Goal: Task Accomplishment & Management: Manage account settings

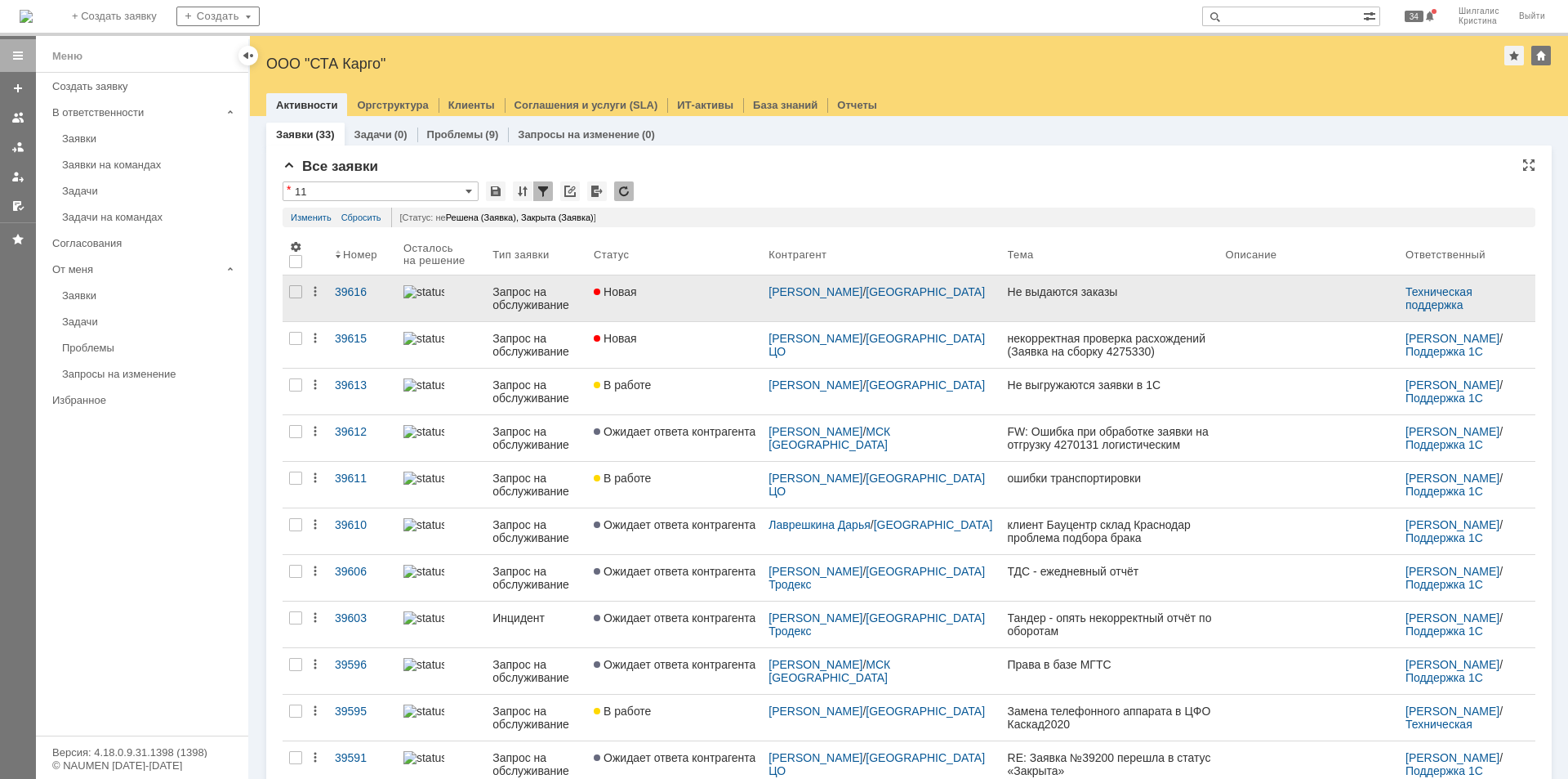
click at [686, 297] on div "Новая" at bounding box center [675, 292] width 162 height 13
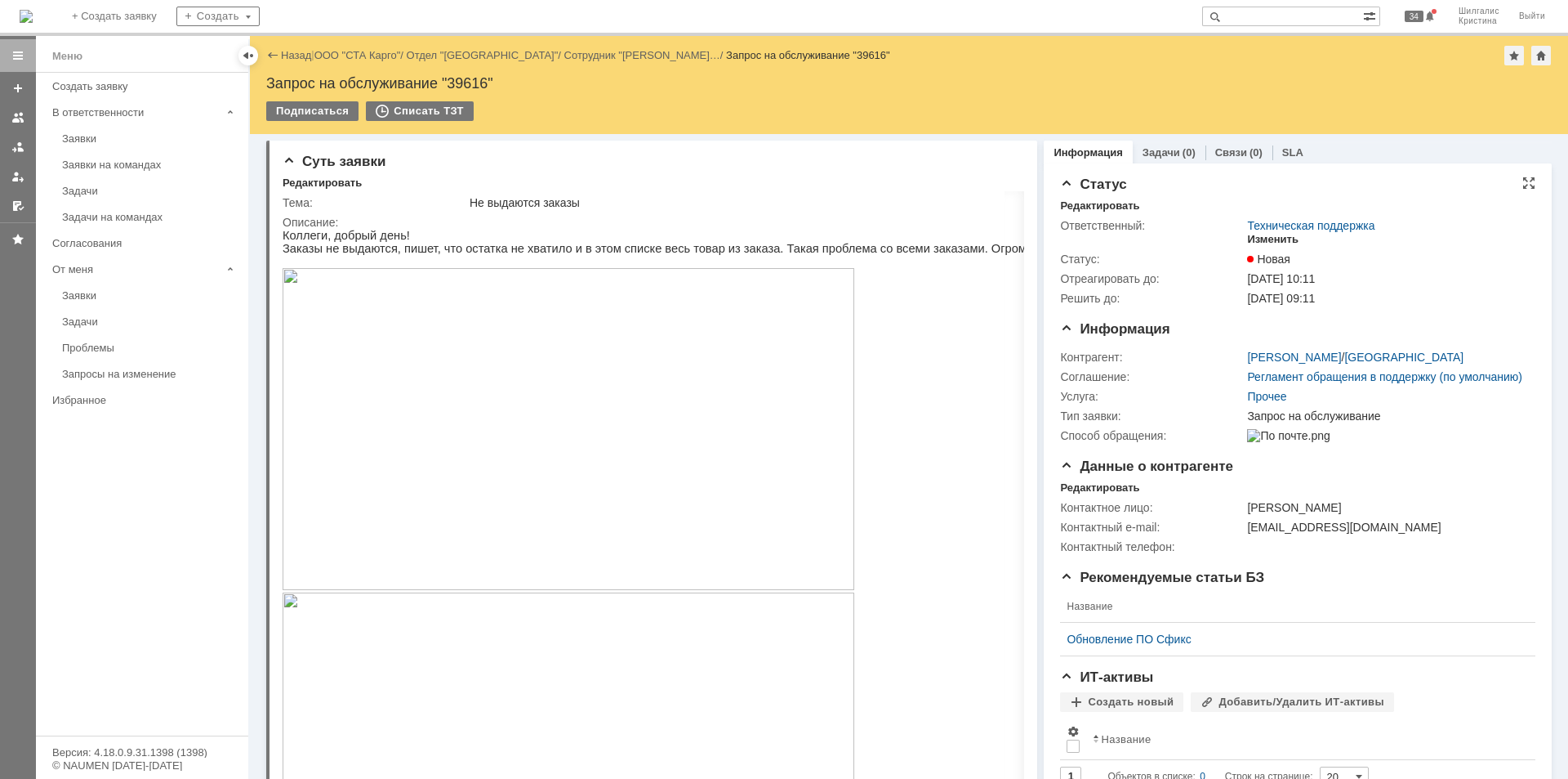
click at [1261, 239] on div "Изменить" at bounding box center [1273, 239] width 52 height 13
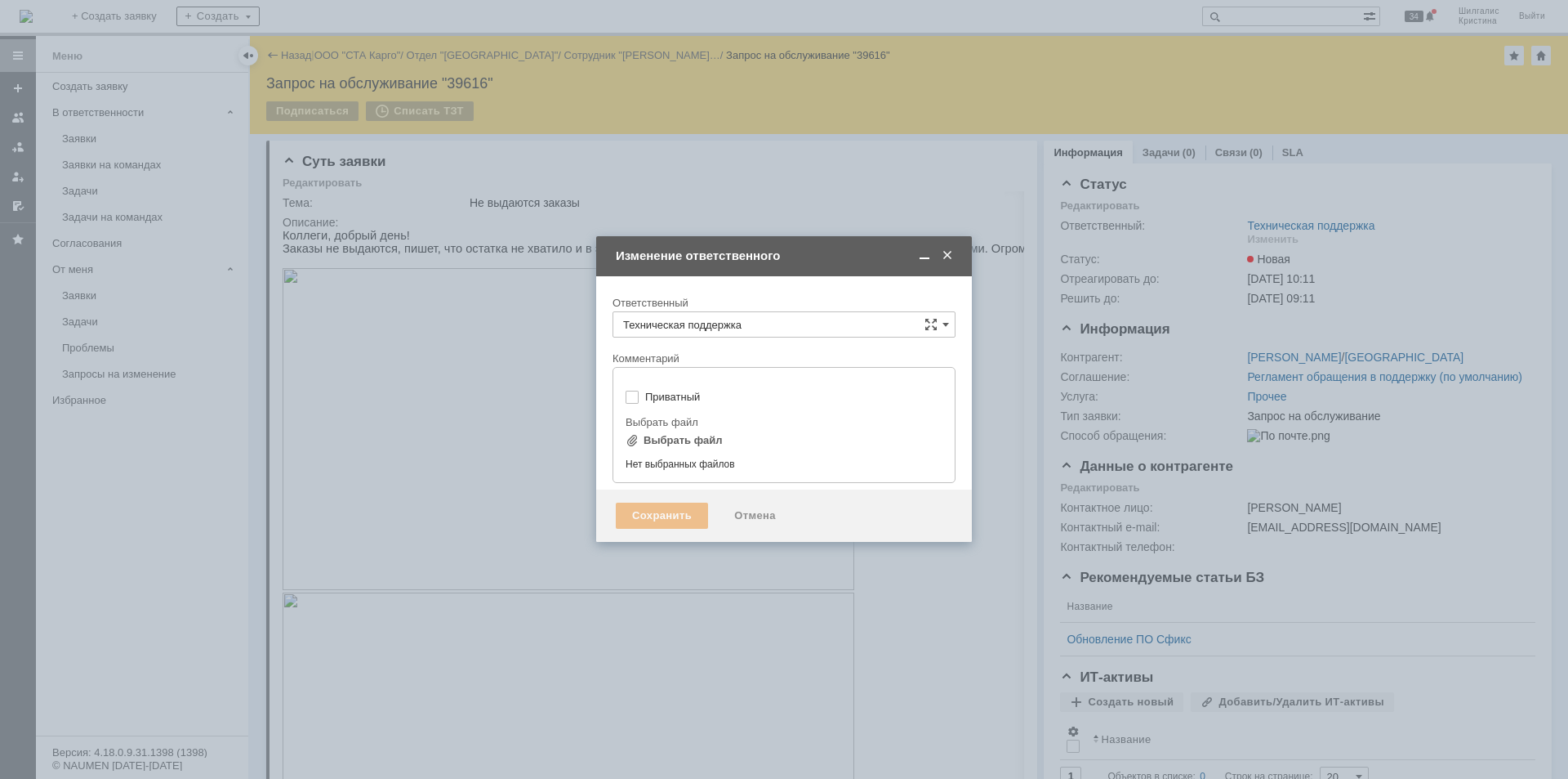
type input "[не указано]"
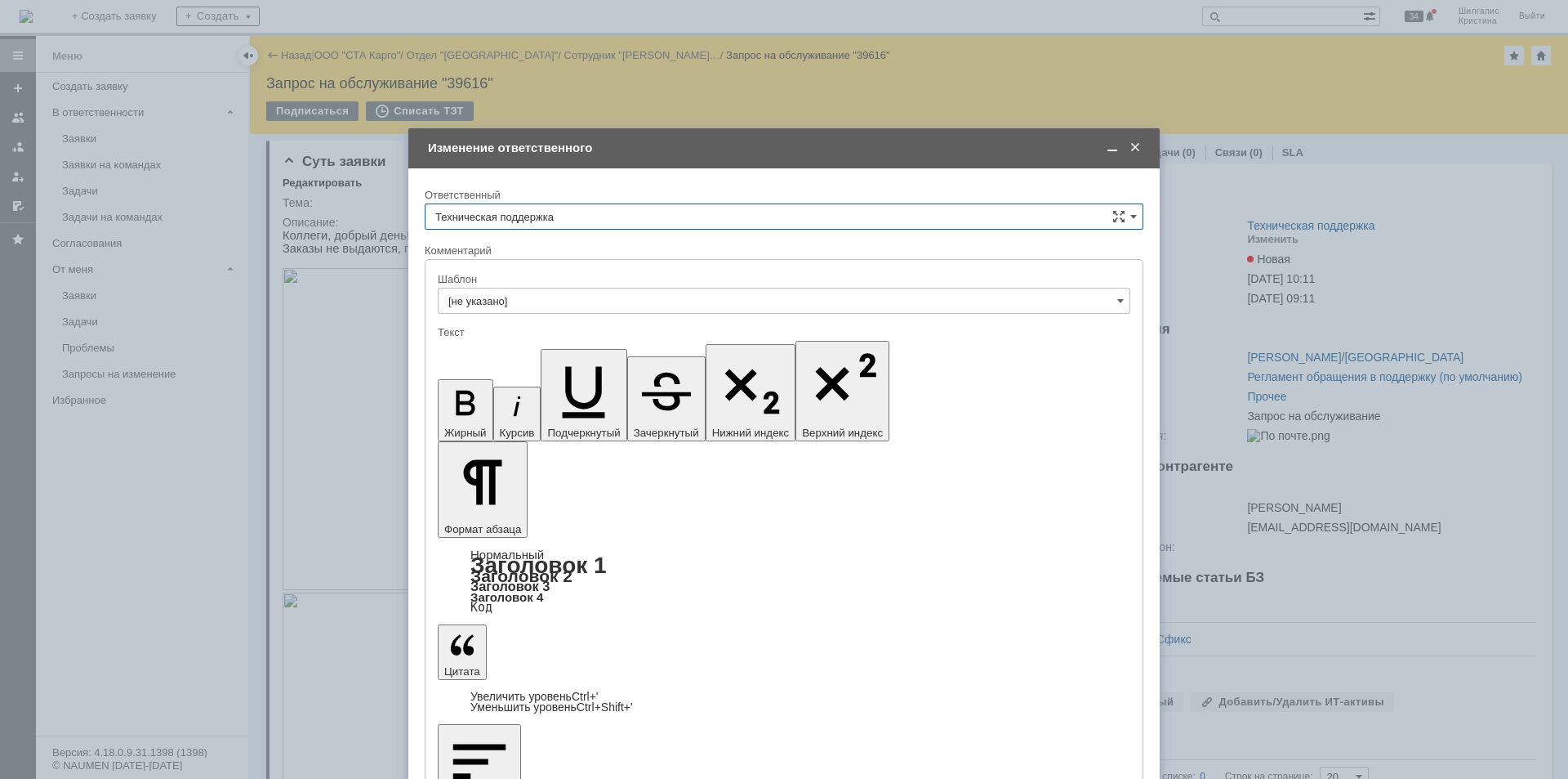
click at [569, 209] on input "Техническая поддержка" at bounding box center [784, 216] width 719 height 26
click at [541, 298] on span "[PERSON_NAME]" at bounding box center [784, 301] width 697 height 13
type input "[PERSON_NAME]"
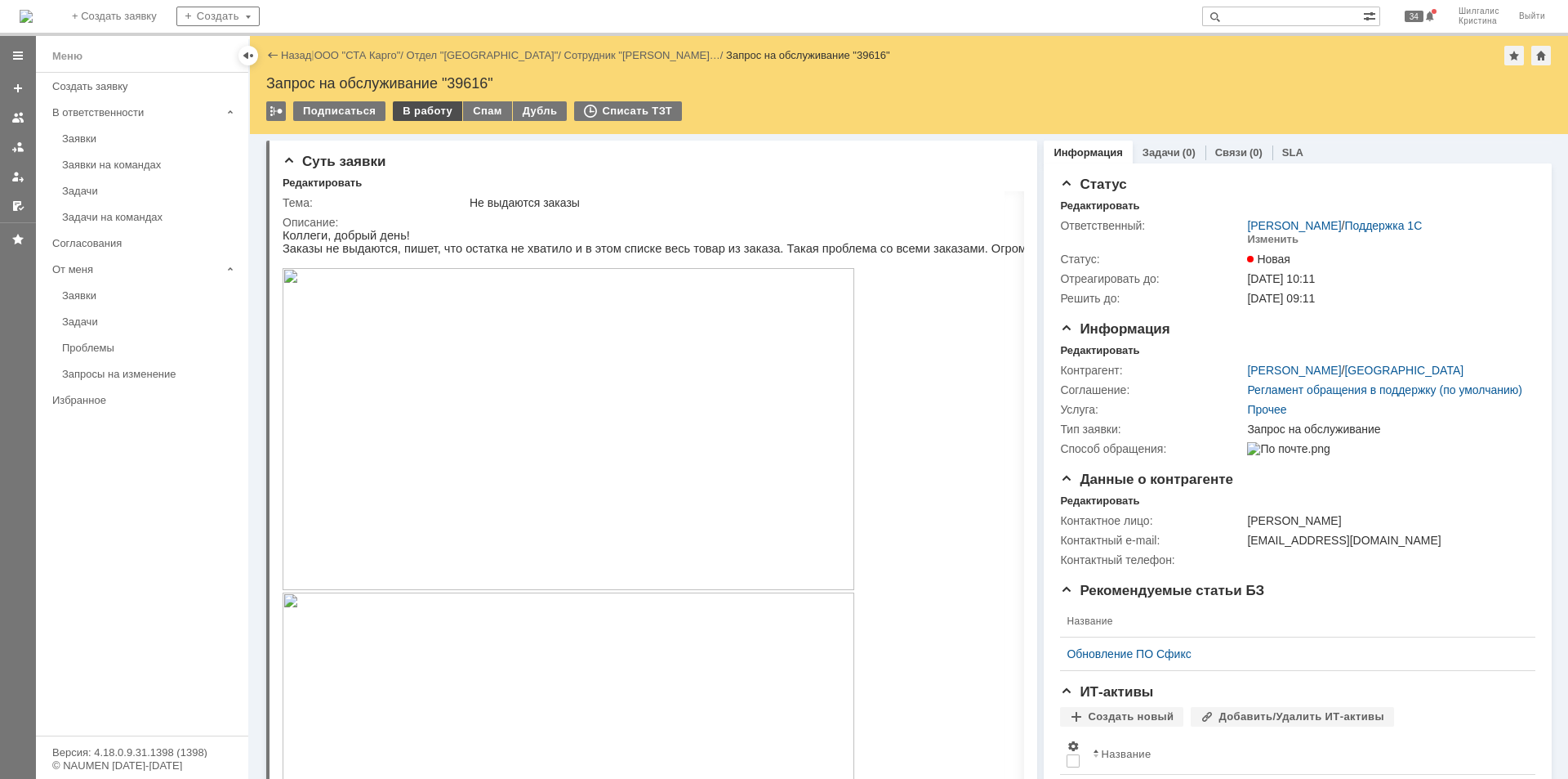
click at [422, 101] on div "В работу" at bounding box center [428, 111] width 70 height 20
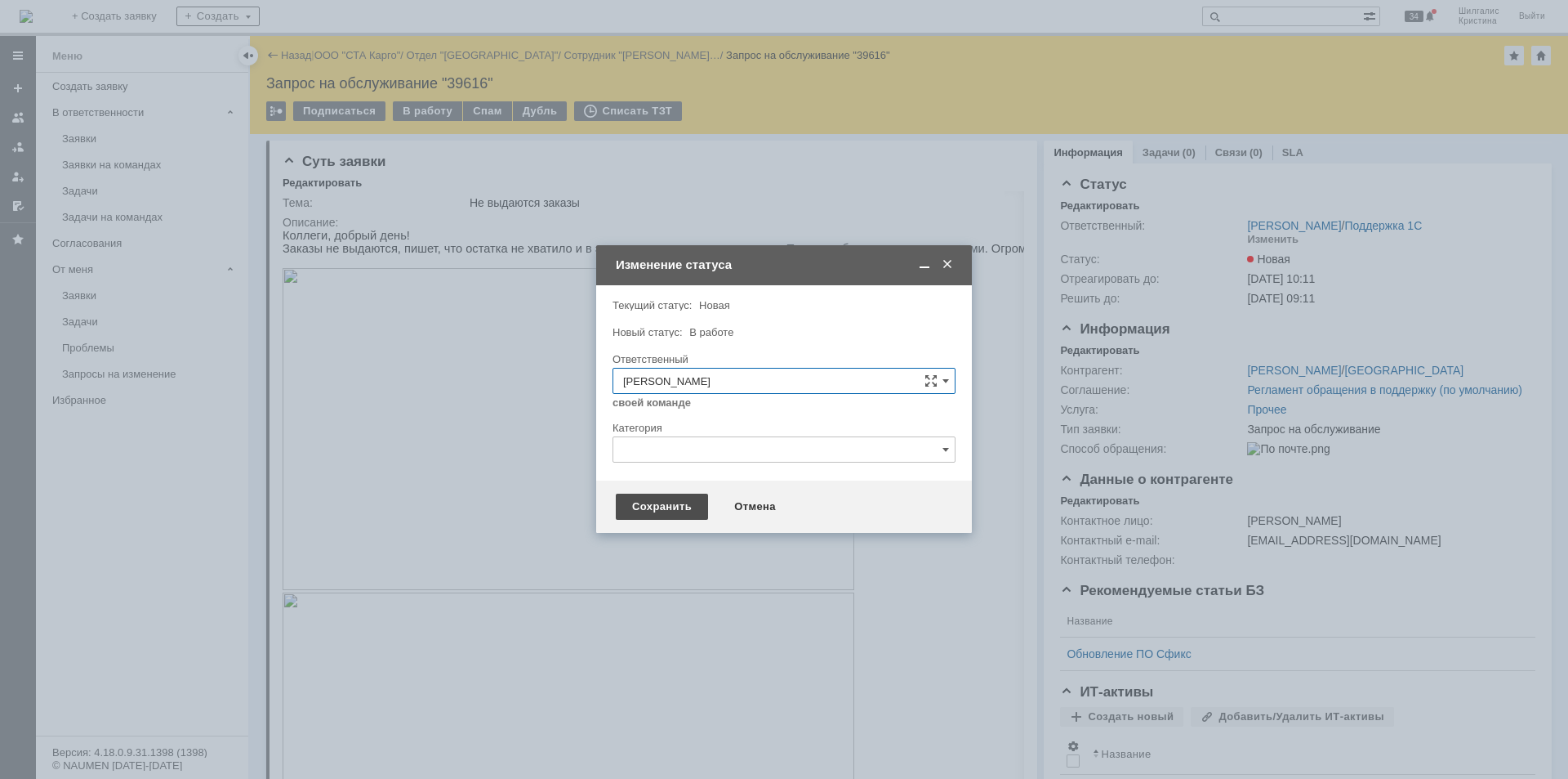
click at [681, 507] on div "Сохранить" at bounding box center [661, 506] width 92 height 26
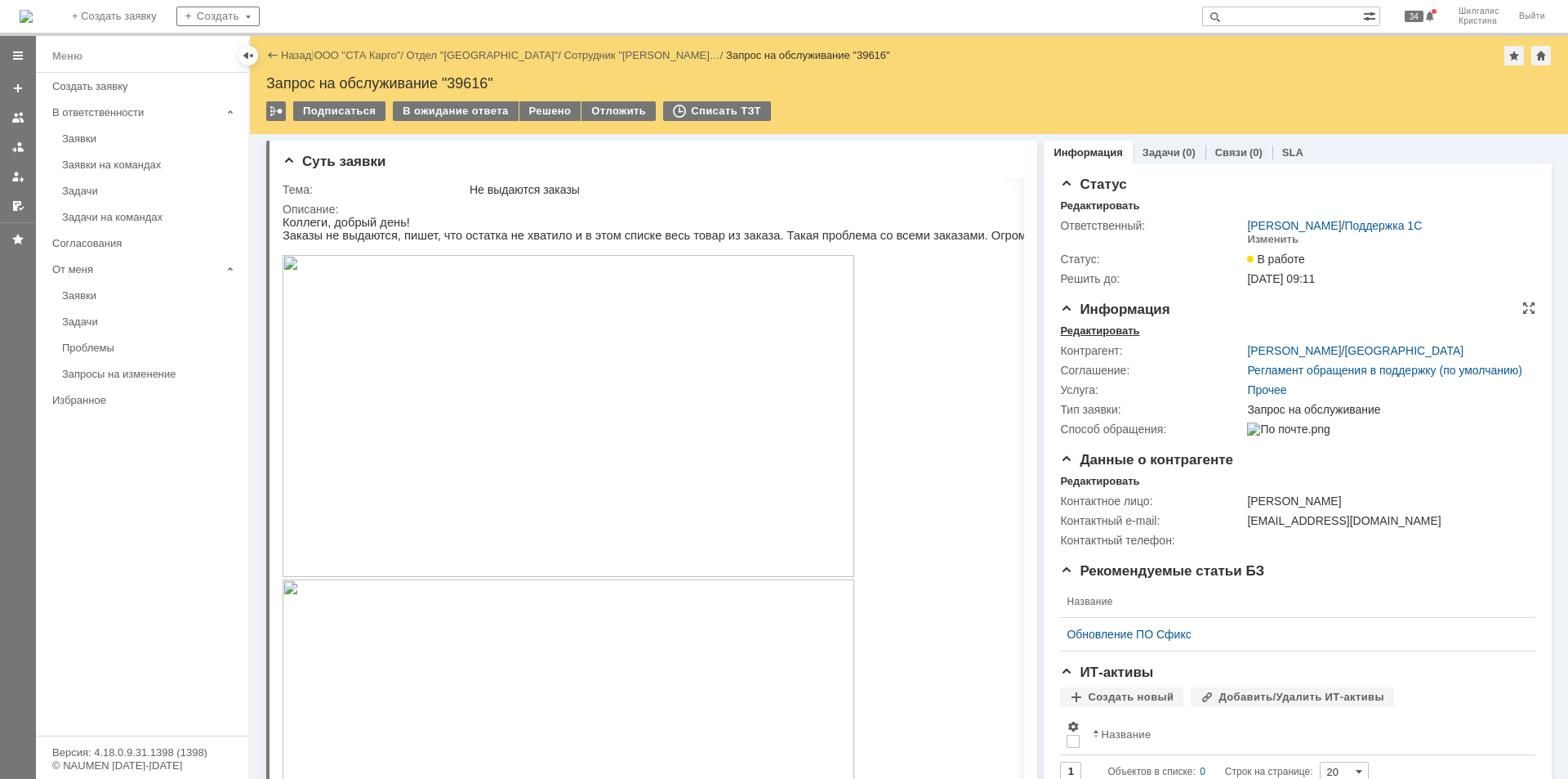
click at [1108, 324] on div "Редактировать" at bounding box center [1099, 331] width 79 height 13
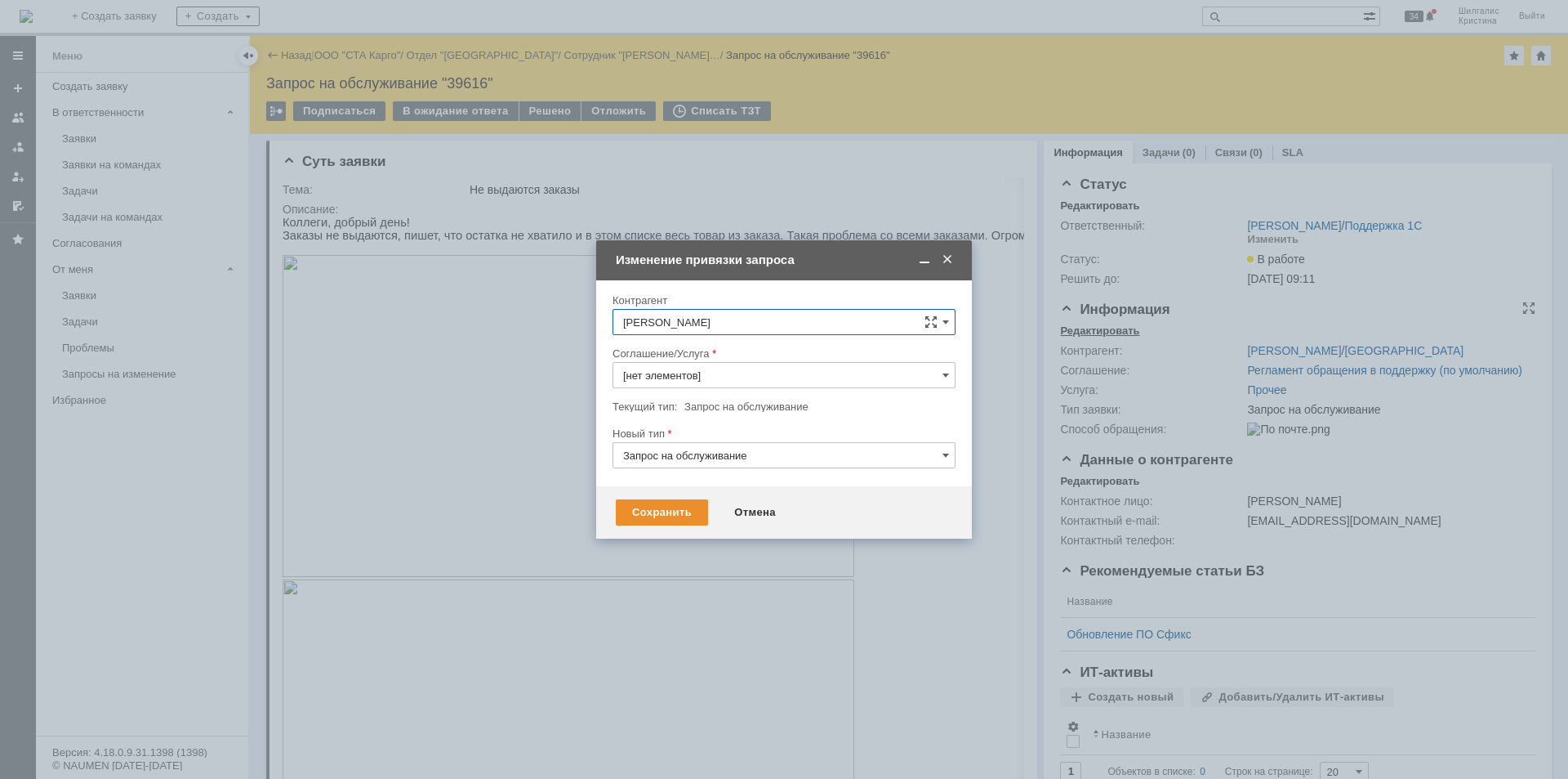
type input "Прочее"
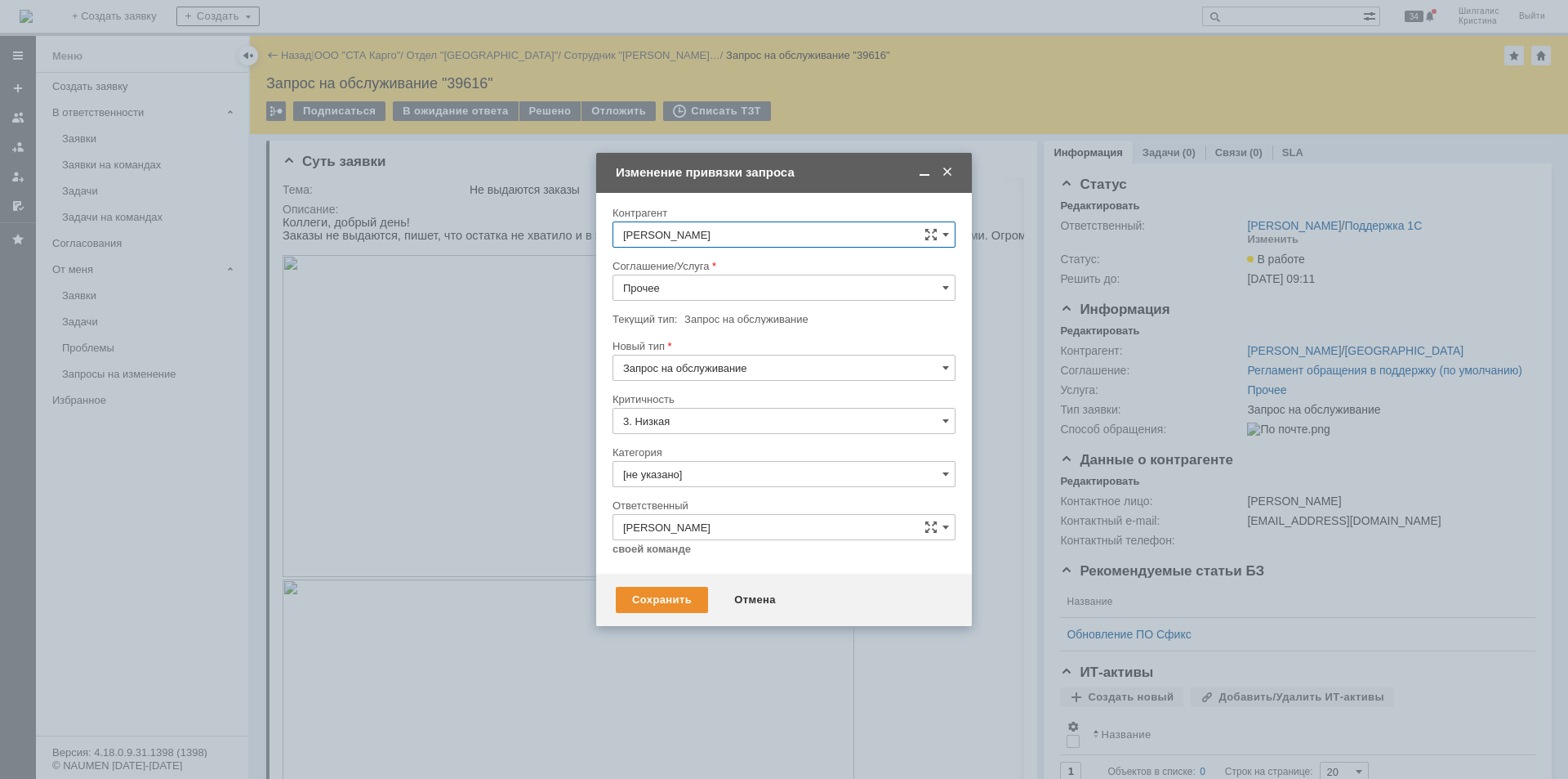
click at [728, 292] on input "Прочее" at bounding box center [784, 287] width 343 height 26
click at [705, 426] on span "WMS Сборка" at bounding box center [784, 431] width 322 height 13
type input "WMS Сборка"
click at [696, 477] on input "[не указано]" at bounding box center [784, 473] width 343 height 26
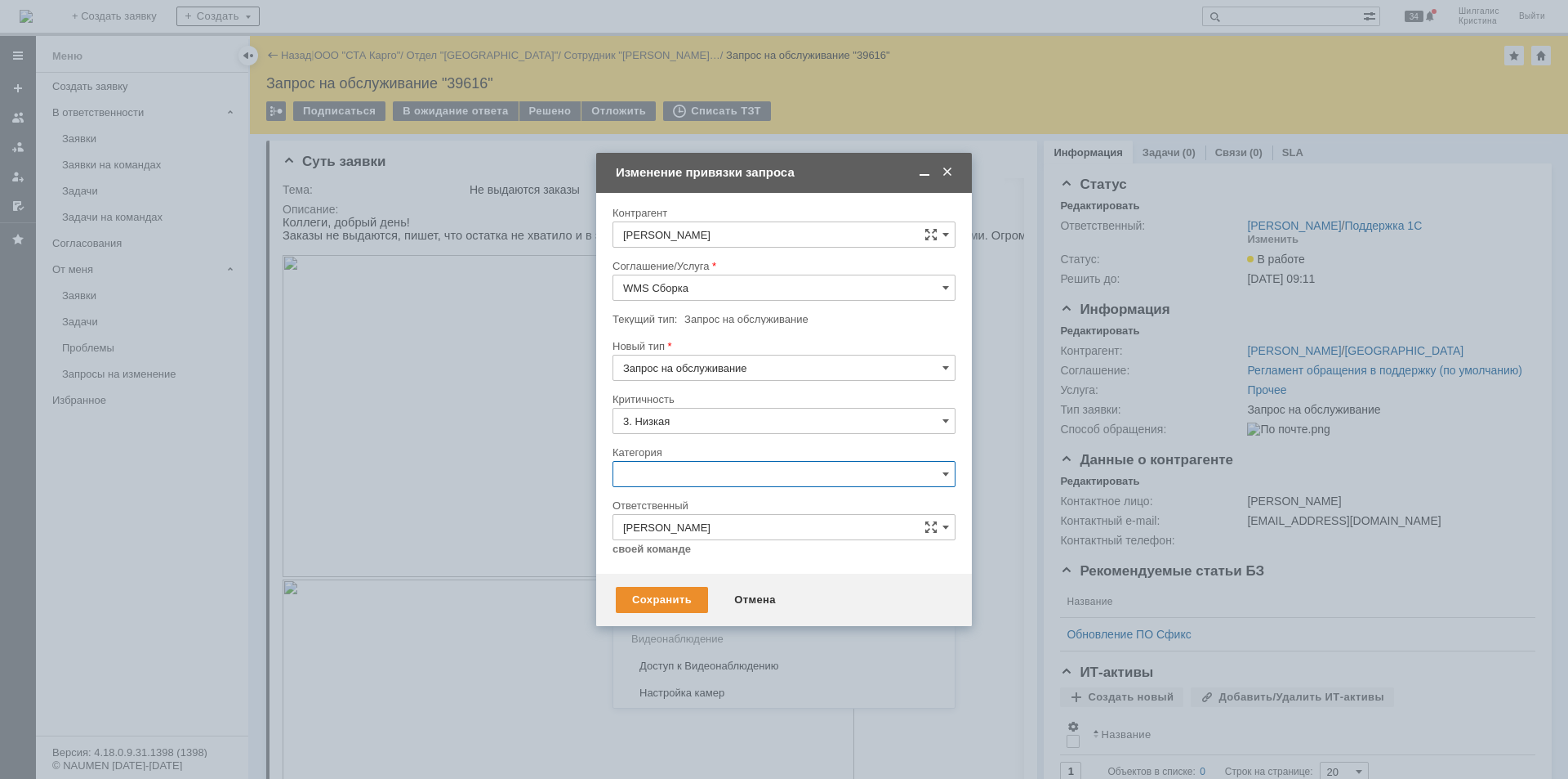
click at [714, 370] on input "Запрос на обслуживание" at bounding box center [784, 367] width 343 height 26
type input "[не указано]"
click at [660, 451] on span "Инцидент" at bounding box center [784, 452] width 322 height 13
type input "Инцидент"
click at [691, 474] on input "[не указано]" at bounding box center [784, 473] width 343 height 26
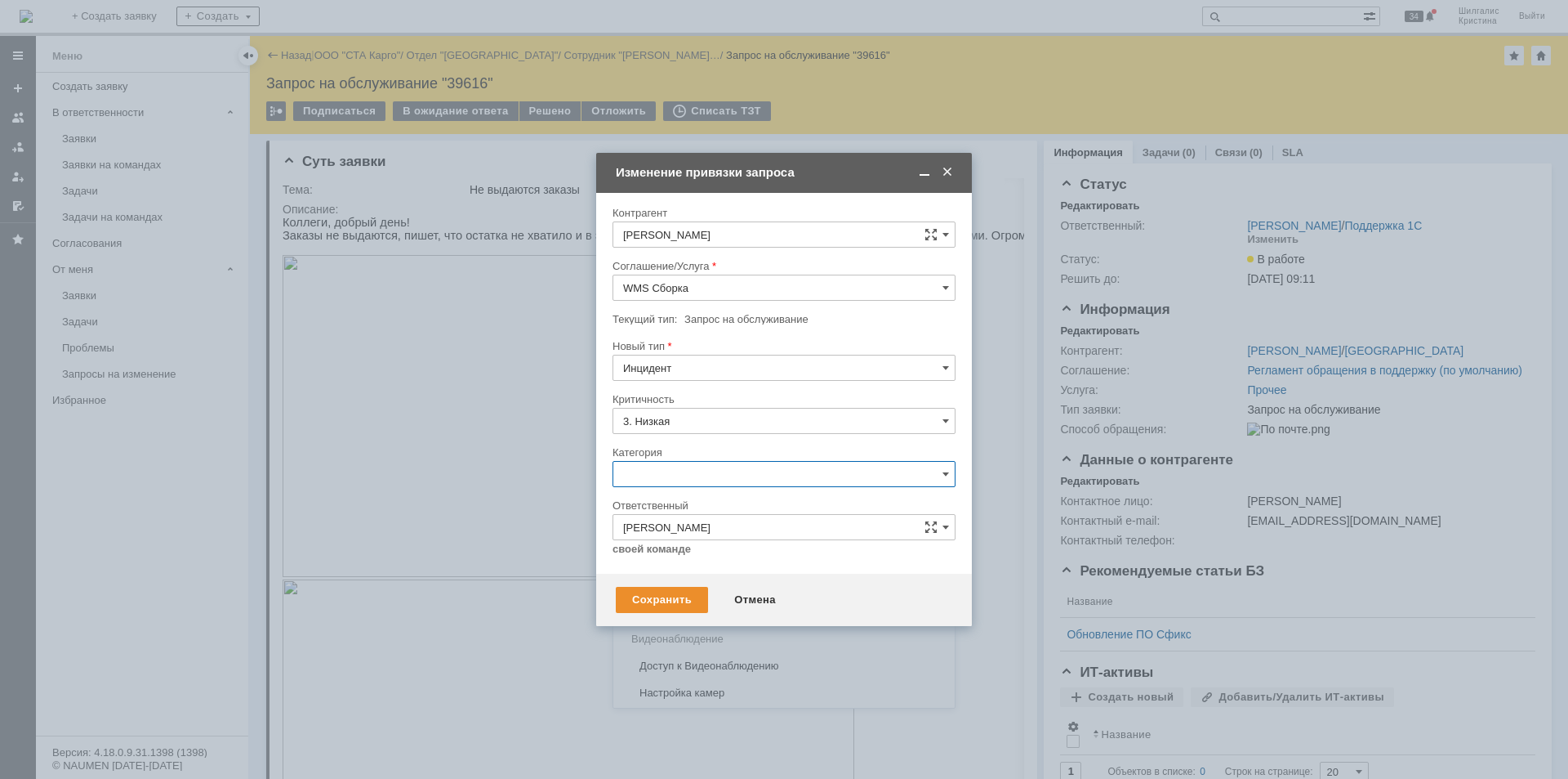
click at [672, 606] on span "Ошибка" at bounding box center [784, 612] width 322 height 13
type input "Ошибка"
click at [666, 594] on div "Сохранить" at bounding box center [661, 599] width 92 height 26
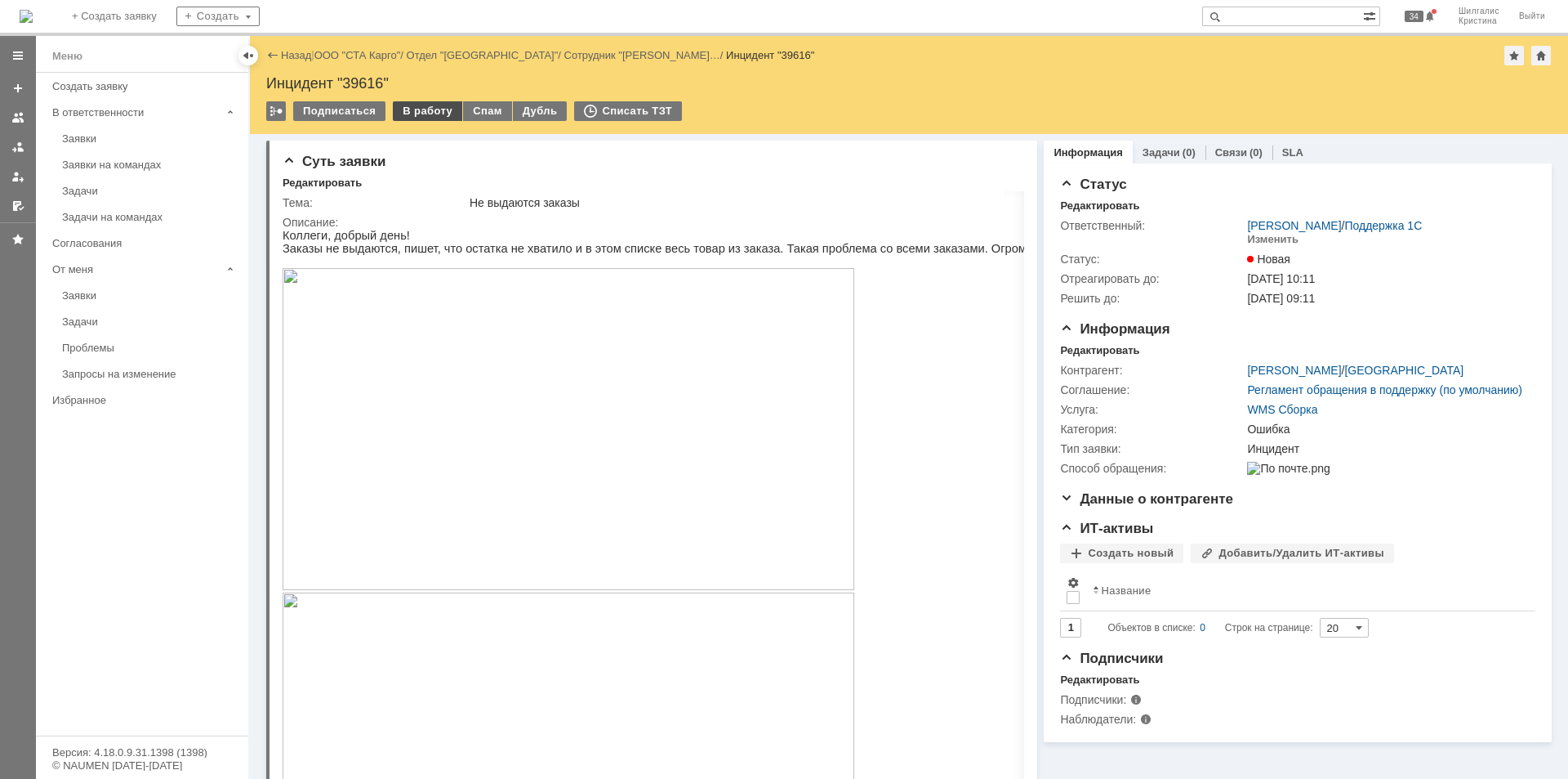
click at [425, 109] on div "В работу" at bounding box center [428, 111] width 70 height 20
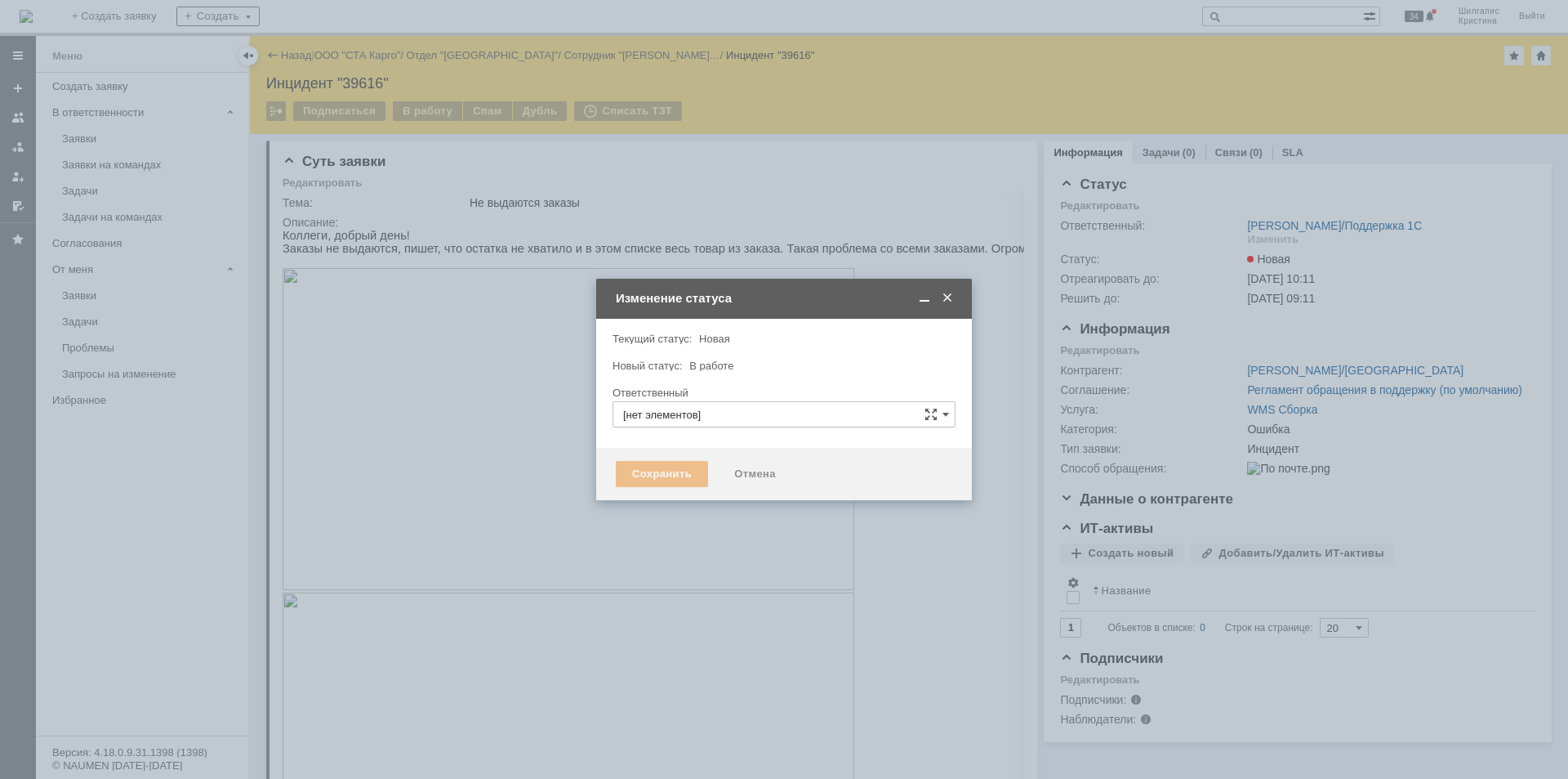
type input "[PERSON_NAME]"
type input "Ошибка"
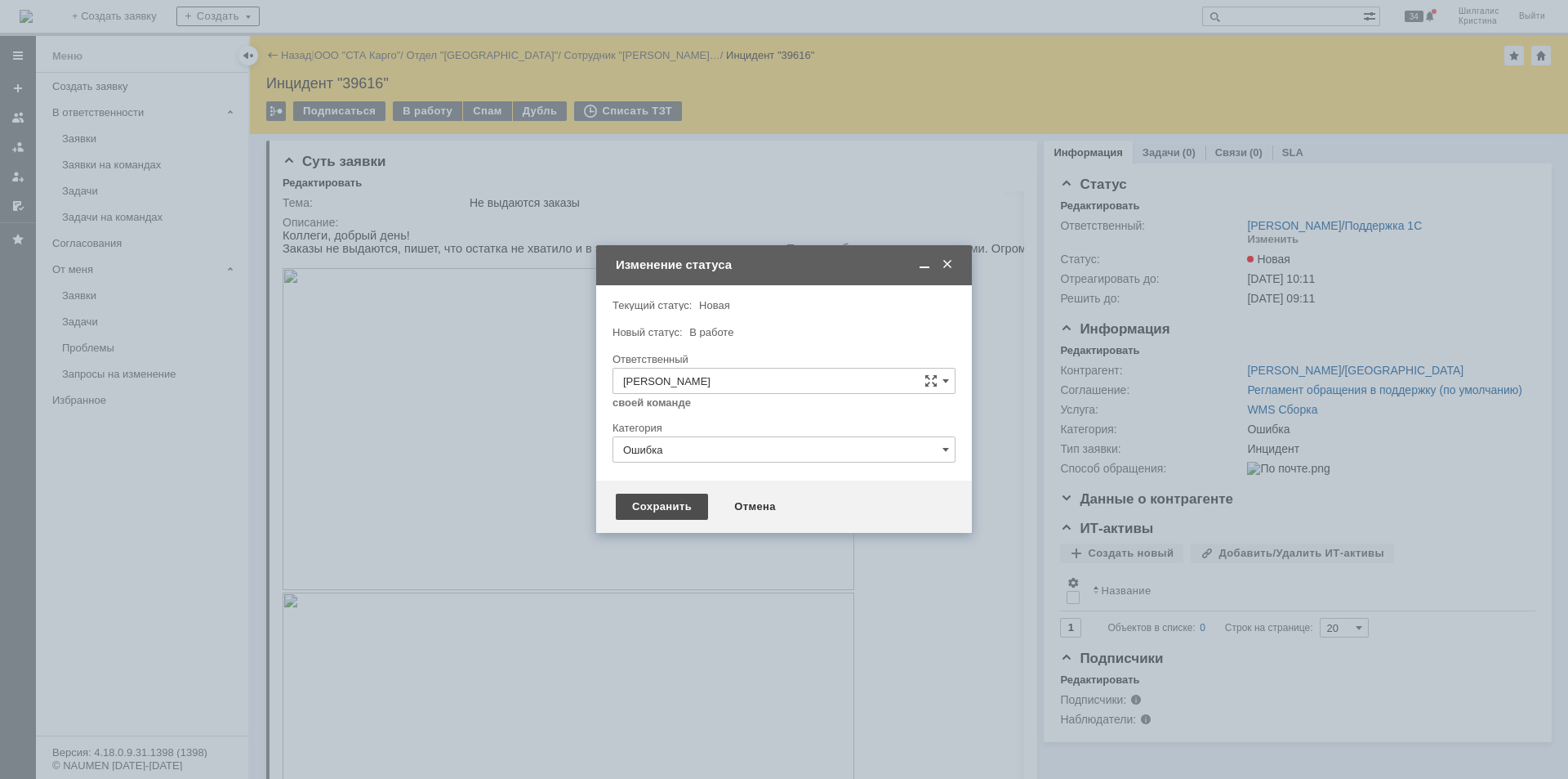
click at [659, 505] on div "Сохранить" at bounding box center [661, 506] width 92 height 26
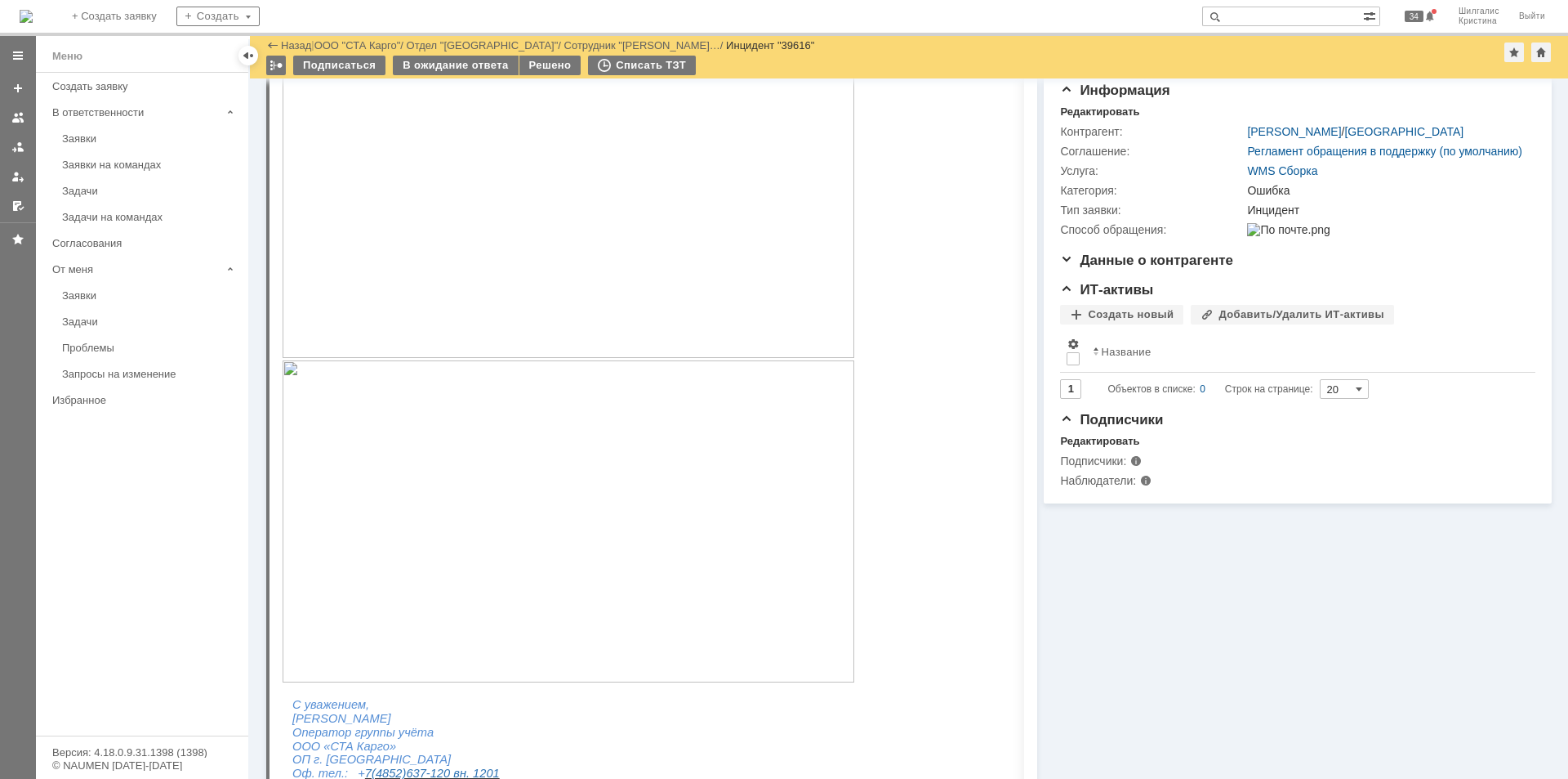
scroll to position [408, 0]
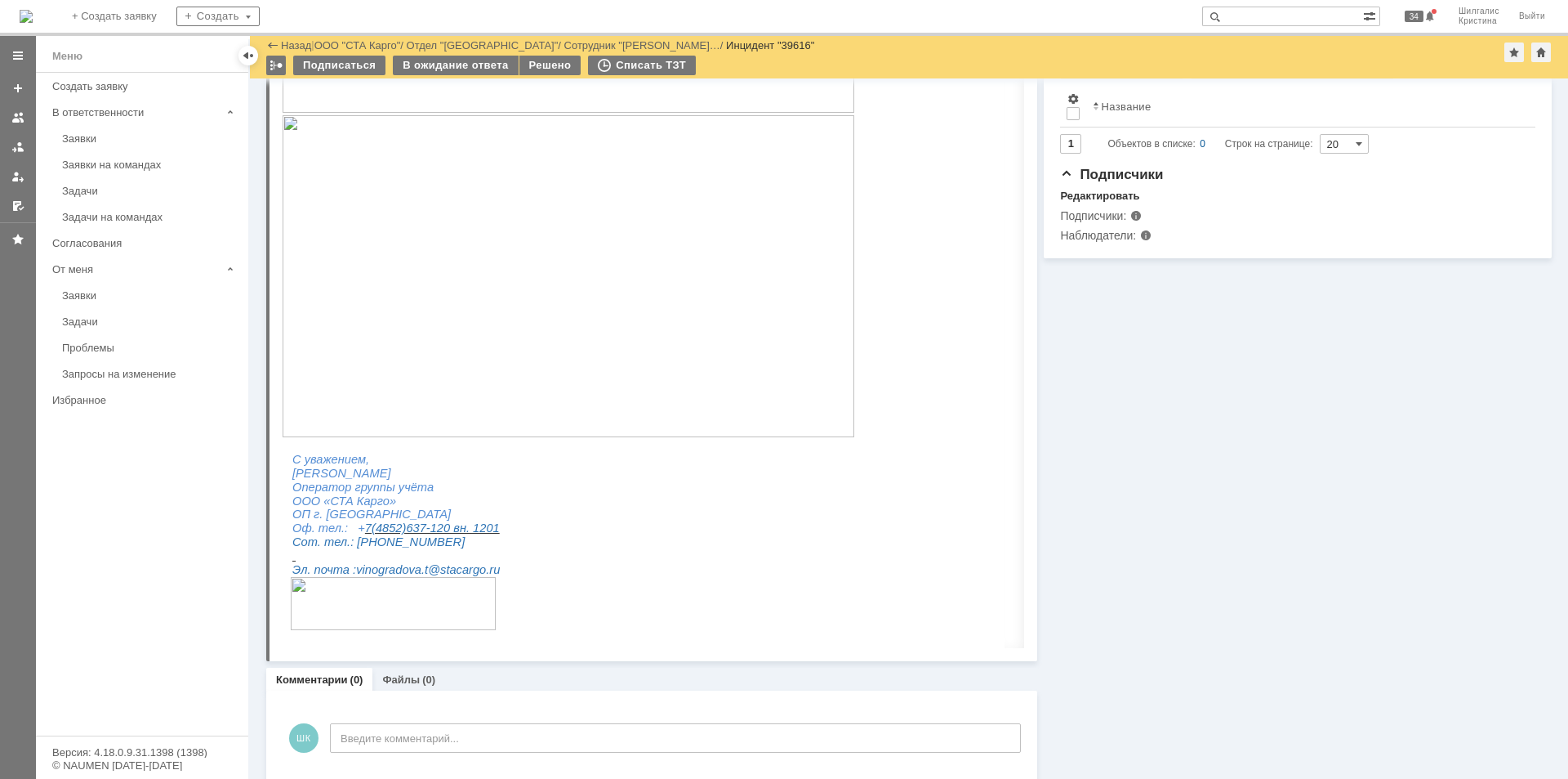
click at [461, 289] on img at bounding box center [568, 276] width 572 height 322
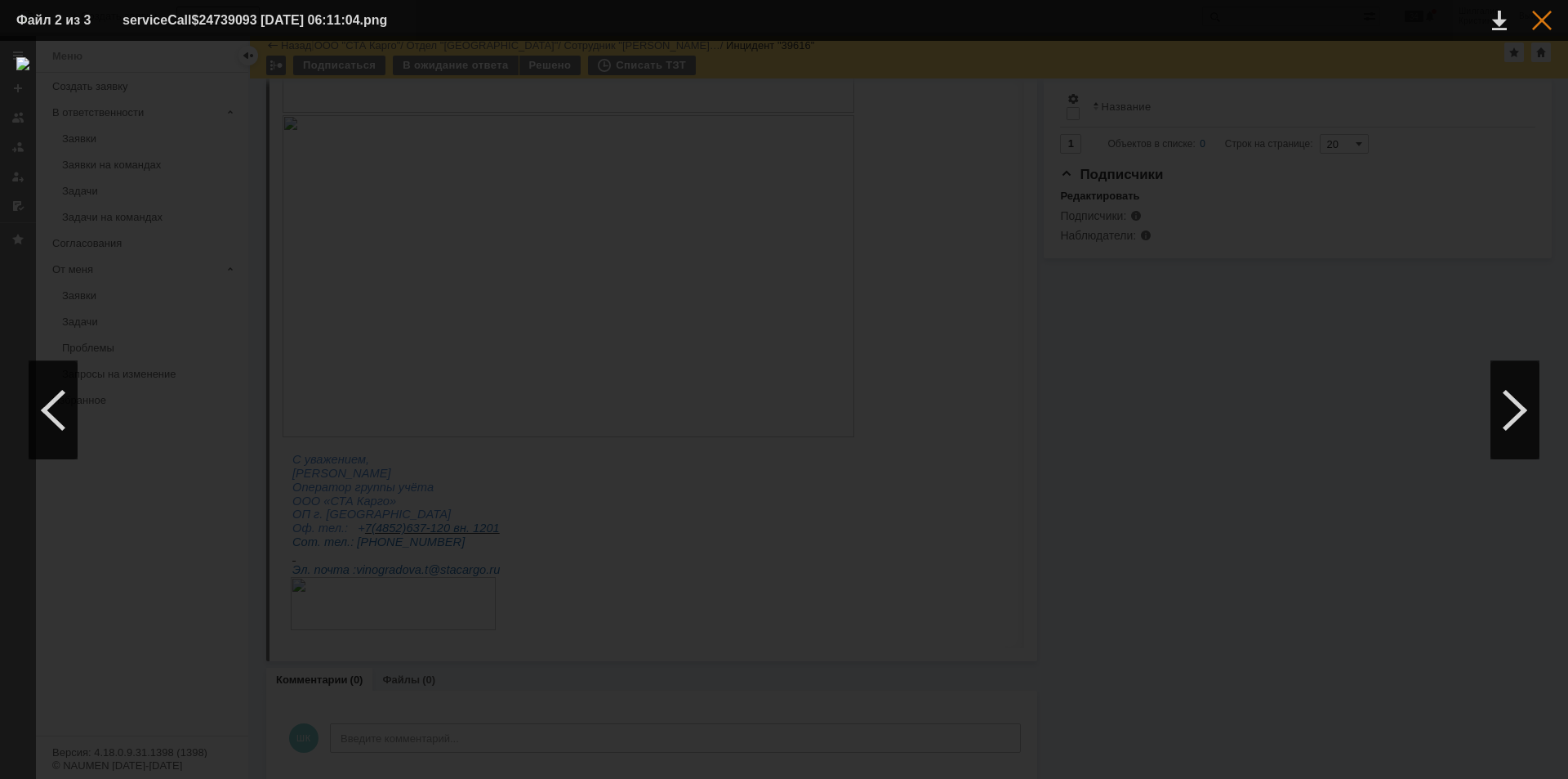
click at [1537, 22] on div at bounding box center [1542, 21] width 20 height 20
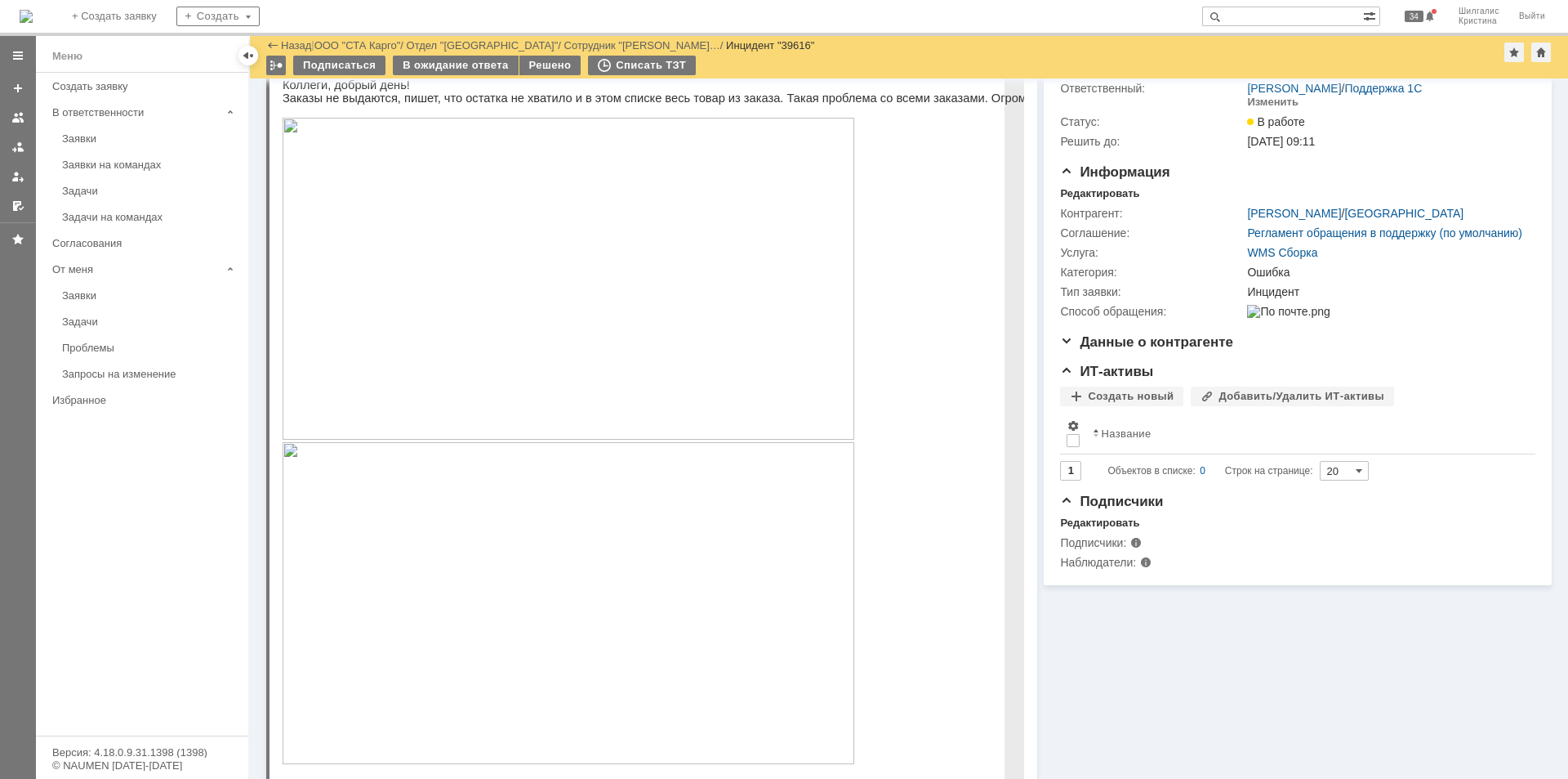
scroll to position [0, 0]
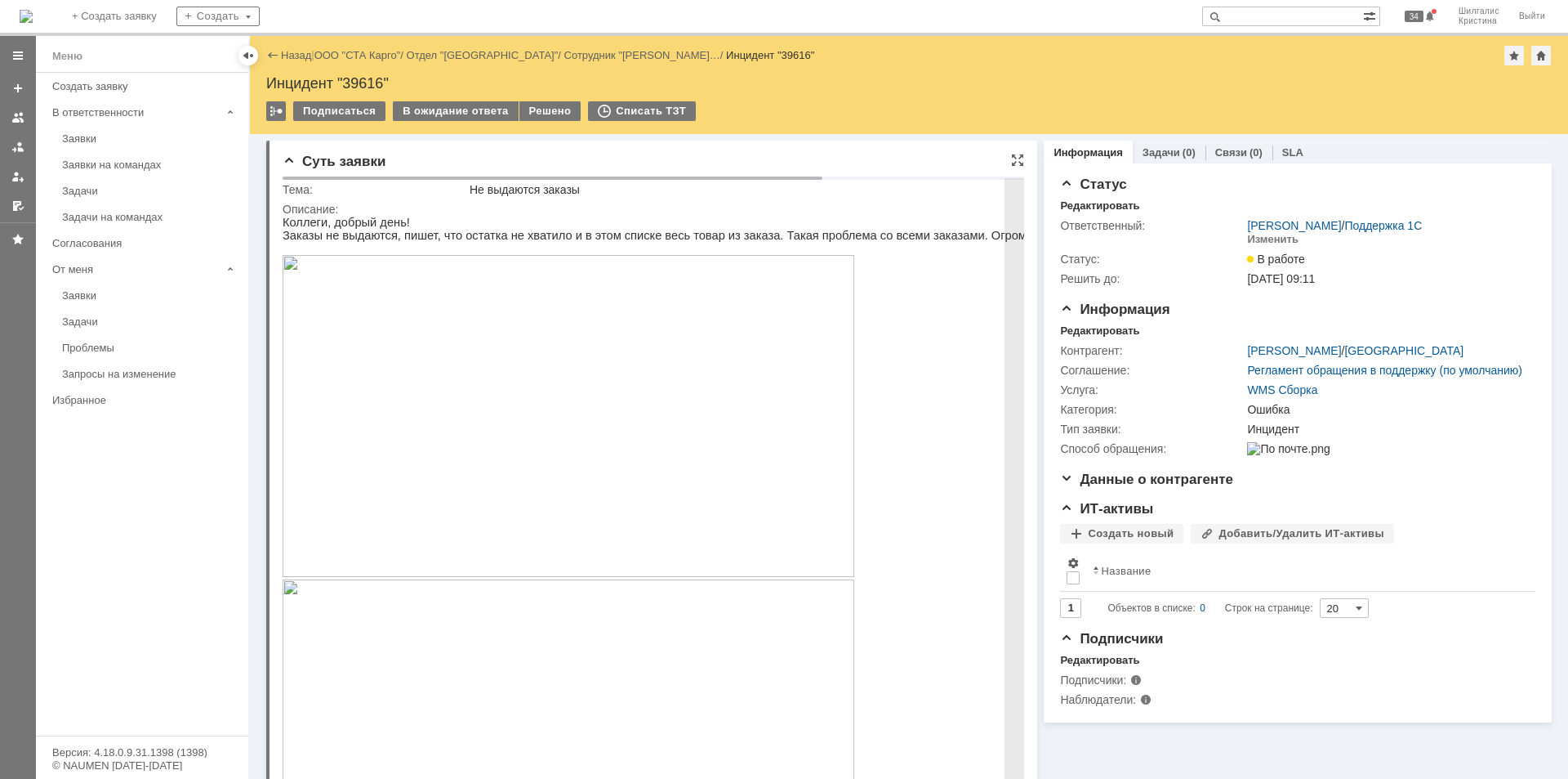
click at [443, 368] on img at bounding box center [568, 416] width 572 height 322
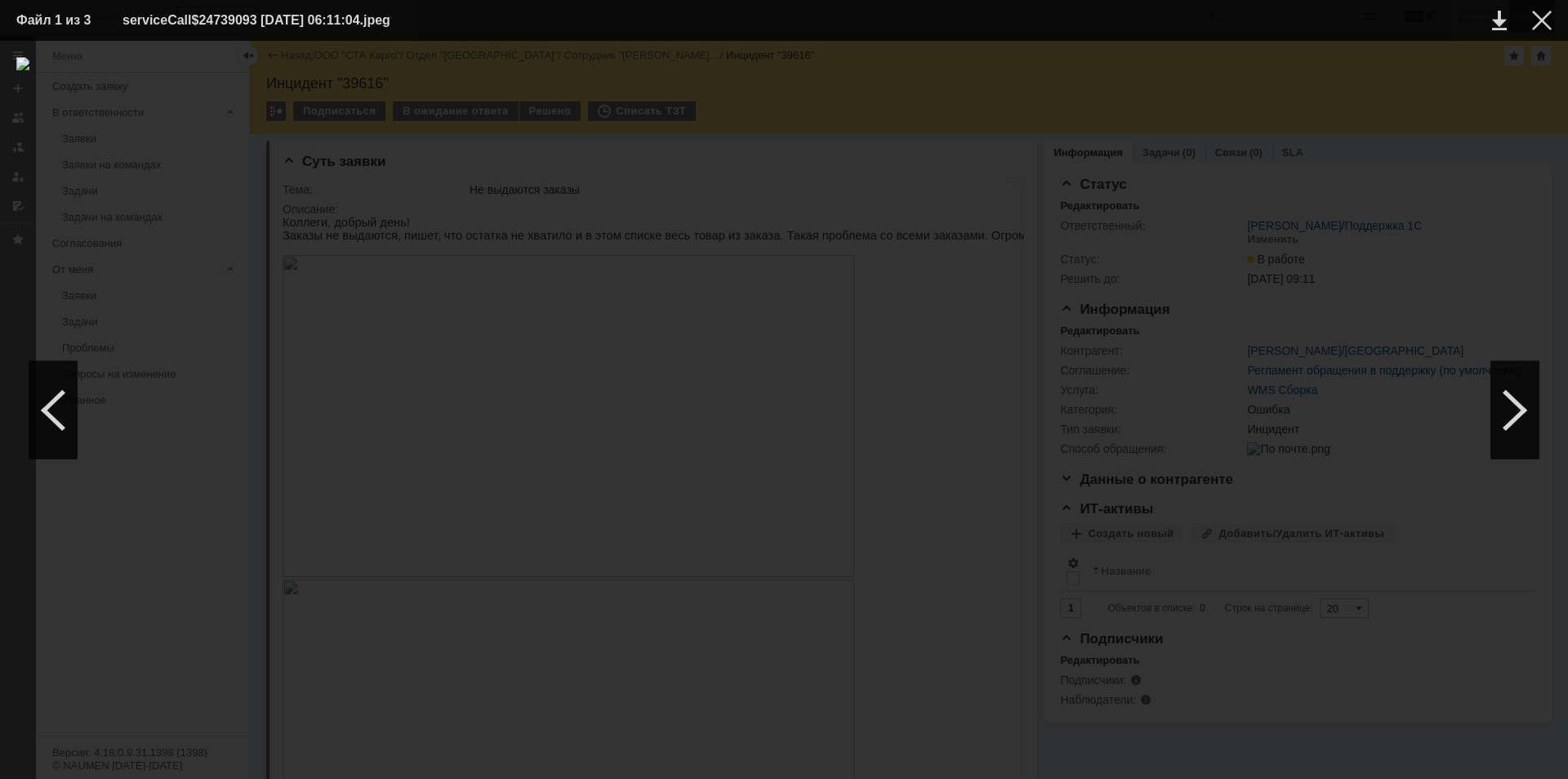
click at [1545, 22] on div at bounding box center [1542, 21] width 20 height 20
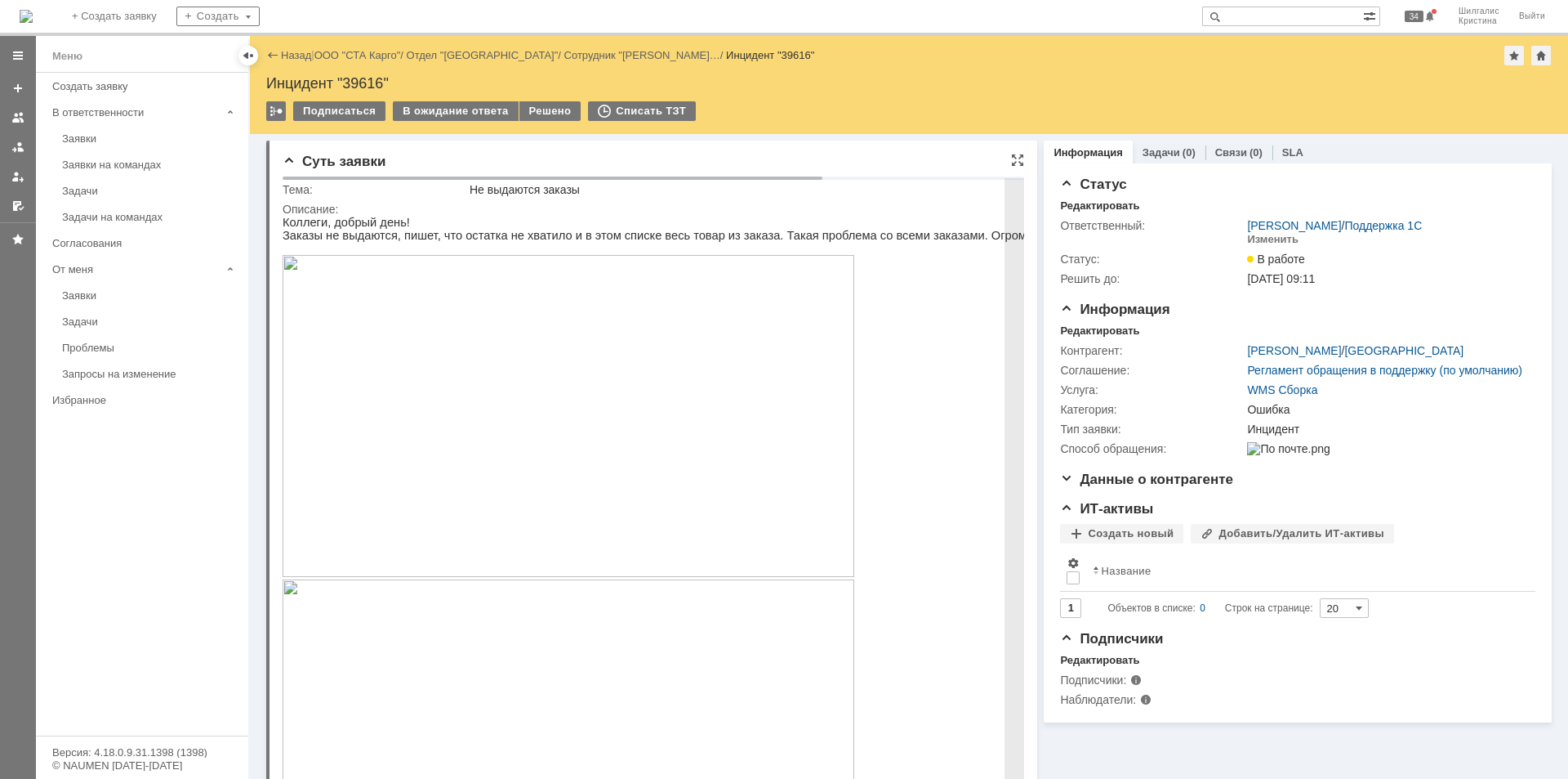
click at [429, 623] on img at bounding box center [568, 740] width 572 height 322
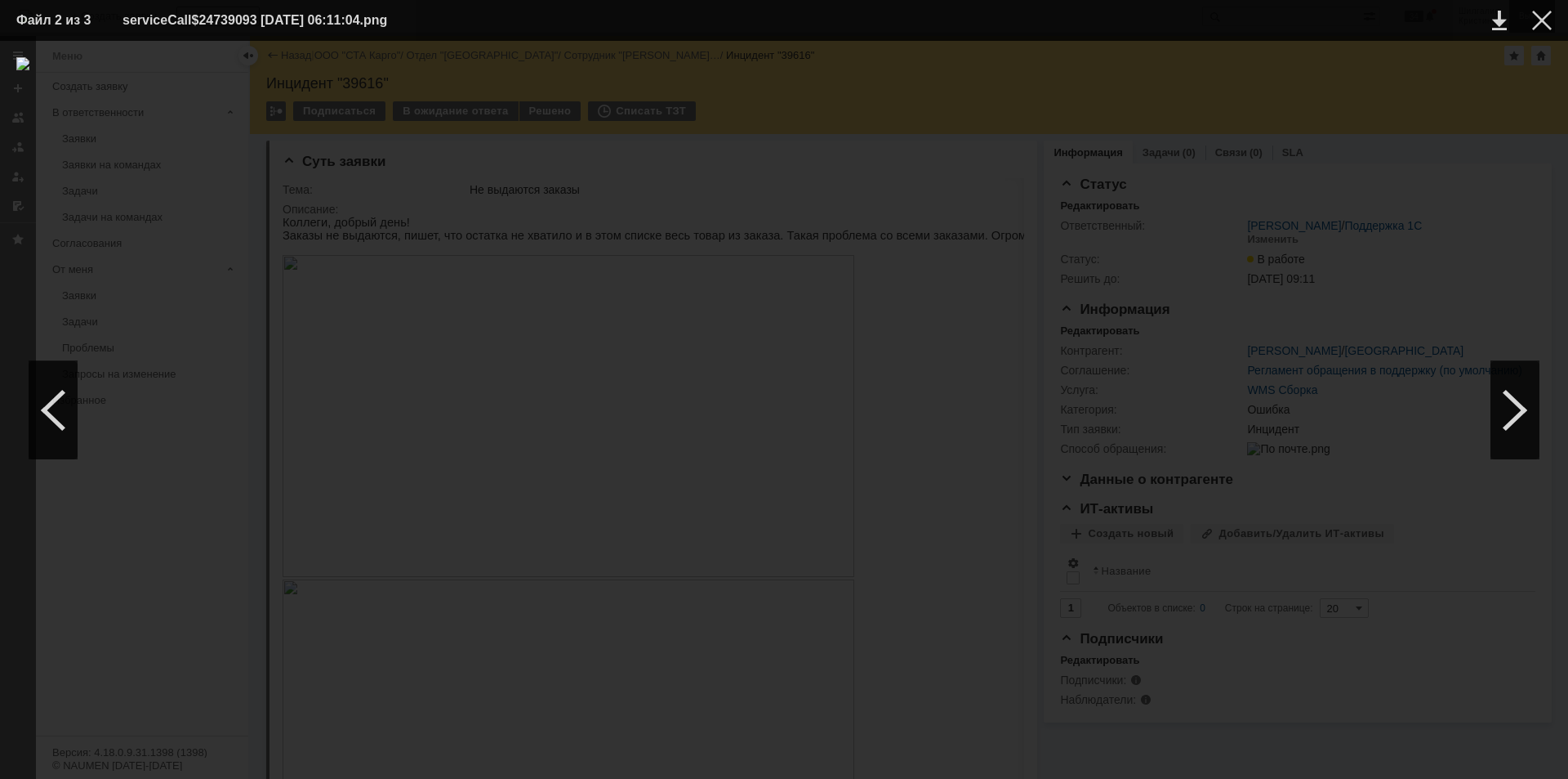
click at [1539, 28] on div at bounding box center [1542, 21] width 20 height 20
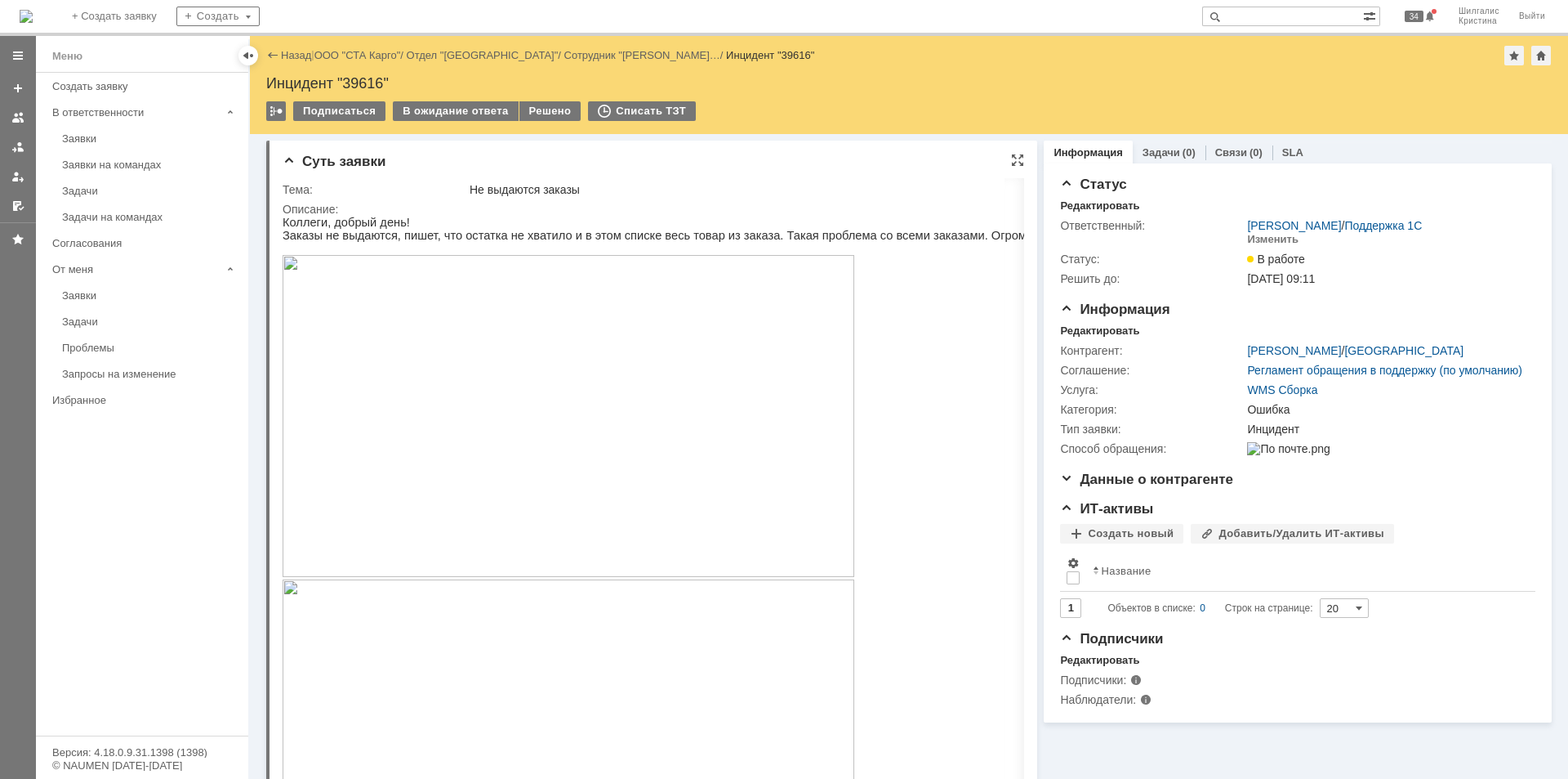
click at [942, 156] on div "Суть заявки" at bounding box center [653, 162] width 741 height 17
click at [470, 107] on div "В ожидание ответа" at bounding box center [455, 111] width 125 height 20
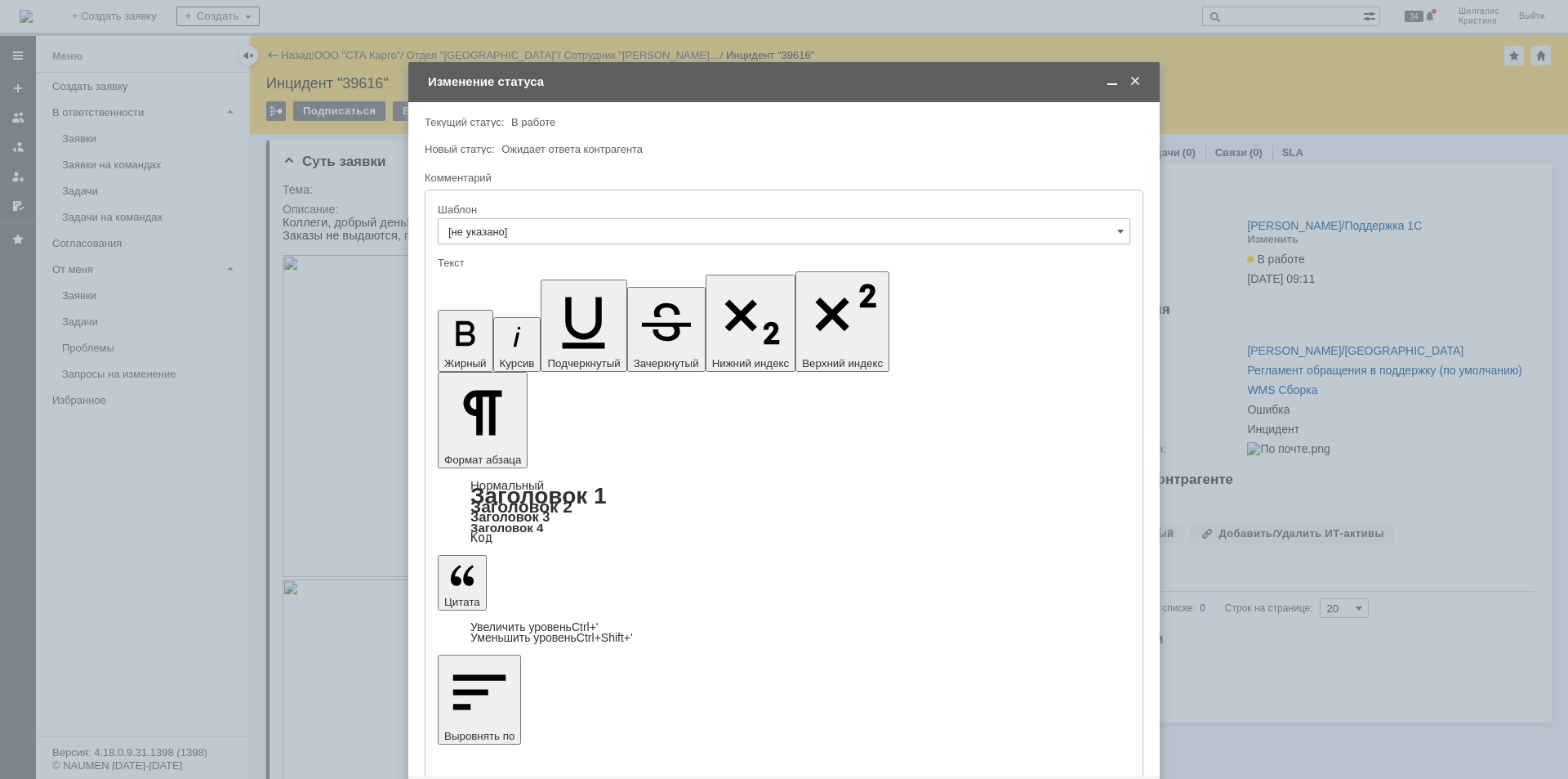
scroll to position [76, 0]
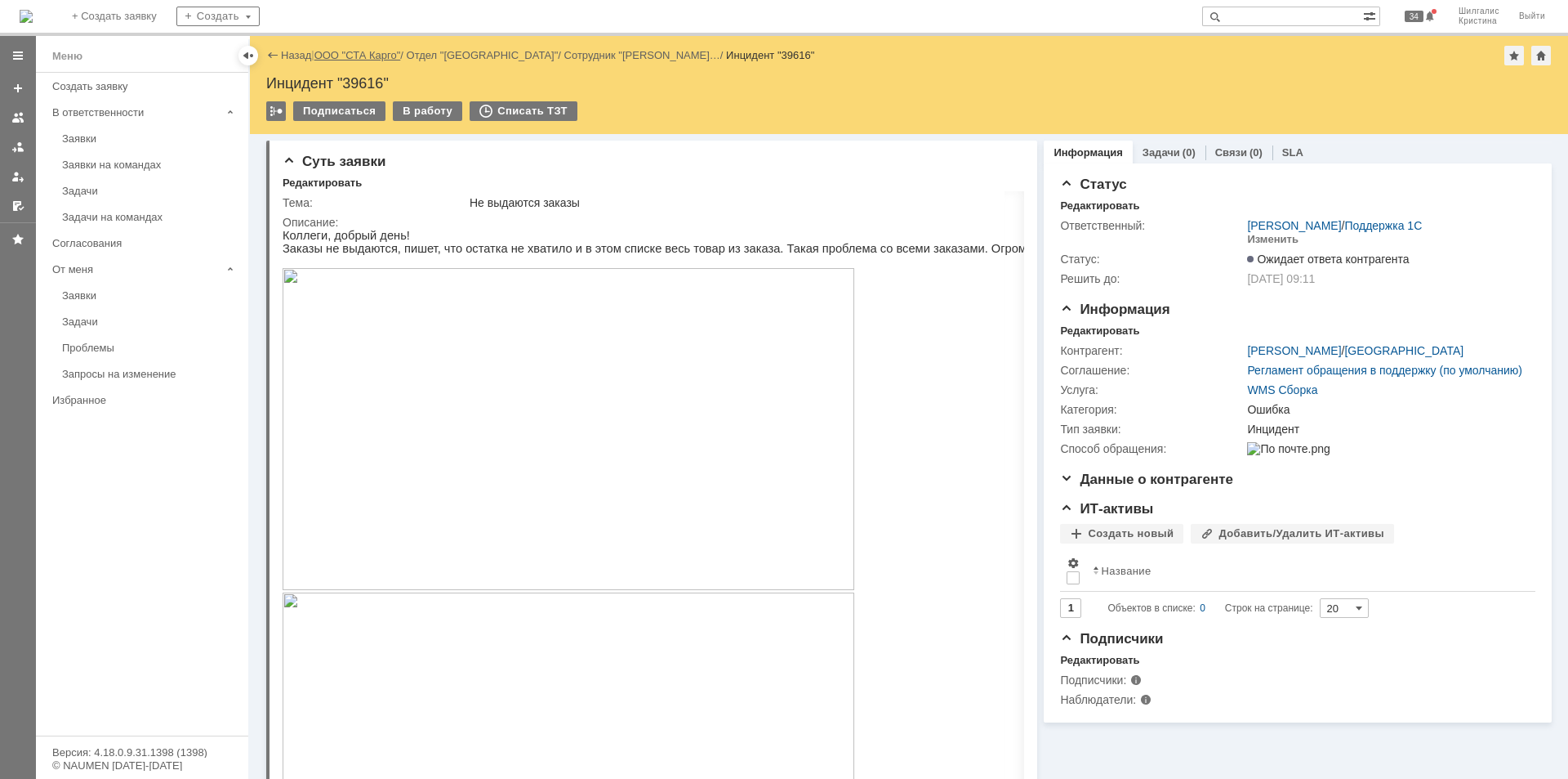
scroll to position [0, 0]
click at [356, 54] on link "ООО "СТА Карго"" at bounding box center [357, 55] width 86 height 12
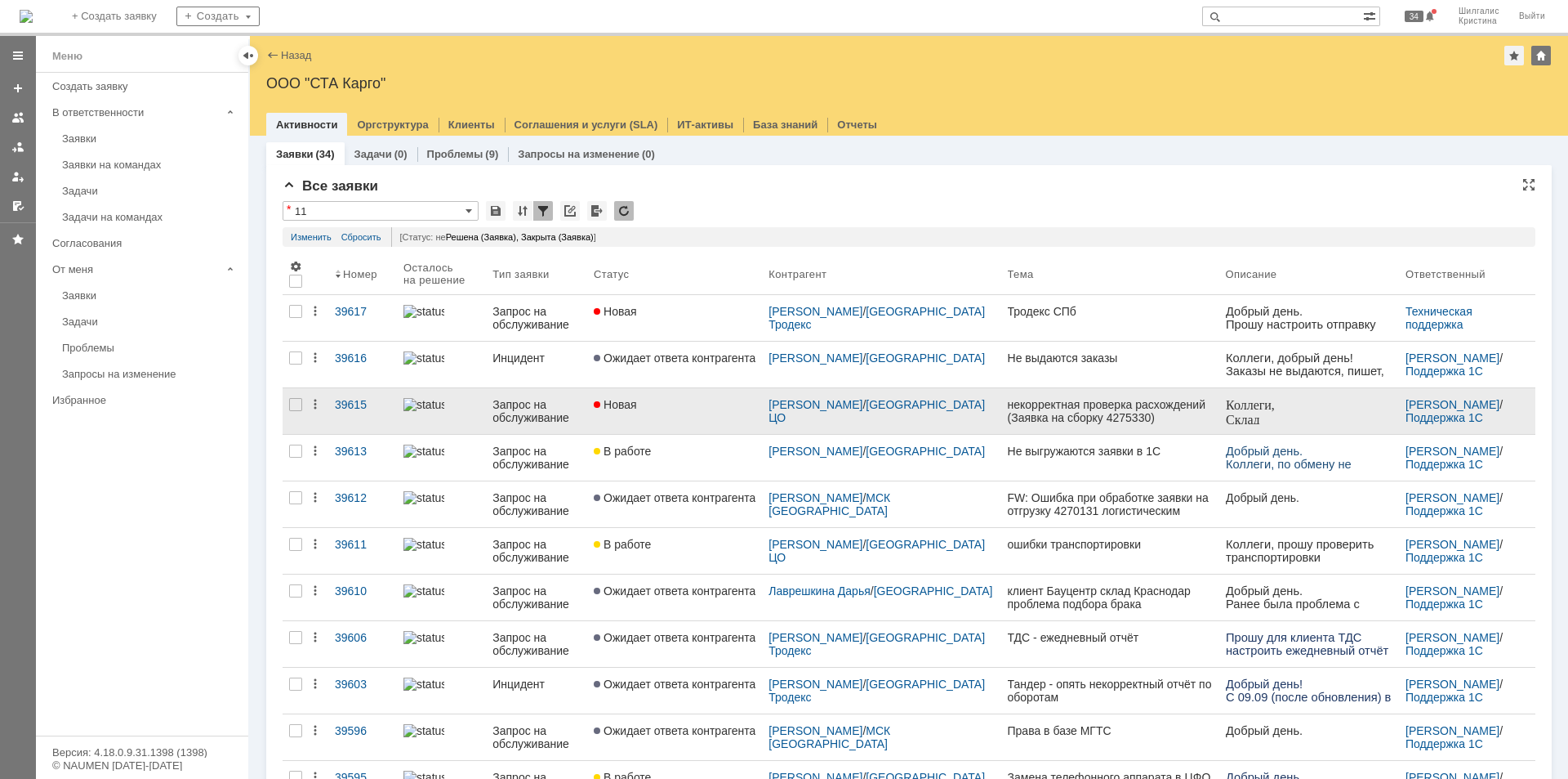
click at [682, 404] on div "Новая" at bounding box center [675, 405] width 162 height 13
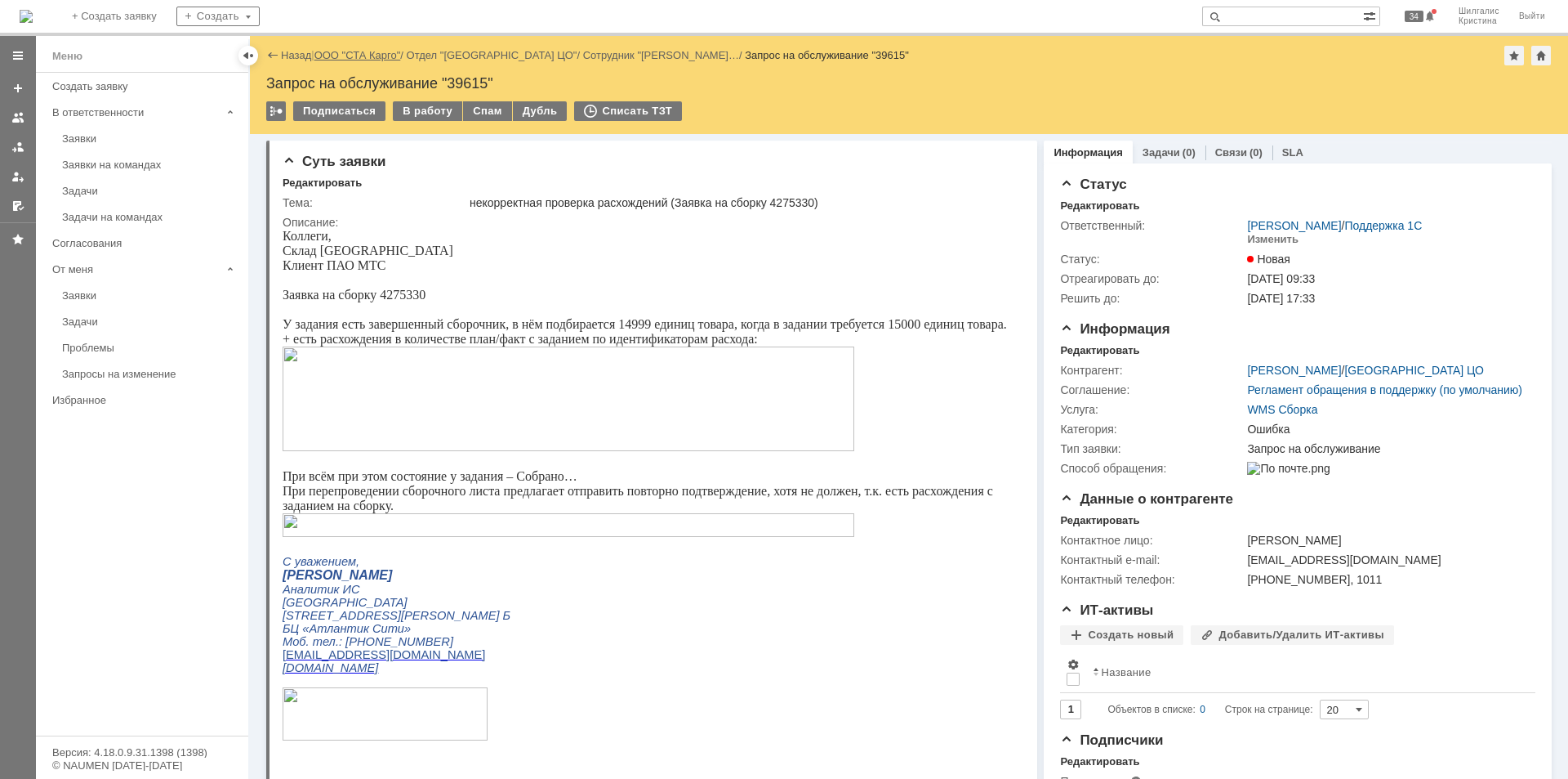
click at [372, 53] on link "ООО "СТА Карго"" at bounding box center [357, 55] width 86 height 12
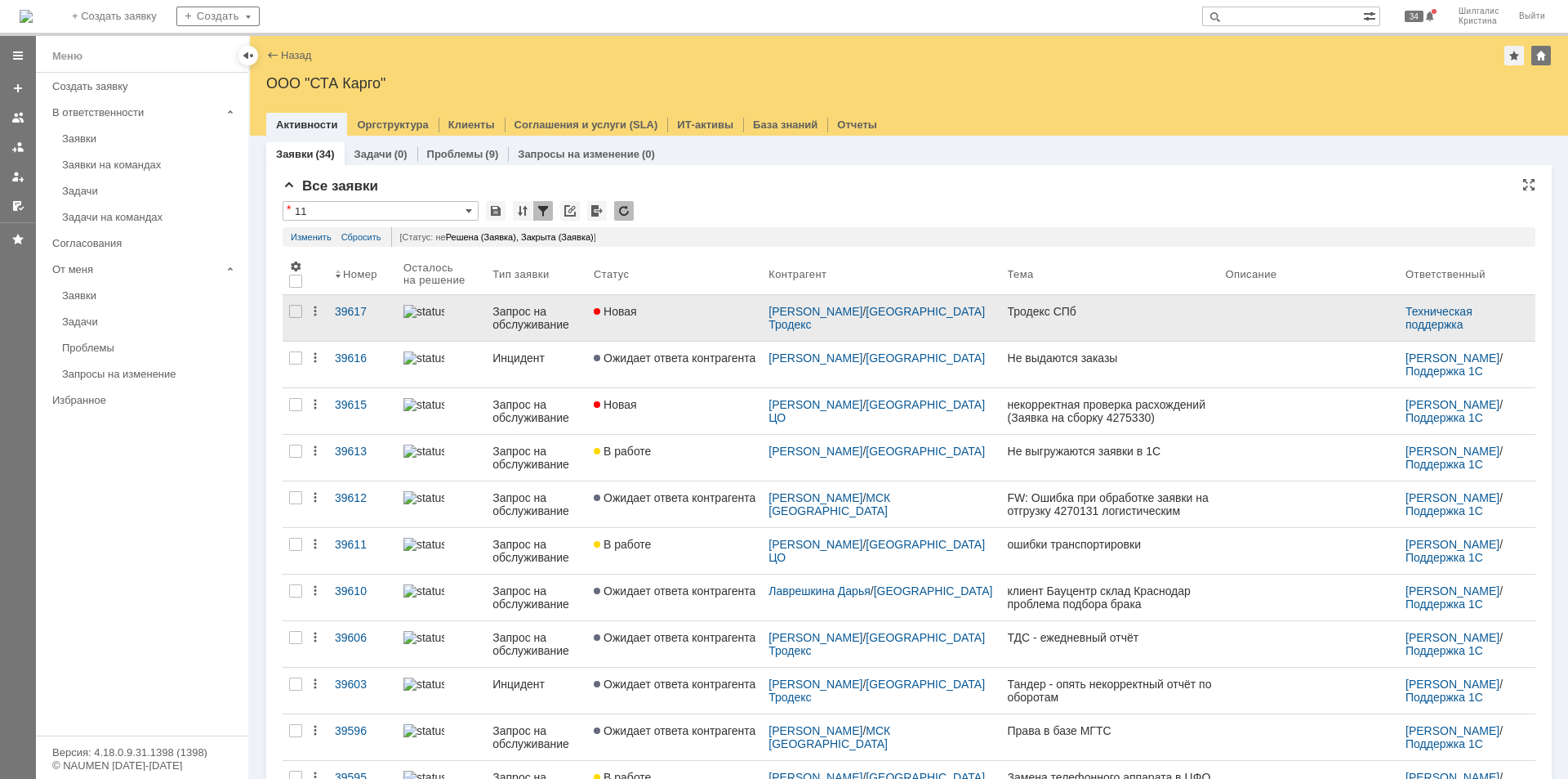
click at [695, 316] on div "Новая" at bounding box center [675, 312] width 162 height 13
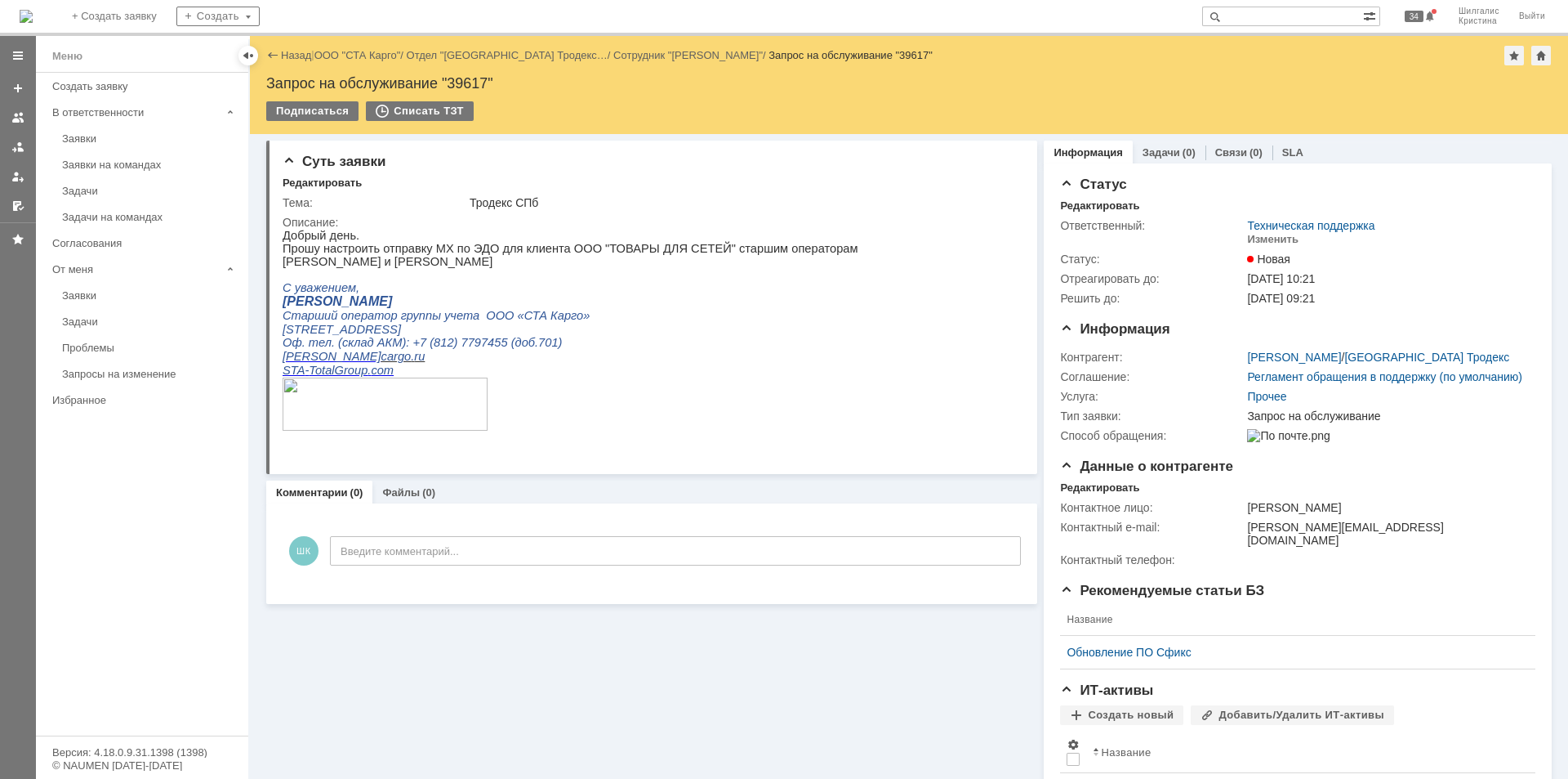
click at [617, 253] on p "Прошу настроить отправку МХ по ЭДО для клиента ООО "ТОВАРЫ ДЛЯ СЕТЕЙ" старшим о…" at bounding box center [570, 249] width 576 height 13
click at [618, 252] on p "Прошу настроить отправку МХ по ЭДО для клиента ООО "ТОВАРЫ ДЛЯ СЕТЕЙ" старшим о…" at bounding box center [570, 249] width 576 height 13
click at [627, 248] on p "Прошу настроить отправку МХ по ЭДО для клиента ООО "ТОВАРЫ ДЛЯ СЕТЕЙ" старшим о…" at bounding box center [570, 249] width 576 height 13
drag, startPoint x: 627, startPoint y: 248, endPoint x: 654, endPoint y: 254, distance: 27.7
click at [627, 249] on p "Прошу настроить отправку МХ по ЭДО для клиента ООО "ТОВАРЫ ДЛЯ СЕТЕЙ" старшим о…" at bounding box center [570, 249] width 576 height 13
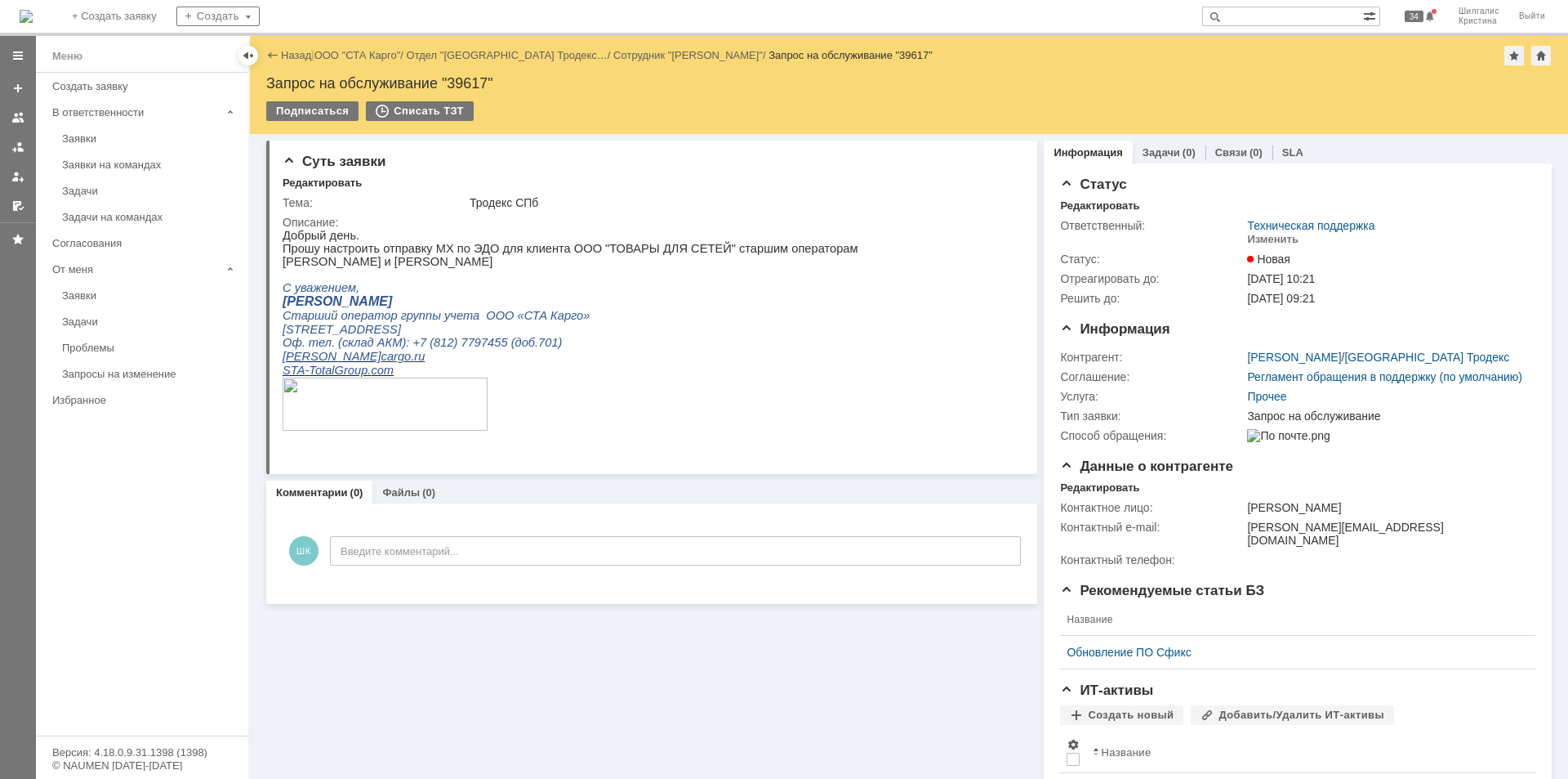
click at [664, 247] on p "Прошу настроить отправку МХ по ЭДО для клиента ООО "ТОВАРЫ ДЛЯ СЕТЕЙ" старшим о…" at bounding box center [570, 249] width 576 height 13
click at [1266, 238] on div "Изменить" at bounding box center [1273, 239] width 52 height 13
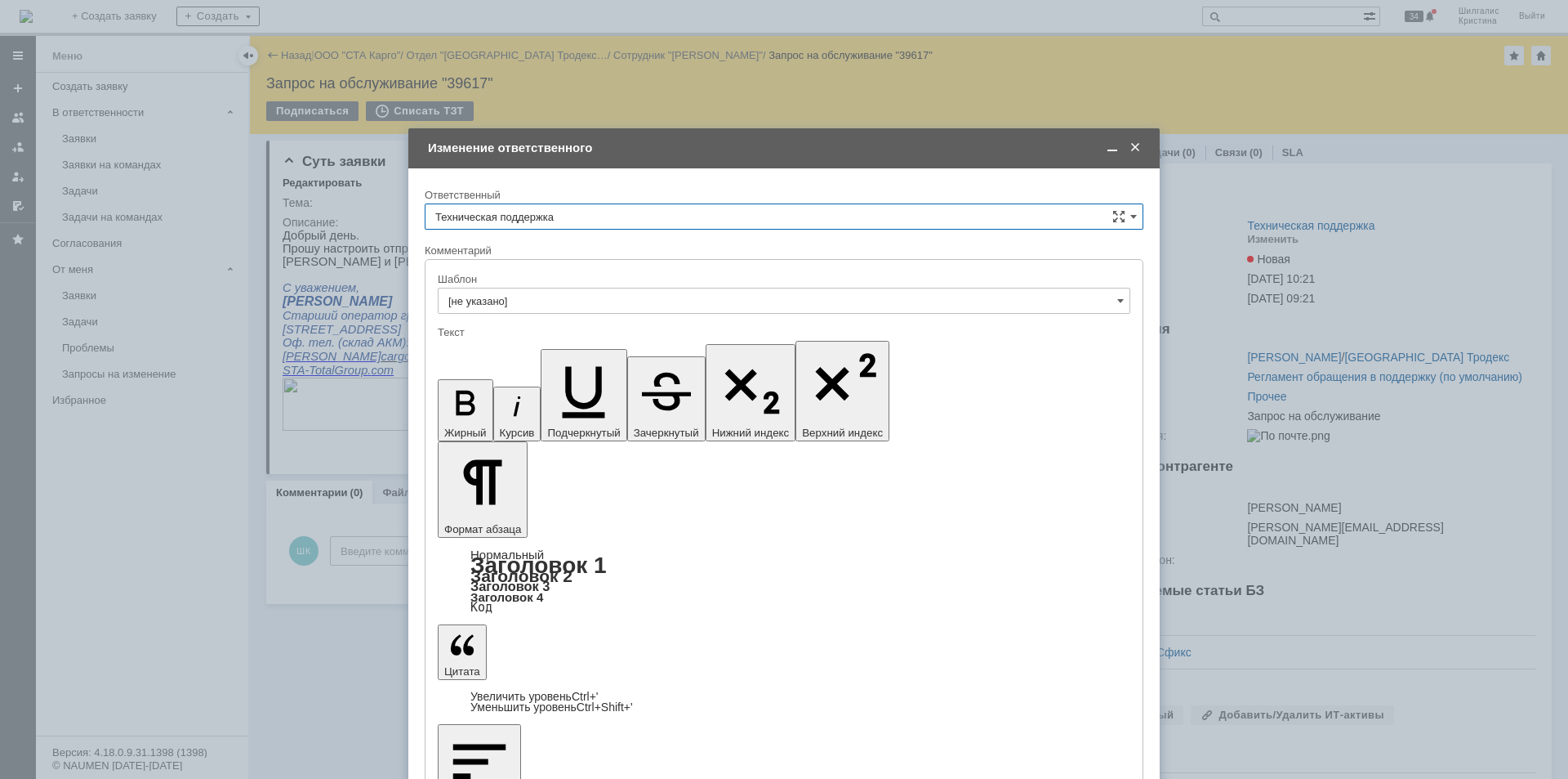
click at [568, 222] on input "Техническая поддержка" at bounding box center [784, 216] width 719 height 26
click at [542, 302] on span "[PERSON_NAME]" at bounding box center [784, 301] width 697 height 13
type input "[PERSON_NAME]"
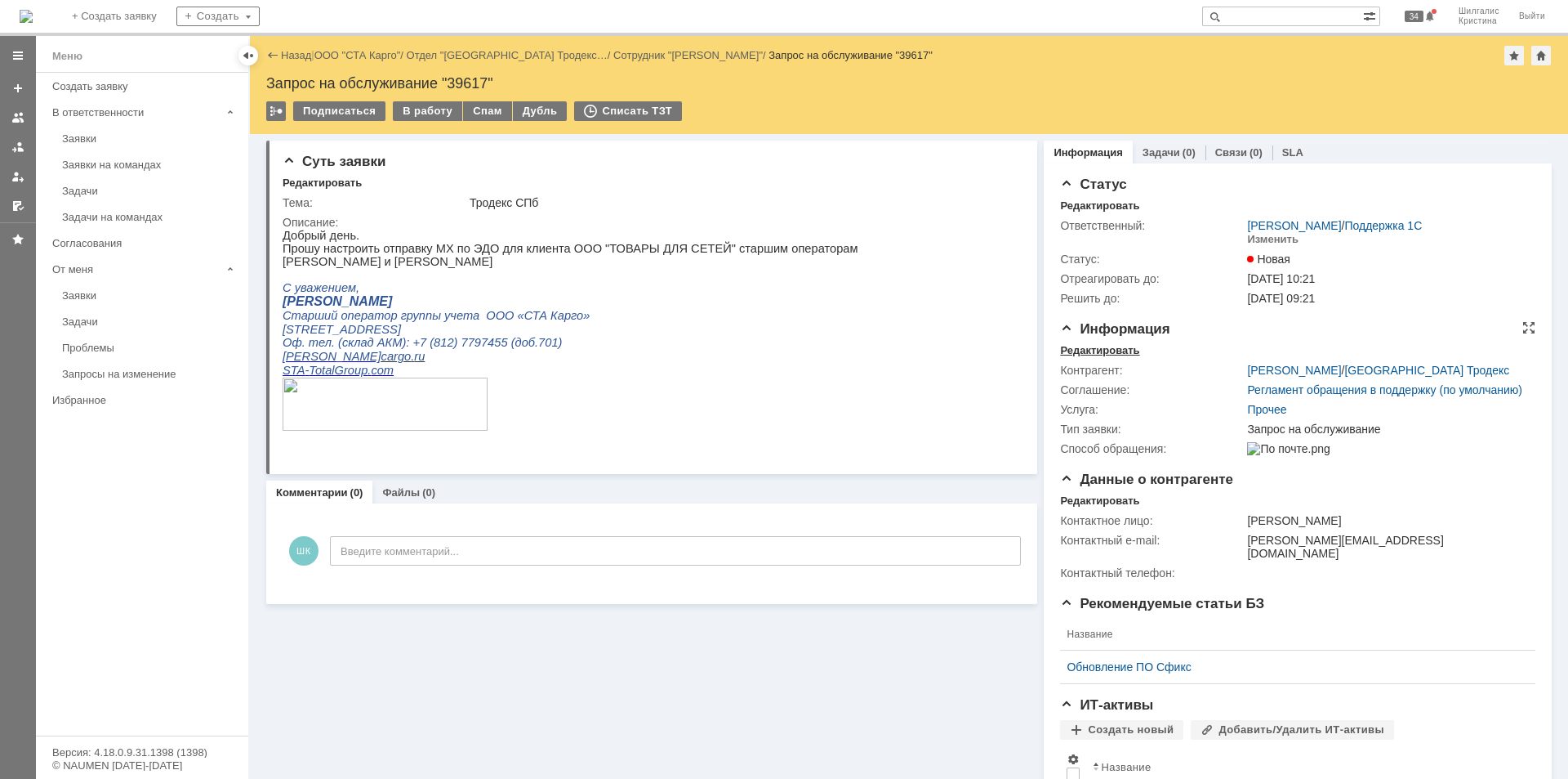
click at [1107, 351] on div "Редактировать" at bounding box center [1099, 351] width 79 height 13
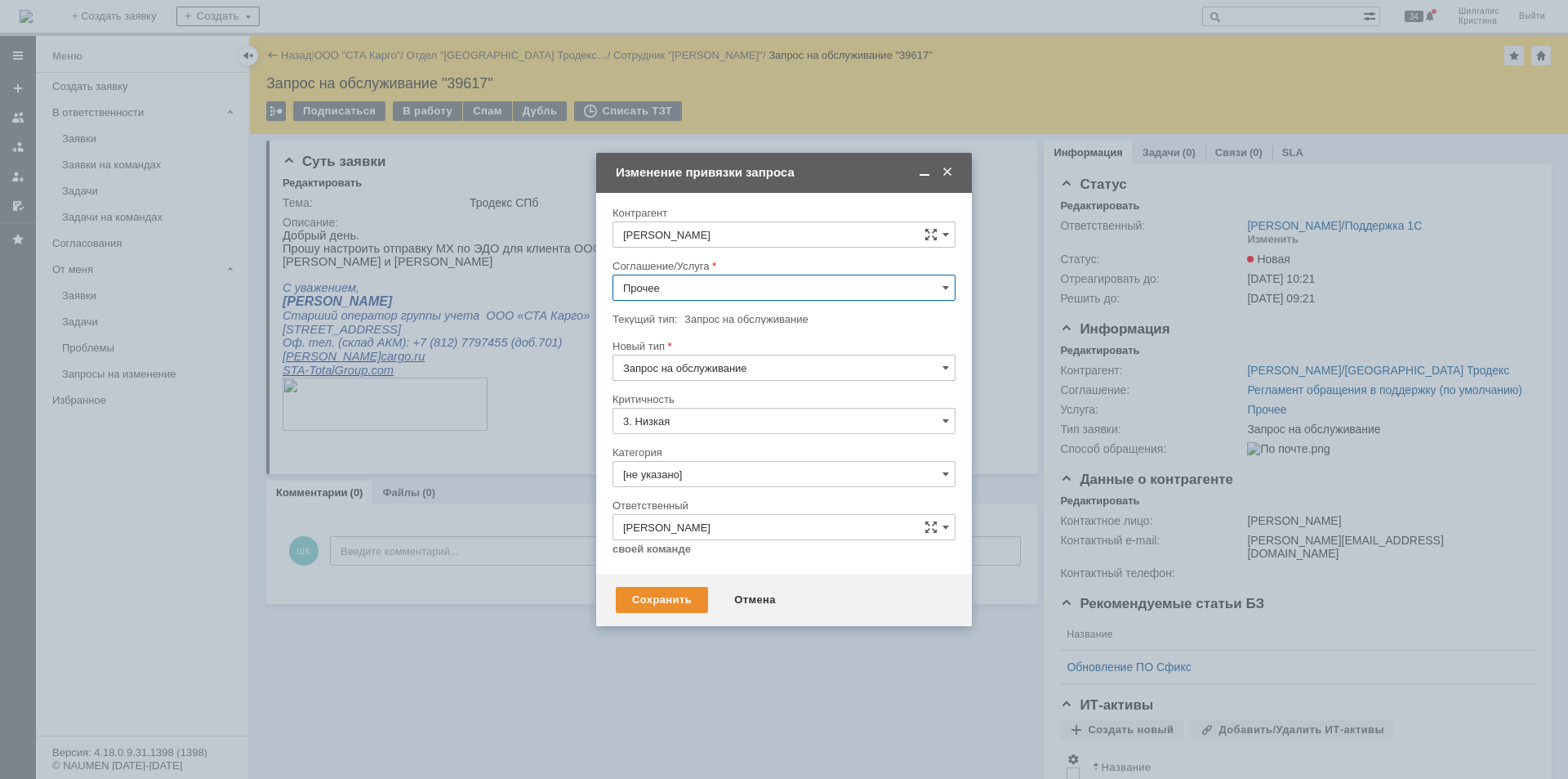
drag, startPoint x: 648, startPoint y: 275, endPoint x: 648, endPoint y: 284, distance: 9.0
click at [648, 276] on input "Прочее" at bounding box center [784, 287] width 343 height 26
click at [710, 422] on div "WMS Прочее" at bounding box center [784, 431] width 342 height 26
type input "WMS Прочее"
click at [704, 478] on input "[не указано]" at bounding box center [784, 473] width 343 height 26
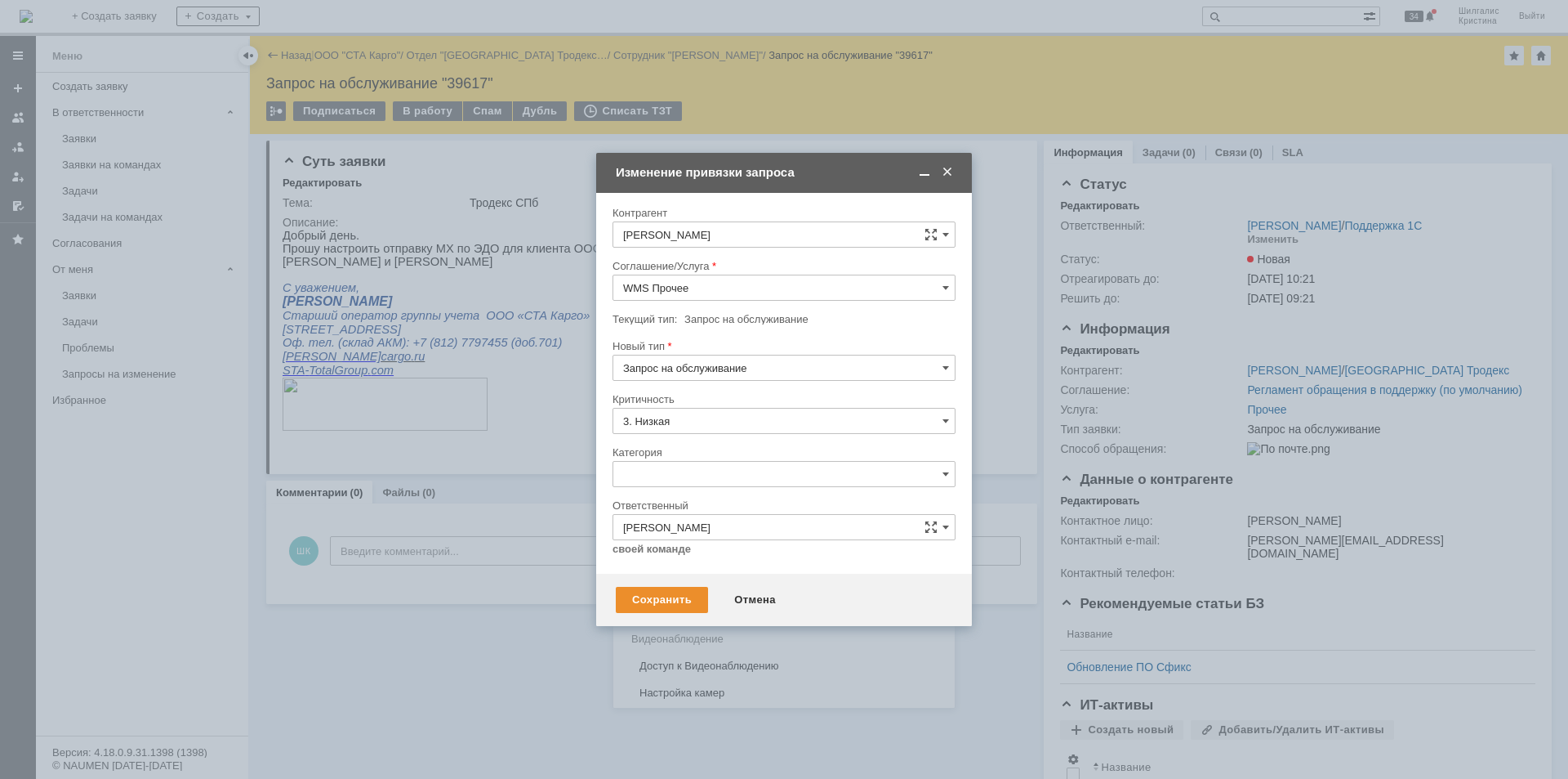
click at [674, 560] on span "Изменение" at bounding box center [784, 558] width 322 height 13
type input "Изменение"
click at [662, 594] on div "Сохранить" at bounding box center [661, 599] width 92 height 26
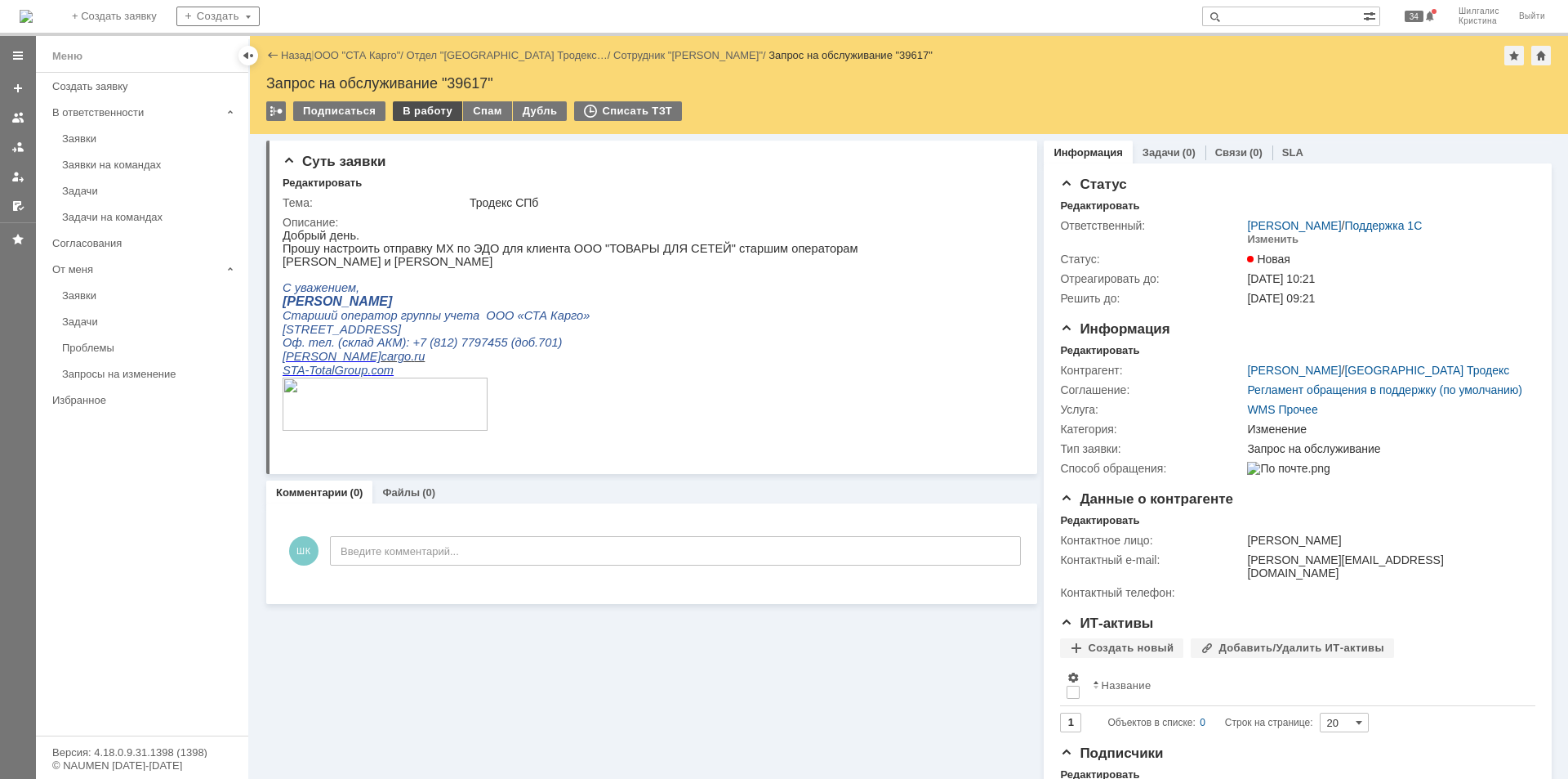
click at [423, 115] on div "В работу" at bounding box center [428, 111] width 70 height 20
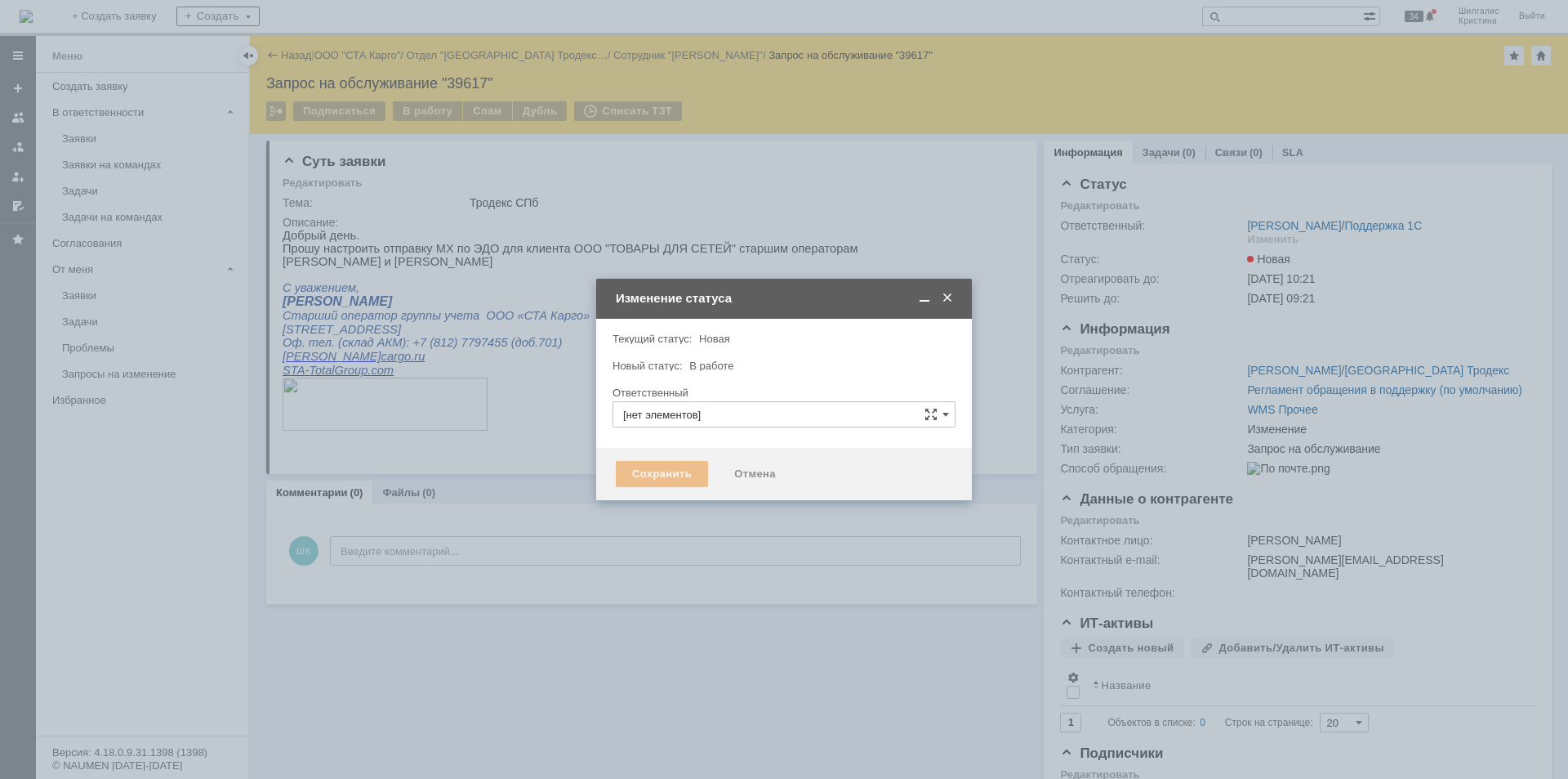
type input "[PERSON_NAME]"
type input "Изменение"
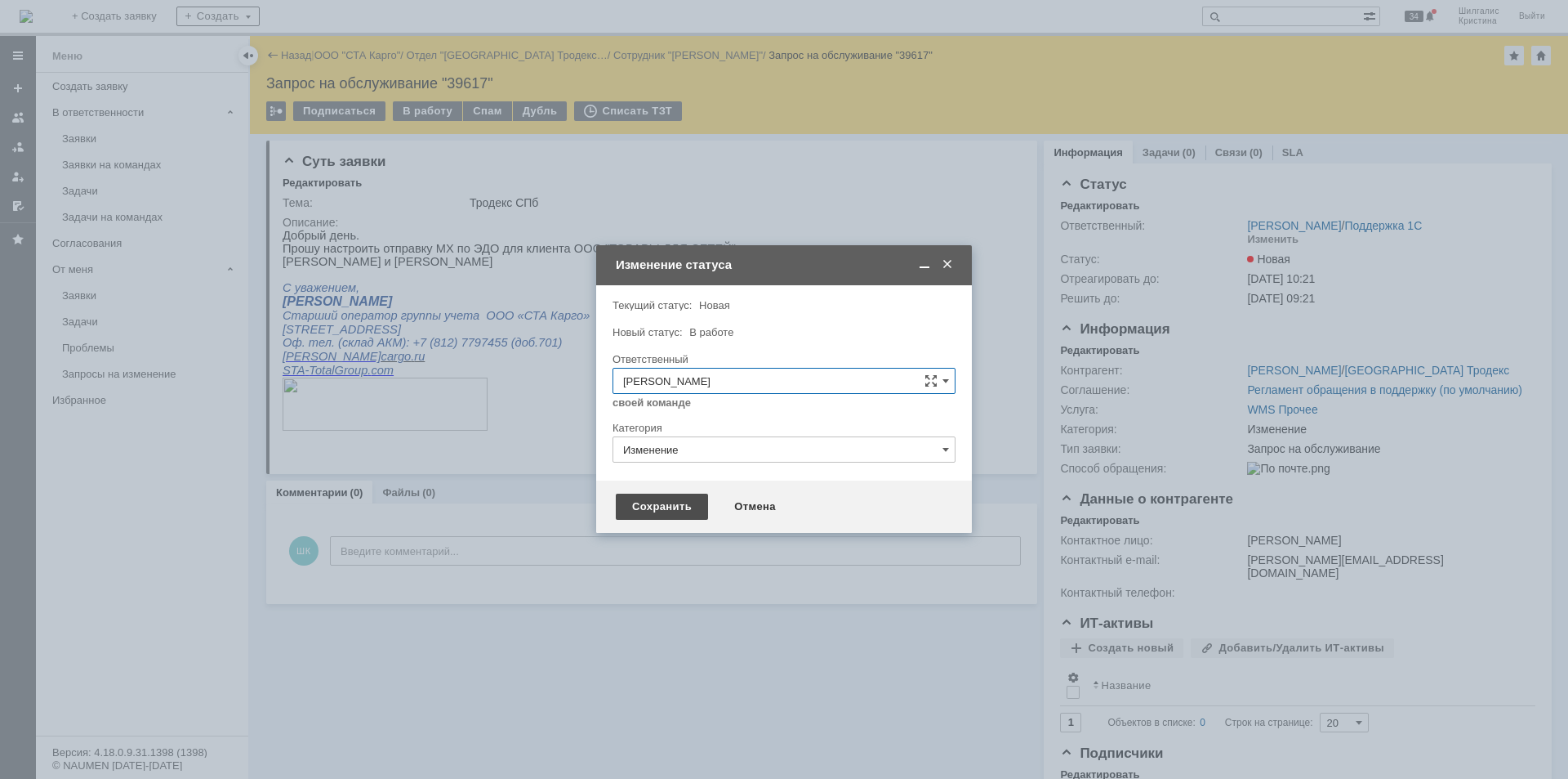
click at [658, 508] on div "Сохранить" at bounding box center [661, 506] width 92 height 26
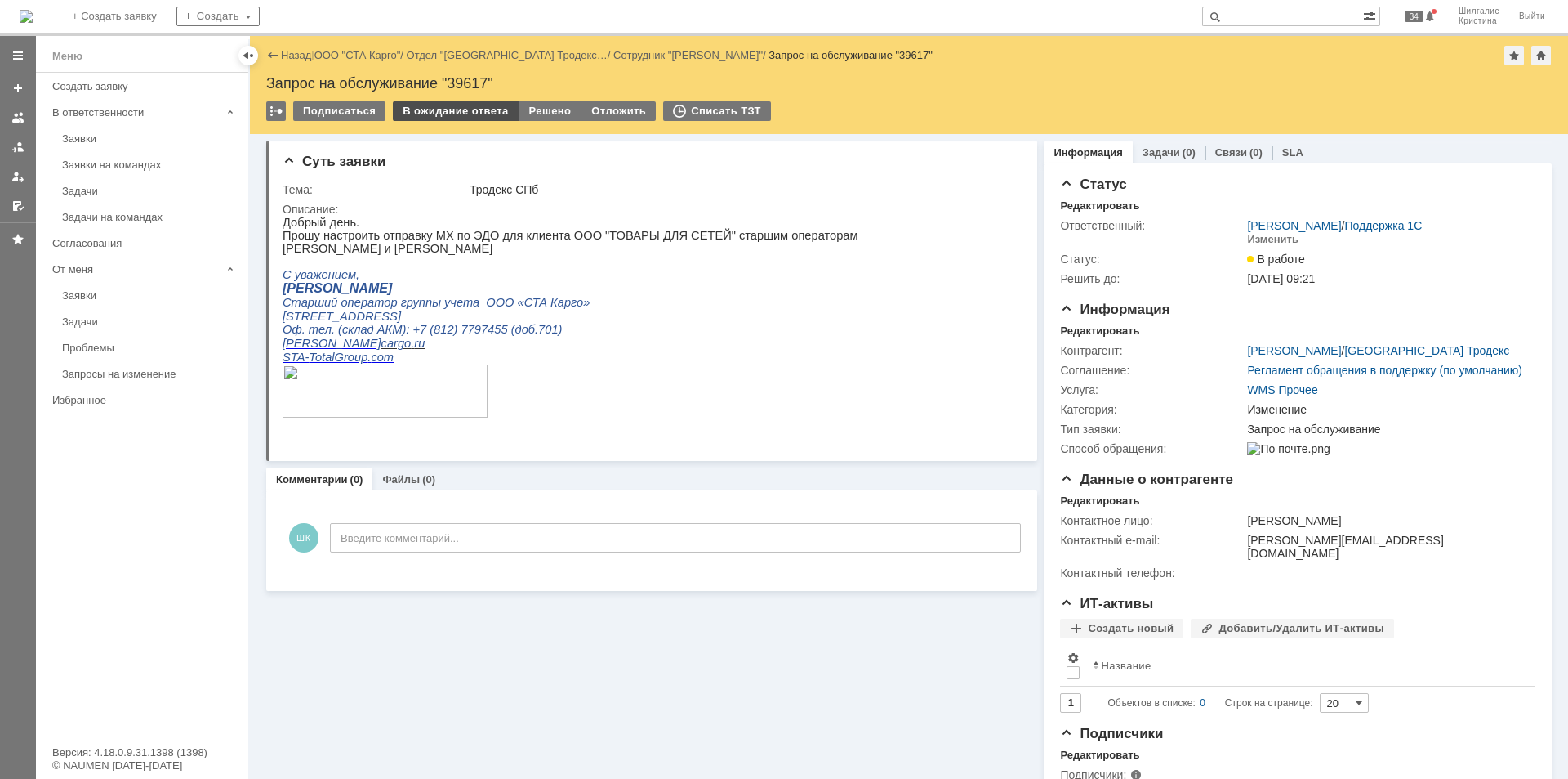
click at [460, 112] on div "В ожидание ответа" at bounding box center [455, 111] width 125 height 20
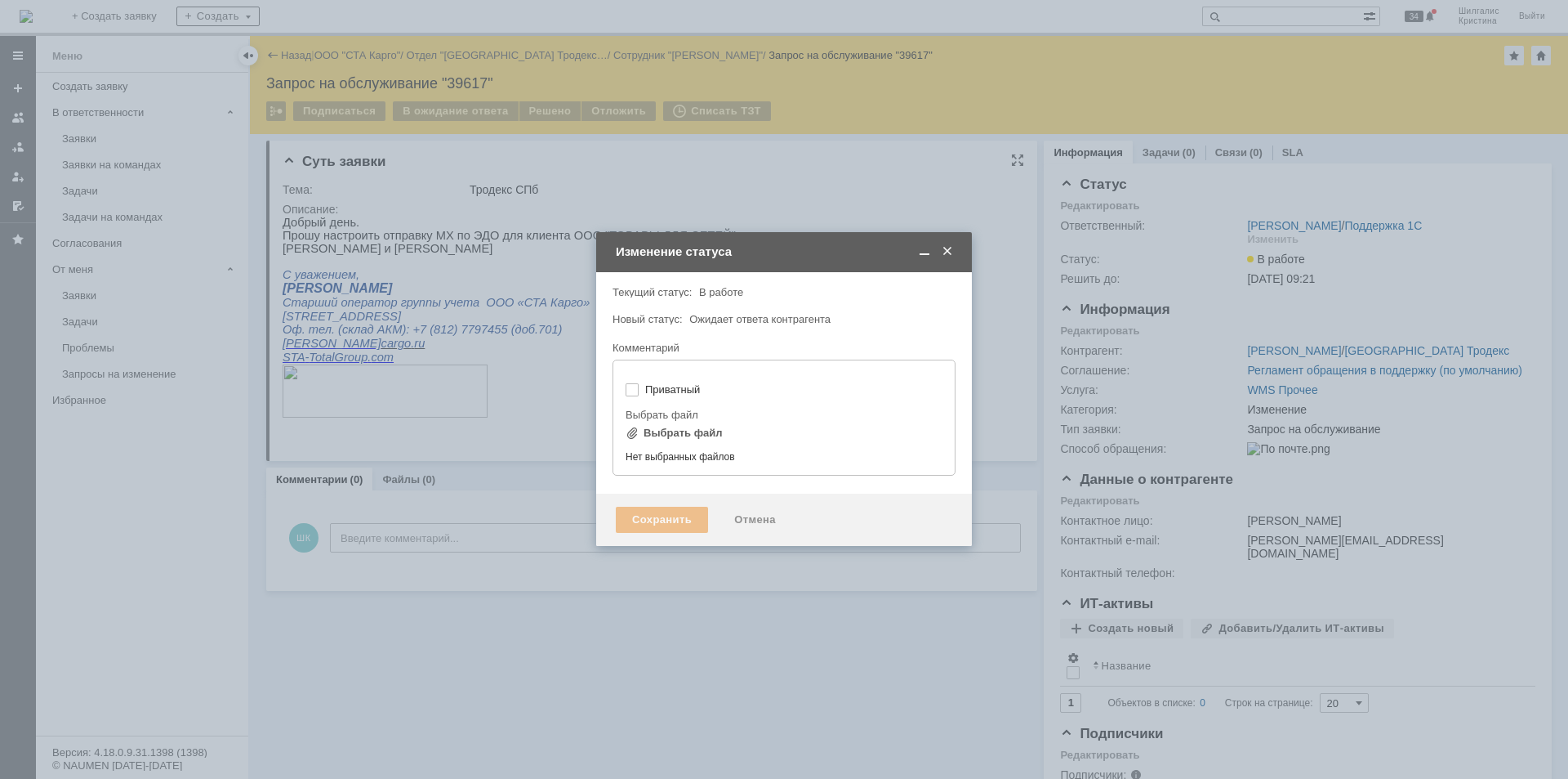
type input "[не указано]"
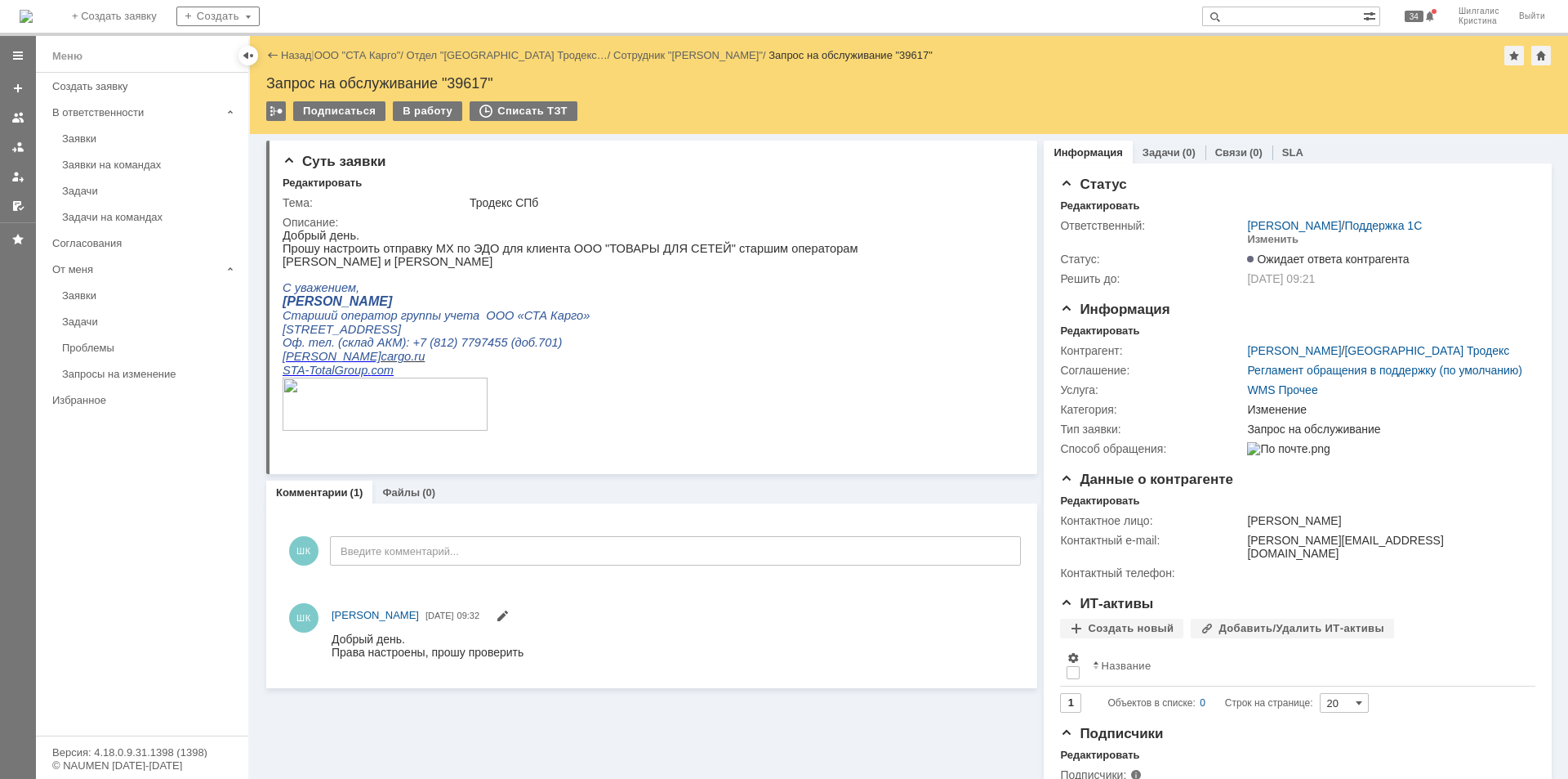
click at [361, 54] on link "ООО "СТА Карго"" at bounding box center [357, 55] width 86 height 12
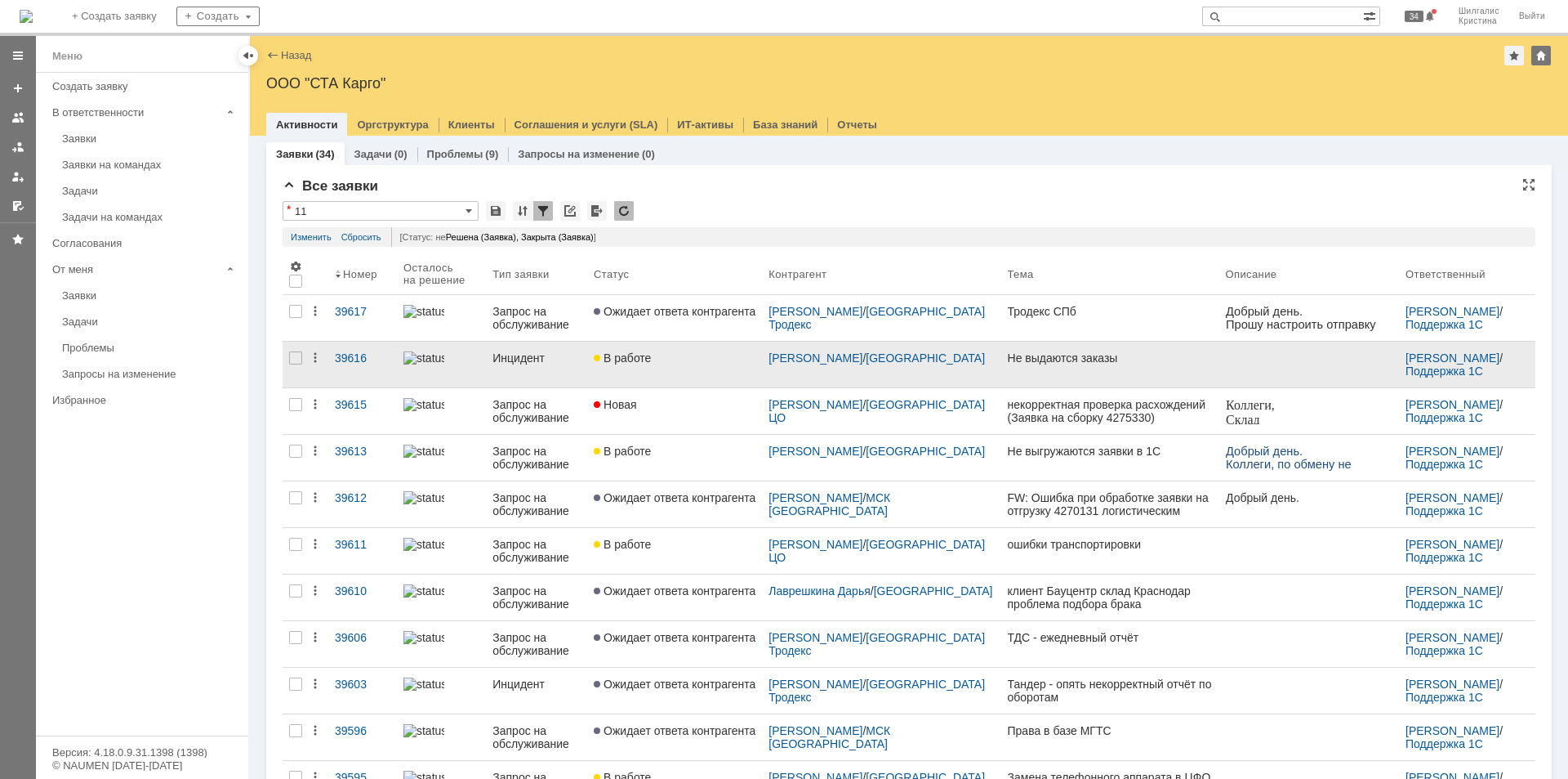
click at [700, 367] on link "В работе" at bounding box center [675, 364] width 174 height 46
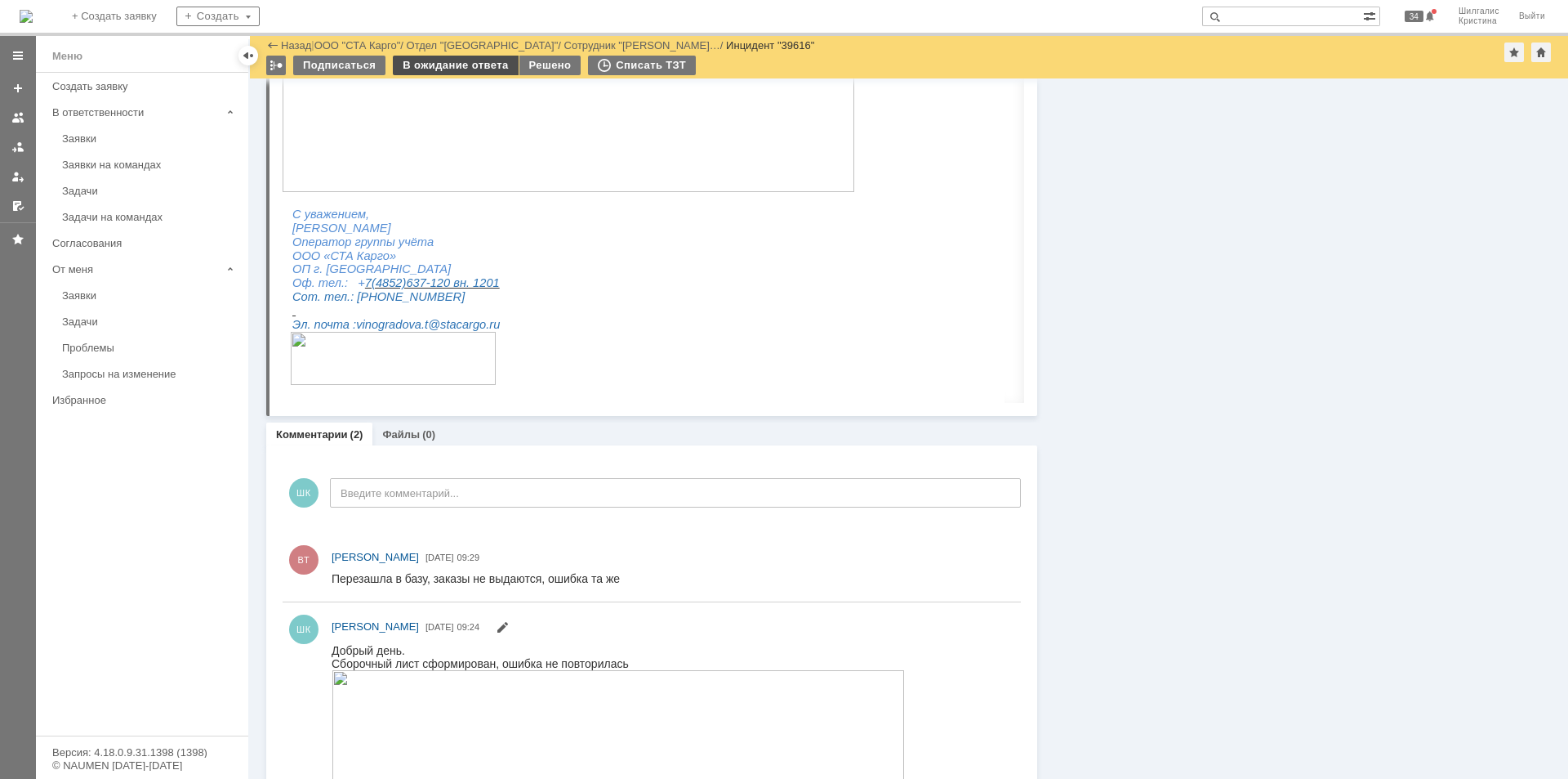
click at [455, 63] on div "В ожидание ответа" at bounding box center [455, 66] width 125 height 20
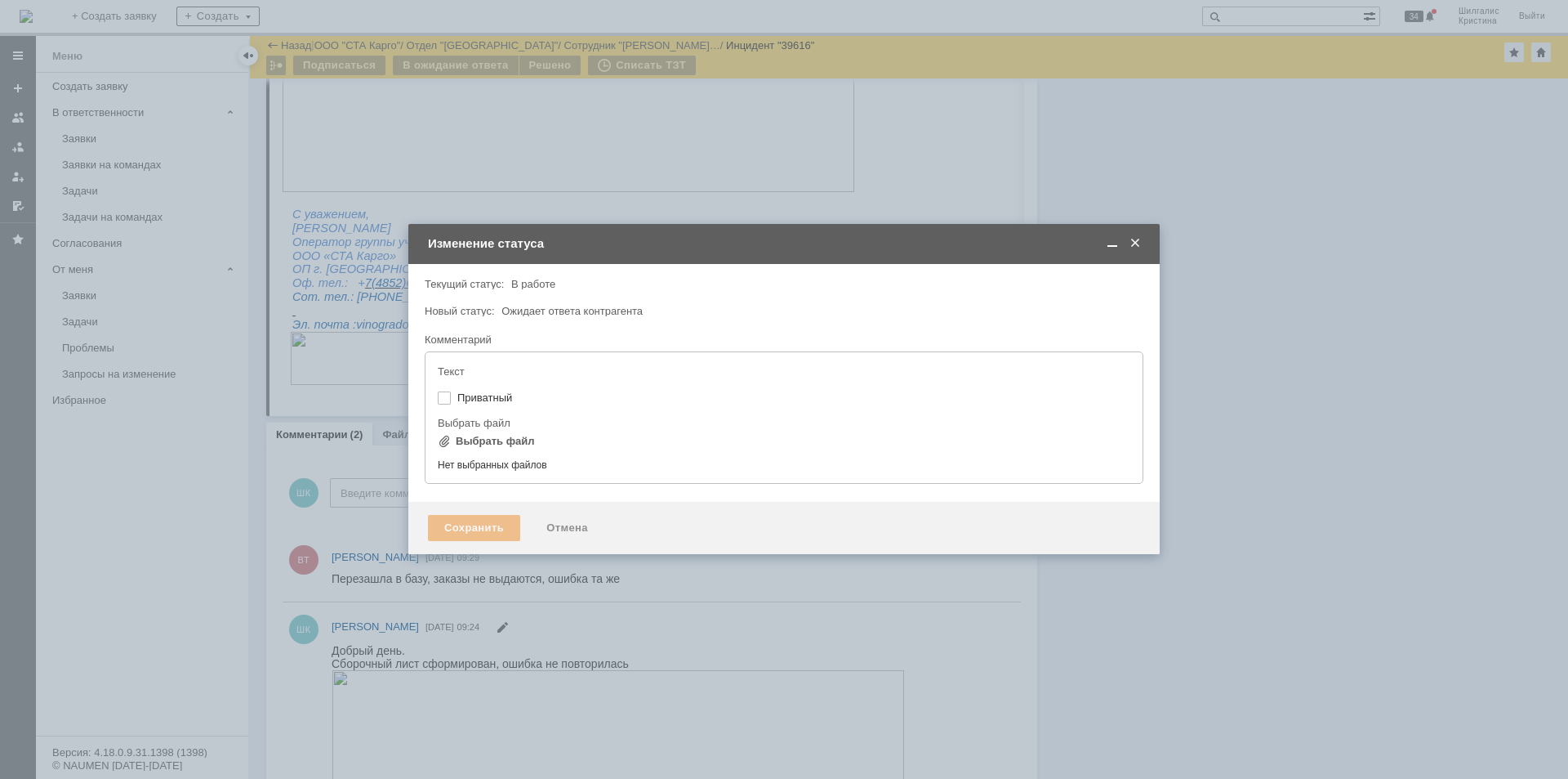
type input "[не указано]"
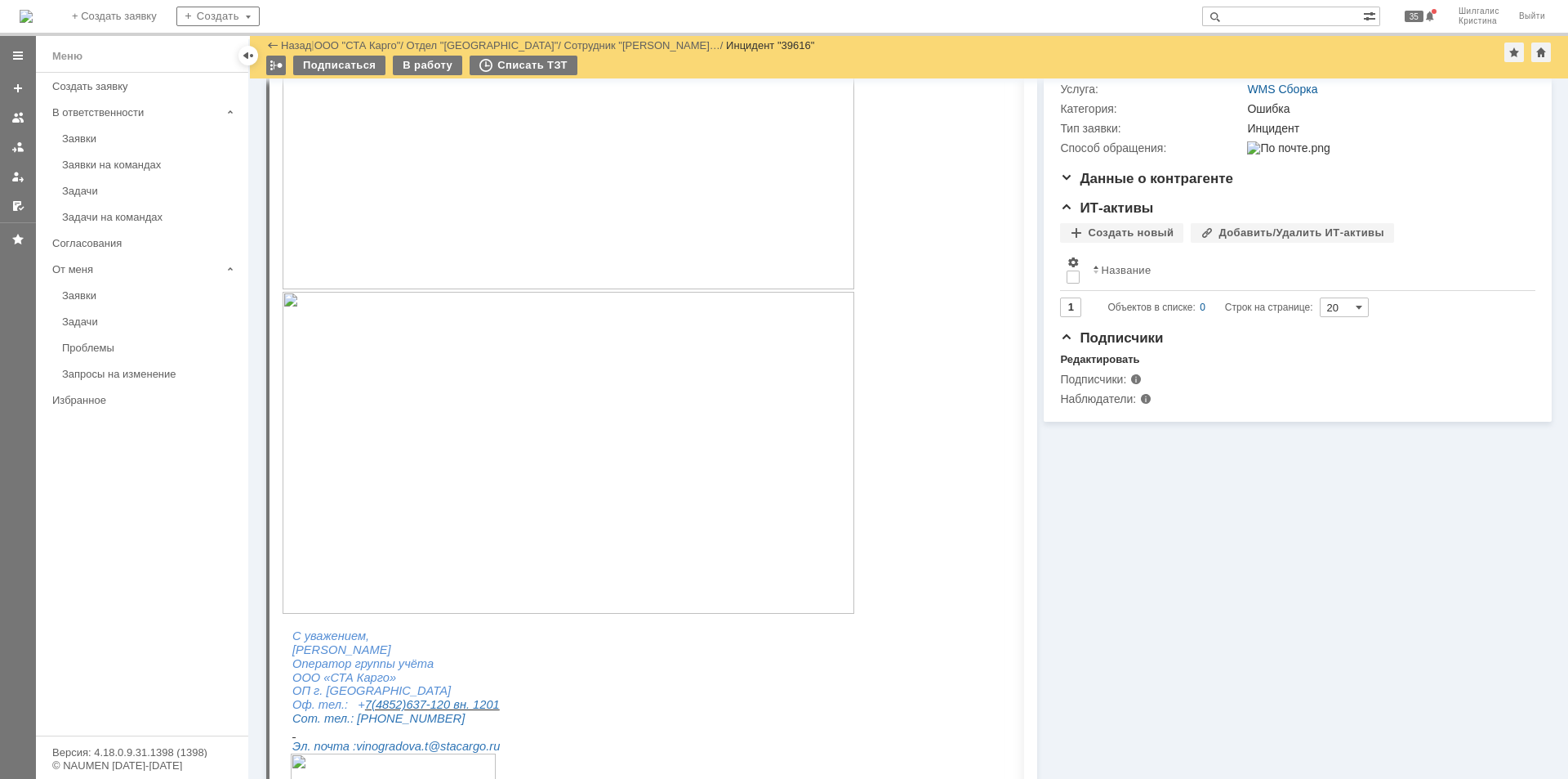
click at [510, 385] on img at bounding box center [568, 452] width 572 height 322
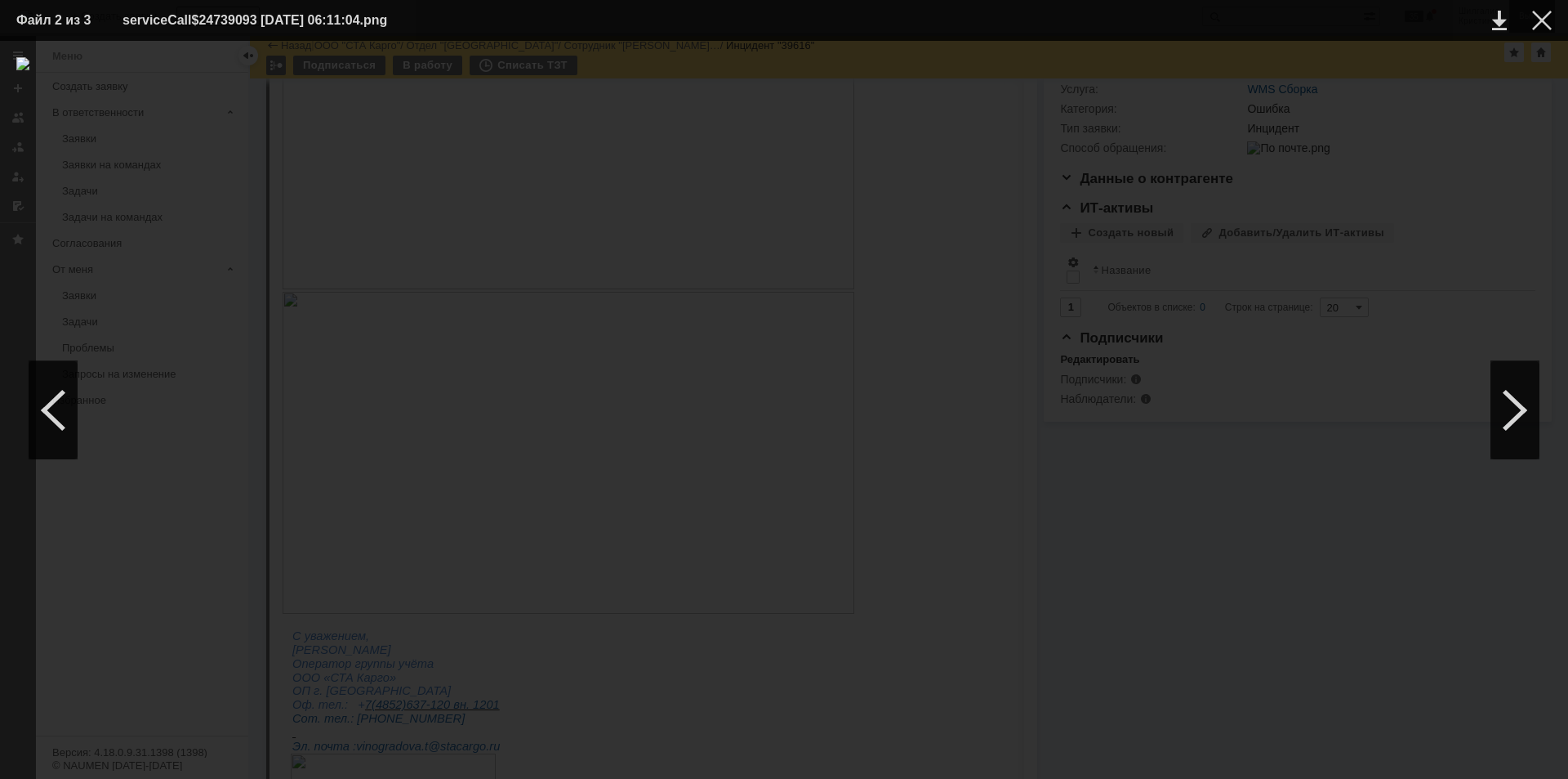
click at [1539, 24] on div at bounding box center [1542, 21] width 20 height 20
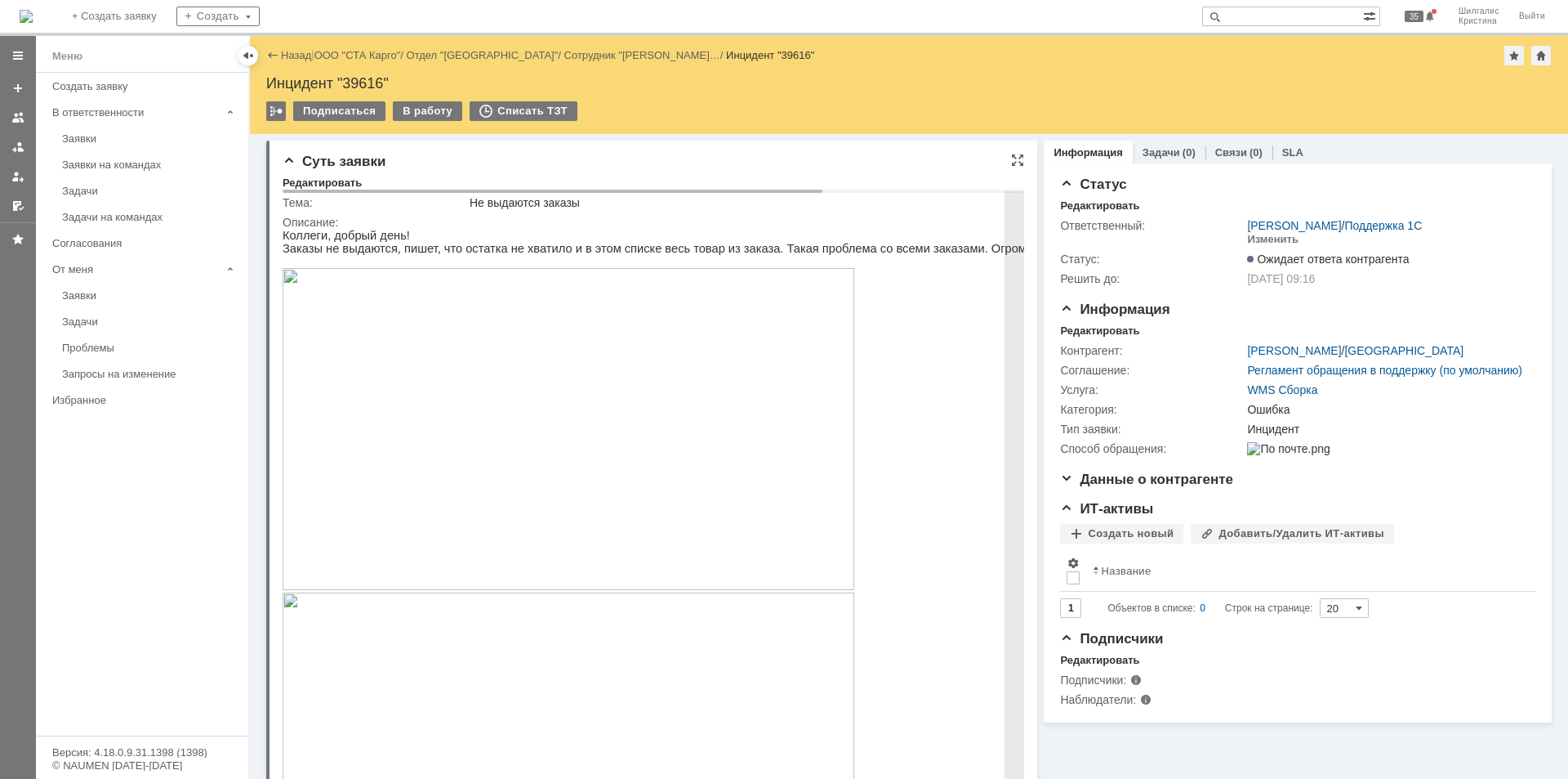
click at [527, 368] on img at bounding box center [568, 428] width 572 height 322
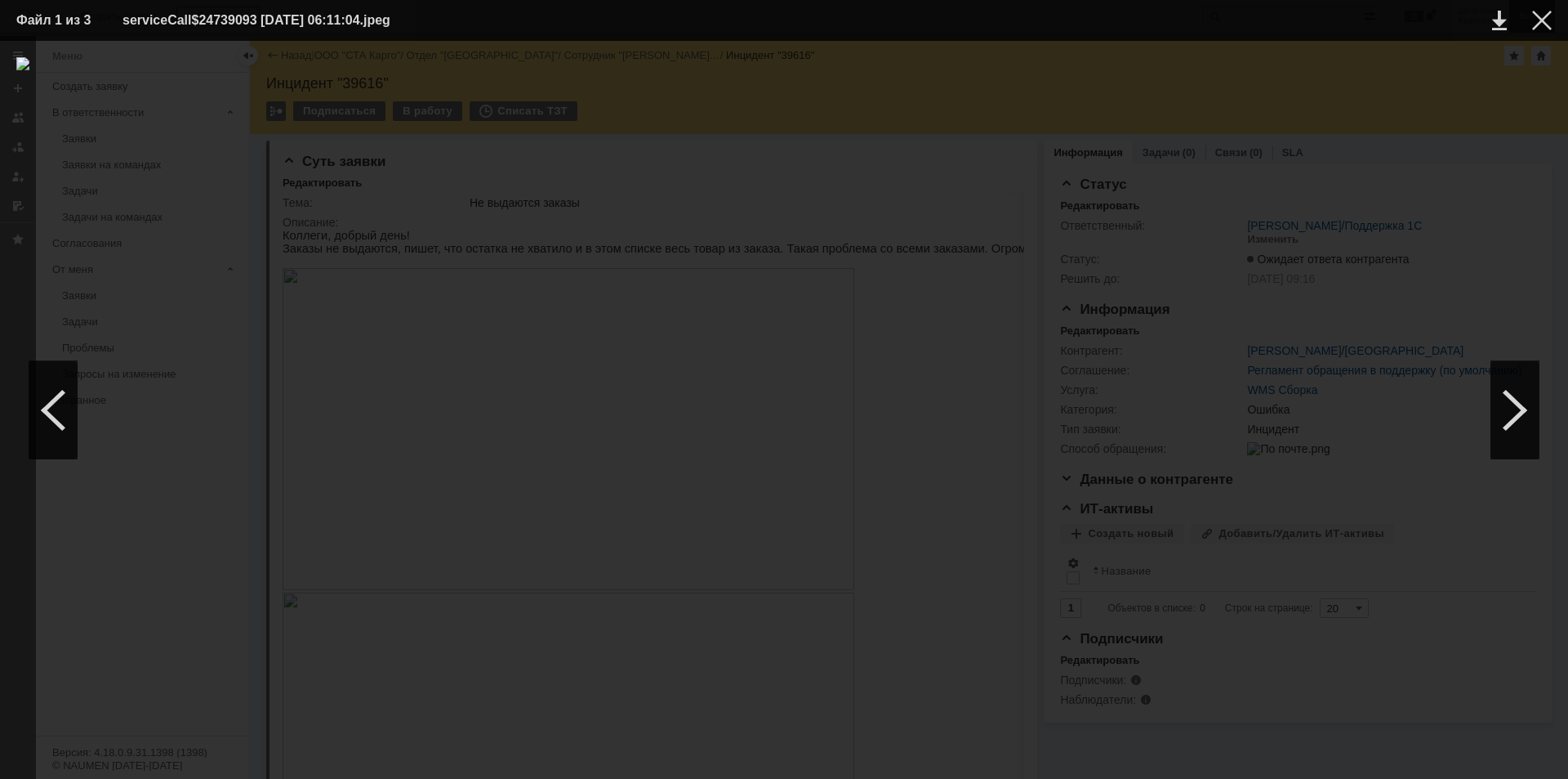
click at [1540, 21] on div at bounding box center [1542, 21] width 20 height 20
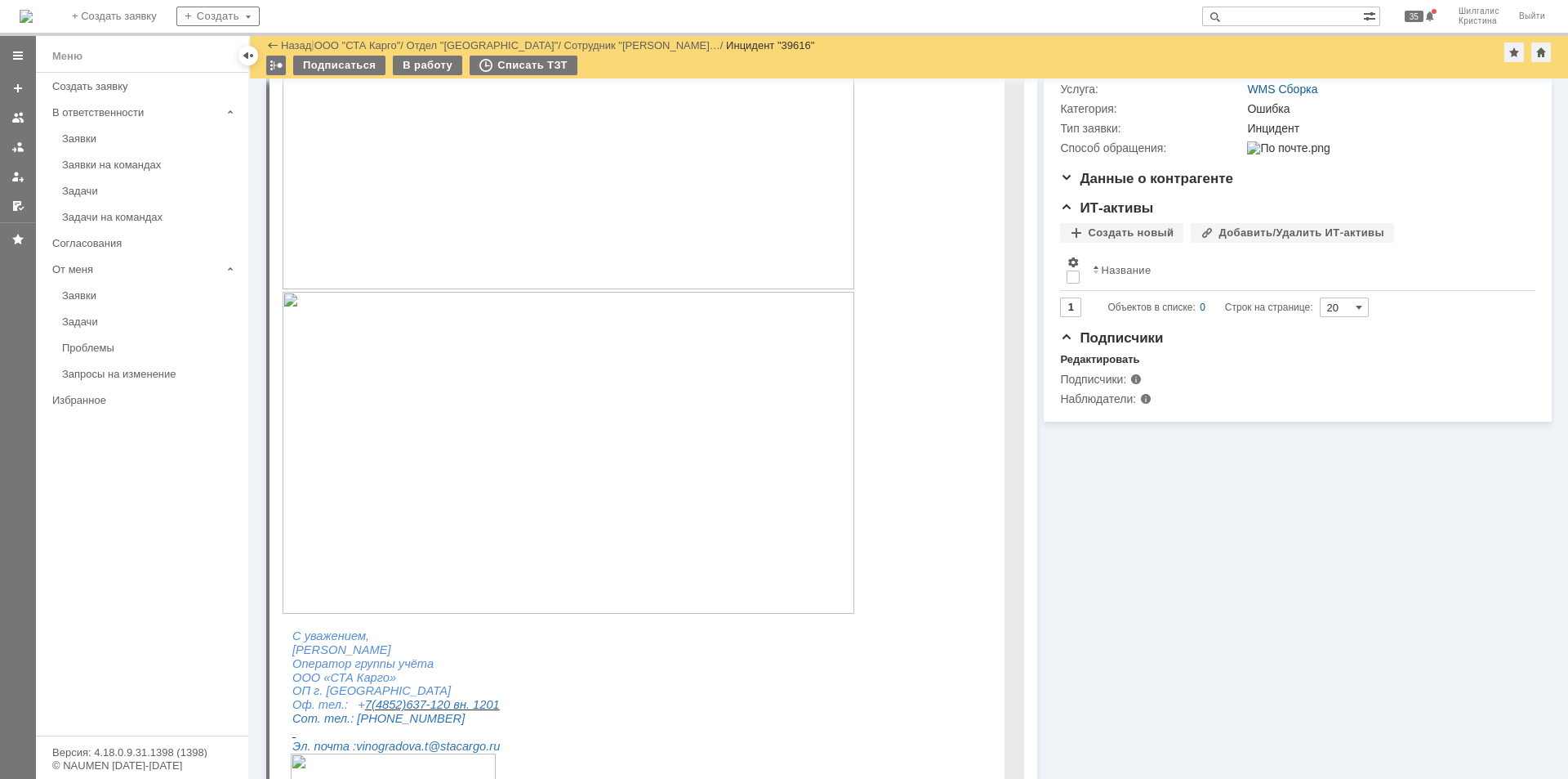
click at [698, 528] on img at bounding box center [568, 452] width 572 height 322
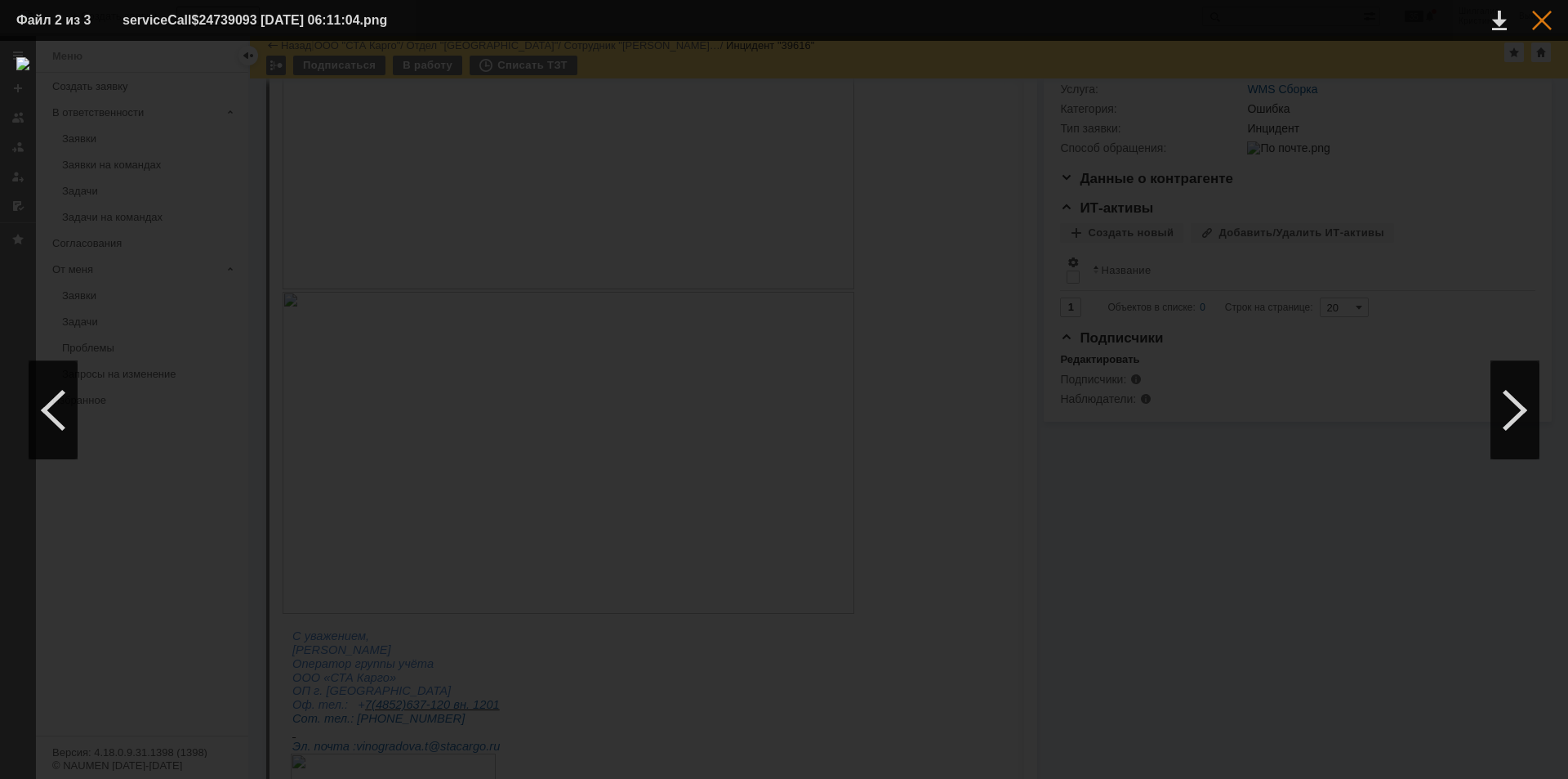
drag, startPoint x: 1546, startPoint y: 26, endPoint x: 1531, endPoint y: 30, distance: 15.5
click at [1546, 27] on div at bounding box center [1542, 21] width 20 height 20
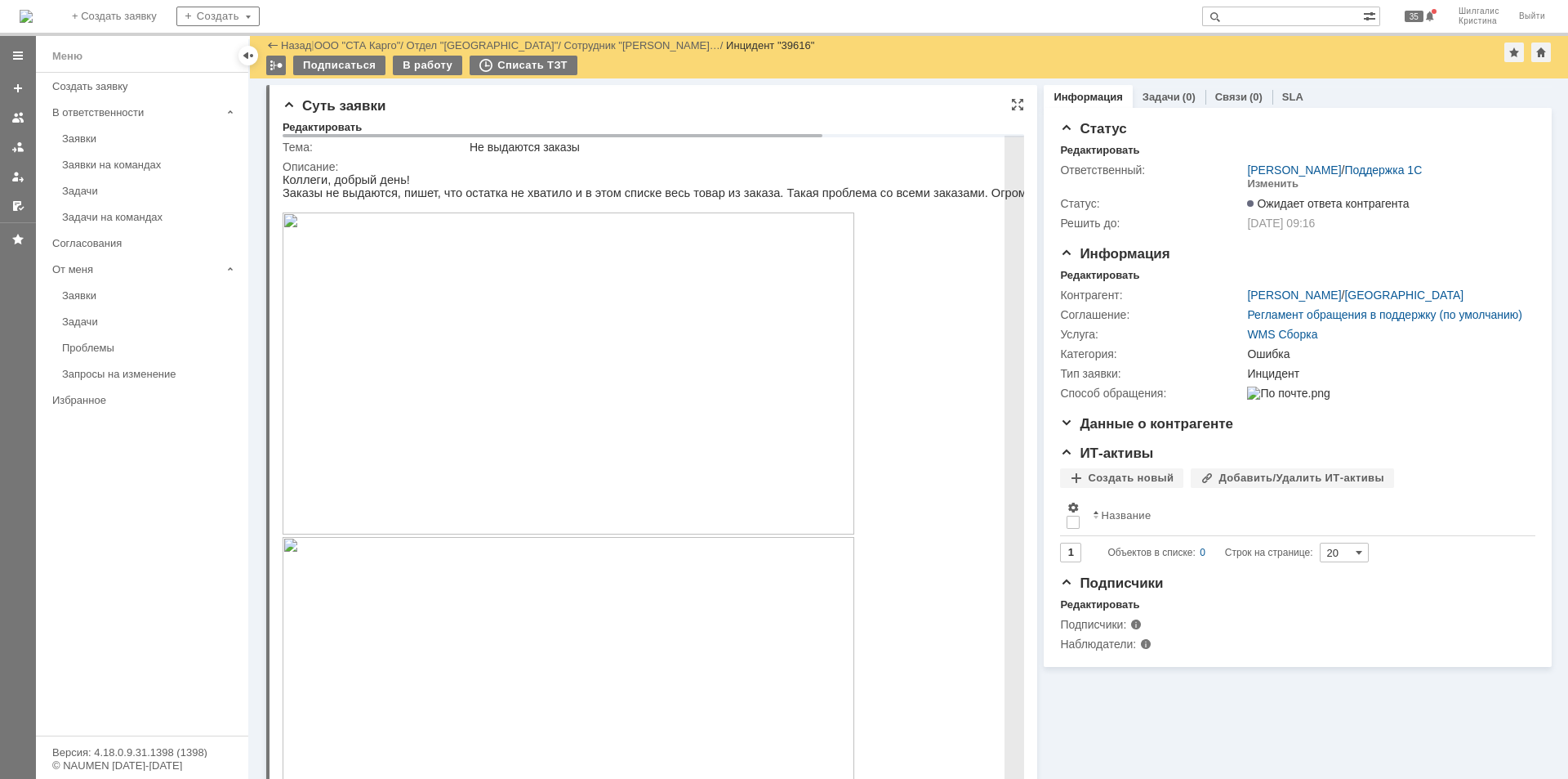
scroll to position [164, 0]
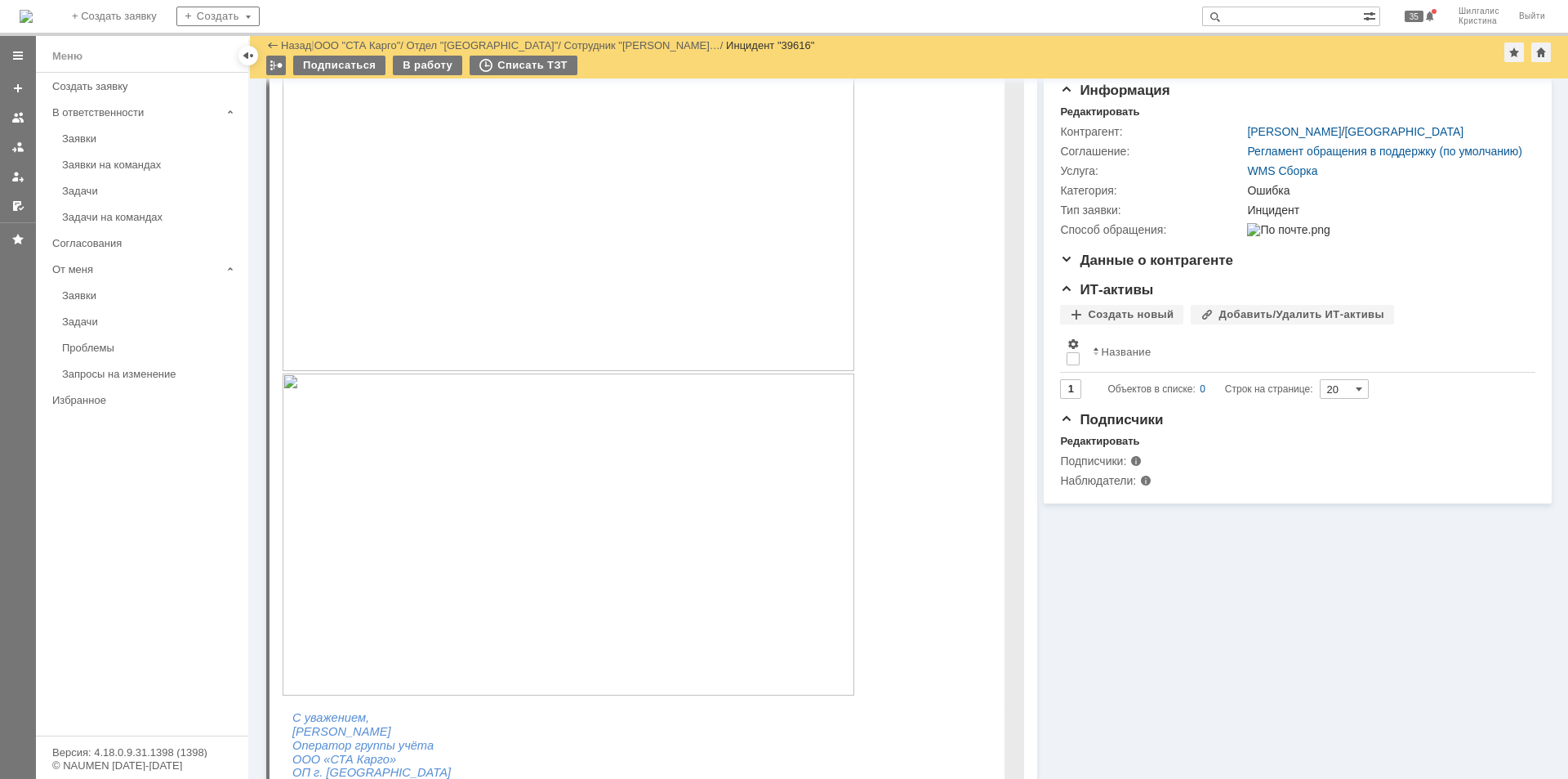
click at [425, 466] on img at bounding box center [568, 534] width 572 height 322
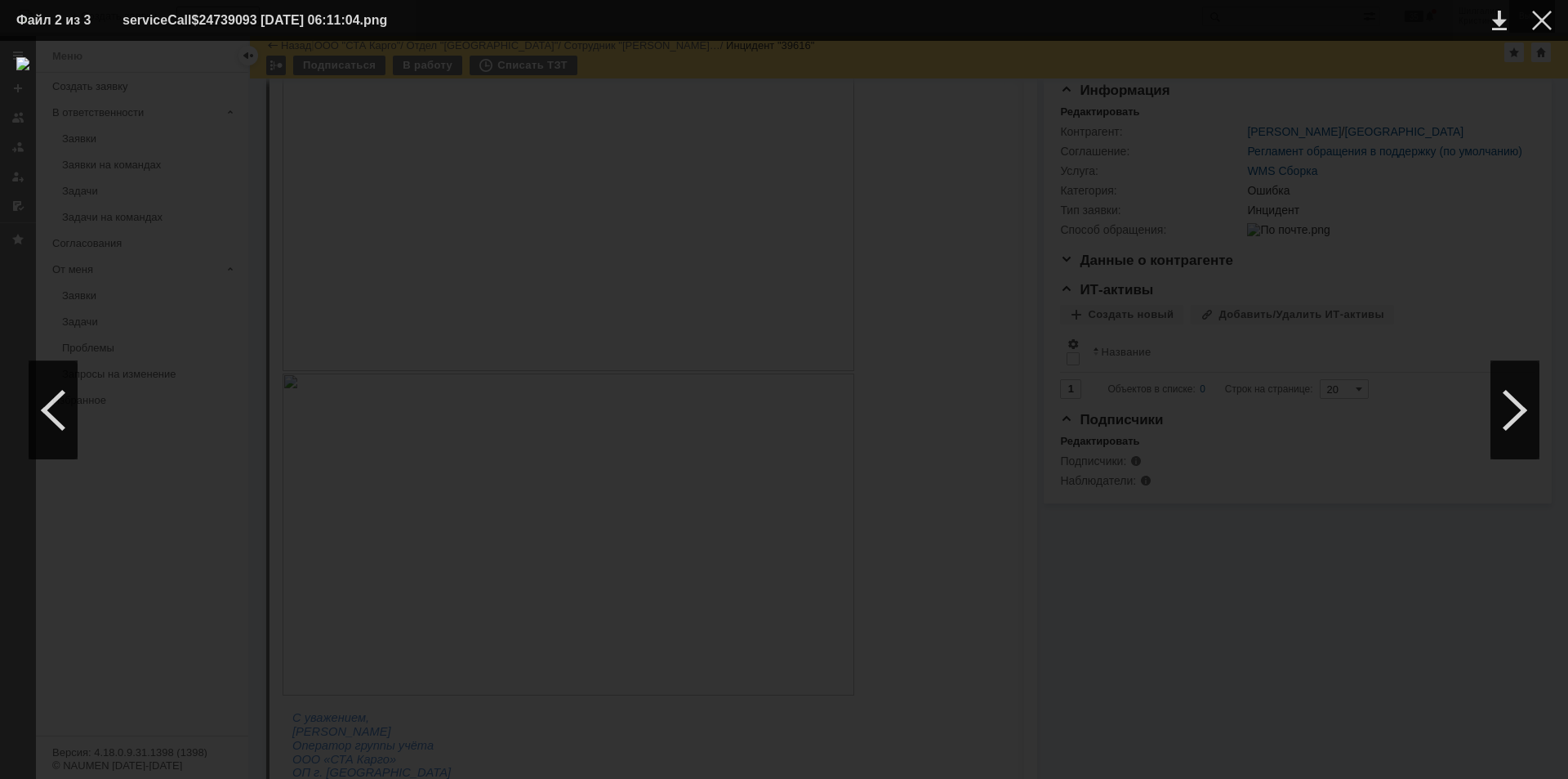
click at [1541, 22] on div at bounding box center [1542, 21] width 20 height 20
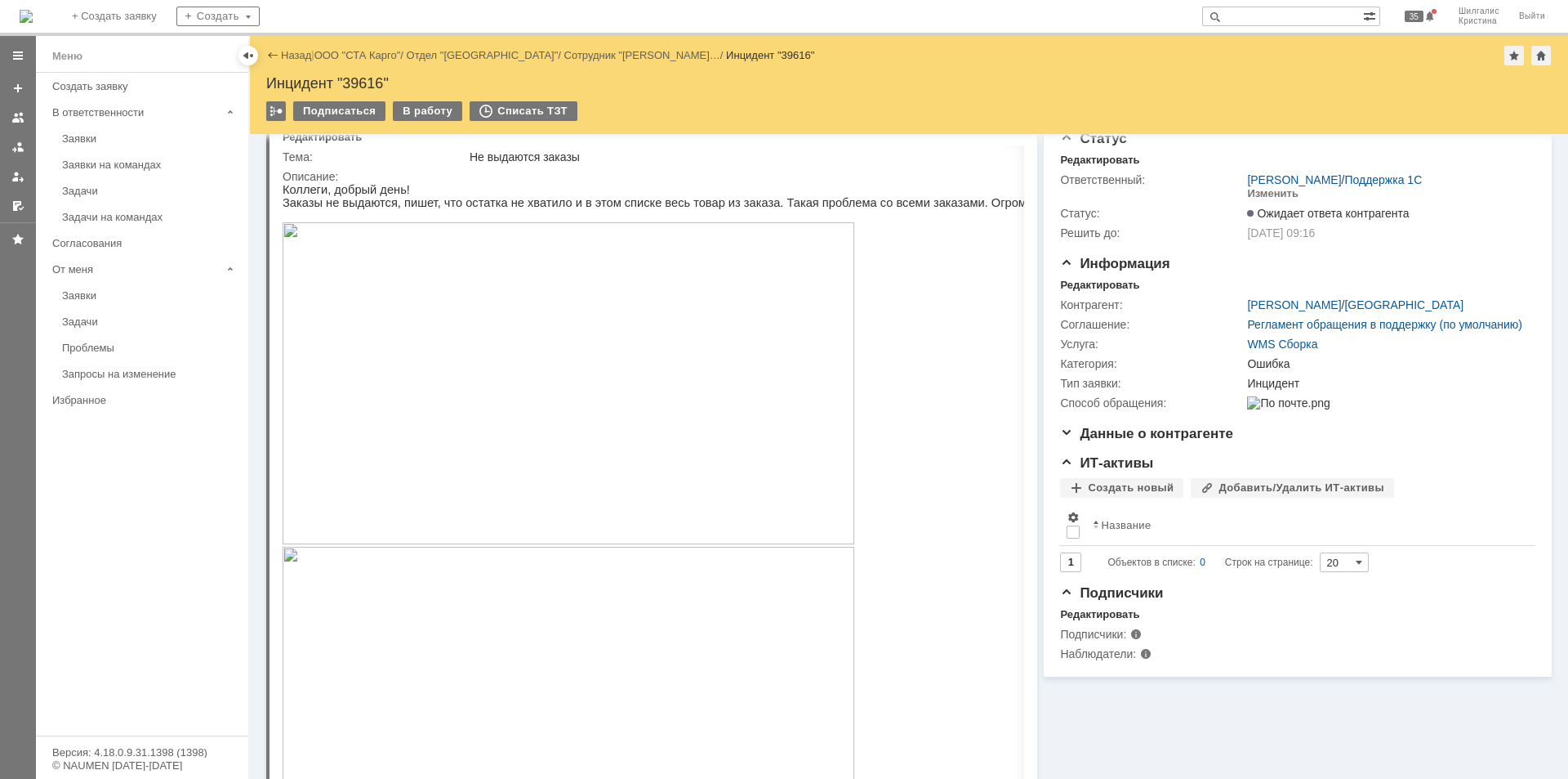
scroll to position [0, 0]
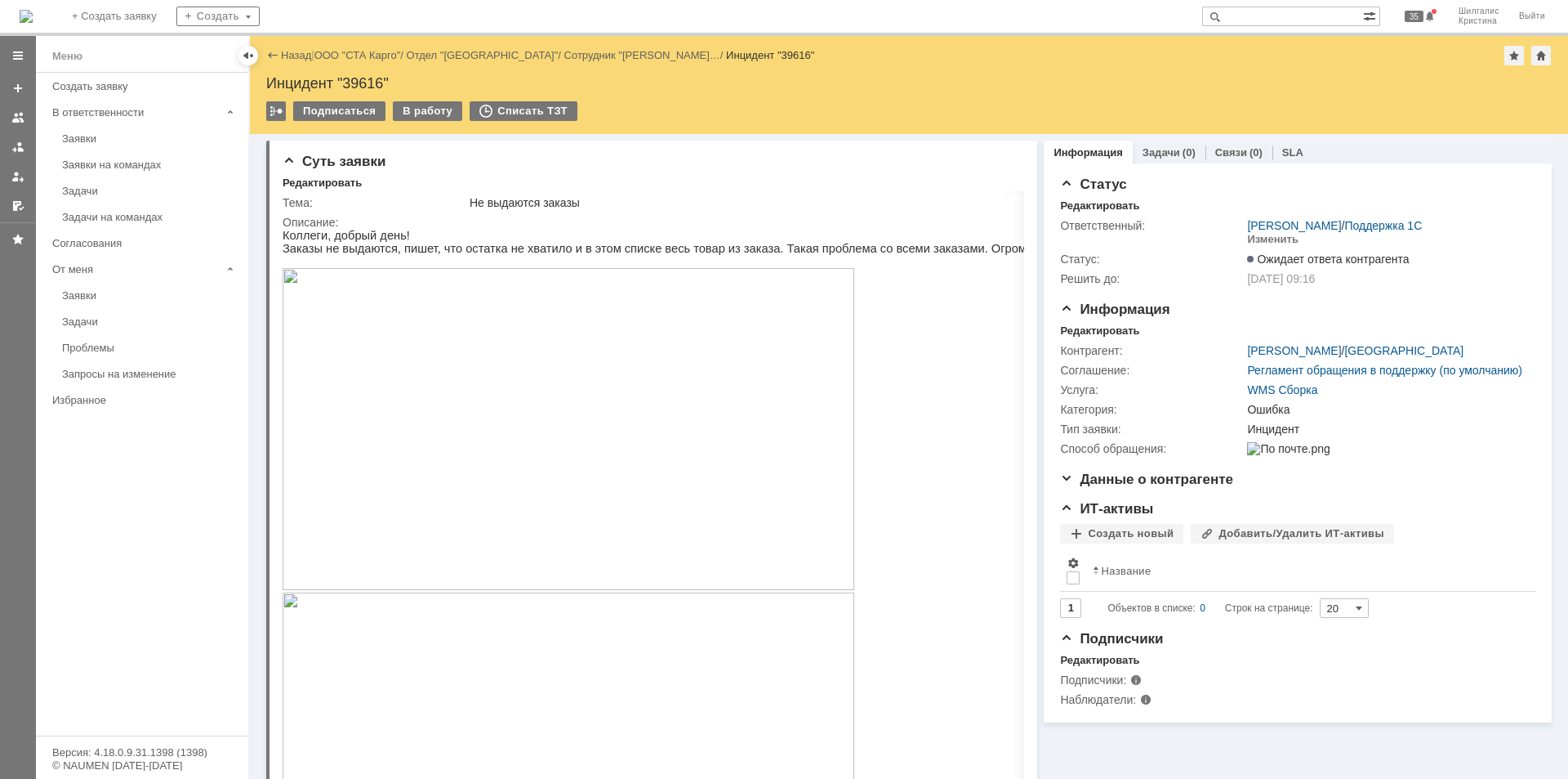
click at [365, 58] on link "ООО "СТА Карго"" at bounding box center [357, 55] width 86 height 12
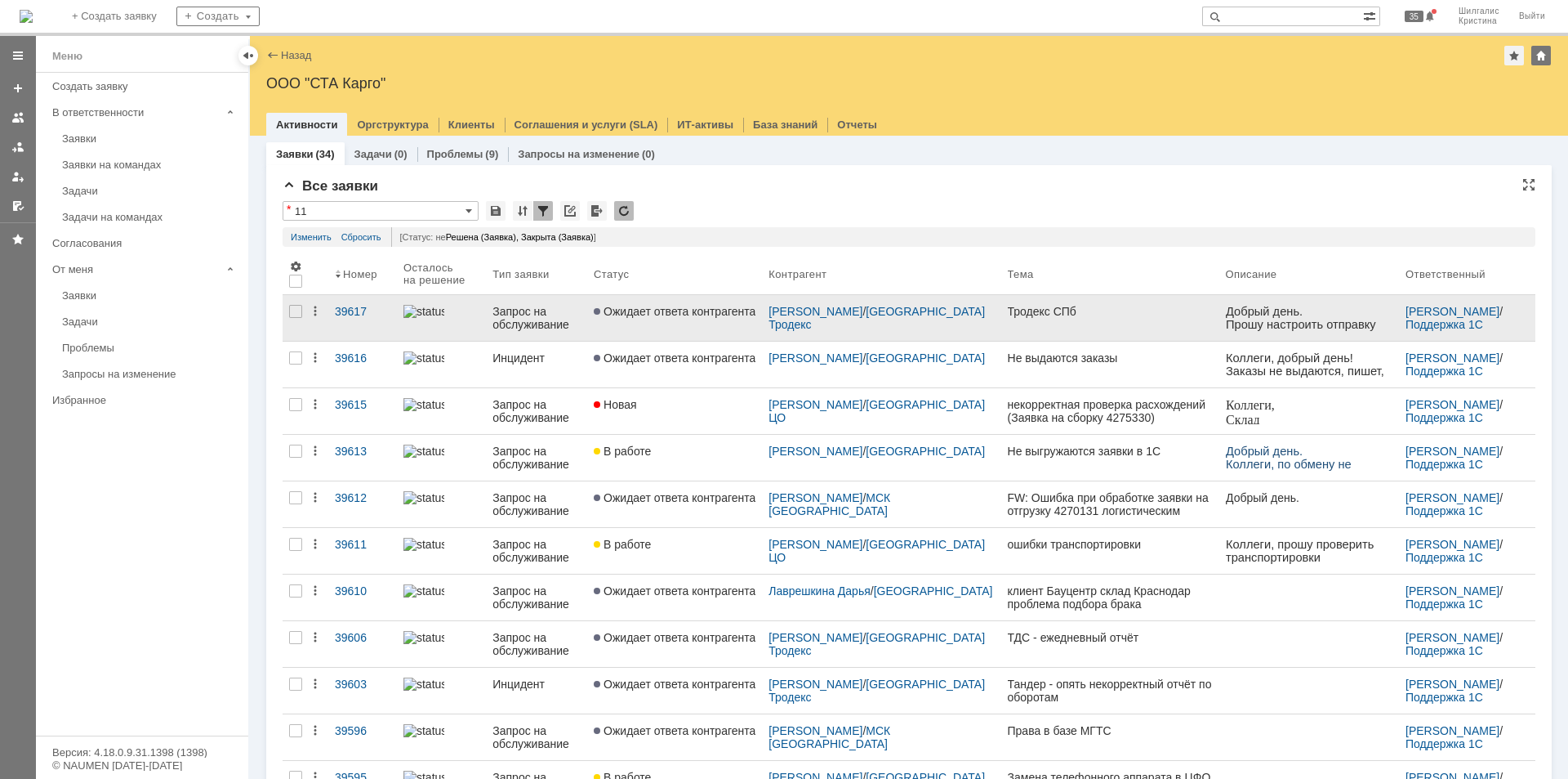
click at [672, 309] on span "Ожидает ответа контрагента" at bounding box center [675, 312] width 162 height 13
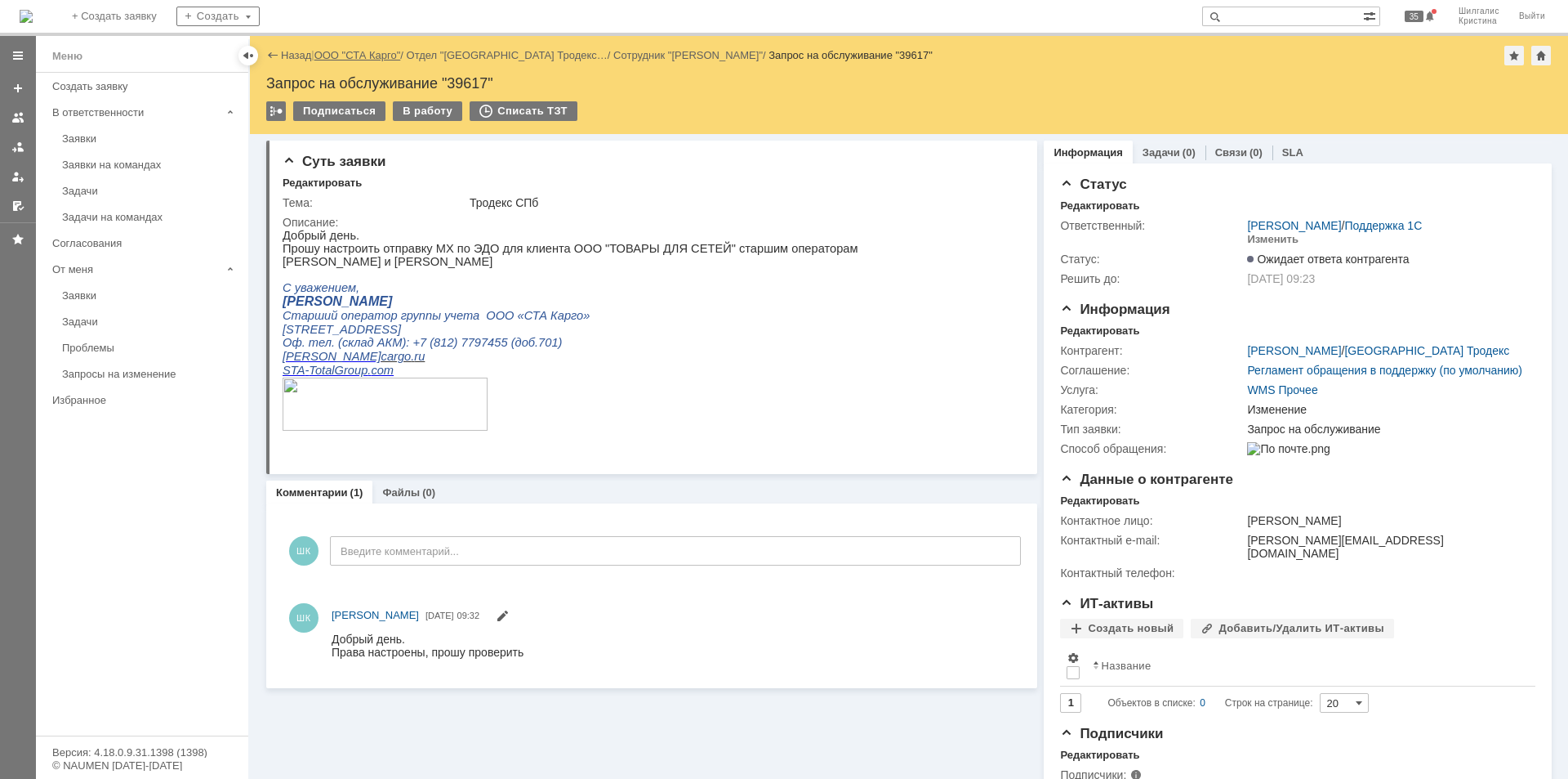
click at [361, 55] on link "ООО "СТА Карго"" at bounding box center [357, 55] width 86 height 12
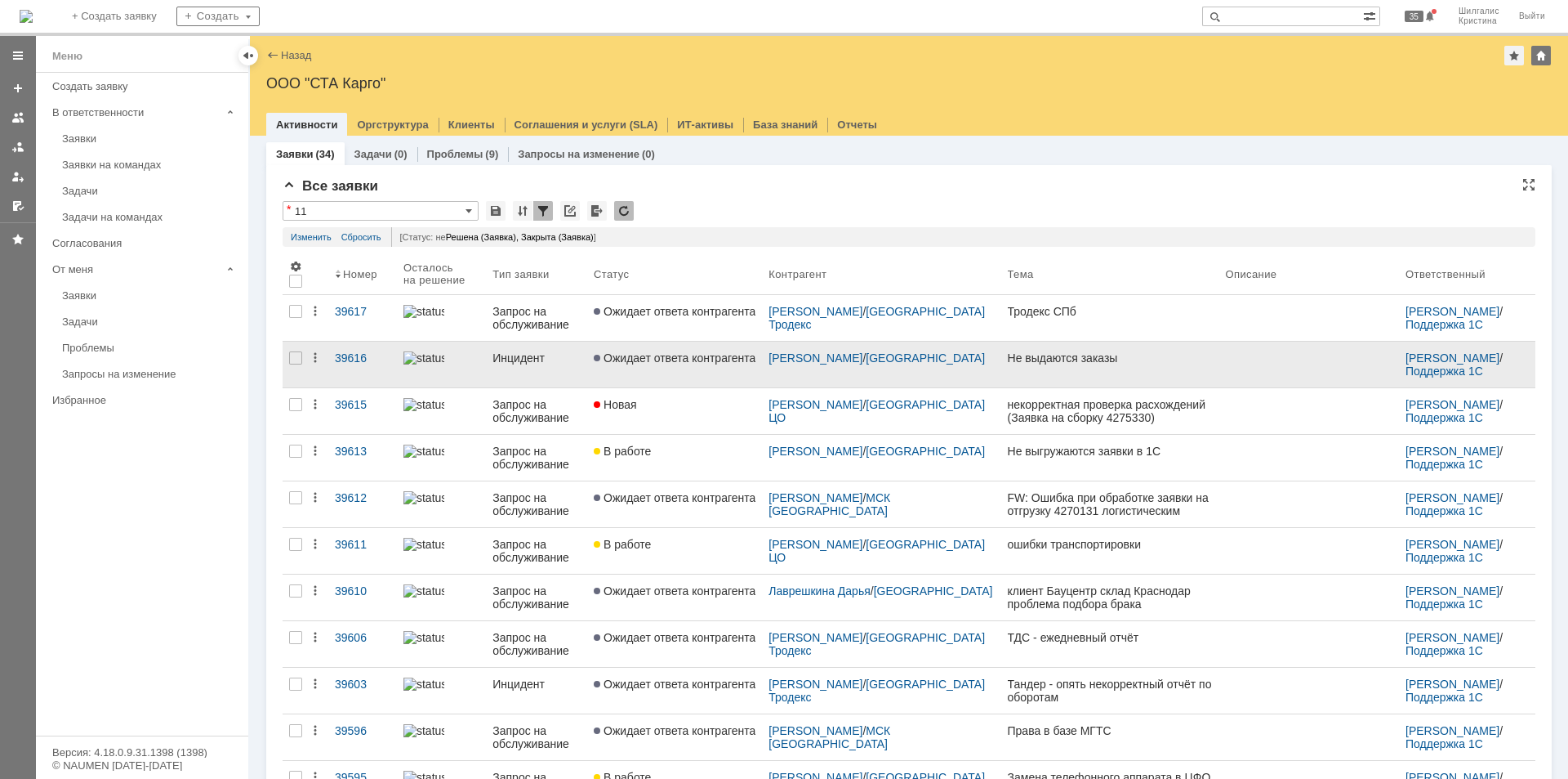
click at [666, 354] on span "Ожидает ответа контрагента" at bounding box center [675, 358] width 162 height 13
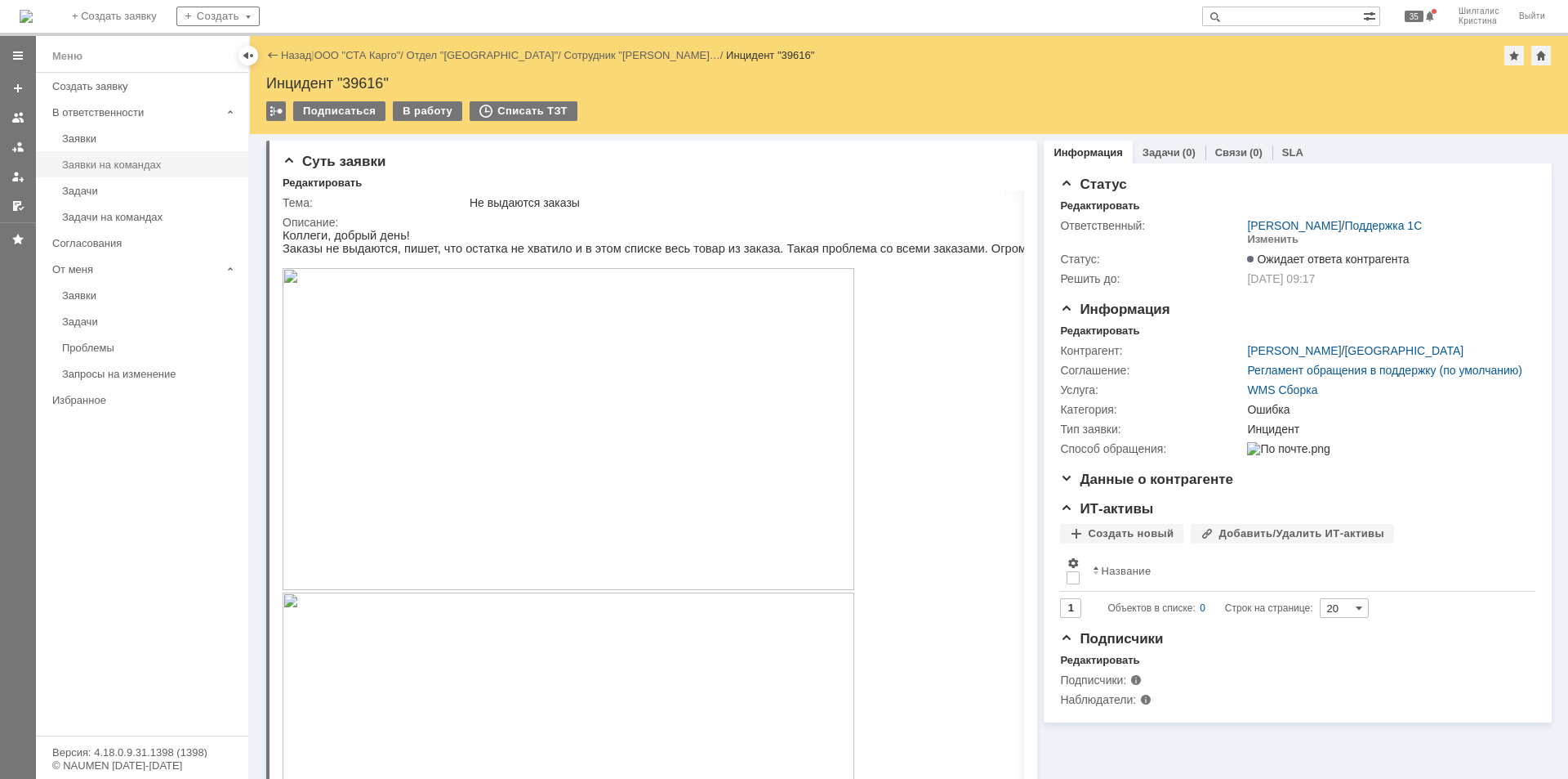
click at [109, 159] on div "Заявки на командах" at bounding box center [150, 165] width 176 height 12
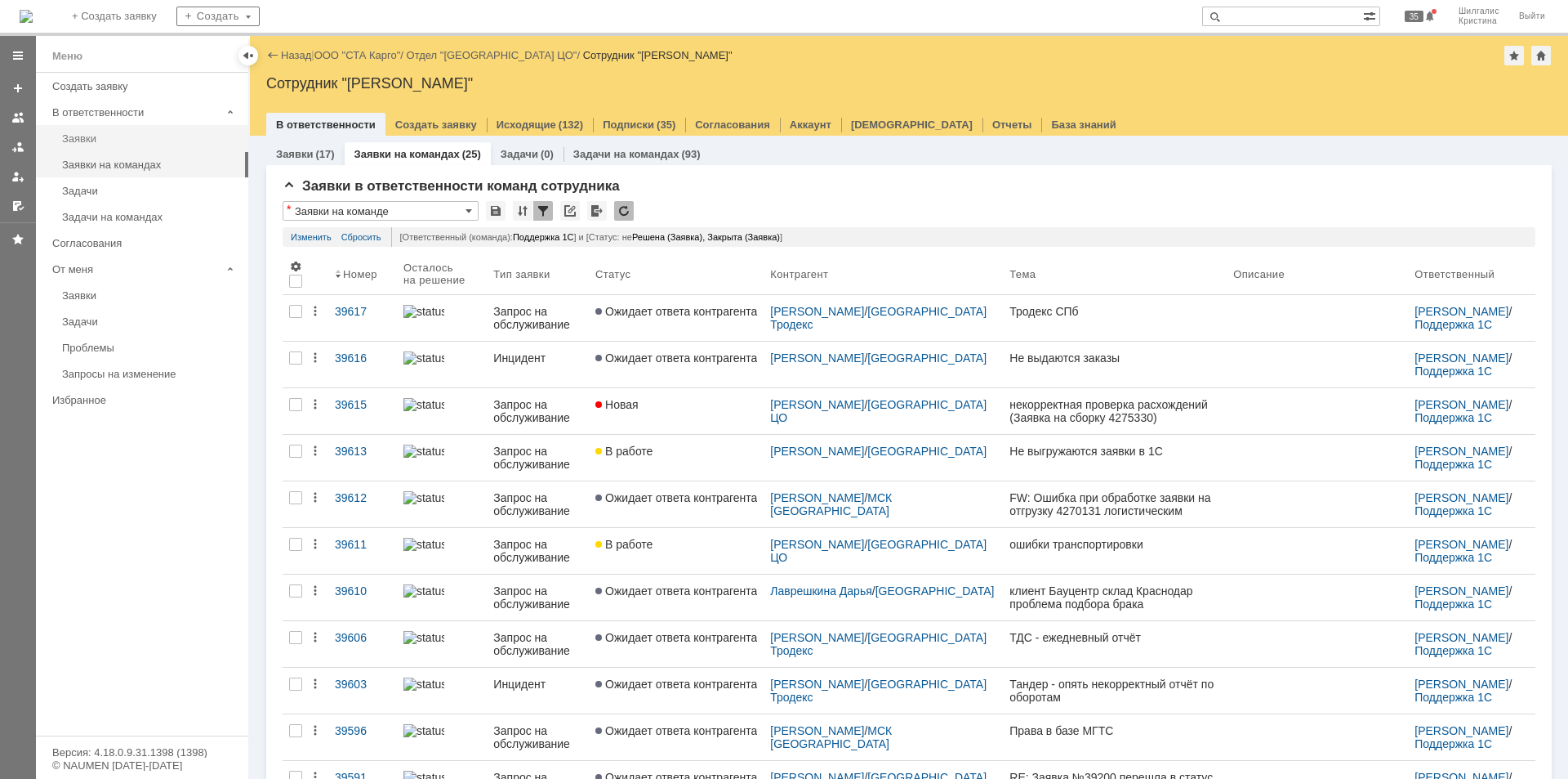
click at [94, 139] on div "Заявки" at bounding box center [150, 138] width 176 height 12
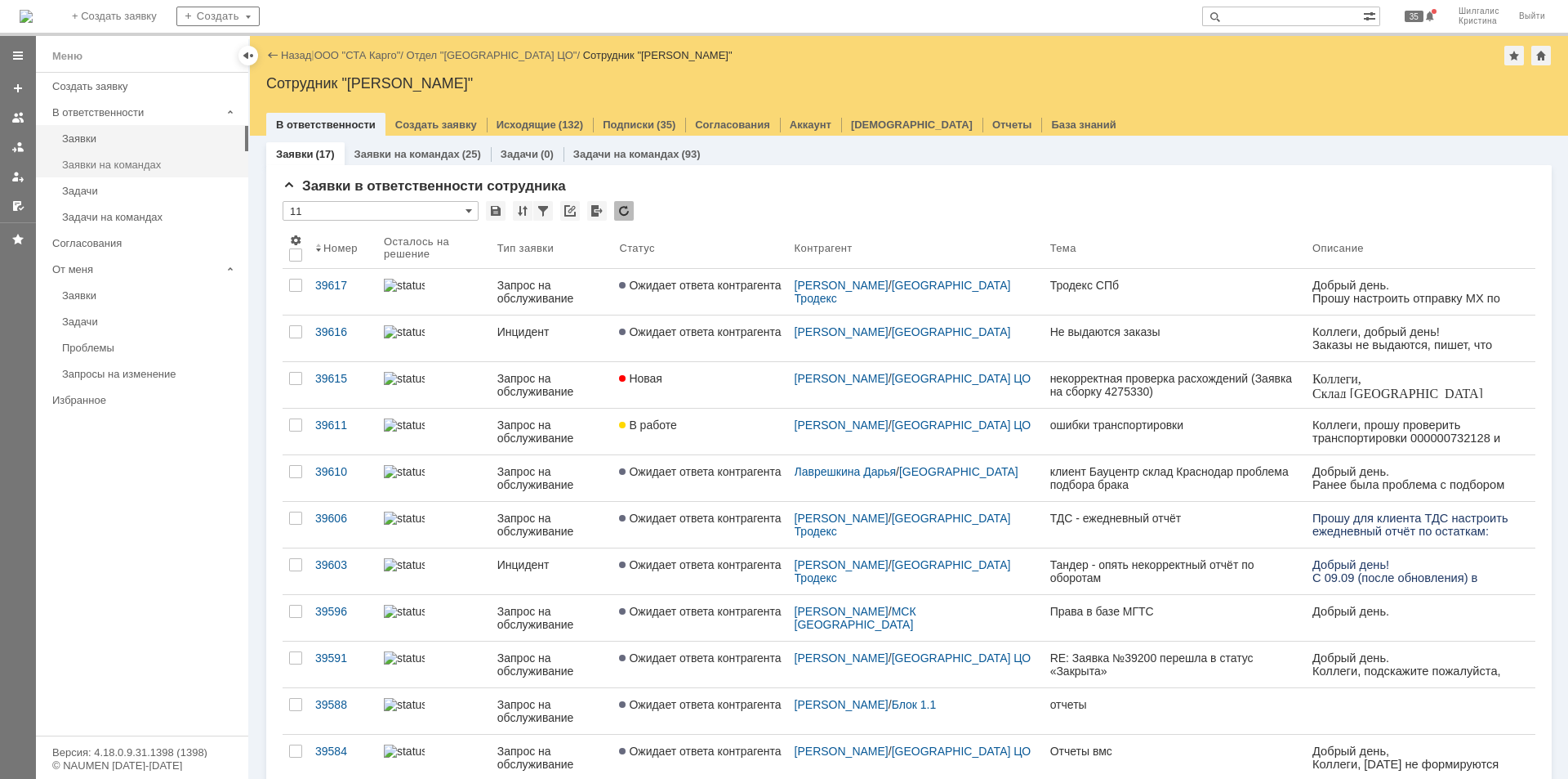
click at [130, 160] on div "Заявки на командах" at bounding box center [150, 165] width 176 height 12
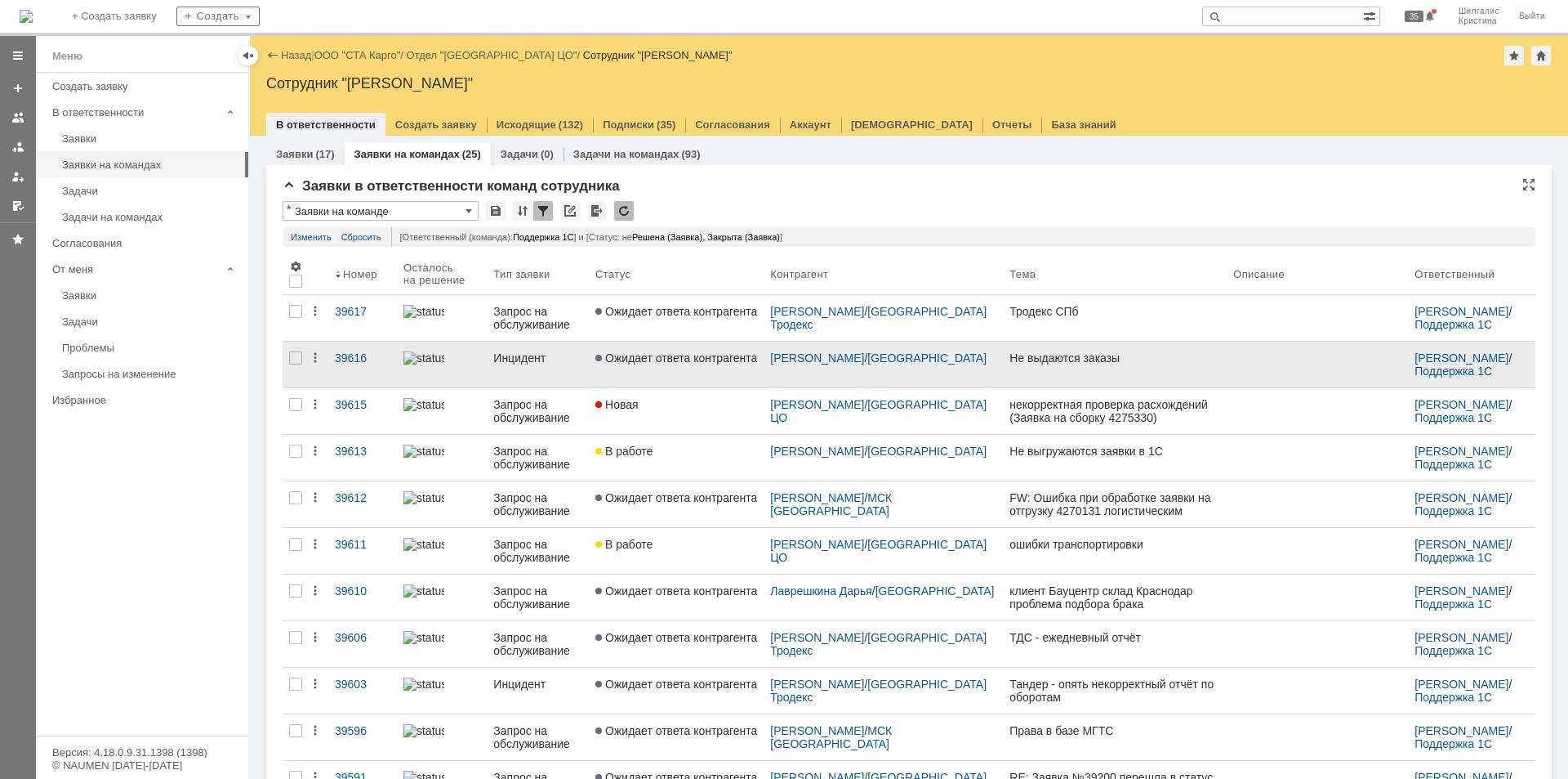
click at [680, 357] on span "Ожидает ответа контрагента" at bounding box center [676, 358] width 162 height 13
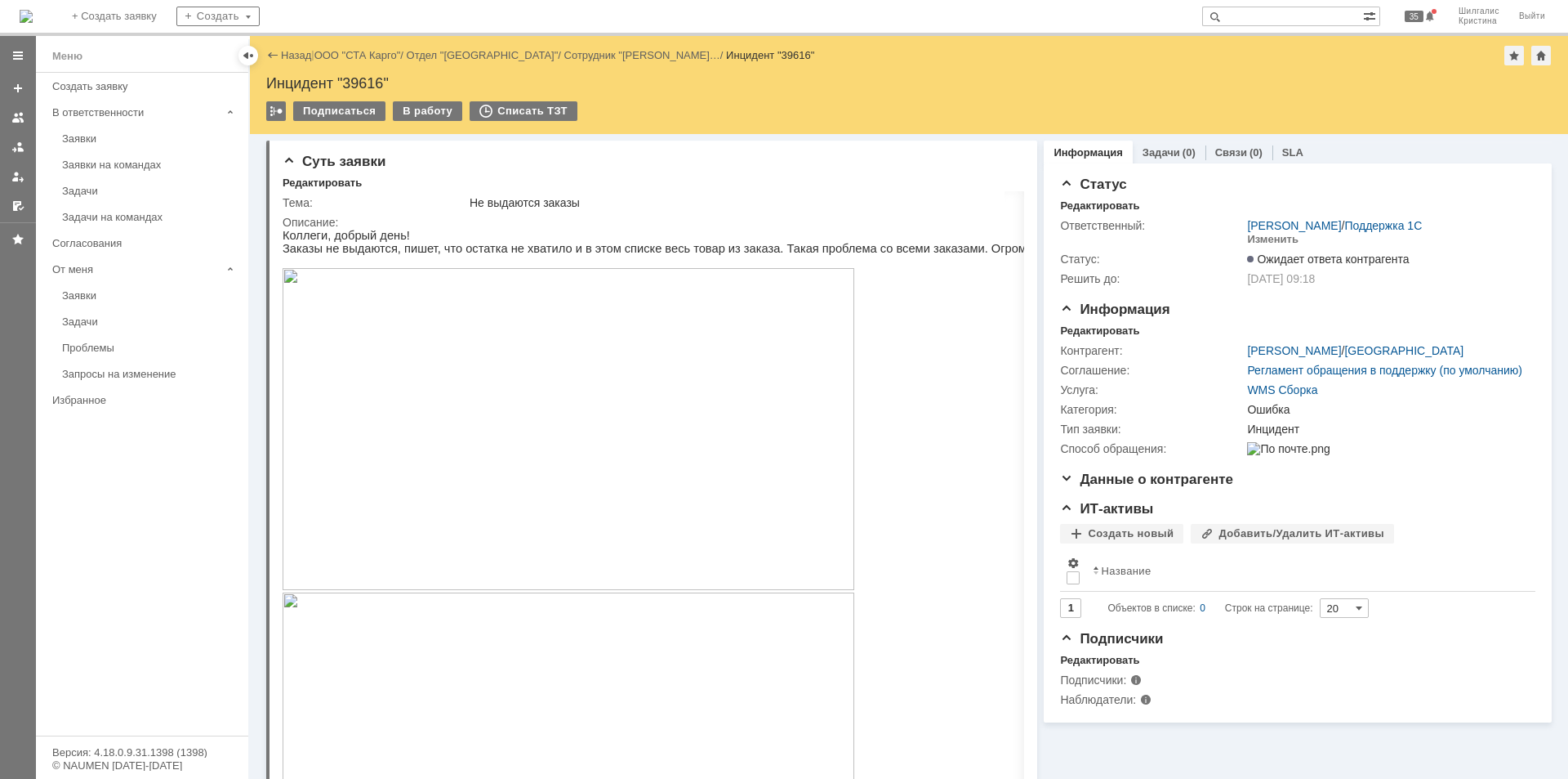
click at [581, 445] on img at bounding box center [568, 428] width 572 height 322
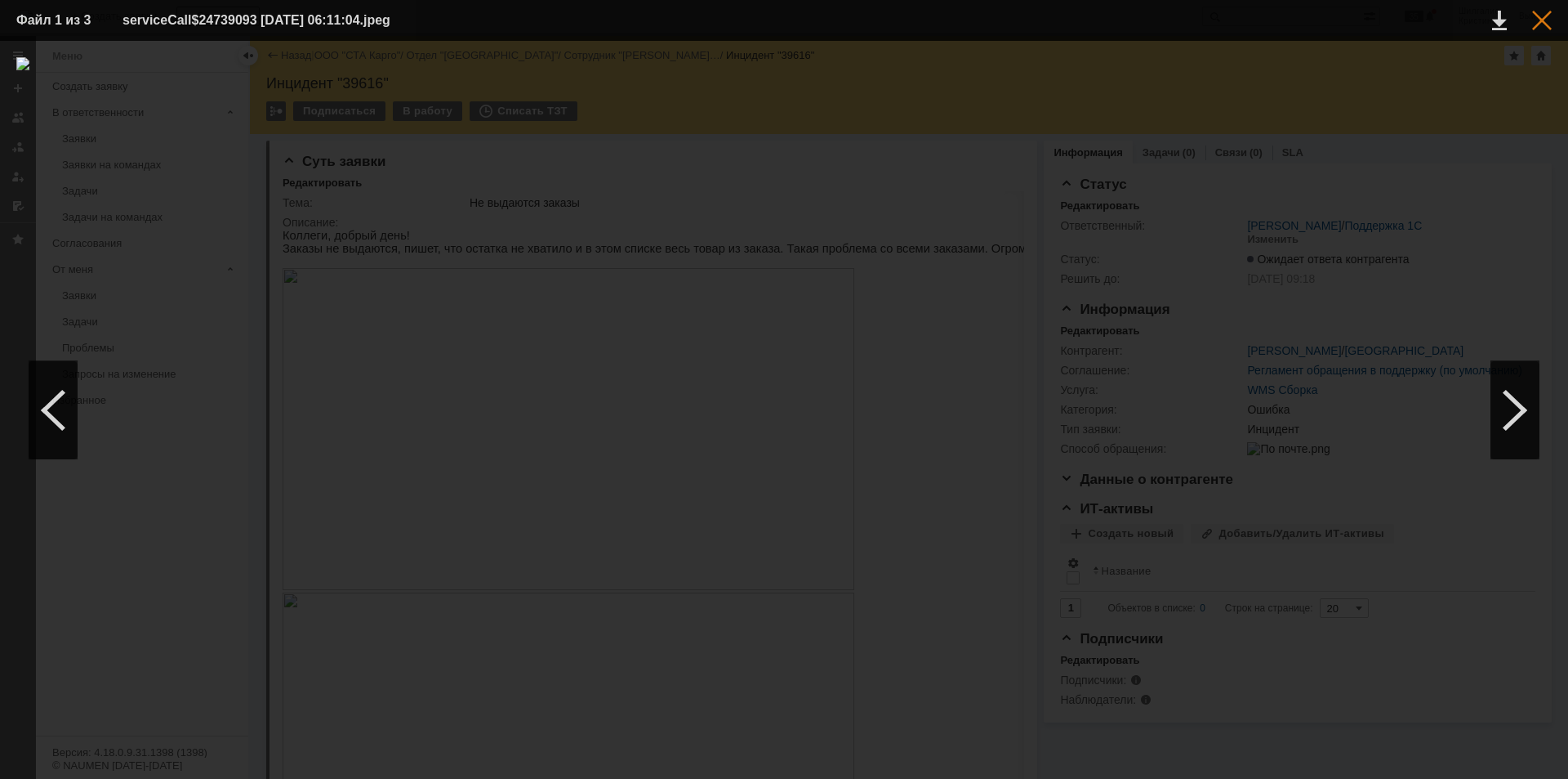
click at [1536, 23] on div at bounding box center [1542, 21] width 20 height 20
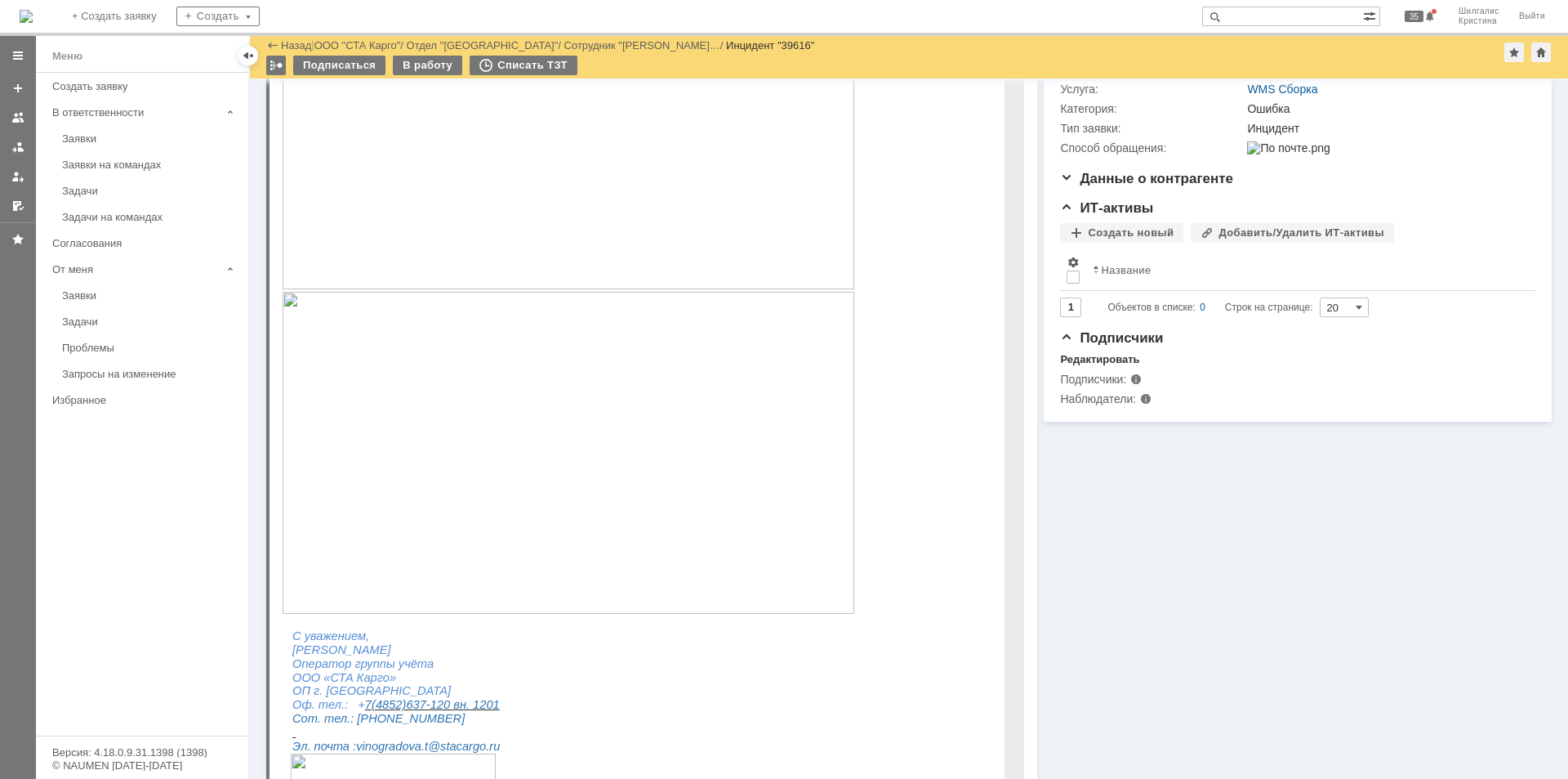
click at [520, 449] on img at bounding box center [568, 452] width 572 height 322
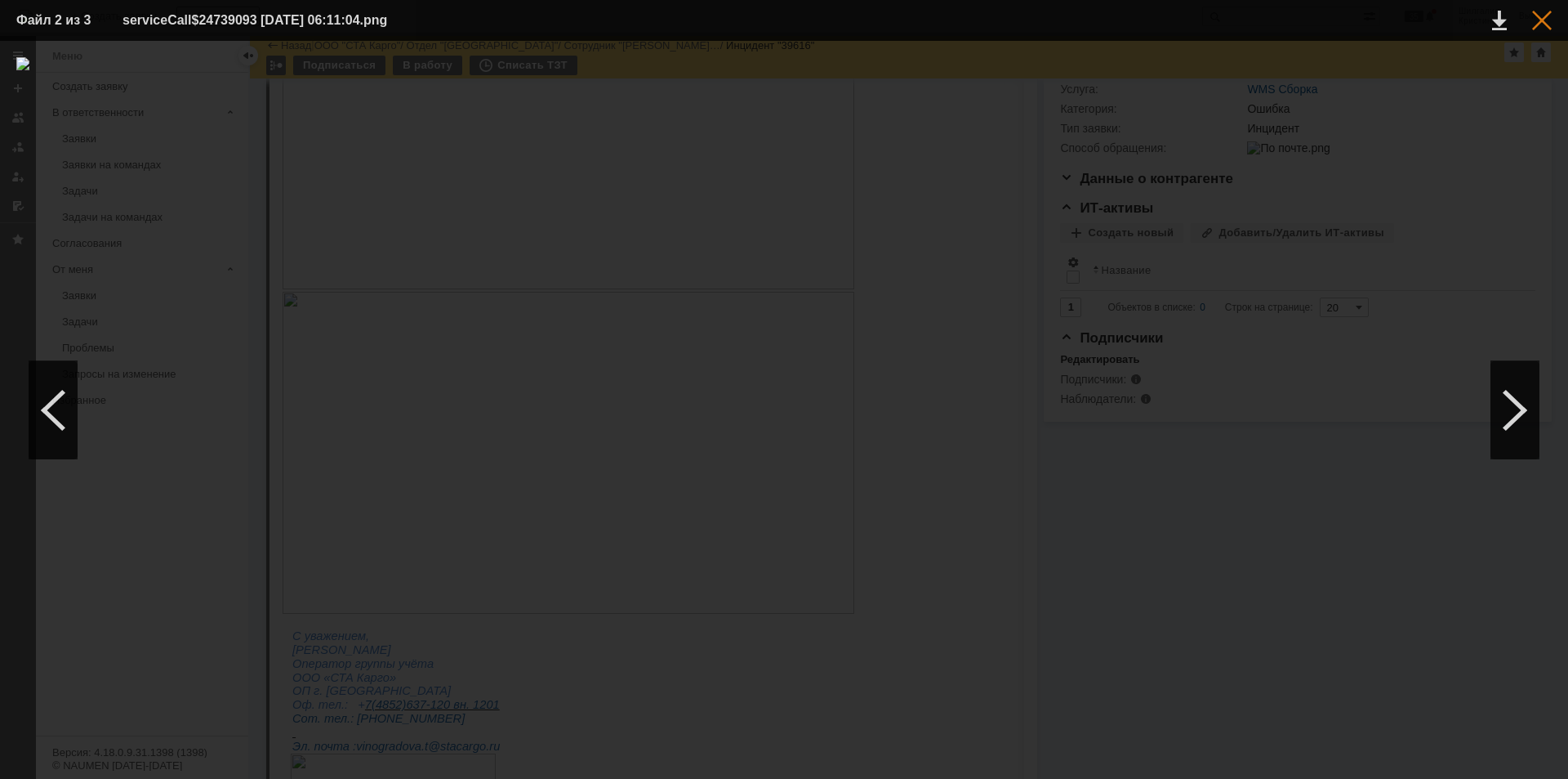
click at [1539, 17] on div at bounding box center [1542, 21] width 20 height 20
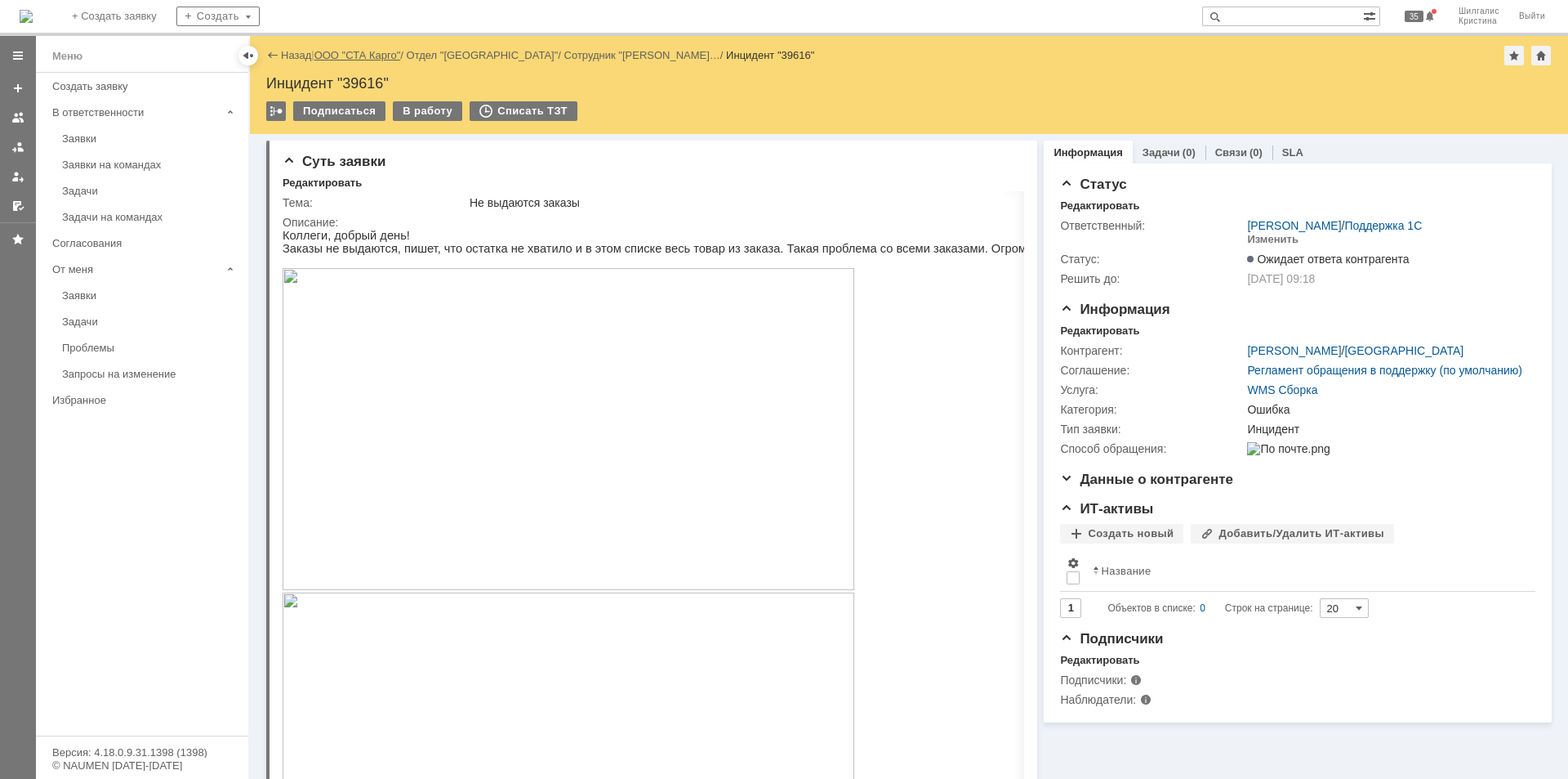
click at [371, 56] on link "ООО "СТА Карго"" at bounding box center [357, 55] width 86 height 12
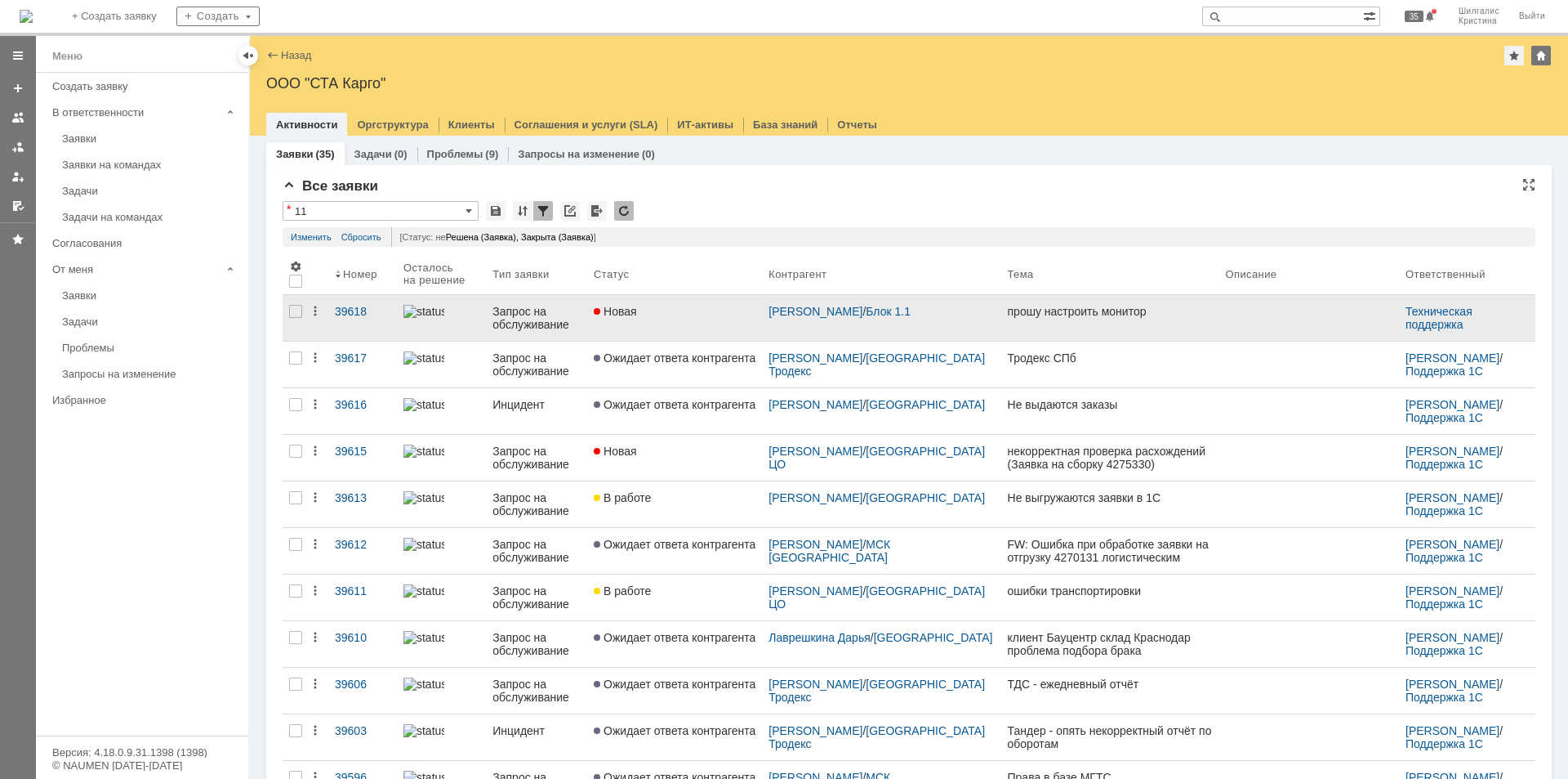
click at [672, 316] on div "Новая" at bounding box center [675, 312] width 162 height 13
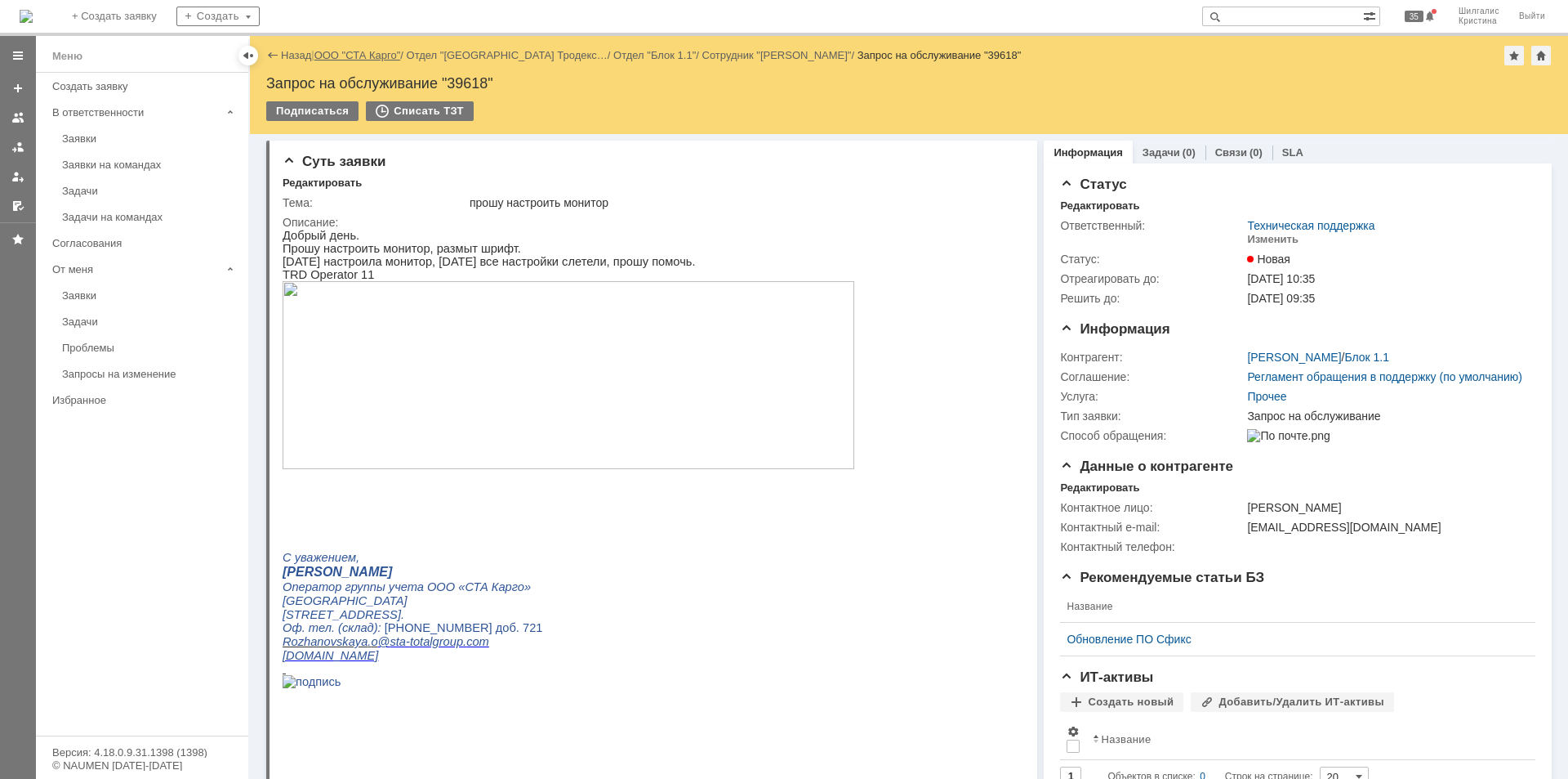
click at [351, 56] on link "ООО "СТА Карго"" at bounding box center [357, 55] width 86 height 12
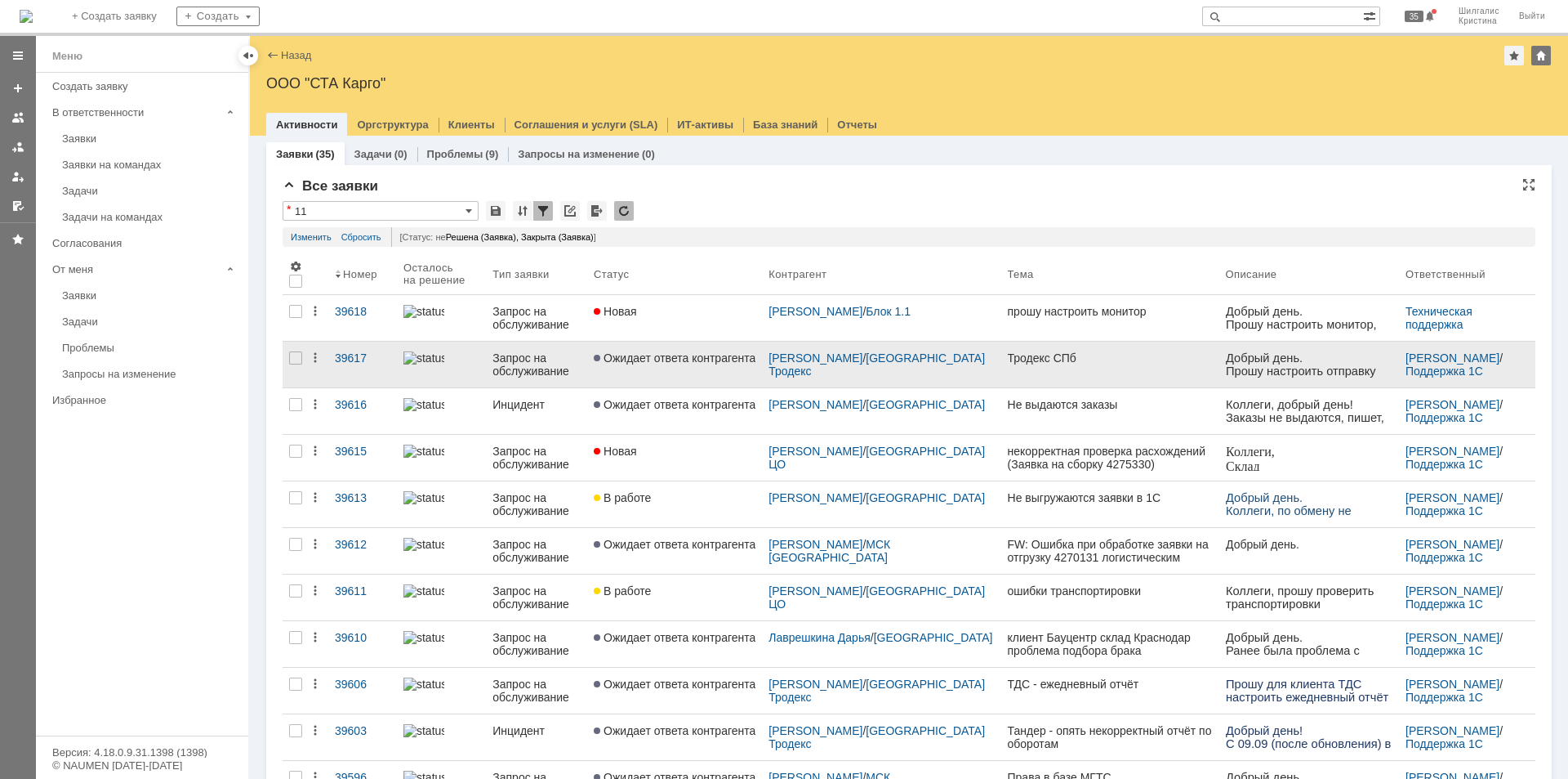
click at [676, 361] on span "Ожидает ответа контрагента" at bounding box center [675, 358] width 162 height 13
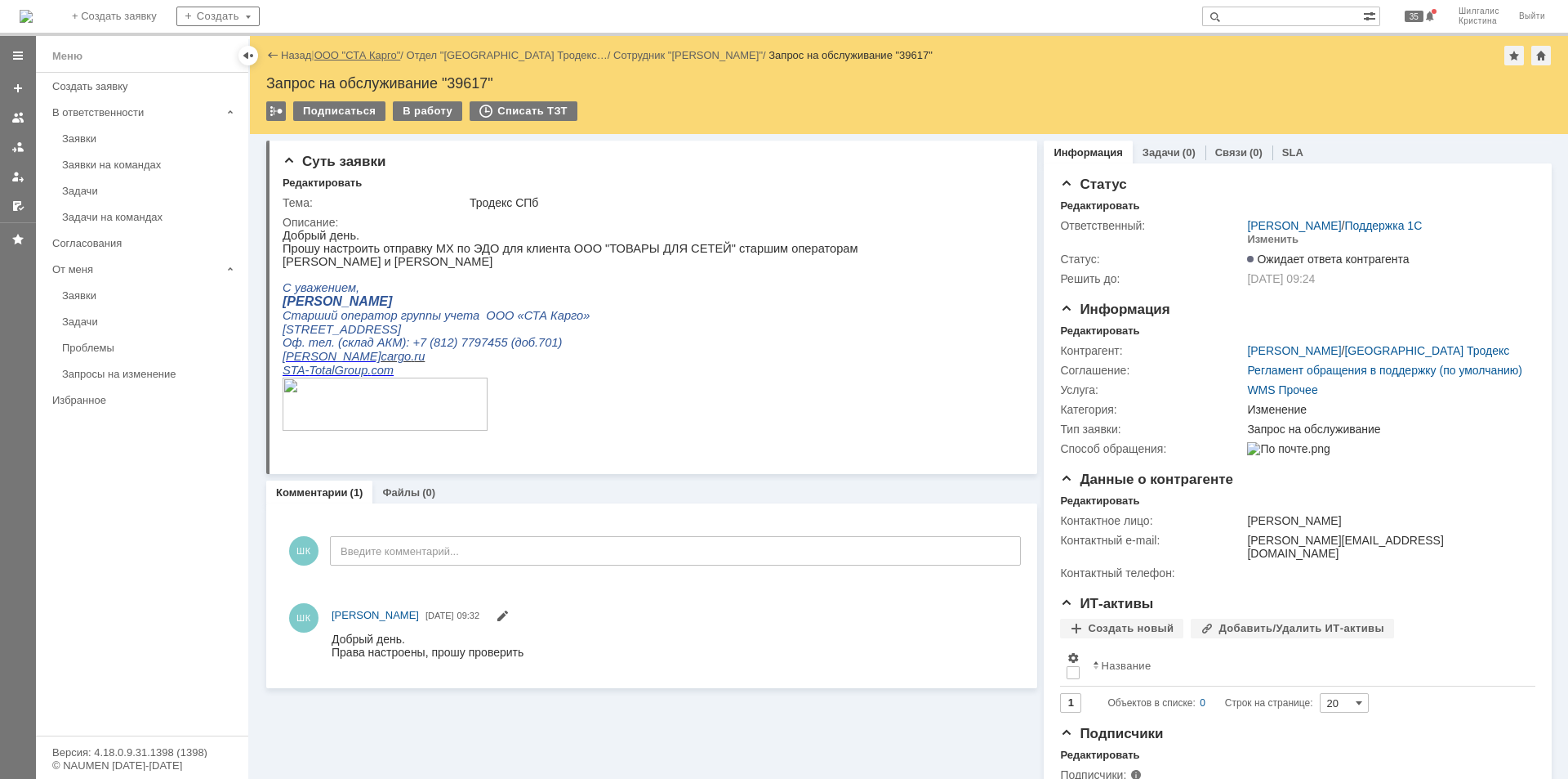
click at [361, 56] on link "ООО "СТА Карго"" at bounding box center [357, 55] width 86 height 12
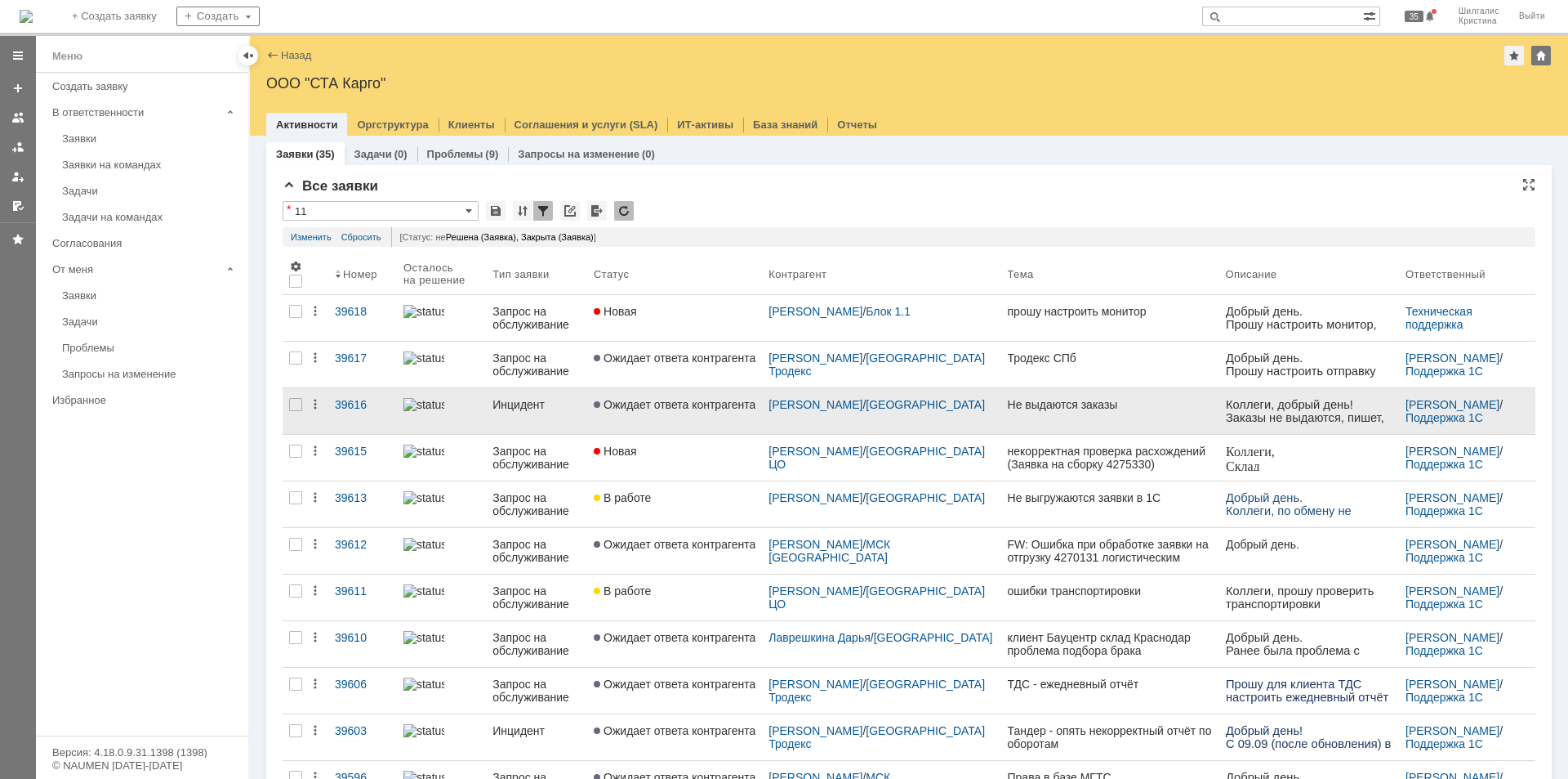
click at [622, 404] on span "Ожидает ответа контрагента" at bounding box center [675, 405] width 162 height 13
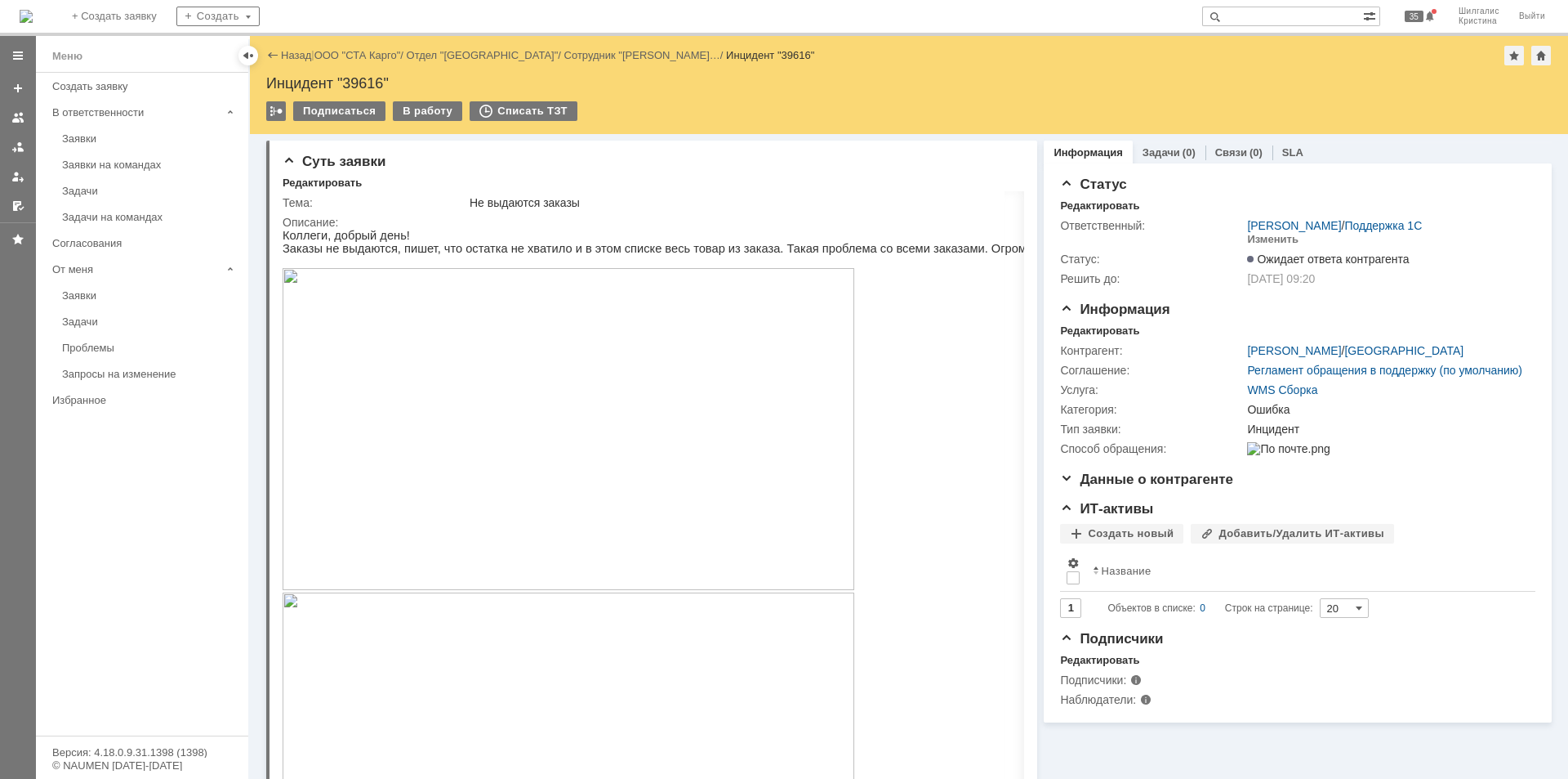
click at [371, 54] on link "ООО "СТА Карго"" at bounding box center [357, 55] width 86 height 12
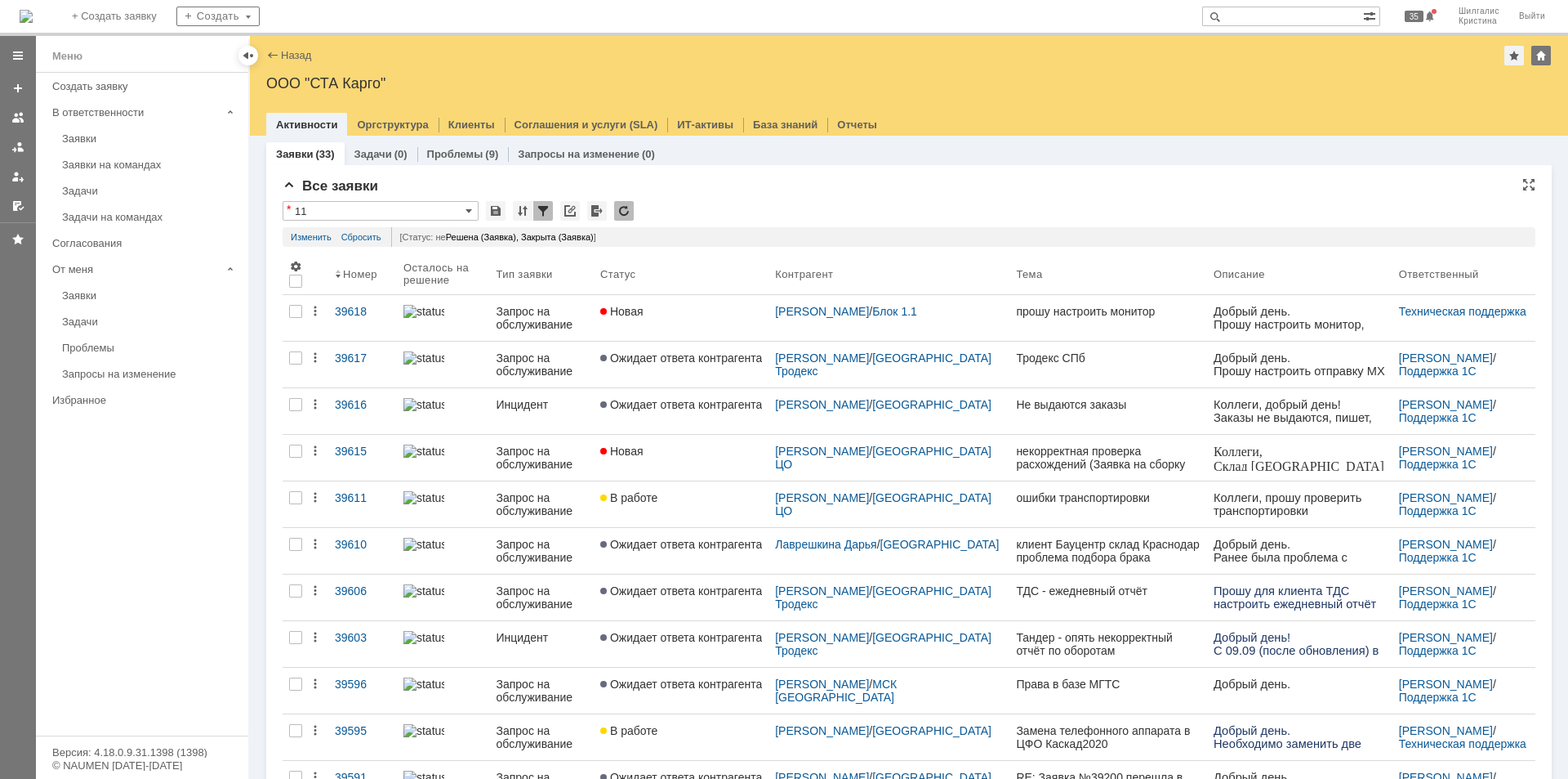
click at [851, 204] on div "* 11" at bounding box center [909, 212] width 1253 height 22
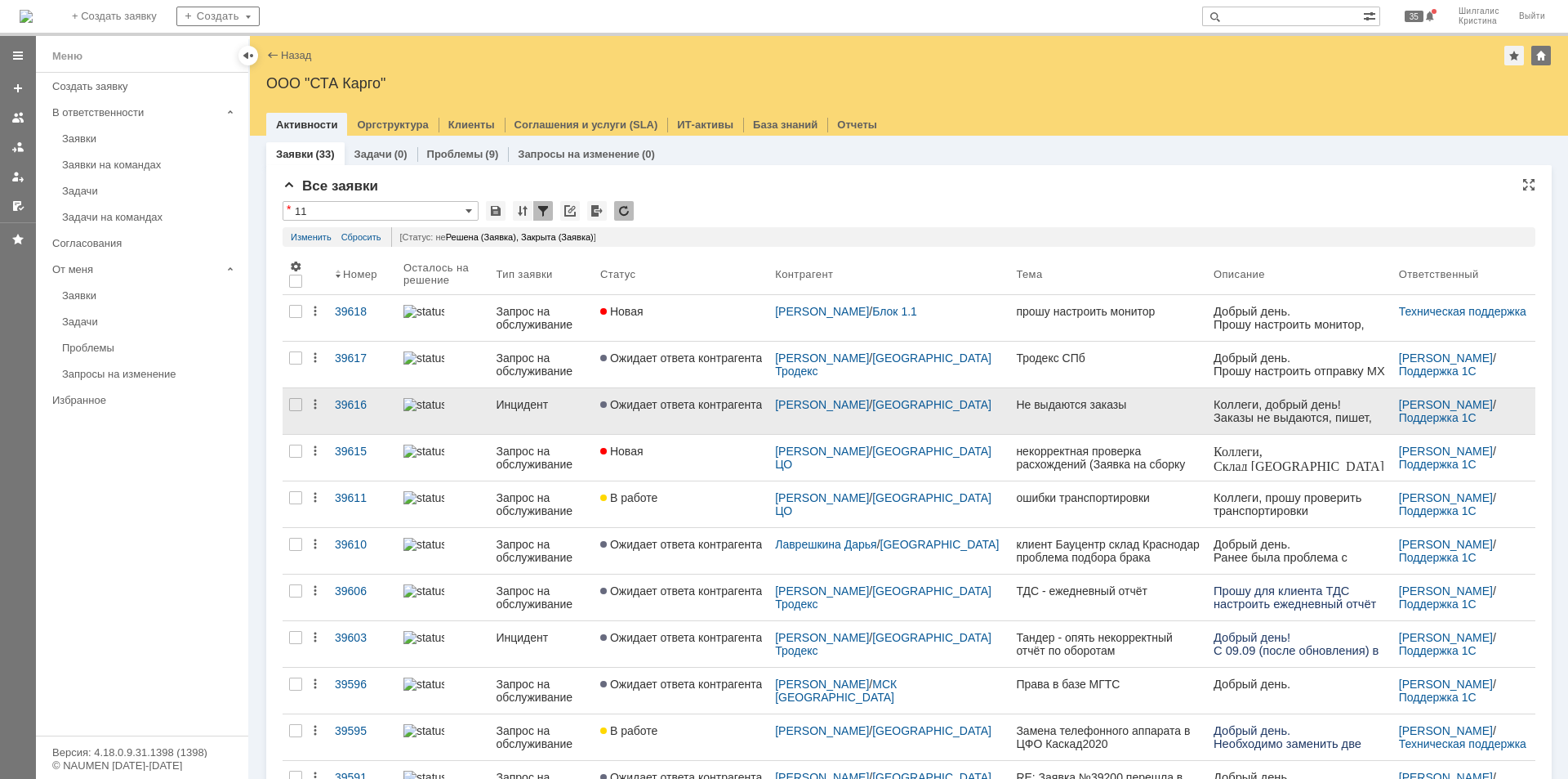
click at [587, 398] on div "Инцидент" at bounding box center [541, 405] width 91 height 13
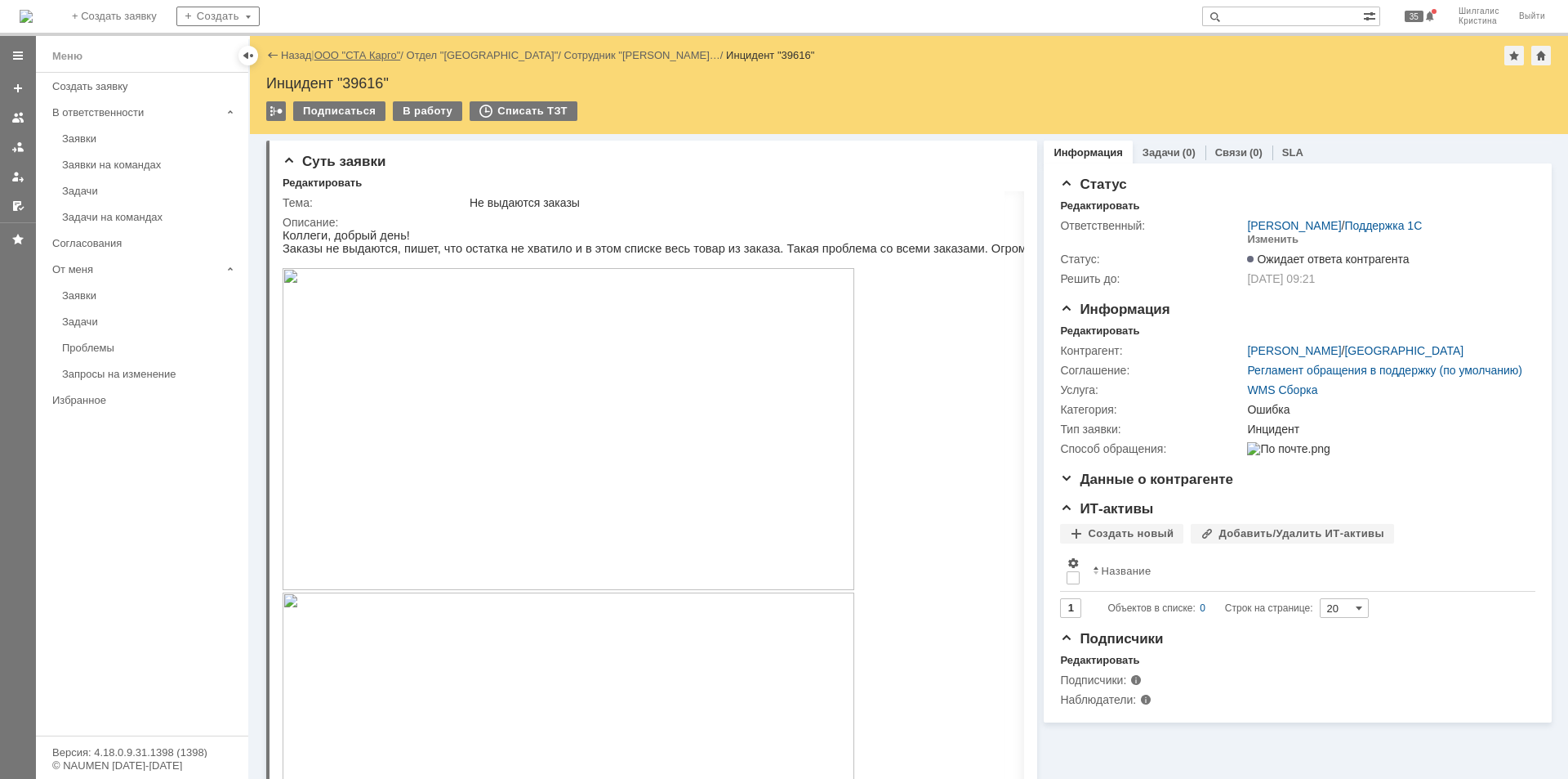
click at [381, 54] on link "ООО "СТА Карго"" at bounding box center [357, 55] width 86 height 12
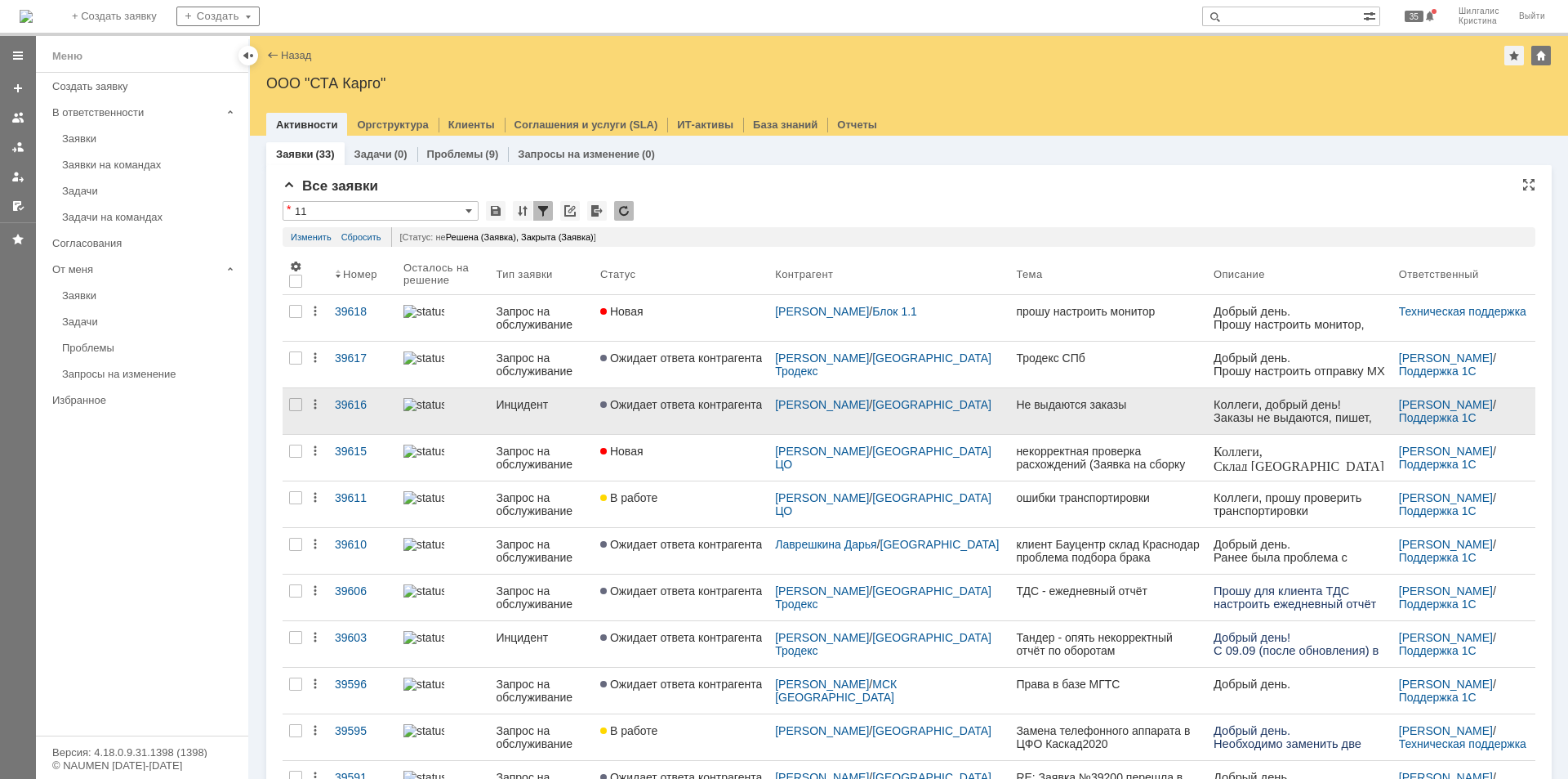
click at [681, 407] on span "Ожидает ответа контрагента" at bounding box center [681, 405] width 162 height 13
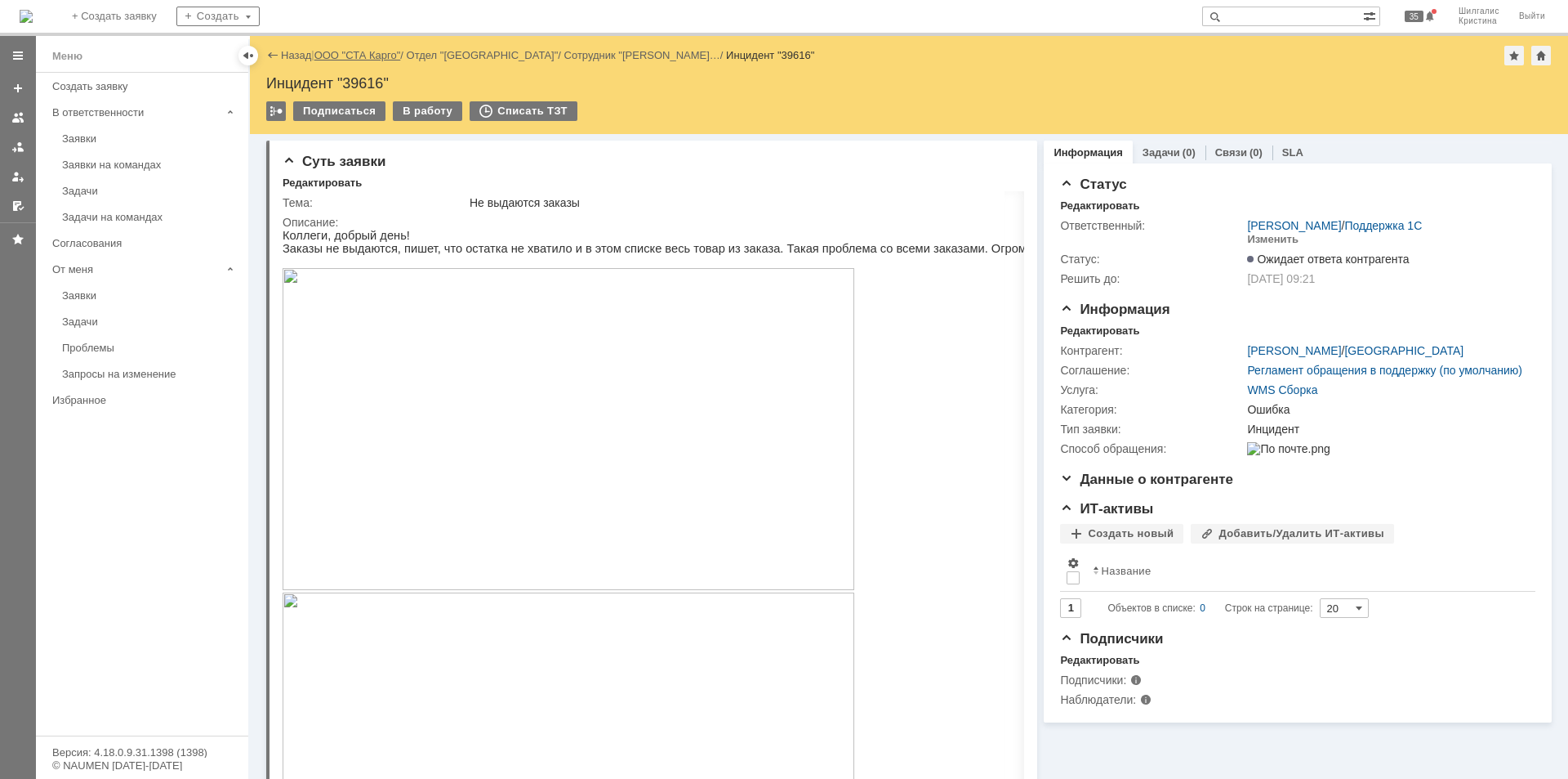
click at [357, 55] on link "ООО "СТА Карго"" at bounding box center [357, 55] width 86 height 12
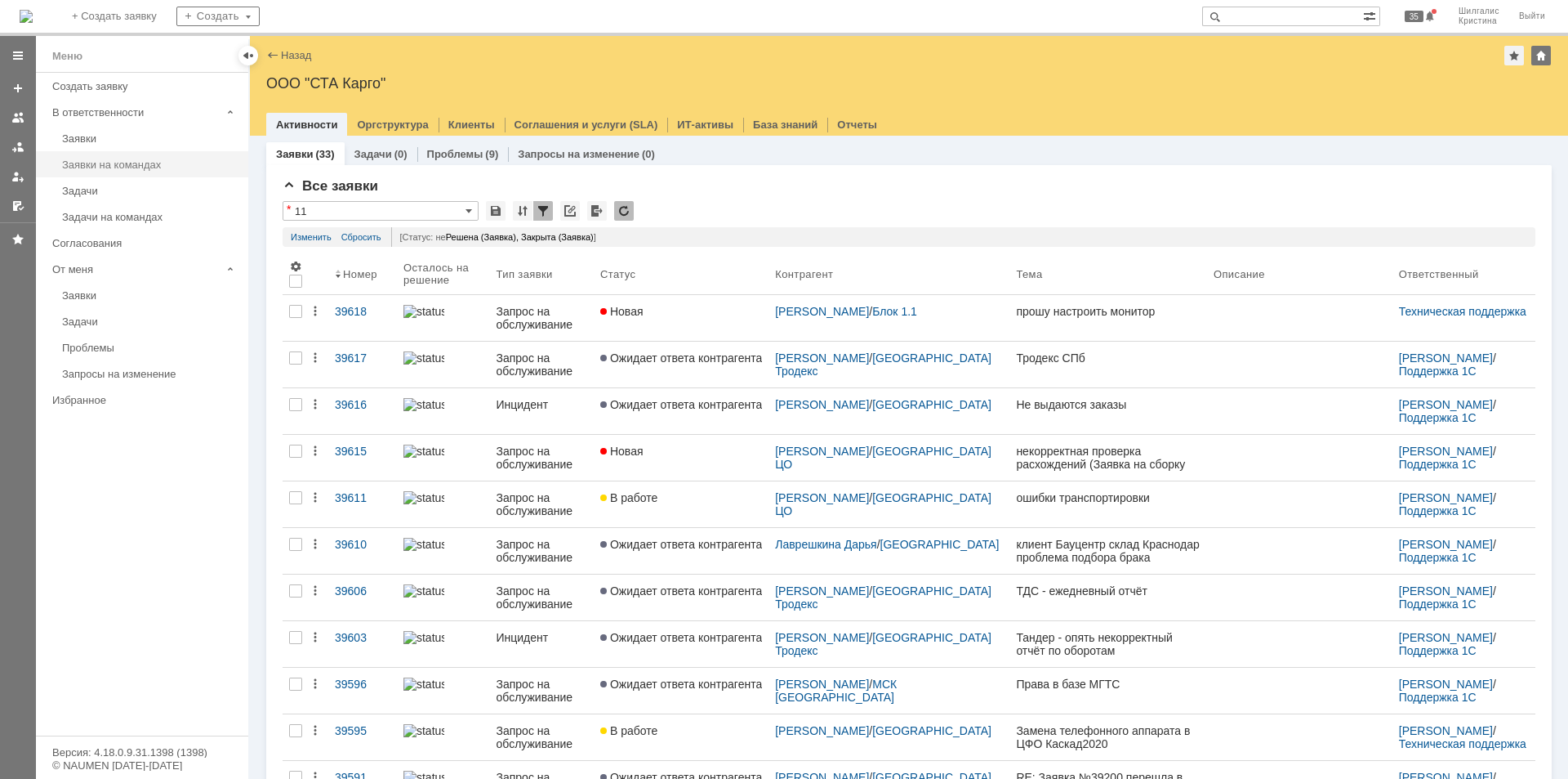
click at [105, 155] on link "Заявки на командах" at bounding box center [150, 165] width 189 height 25
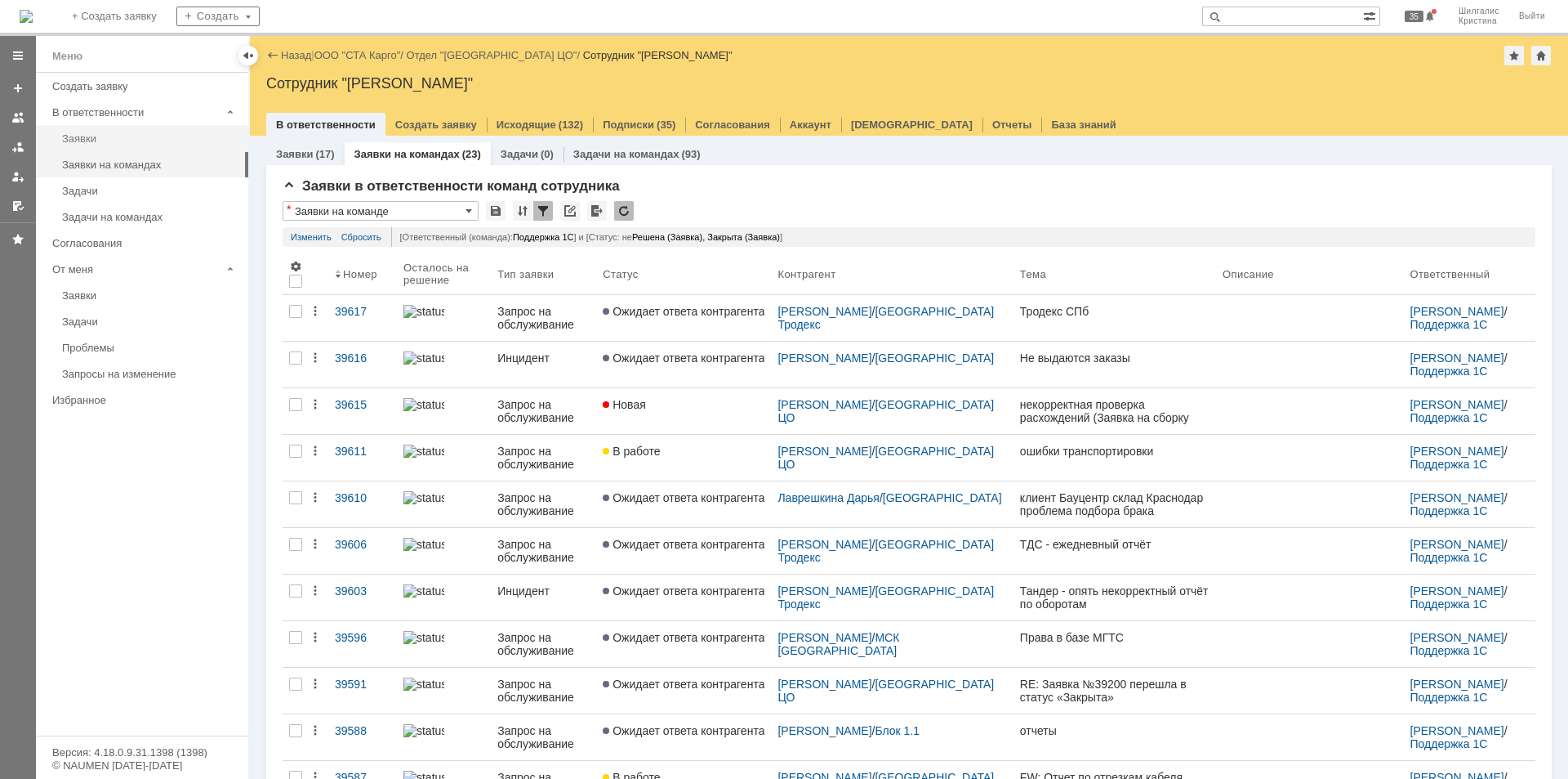
click at [98, 145] on link "Заявки" at bounding box center [150, 138] width 189 height 25
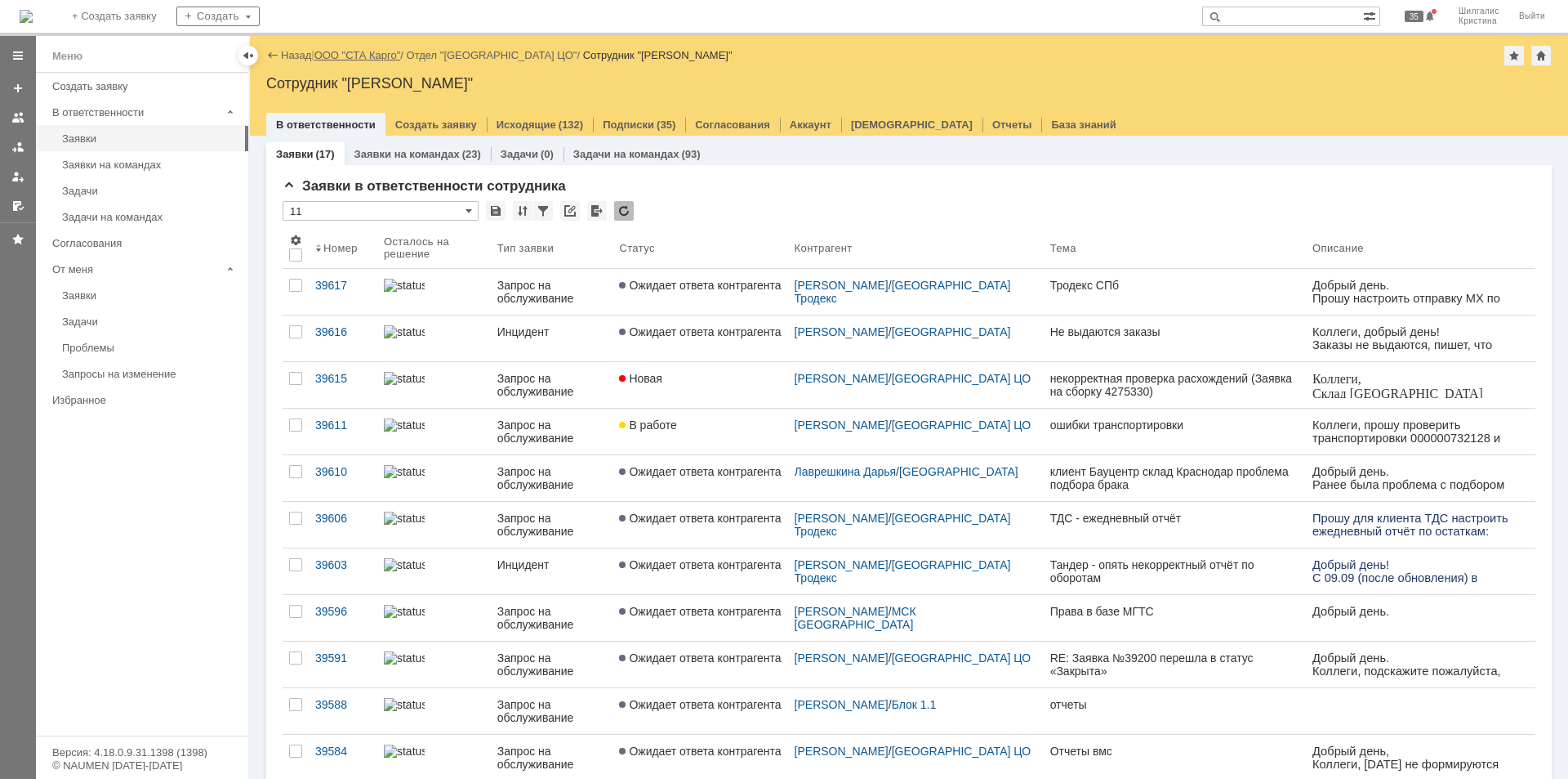
click at [369, 55] on link "ООО "СТА Карго"" at bounding box center [357, 55] width 86 height 12
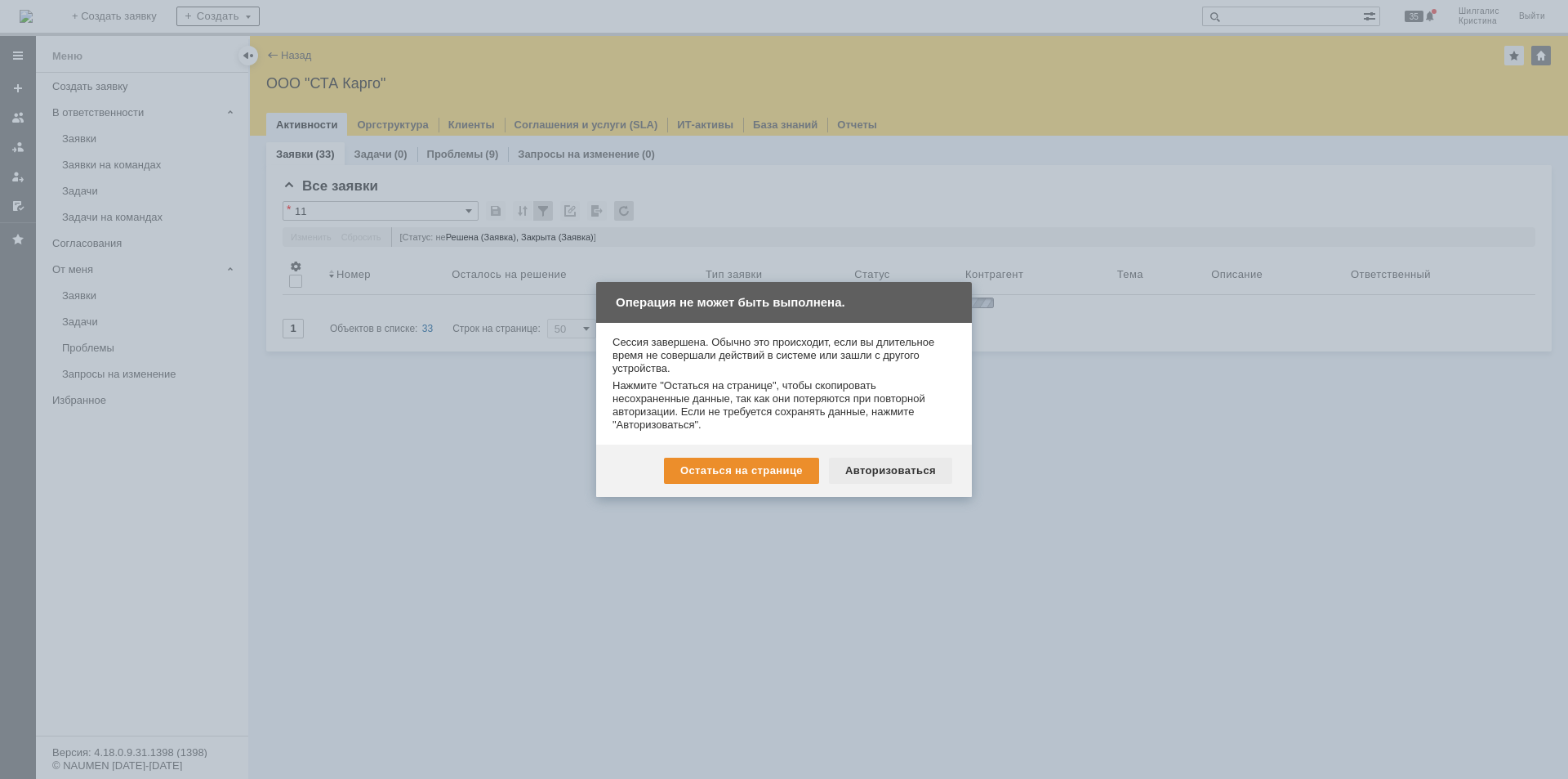
click at [896, 461] on div "Авторизоваться" at bounding box center [891, 470] width 123 height 26
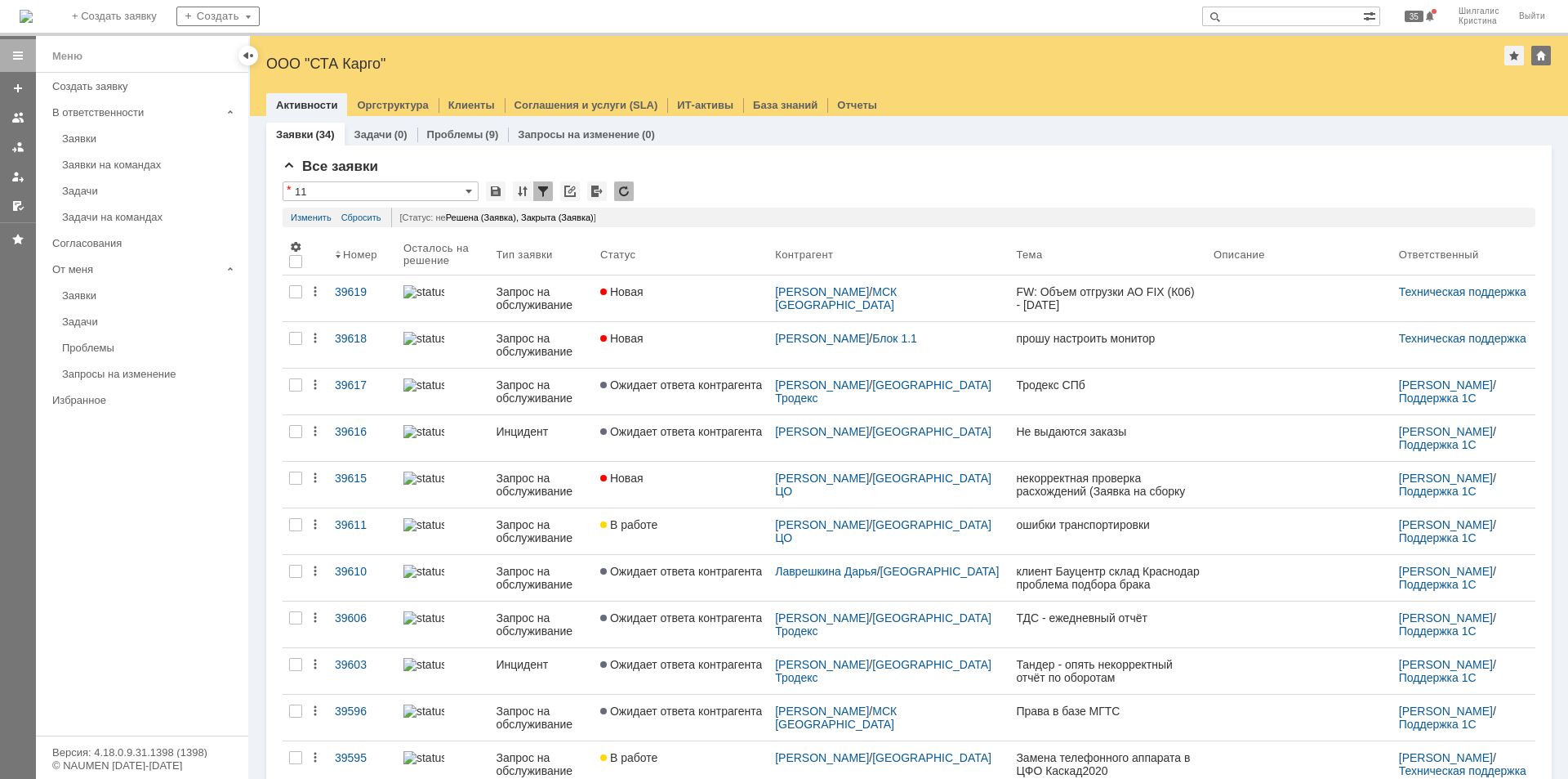
click at [671, 300] on link "Новая" at bounding box center [681, 298] width 174 height 46
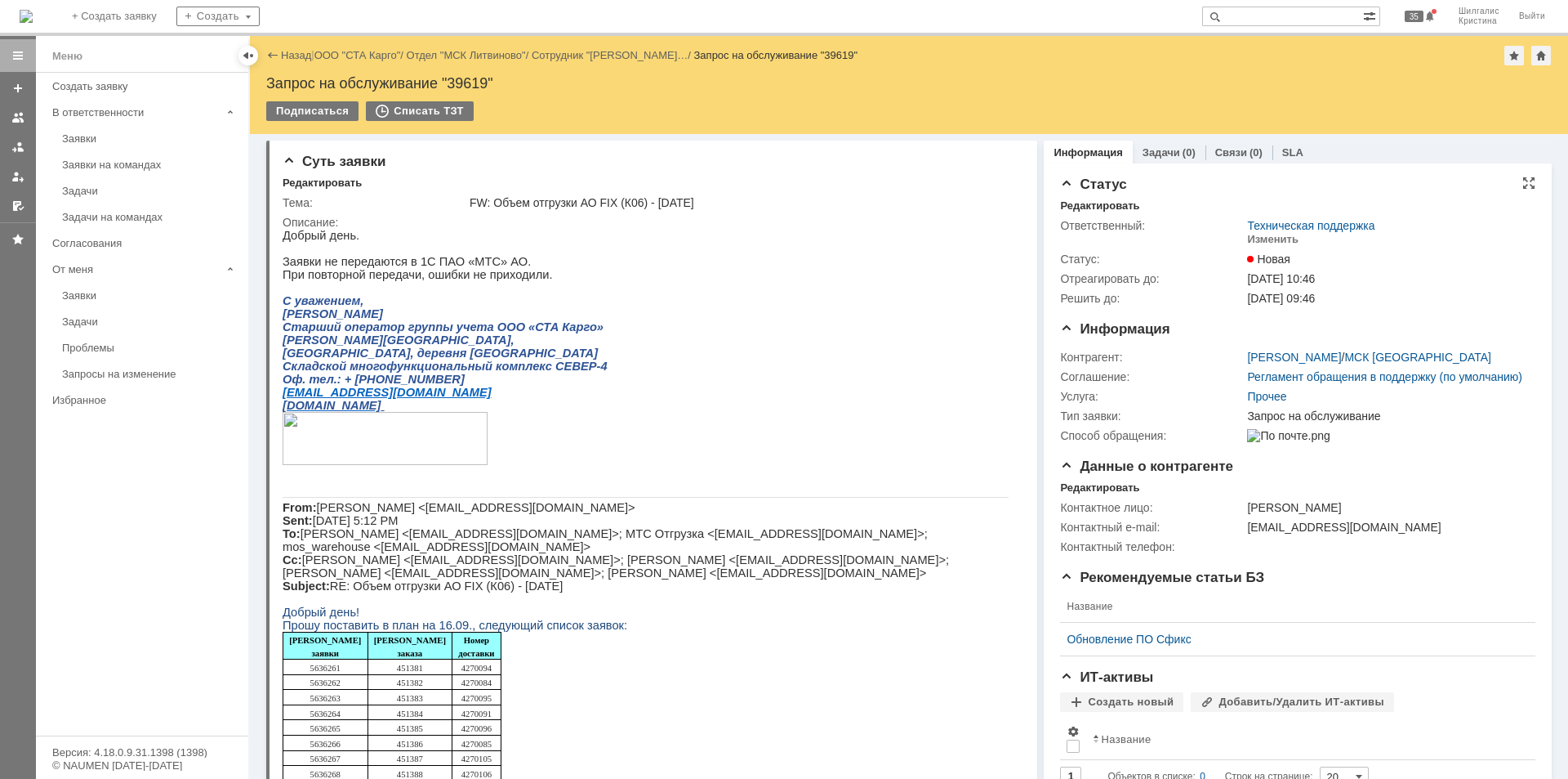
drag, startPoint x: 1153, startPoint y: 589, endPoint x: 1084, endPoint y: 284, distance: 312.7
click at [361, 55] on link "ООО "СТА Карго"" at bounding box center [357, 55] width 86 height 12
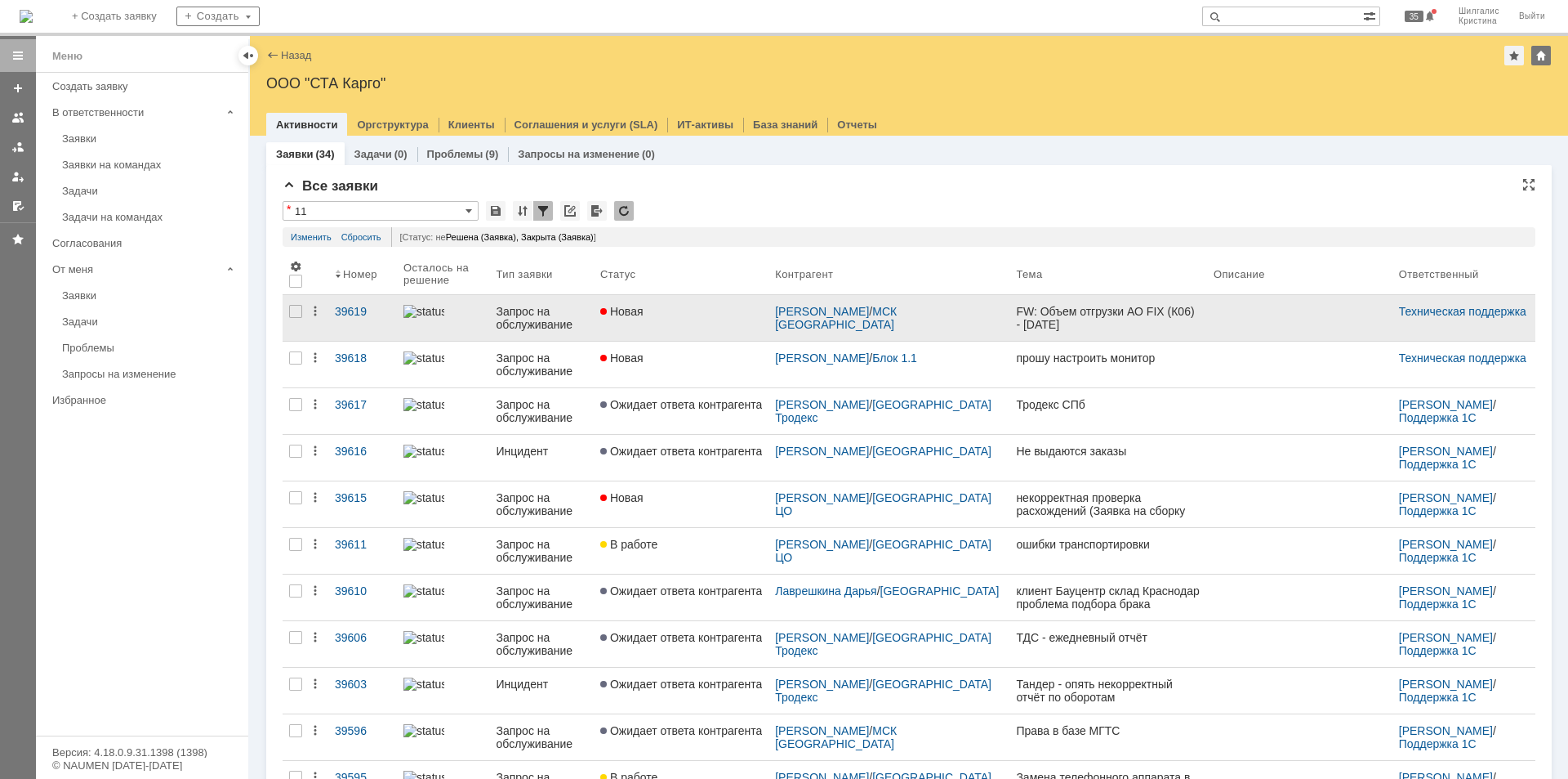
click at [710, 323] on link "Новая" at bounding box center [681, 318] width 174 height 46
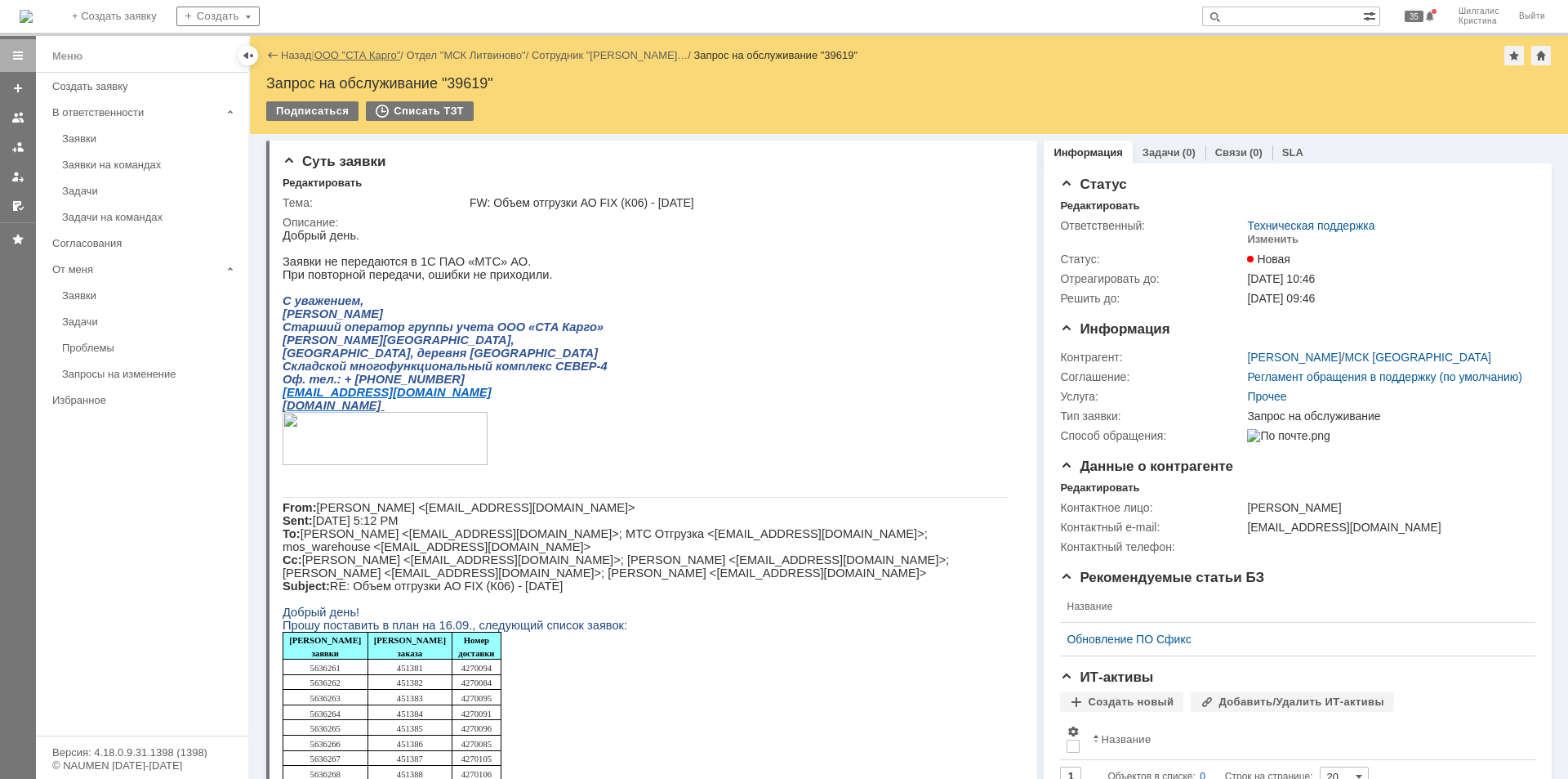
click at [335, 52] on link "ООО "СТА Карго"" at bounding box center [357, 55] width 86 height 12
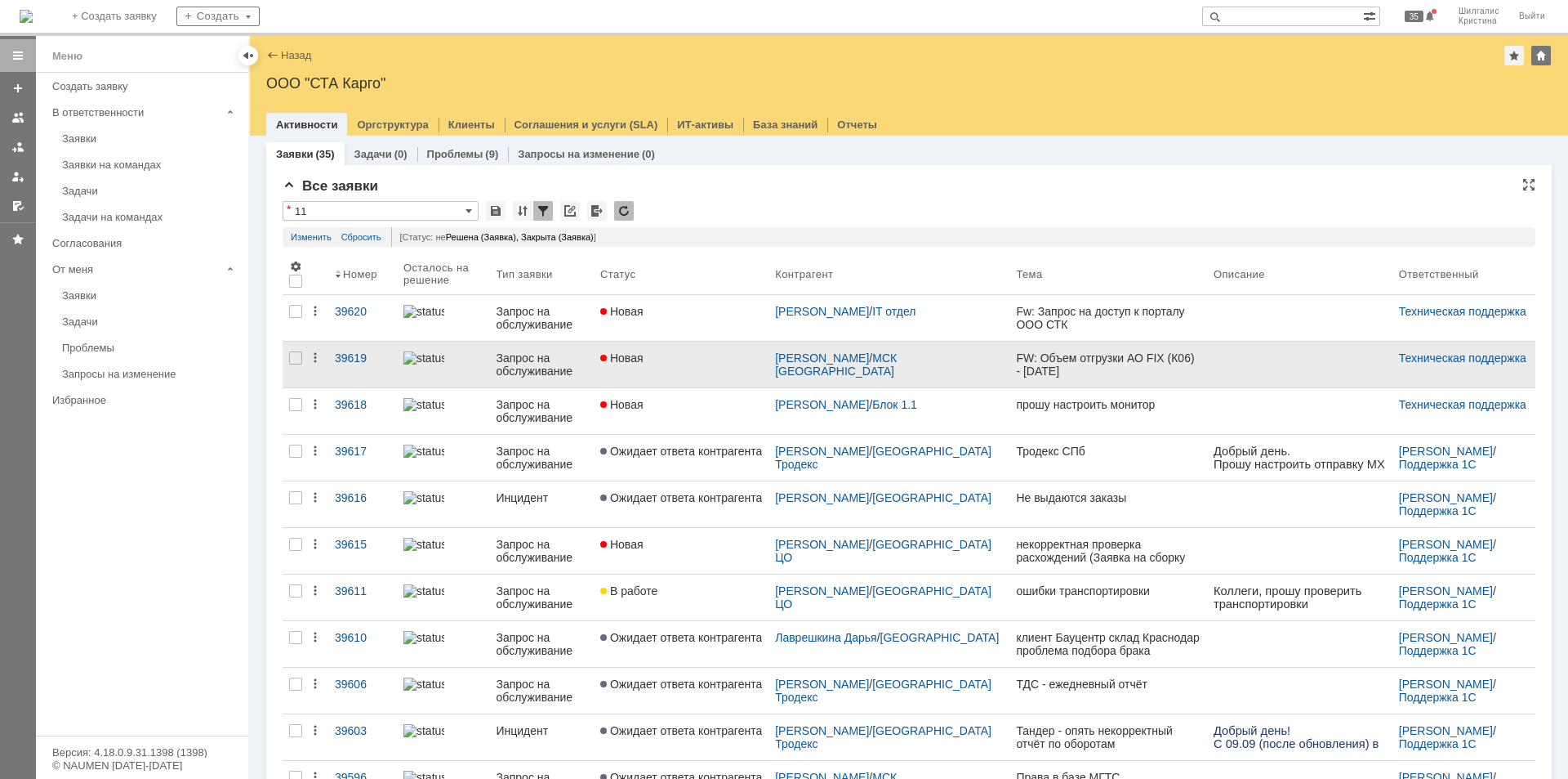
click at [711, 374] on link "Новая" at bounding box center [681, 364] width 174 height 46
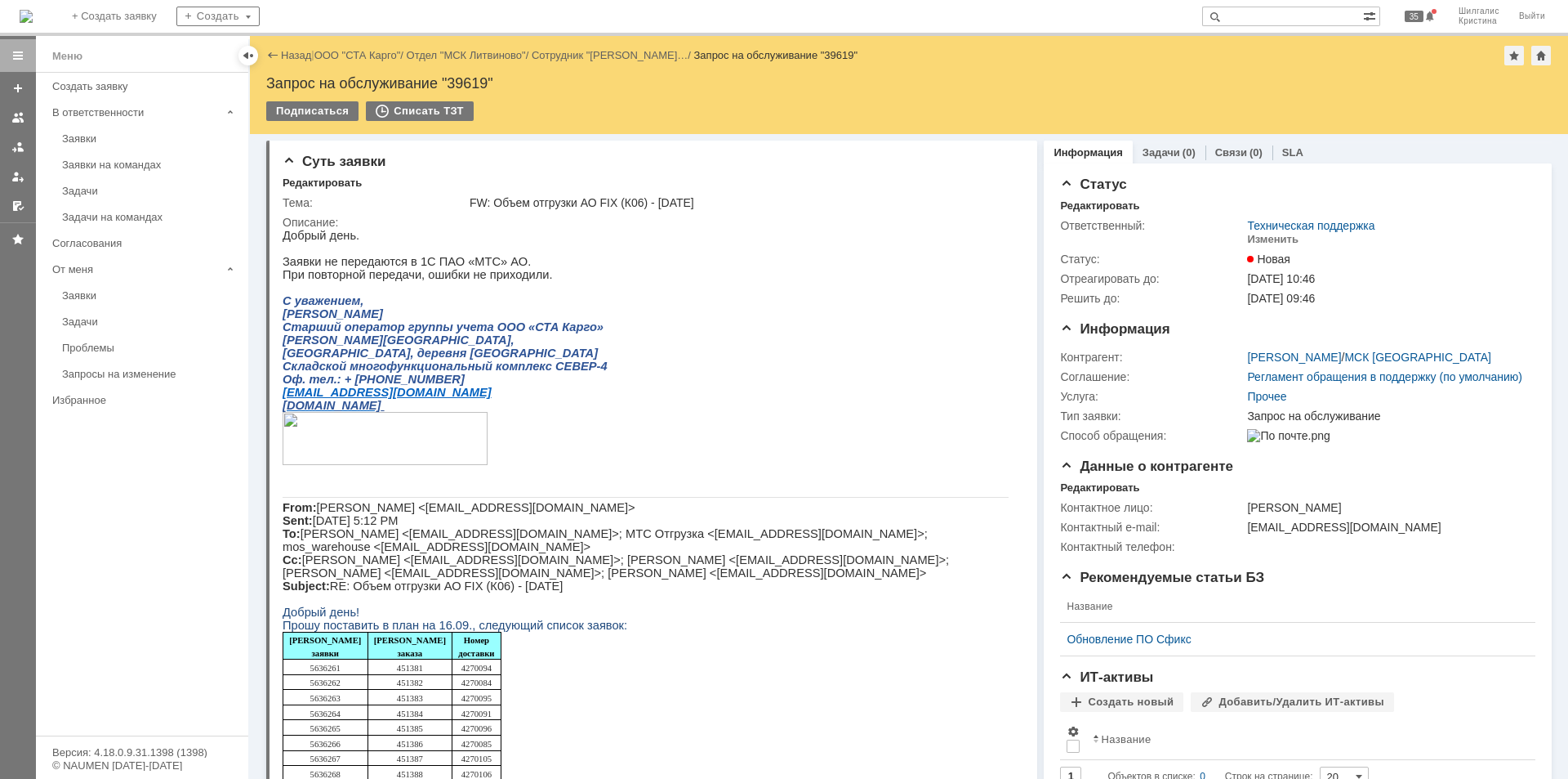
click at [755, 347] on p "[PERSON_NAME][GEOGRAPHIC_DATA]," at bounding box center [646, 340] width 726 height 13
click at [1266, 239] on div "Изменить" at bounding box center [1273, 239] width 52 height 13
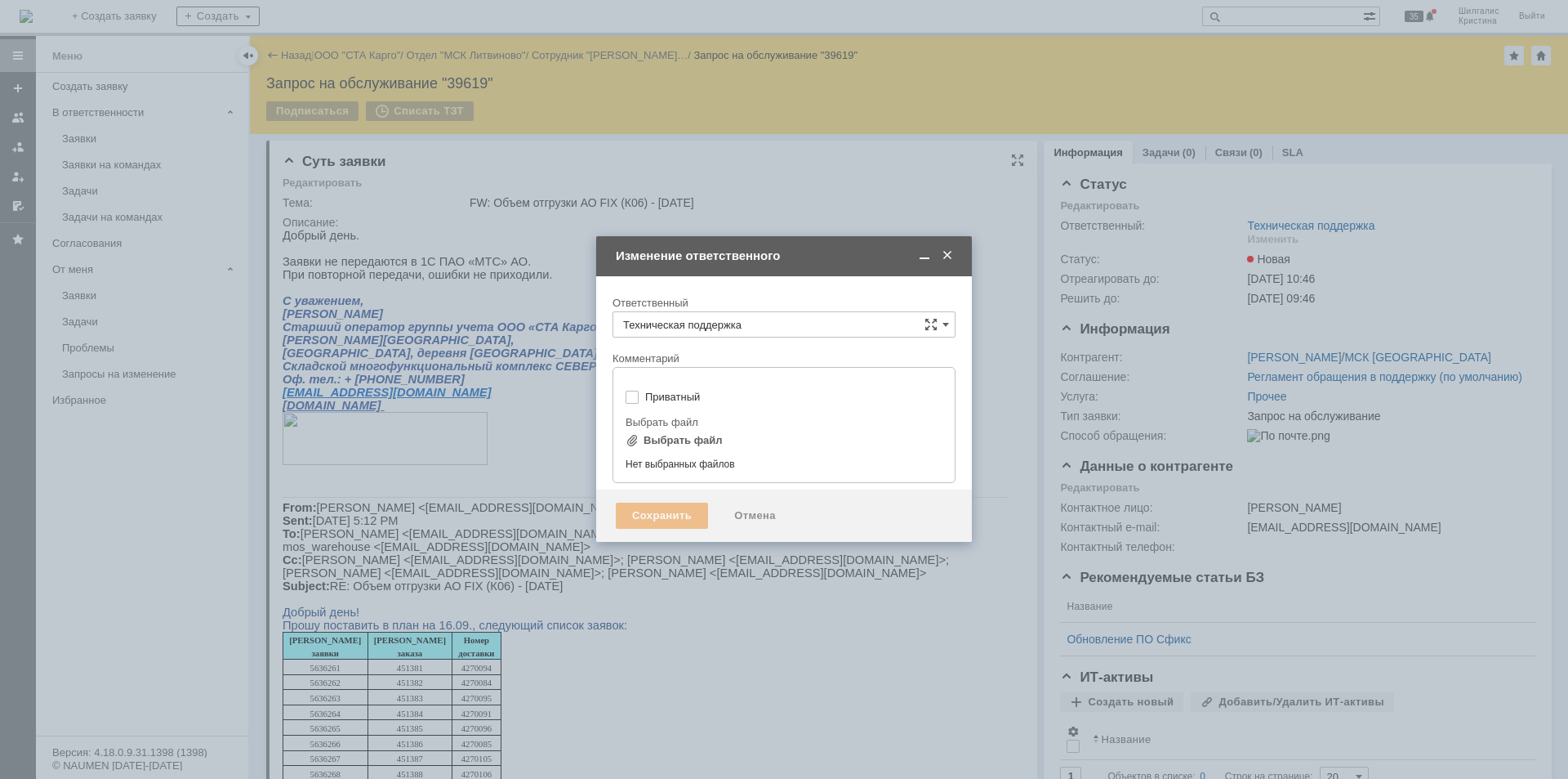
type input "[не указано]"
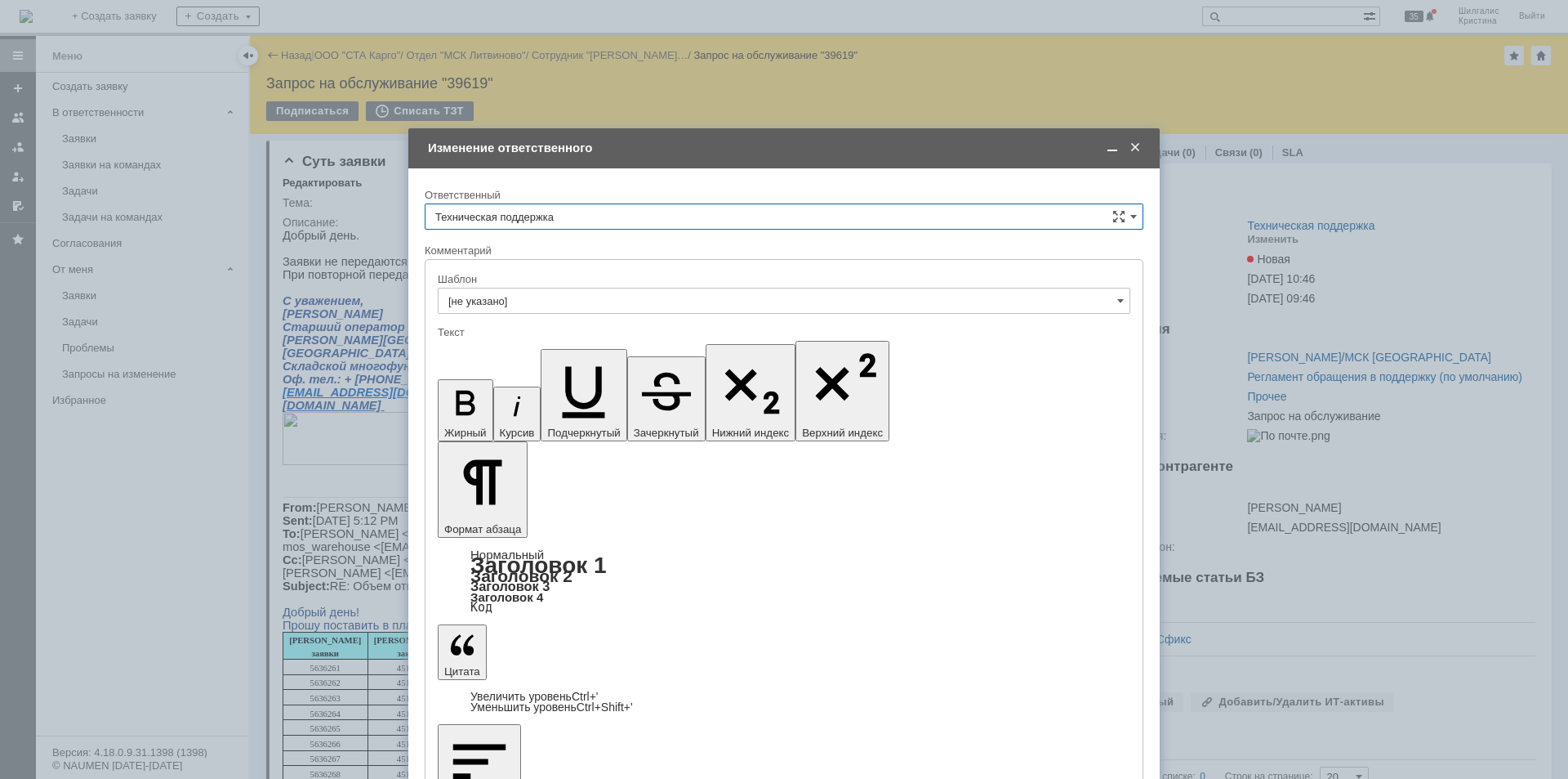
click at [538, 213] on input "Техническая поддержка" at bounding box center [784, 216] width 719 height 26
click at [500, 300] on span "[PERSON_NAME]" at bounding box center [784, 301] width 697 height 13
type input "[PERSON_NAME]"
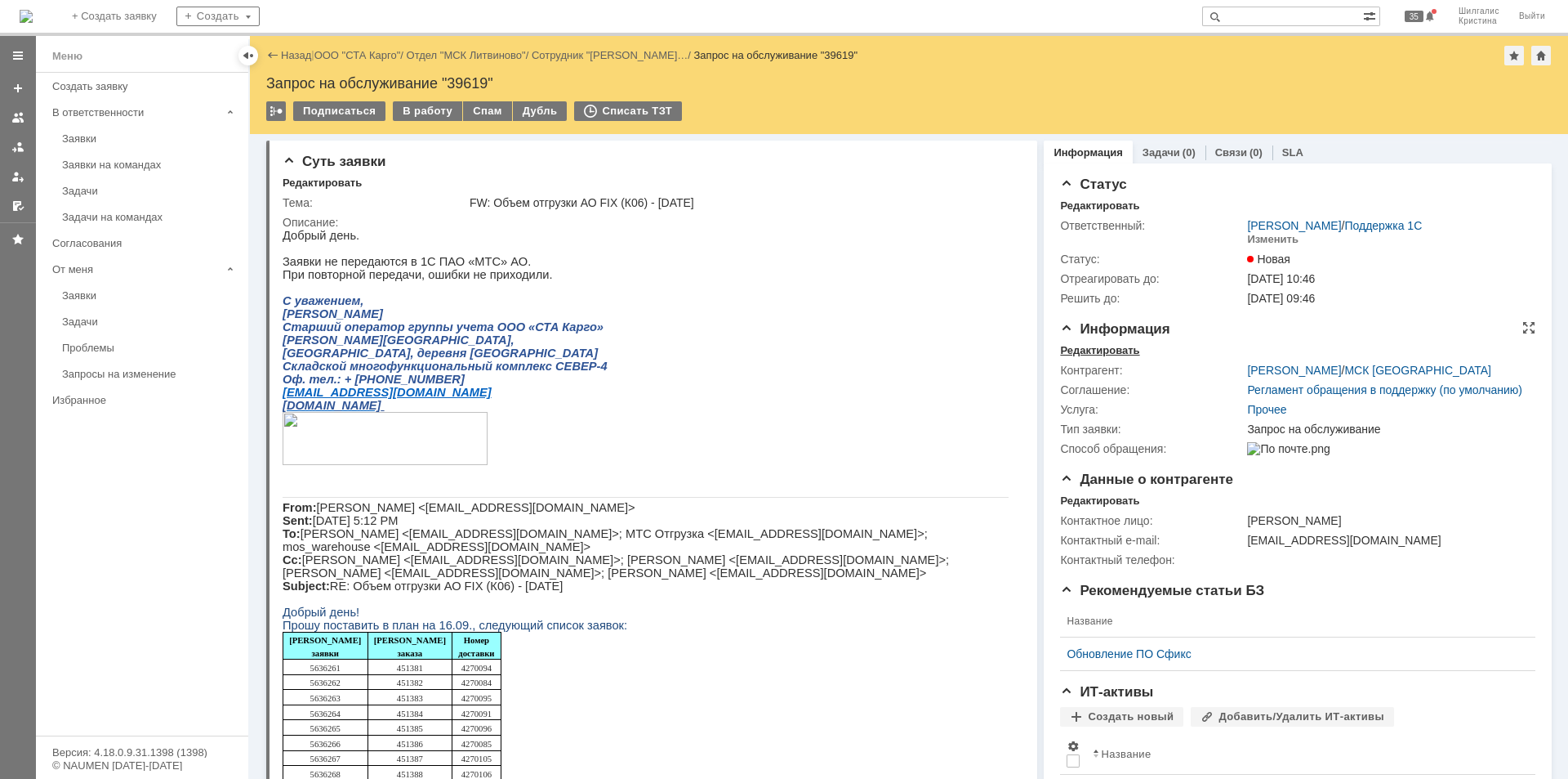
click at [1100, 349] on div "Редактировать" at bounding box center [1099, 351] width 79 height 13
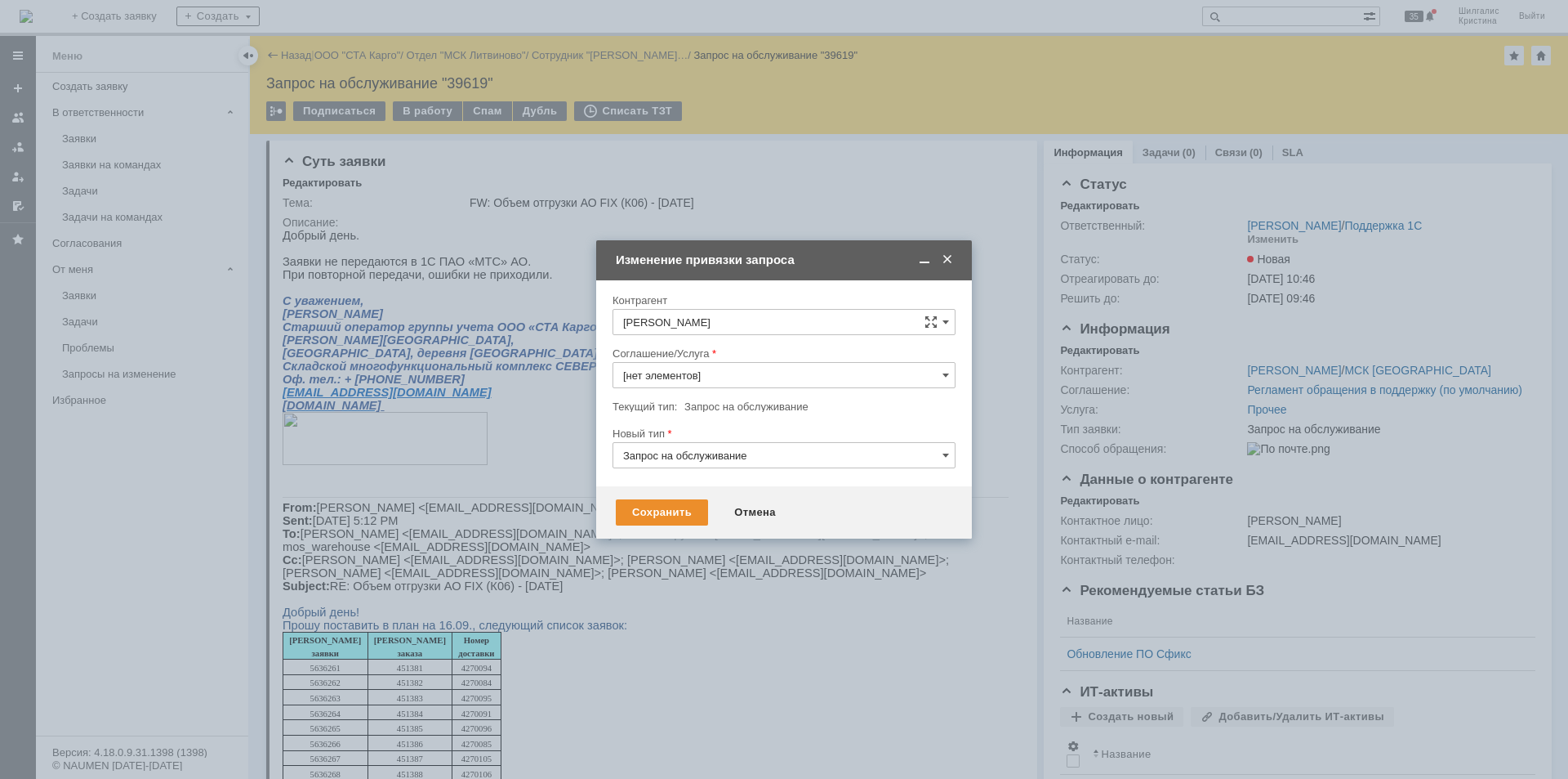
type input "Прочее"
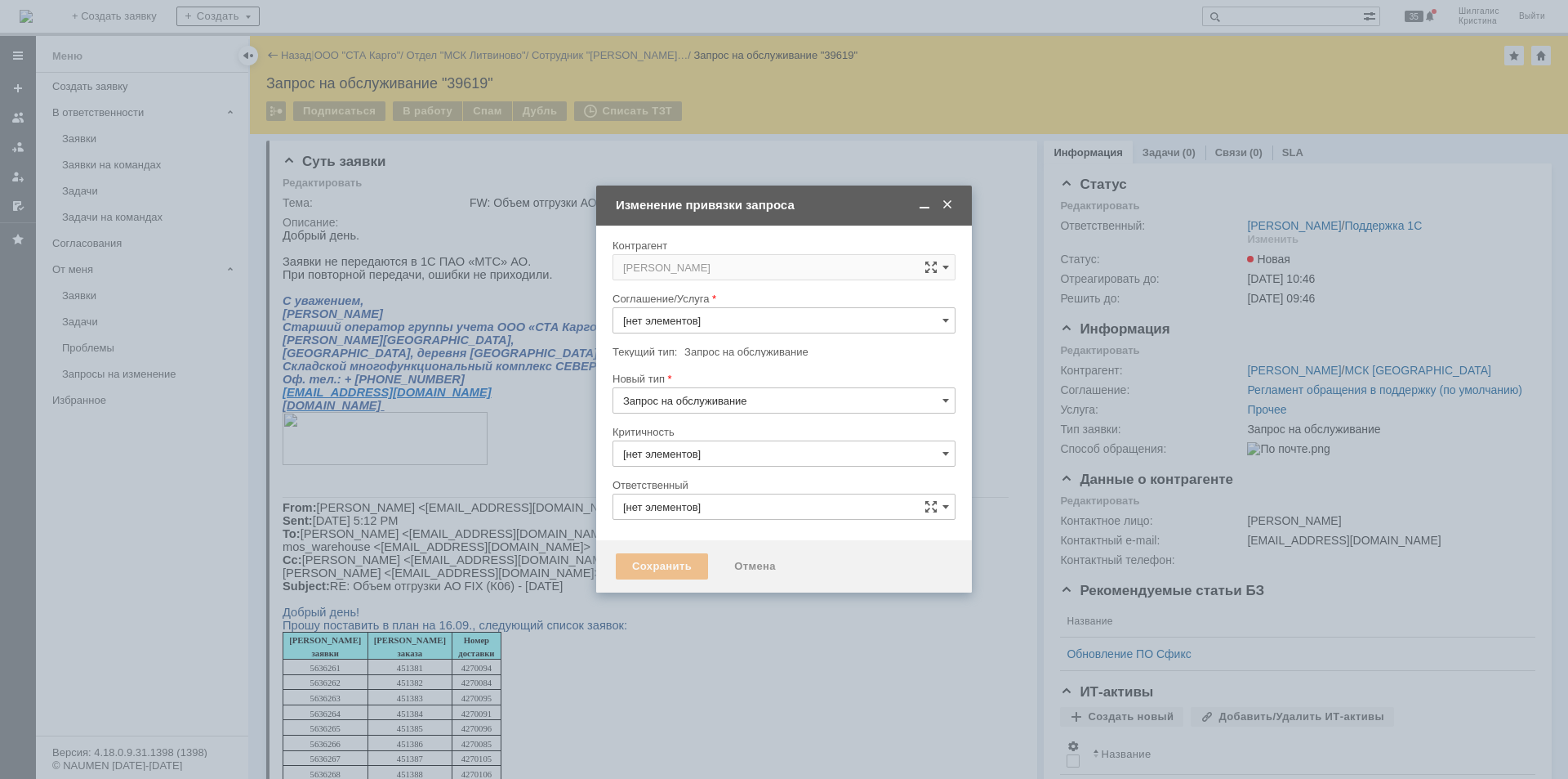
type input "3. Низкая"
type input "[PERSON_NAME]"
type input "Прочее"
type input "[не указано]"
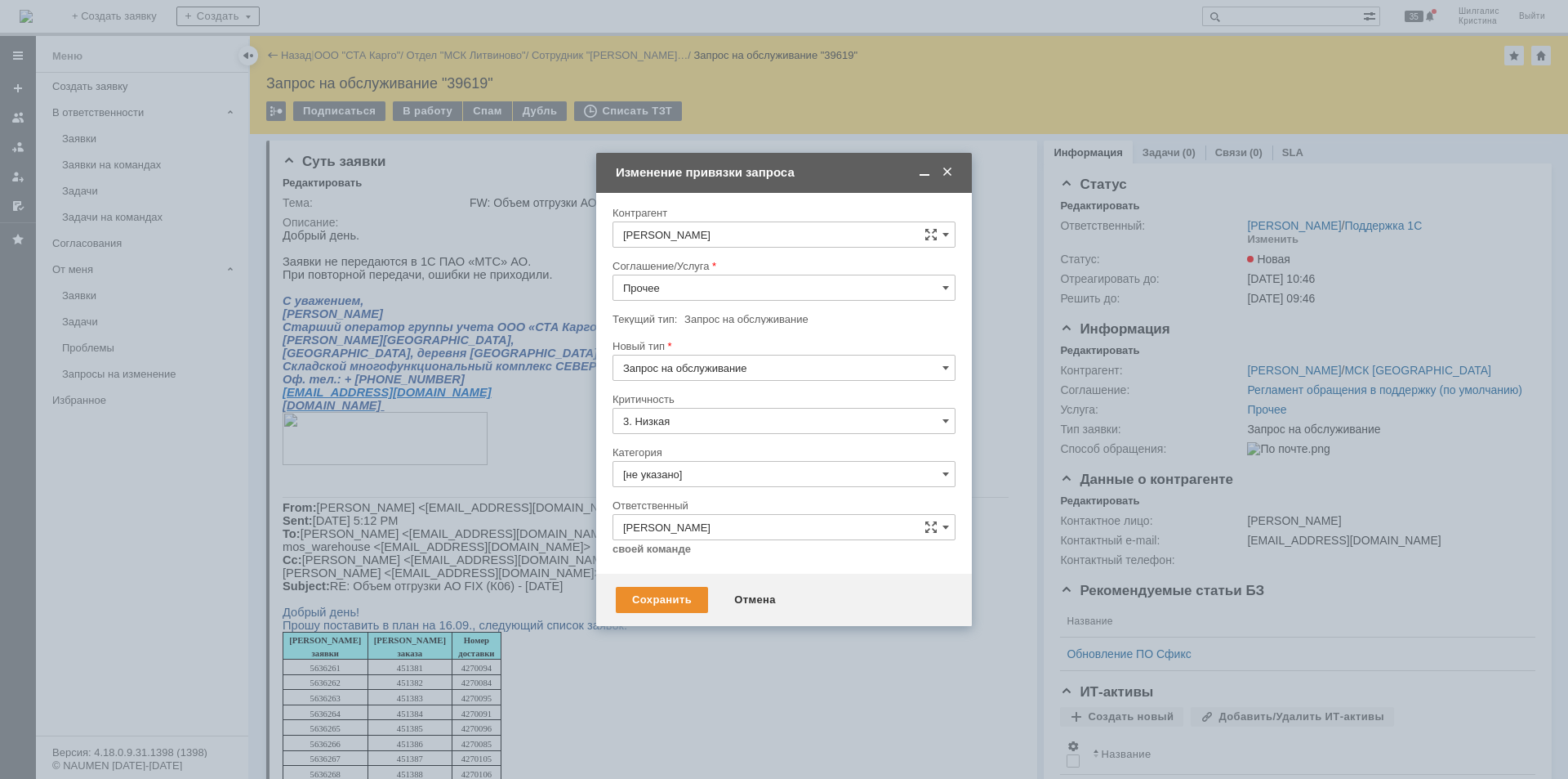
click at [671, 322] on label "Текущий тип:" at bounding box center [645, 318] width 65 height 12
click at [683, 286] on input "Прочее" at bounding box center [784, 287] width 343 height 26
click at [728, 377] on span "WMS Обмены" at bounding box center [784, 379] width 322 height 13
type input "WMS Обмены"
click at [681, 463] on input "[не указано]" at bounding box center [784, 473] width 343 height 26
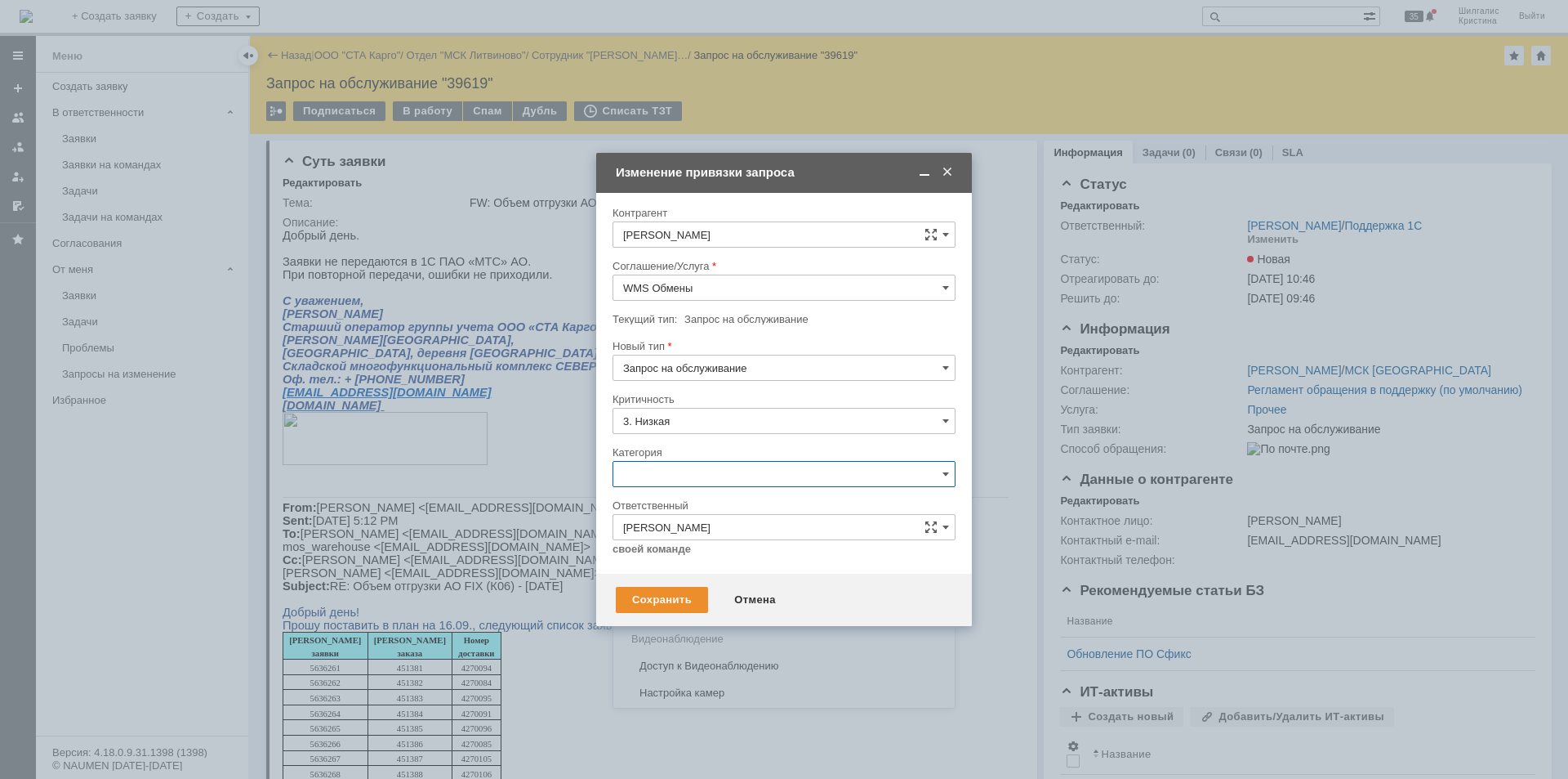
click at [662, 606] on span "Ошибка" at bounding box center [784, 612] width 322 height 13
click at [668, 588] on div "Сохранить" at bounding box center [661, 599] width 92 height 26
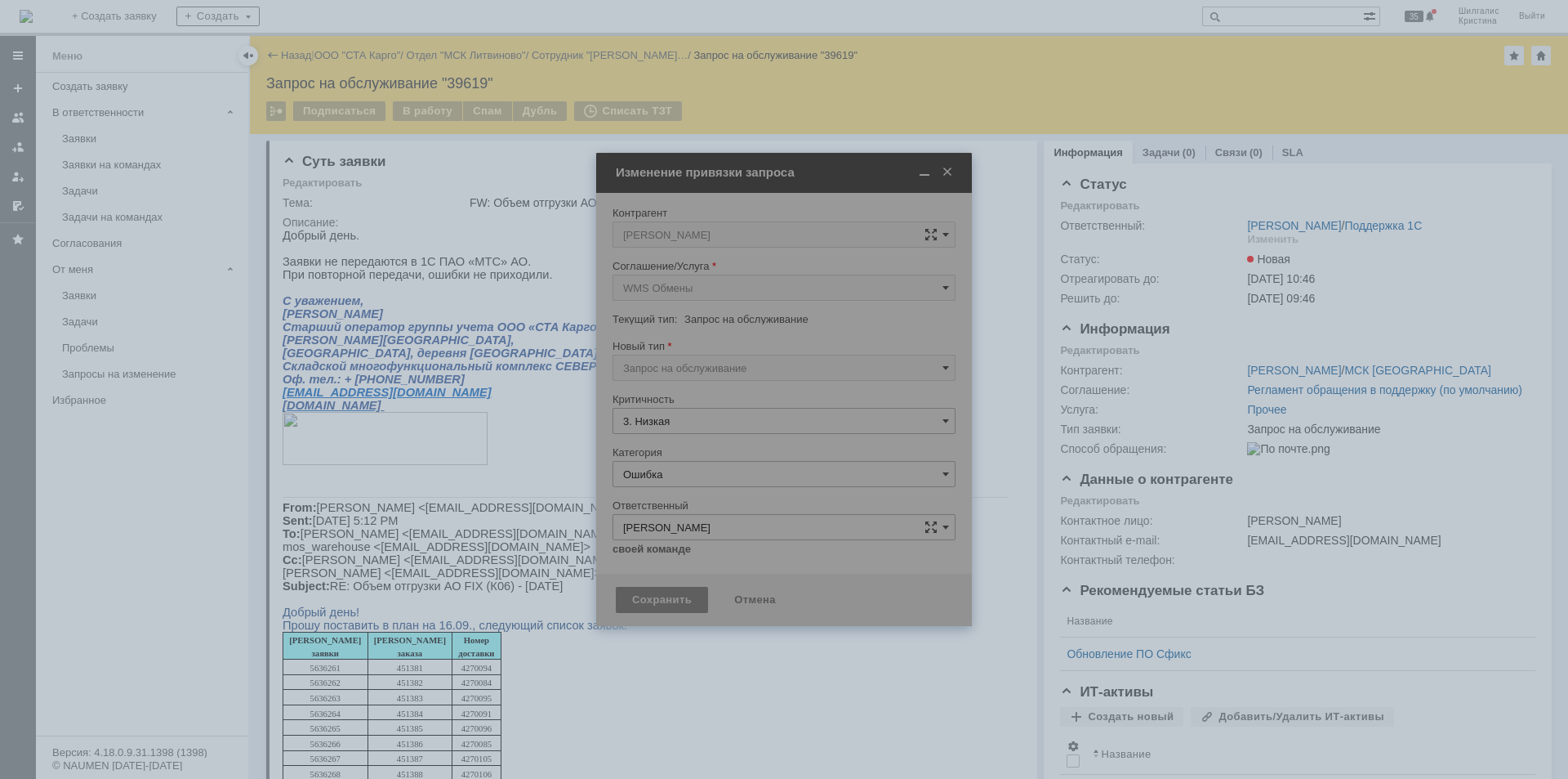
type input "Ошибка"
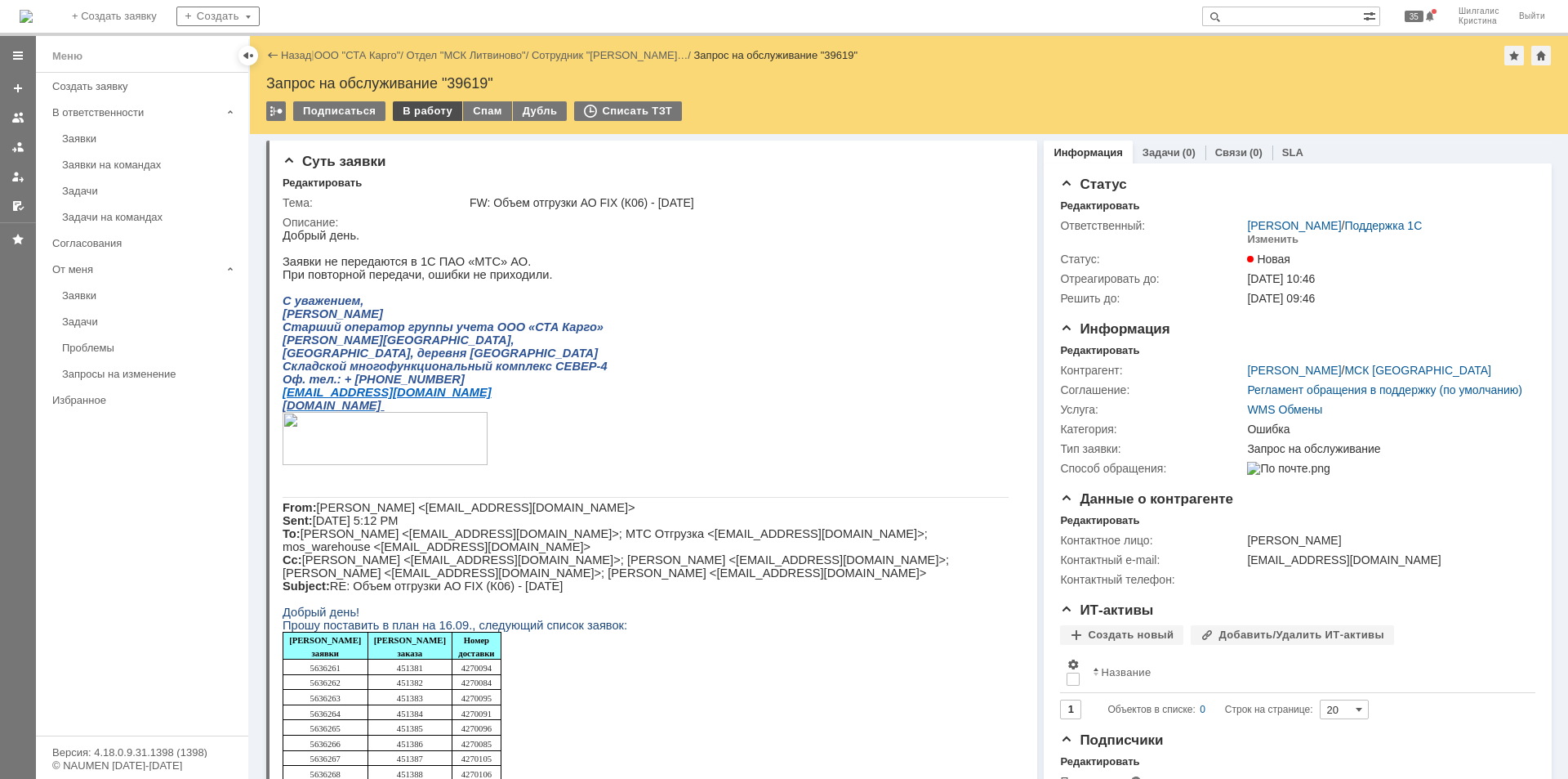
click at [427, 113] on div "В работу" at bounding box center [428, 111] width 70 height 20
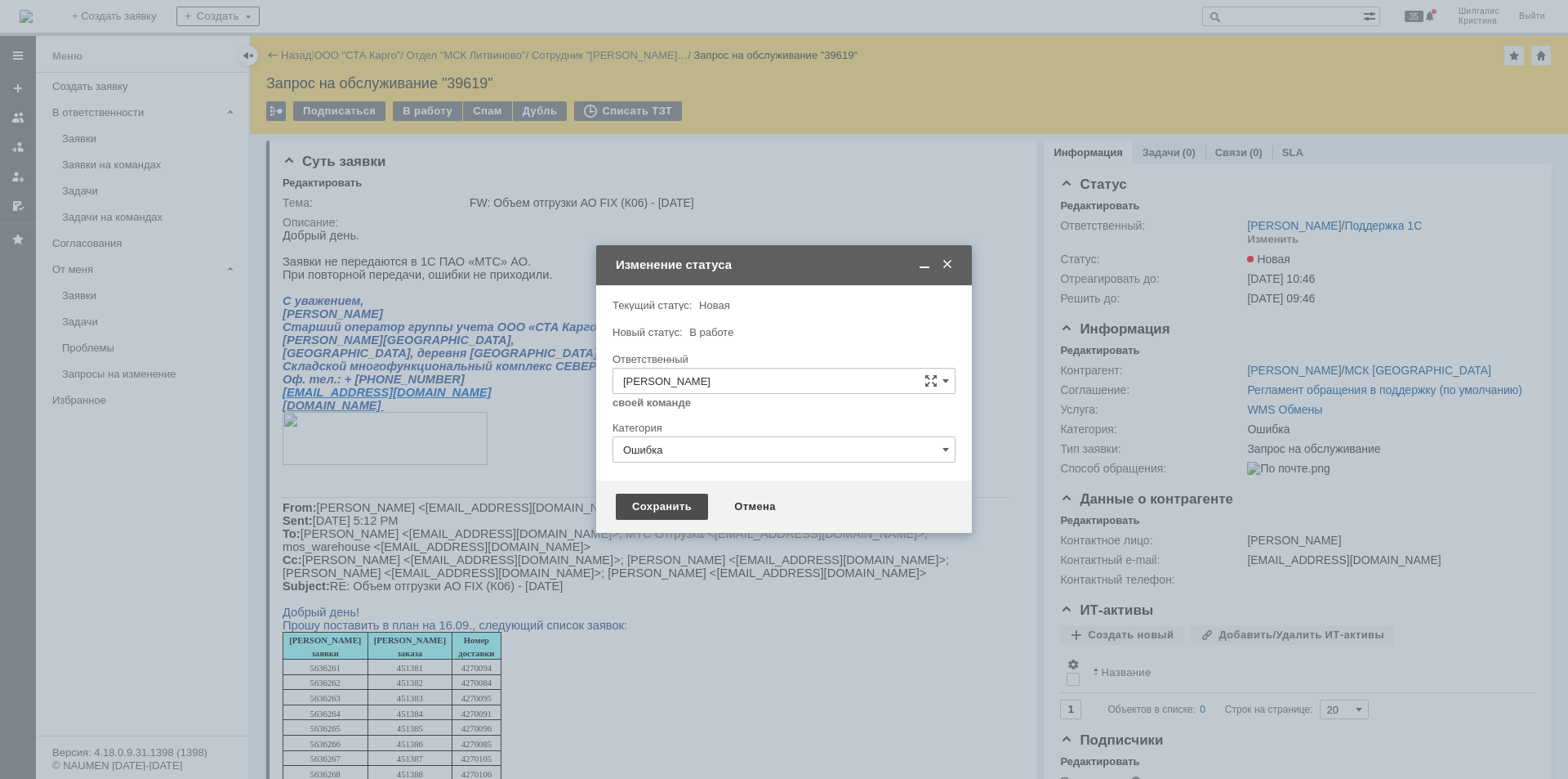
click at [661, 505] on div "Сохранить" at bounding box center [661, 506] width 92 height 26
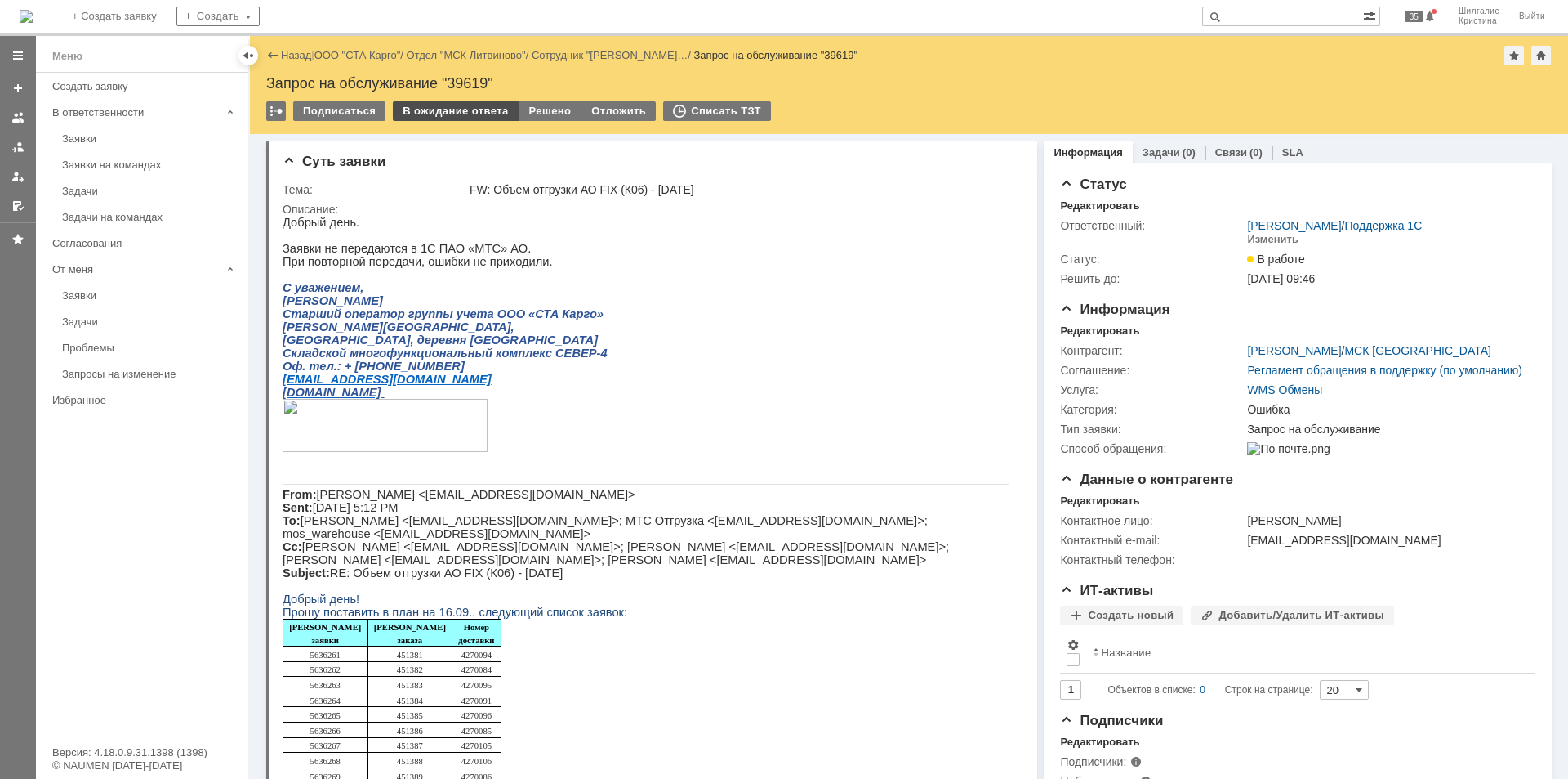
click at [465, 117] on div "В ожидание ответа" at bounding box center [455, 111] width 125 height 20
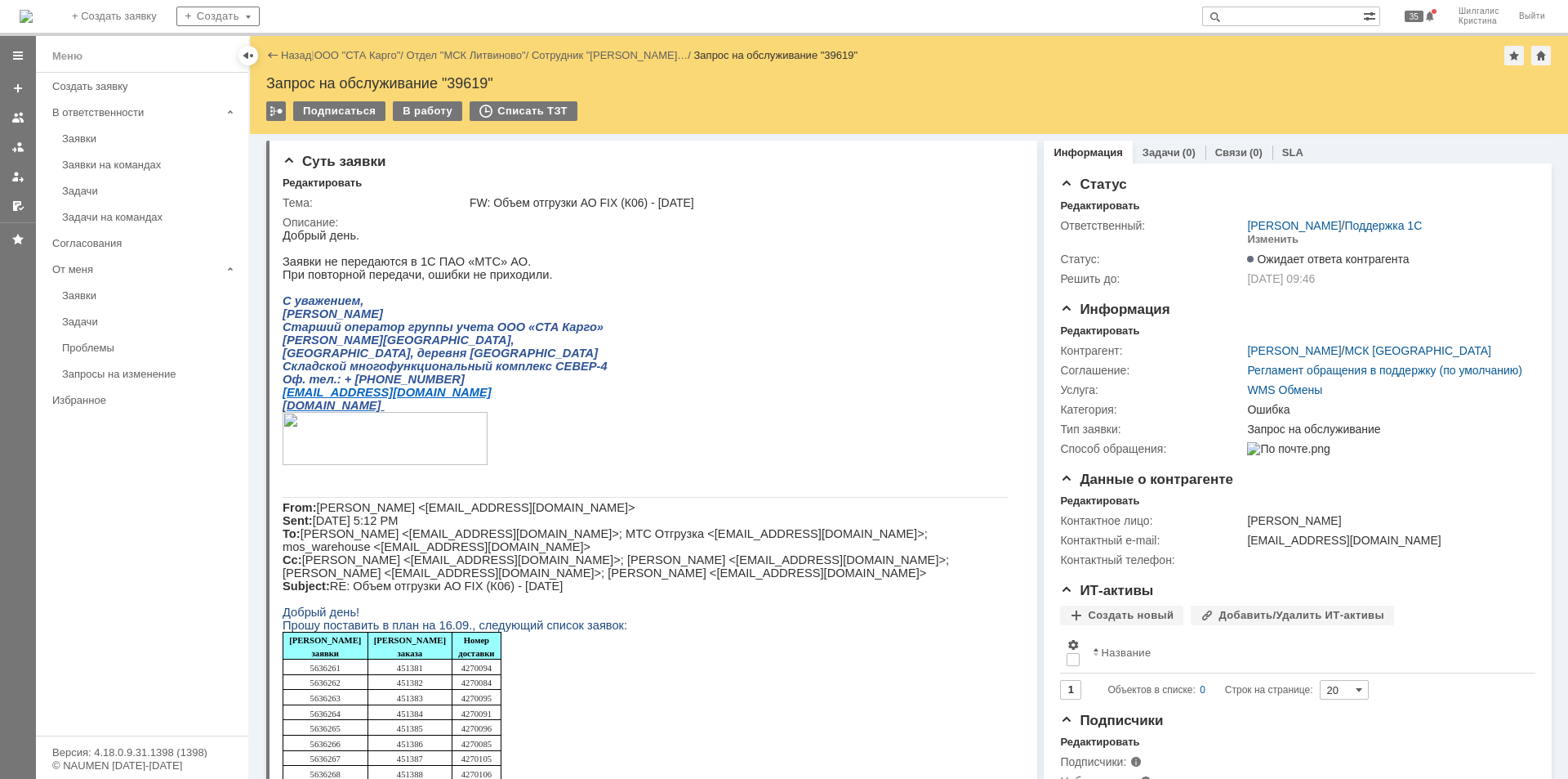
click at [381, 47] on div "Назад | ООО "СТА Карго" / Отдел "МСК Литвиново" / Сотрудник "[PERSON_NAME] В… /…" at bounding box center [908, 56] width 1285 height 20
click at [381, 52] on link "ООО "СТА Карго"" at bounding box center [357, 55] width 86 height 12
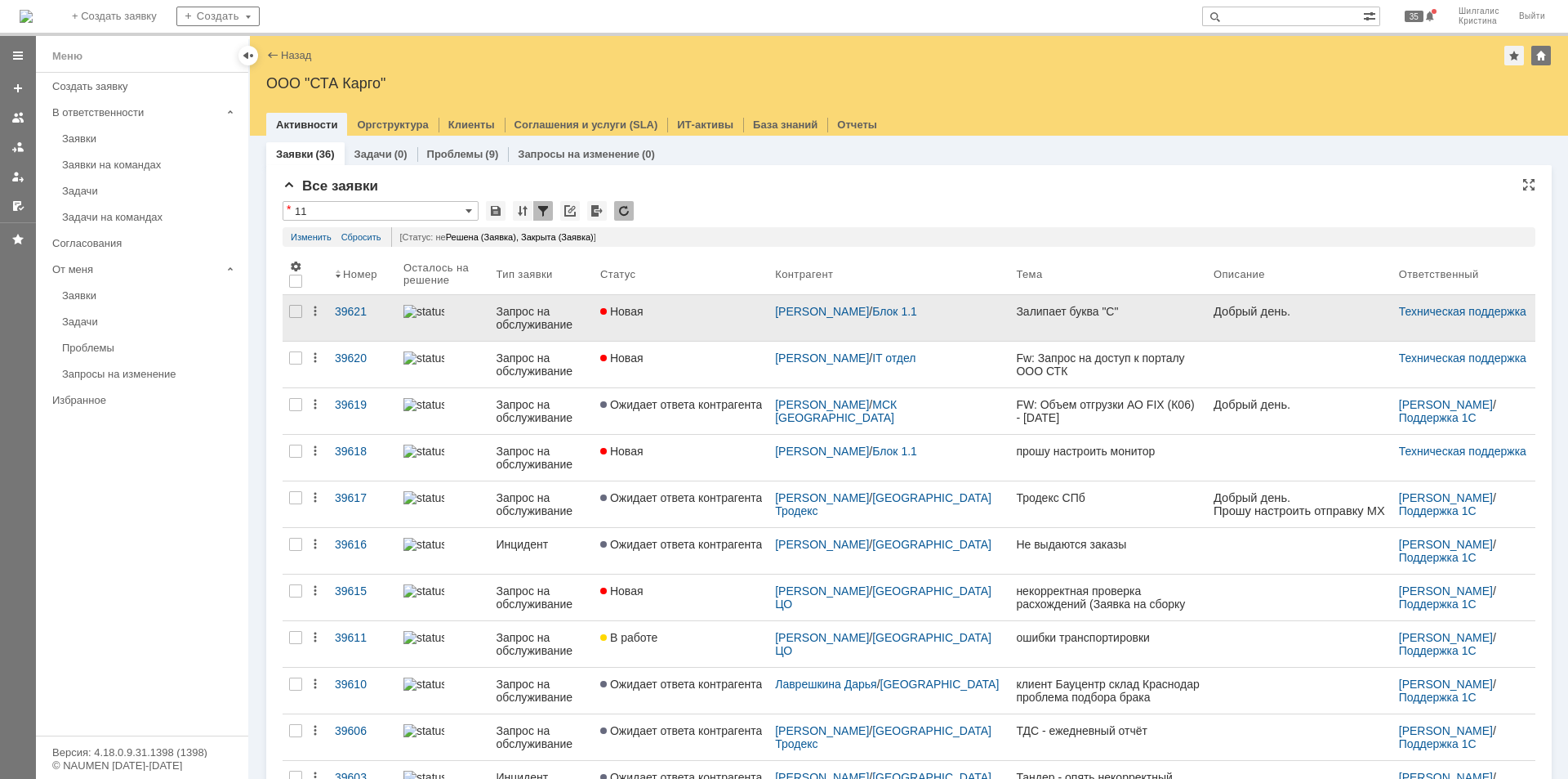
click at [703, 318] on link "Новая" at bounding box center [681, 318] width 174 height 46
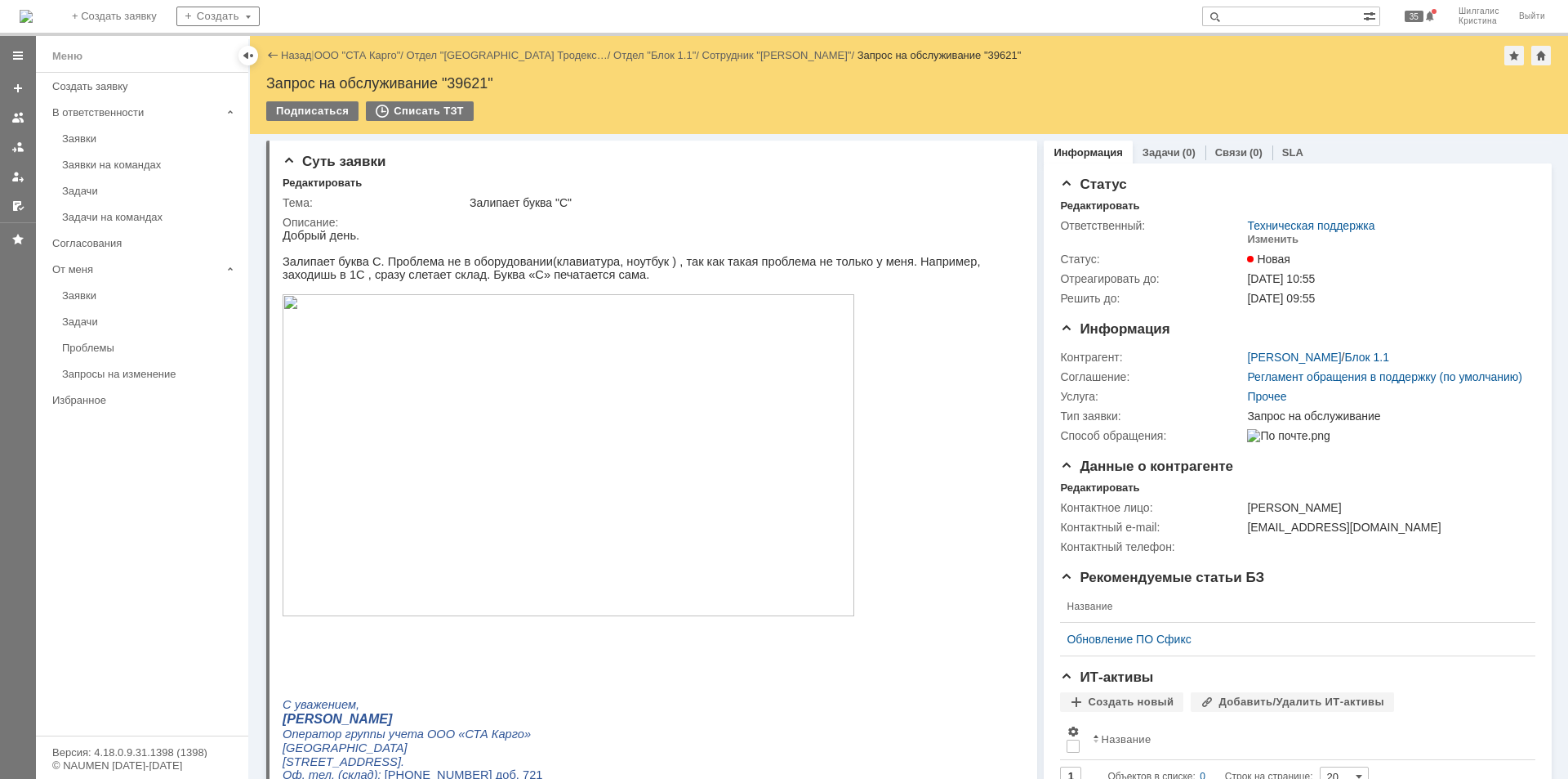
click at [406, 363] on img at bounding box center [568, 455] width 572 height 322
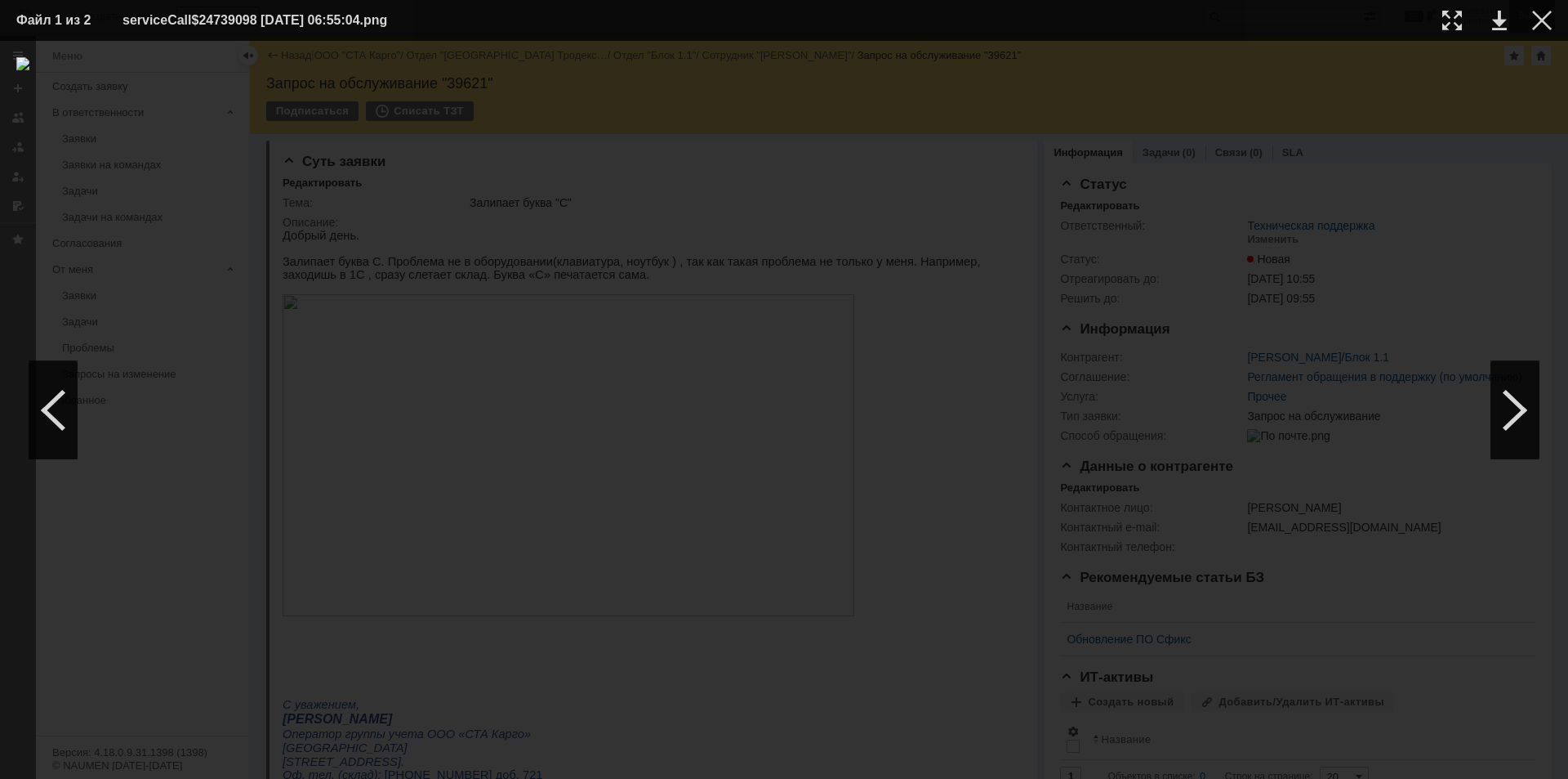
click at [1546, 22] on div at bounding box center [1542, 21] width 20 height 20
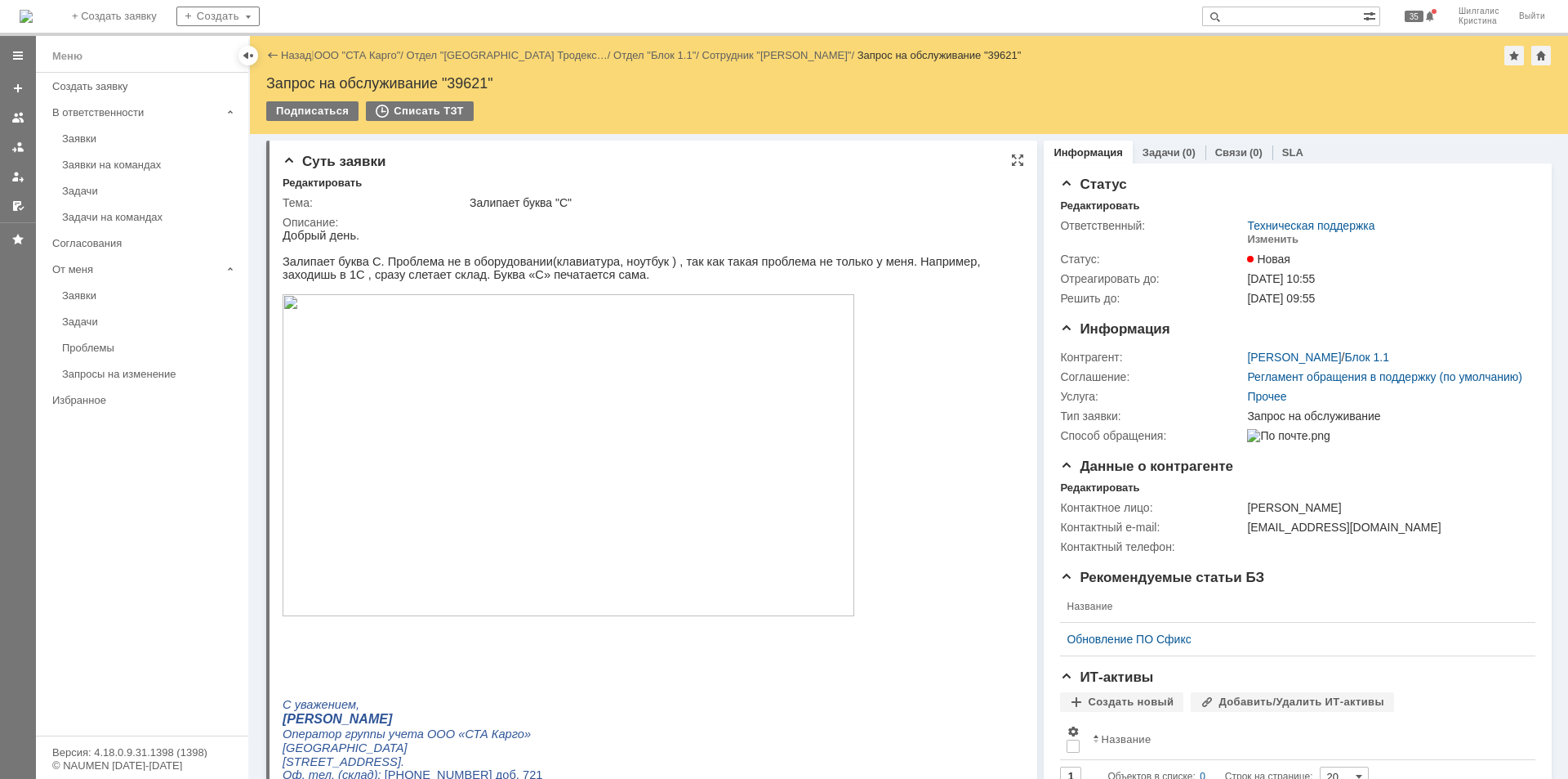
click at [437, 436] on img at bounding box center [568, 455] width 572 height 322
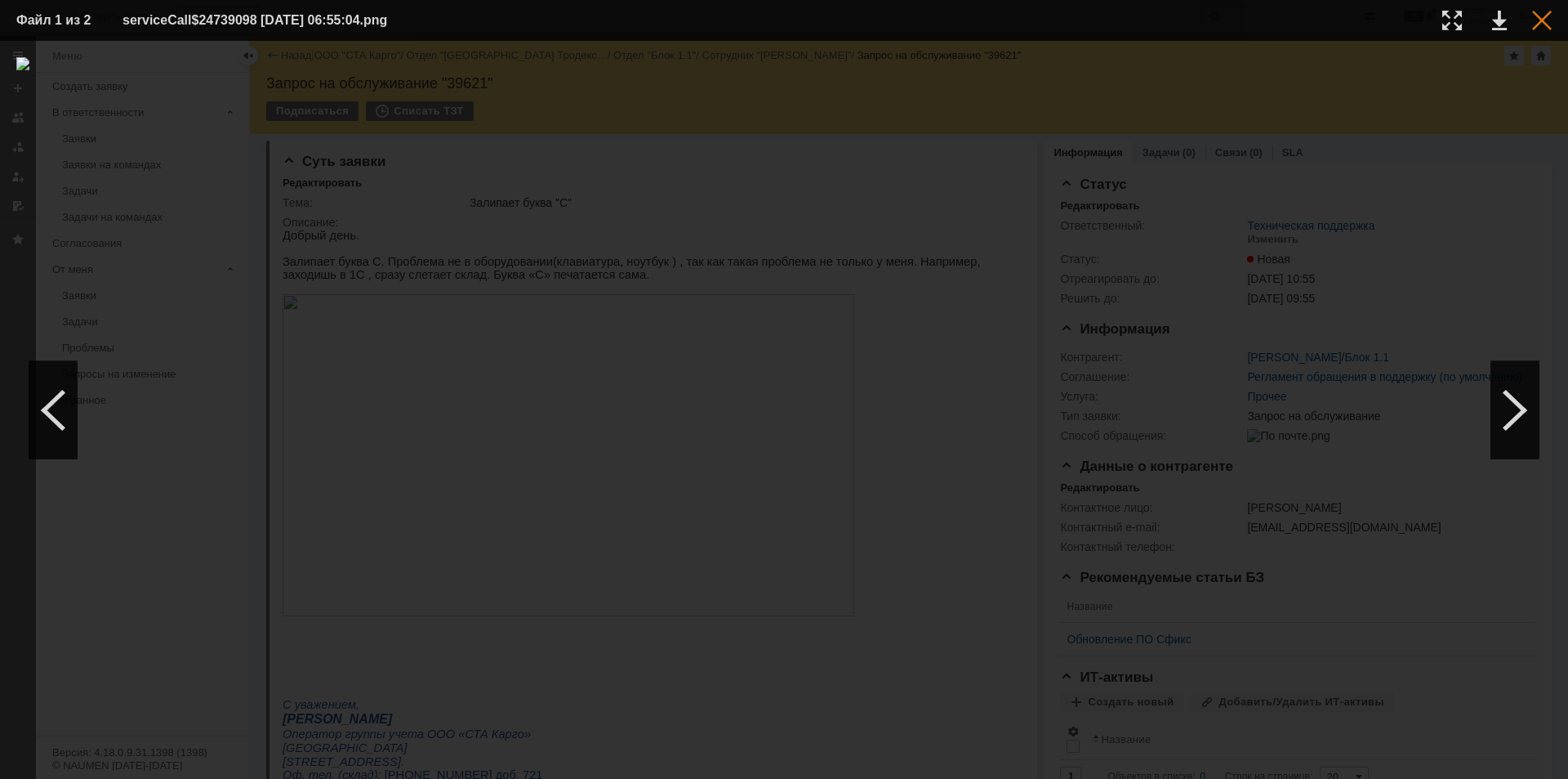
click at [1538, 17] on div at bounding box center [1542, 21] width 20 height 20
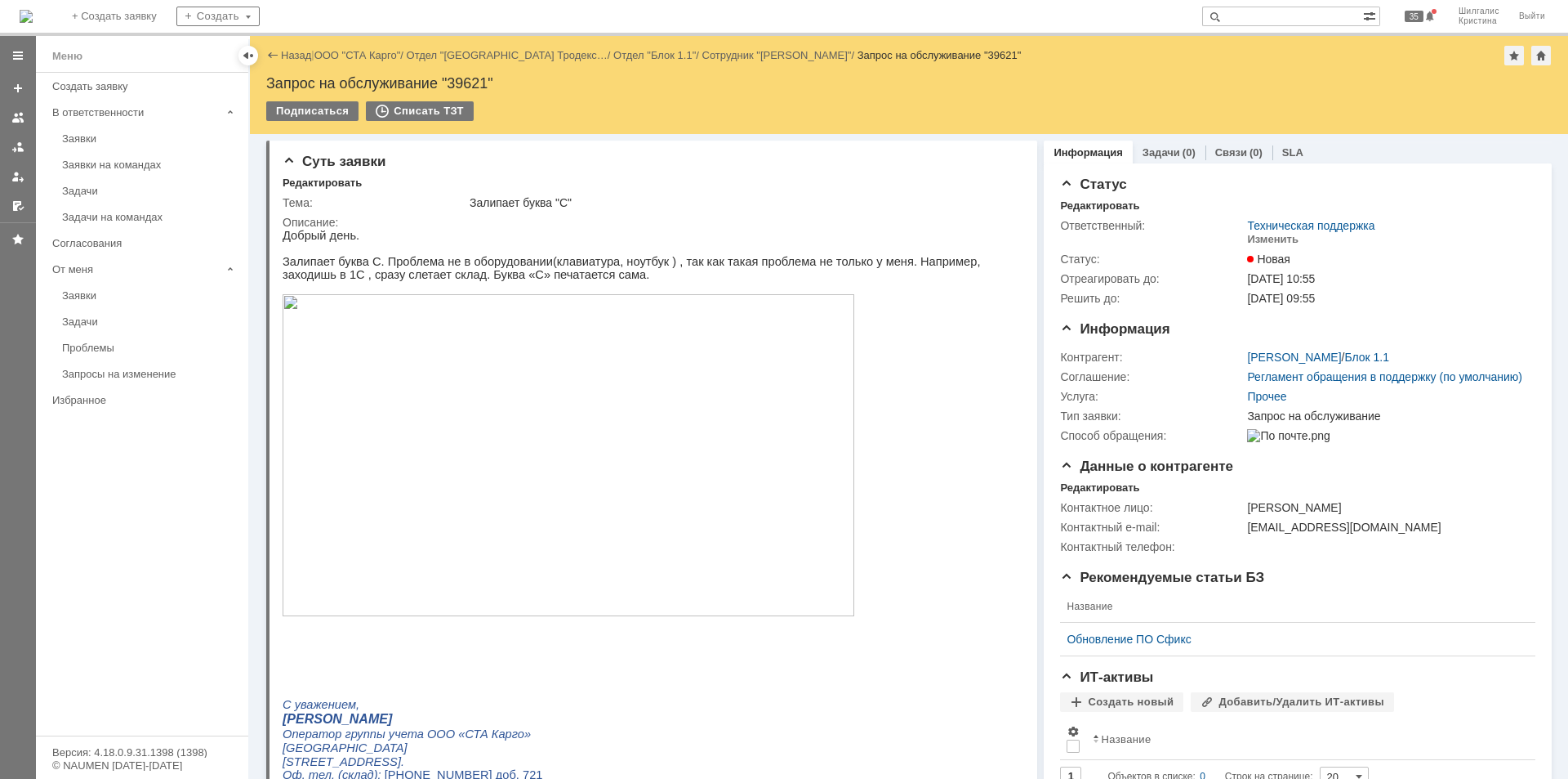
click at [379, 48] on div "Назад | ООО "СТА Карго" / Отдел "[GEOGRAPHIC_DATA] Тродекс… / Отдел "Блок 1.1" …" at bounding box center [908, 56] width 1285 height 20
click at [377, 52] on link "ООО "СТА Карго"" at bounding box center [357, 55] width 86 height 12
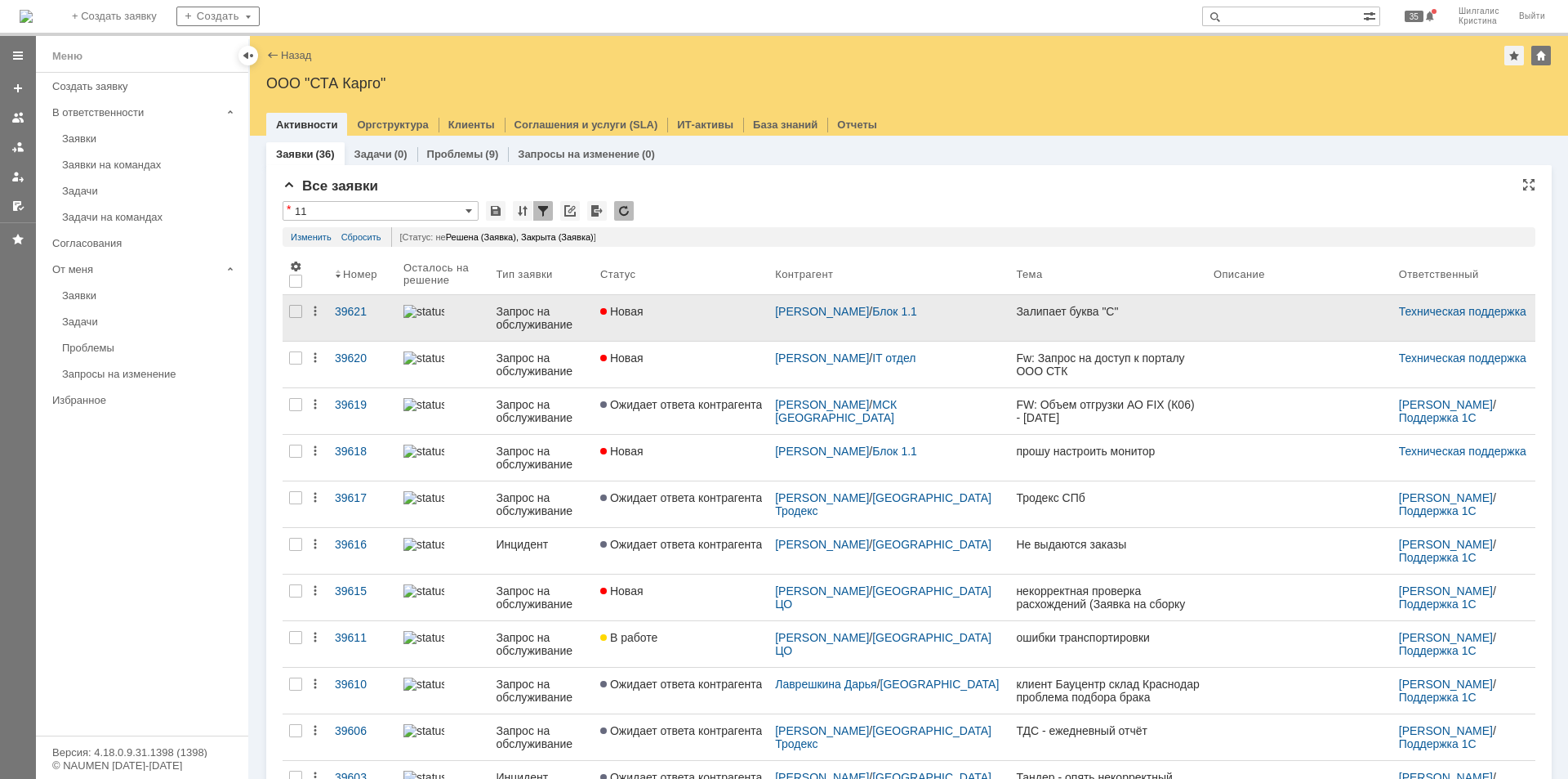
click at [686, 320] on link "Новая" at bounding box center [681, 318] width 174 height 46
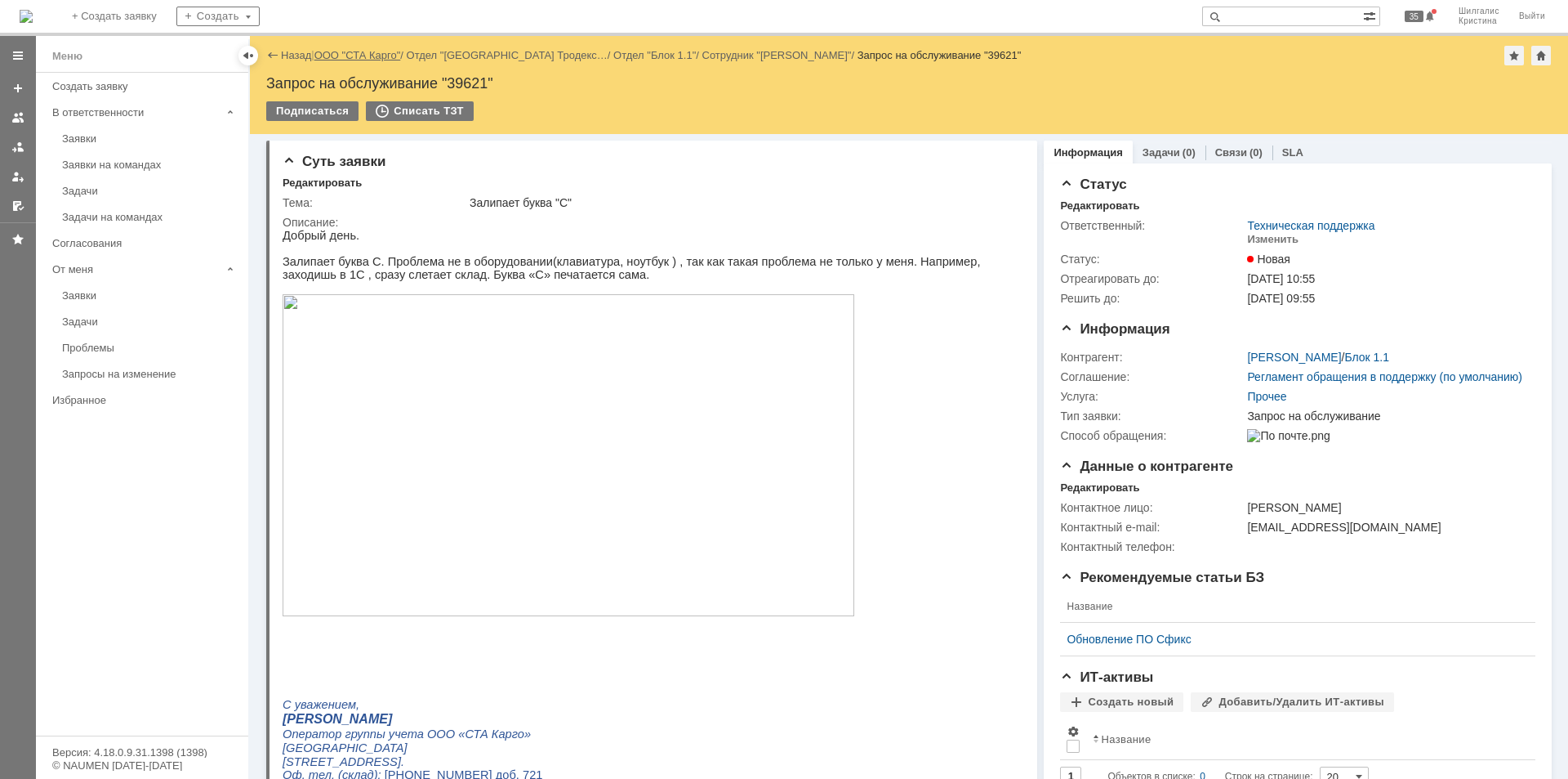
click at [360, 53] on link "ООО "СТА Карго"" at bounding box center [357, 55] width 86 height 12
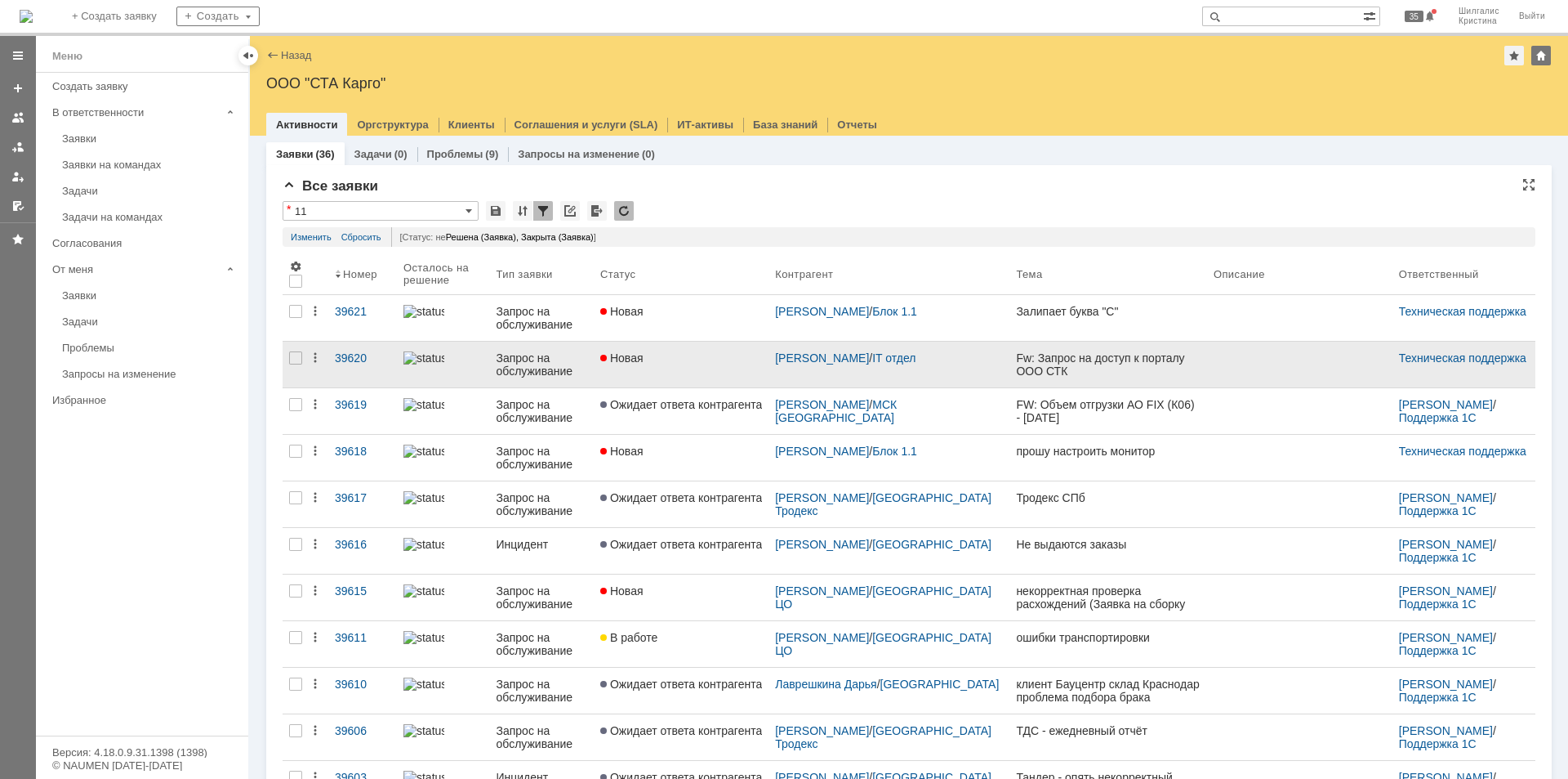
click at [695, 353] on div "Новая" at bounding box center [681, 358] width 162 height 13
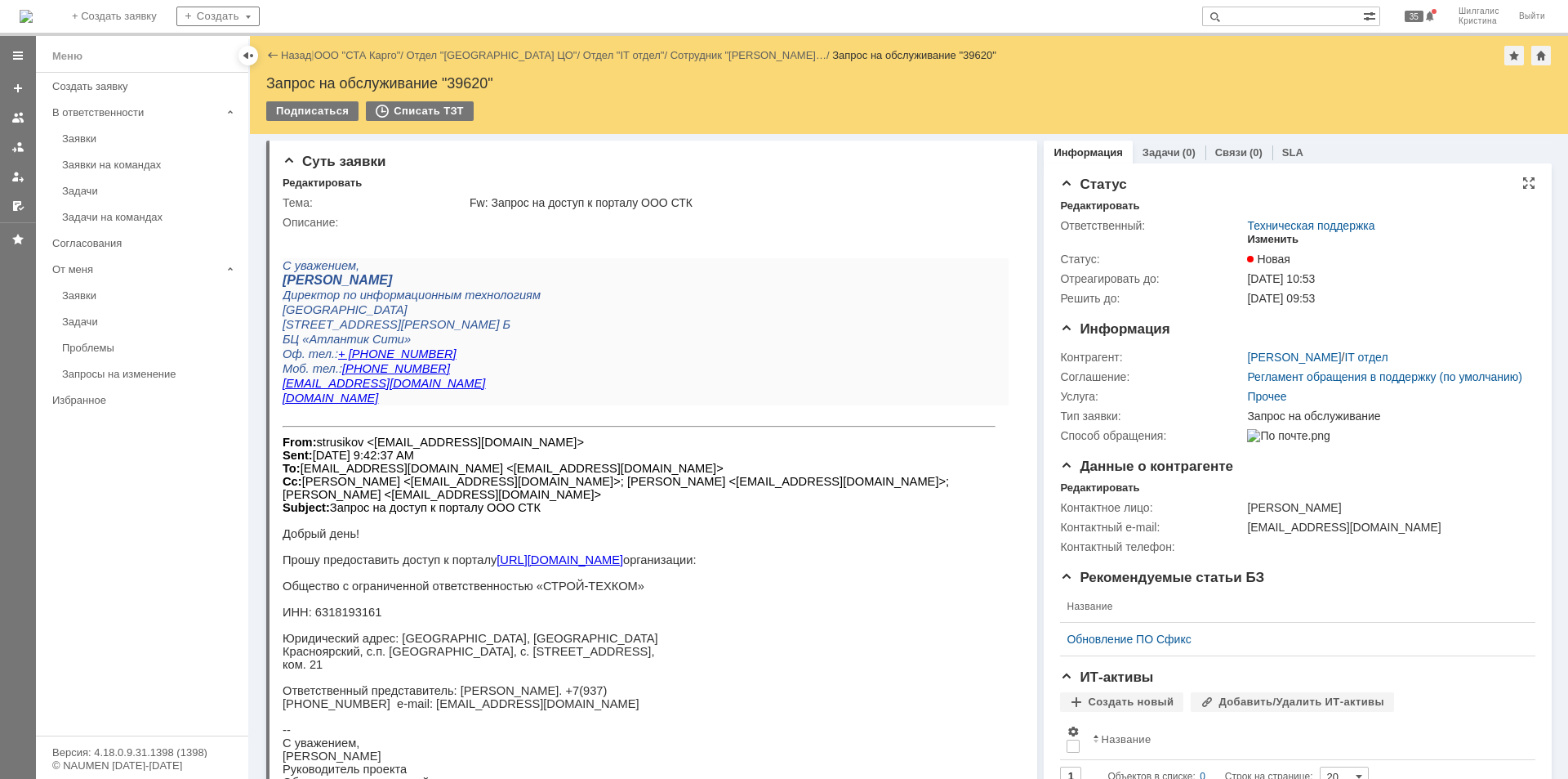
click at [1259, 240] on div "Изменить" at bounding box center [1273, 239] width 52 height 13
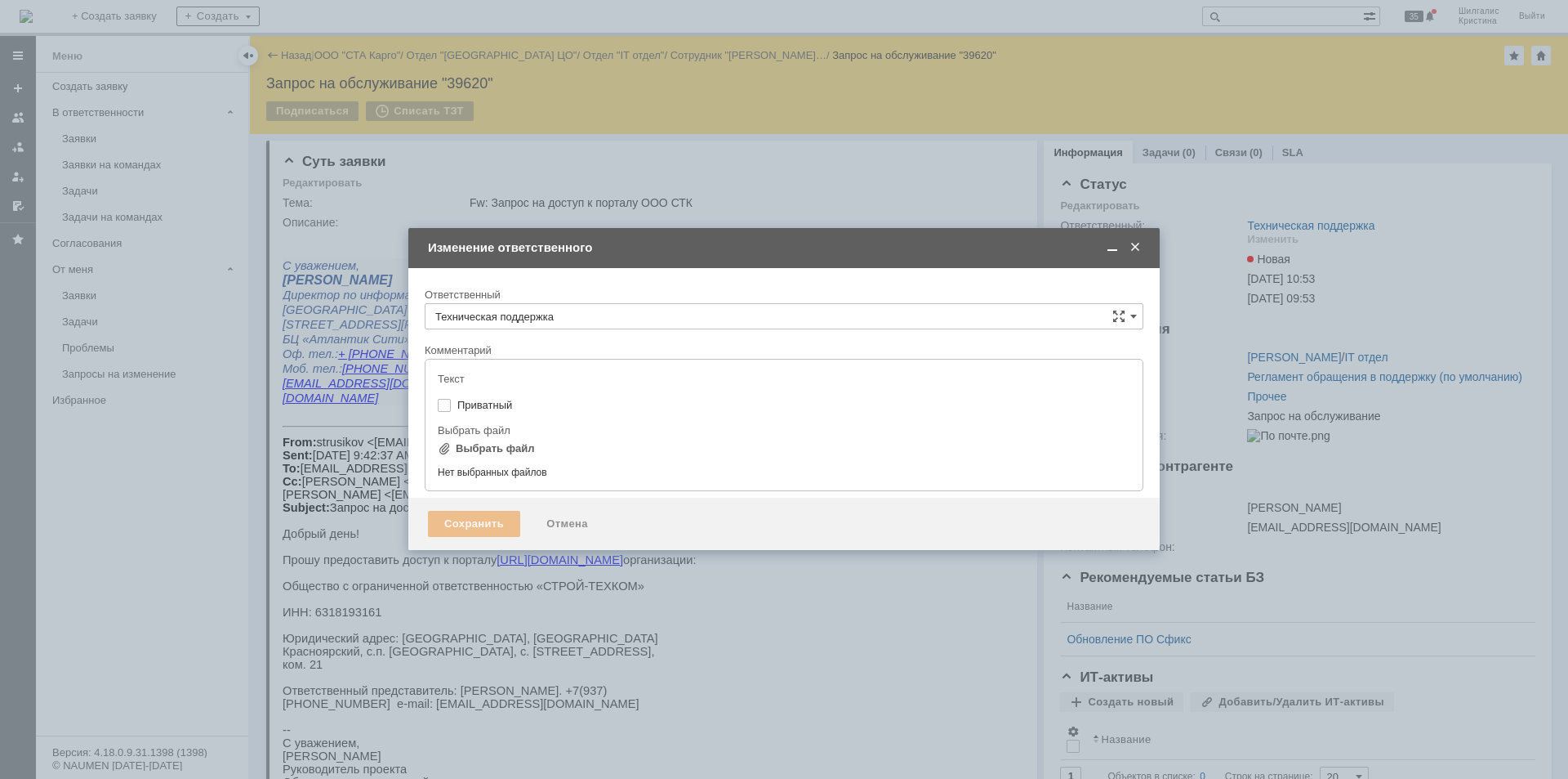
type input "[не указано]"
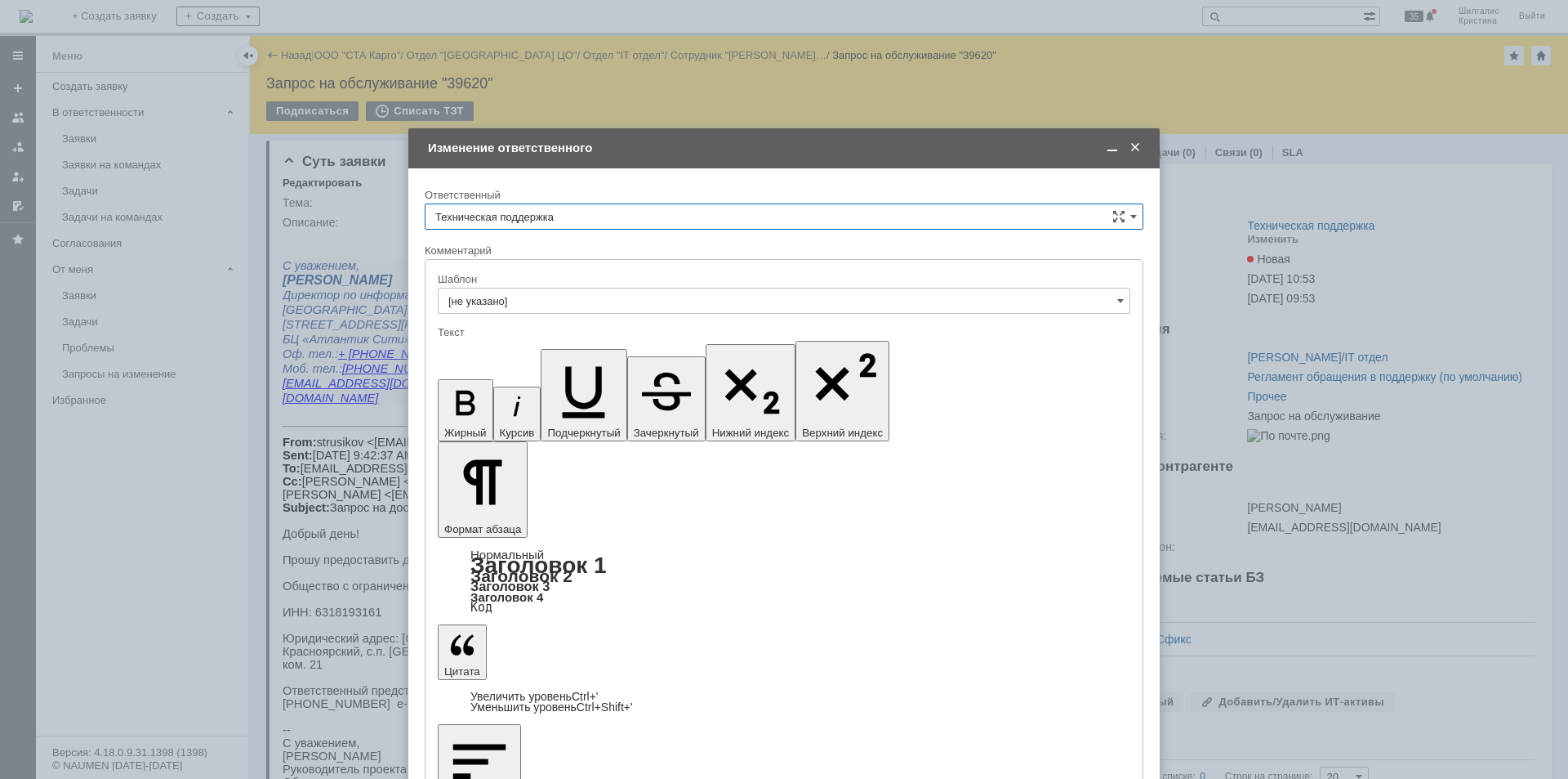
click at [555, 217] on input "Техническая поддержка" at bounding box center [784, 216] width 719 height 26
drag, startPoint x: 547, startPoint y: 303, endPoint x: 538, endPoint y: 309, distance: 10.8
click at [544, 303] on span "[PERSON_NAME]" at bounding box center [784, 301] width 697 height 13
type input "[PERSON_NAME]"
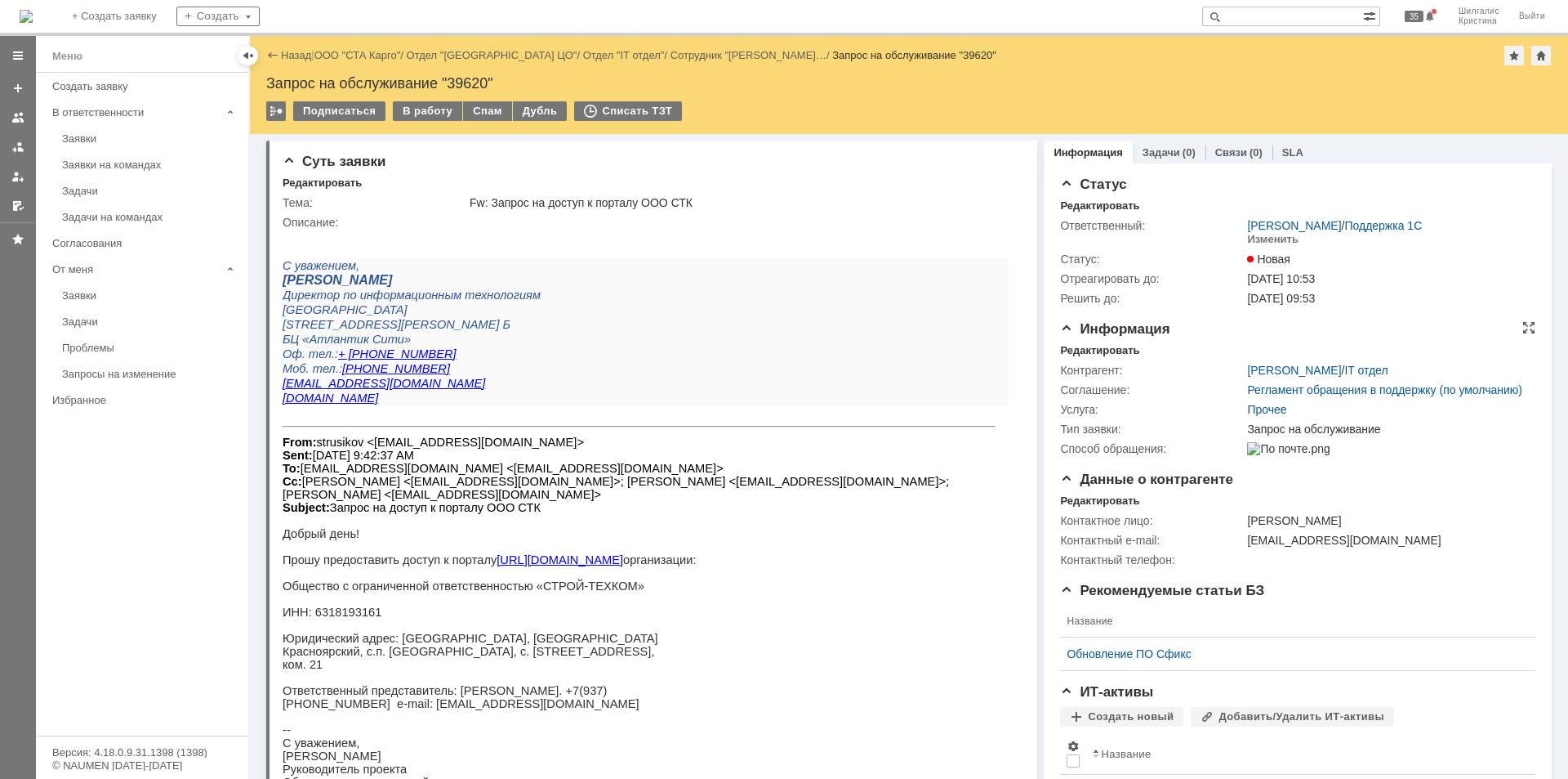
drag, startPoint x: 1101, startPoint y: 348, endPoint x: 1100, endPoint y: 357, distance: 9.1
click at [1100, 357] on div "Редактировать Контрагент: [PERSON_NAME] / IT отдел Соглашение: Регламент обраще…" at bounding box center [1298, 402] width 475 height 115
click at [1096, 347] on div "Редактировать" at bounding box center [1099, 351] width 79 height 13
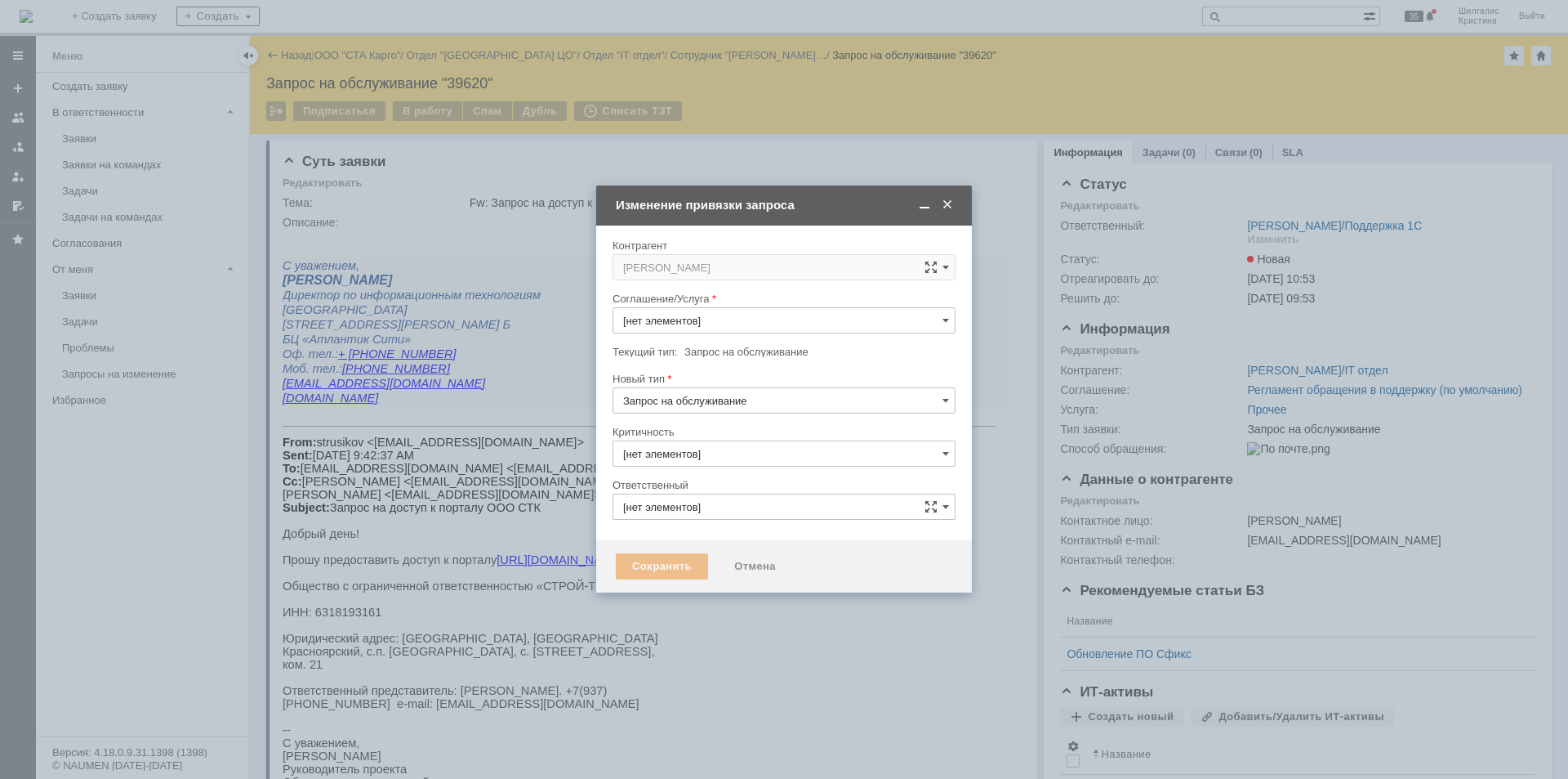
type input "3. Низкая"
type input "Прочее"
type input "[PERSON_NAME]"
type input "[не указано]"
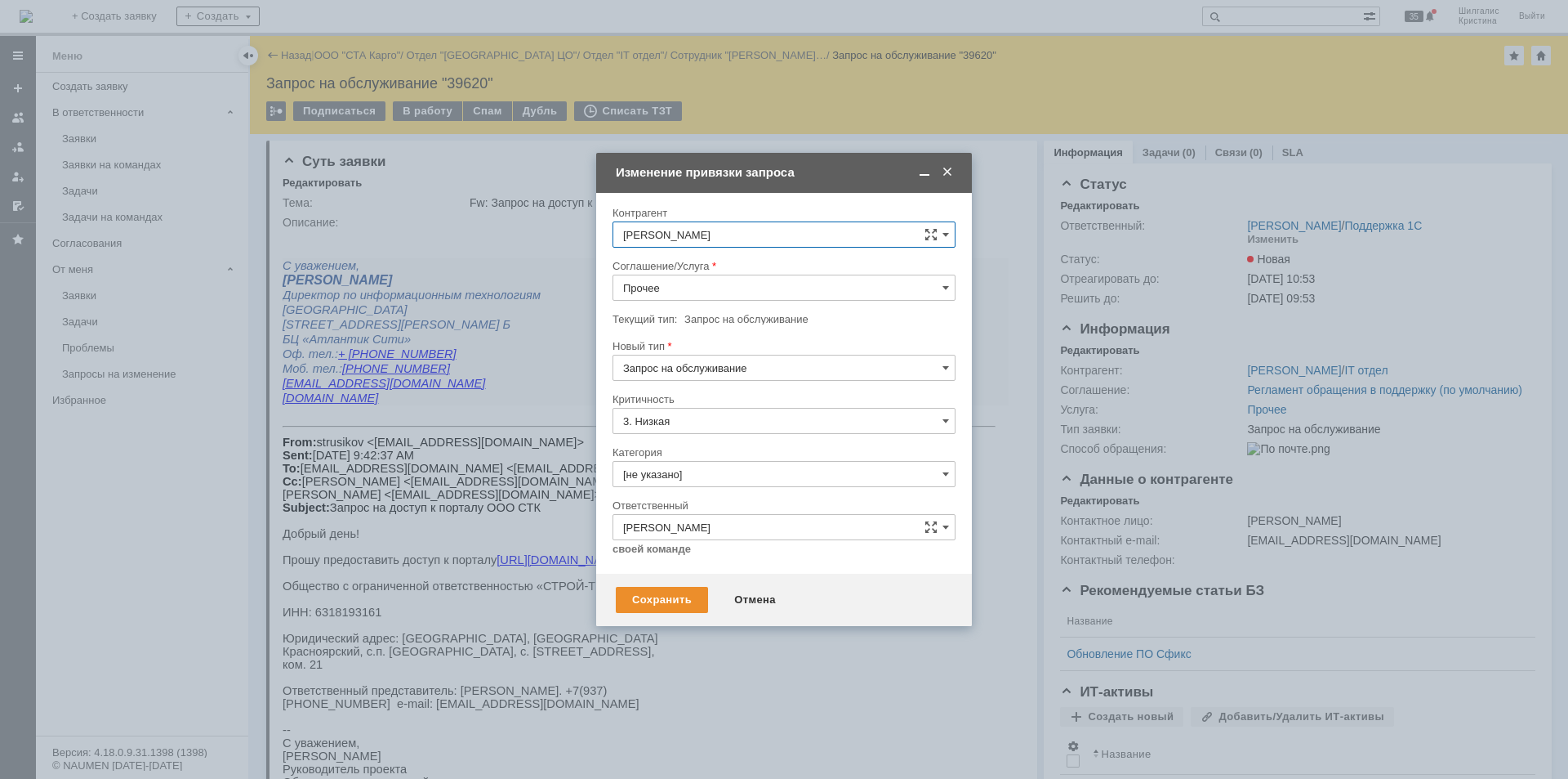
click at [684, 282] on input "Прочее" at bounding box center [784, 287] width 343 height 26
click at [703, 420] on div "WMS Прочее" at bounding box center [784, 431] width 342 height 26
type input "WMS Прочее"
click at [676, 473] on input "[не указано]" at bounding box center [784, 473] width 343 height 26
click at [666, 560] on span "Изменение" at bounding box center [784, 558] width 322 height 13
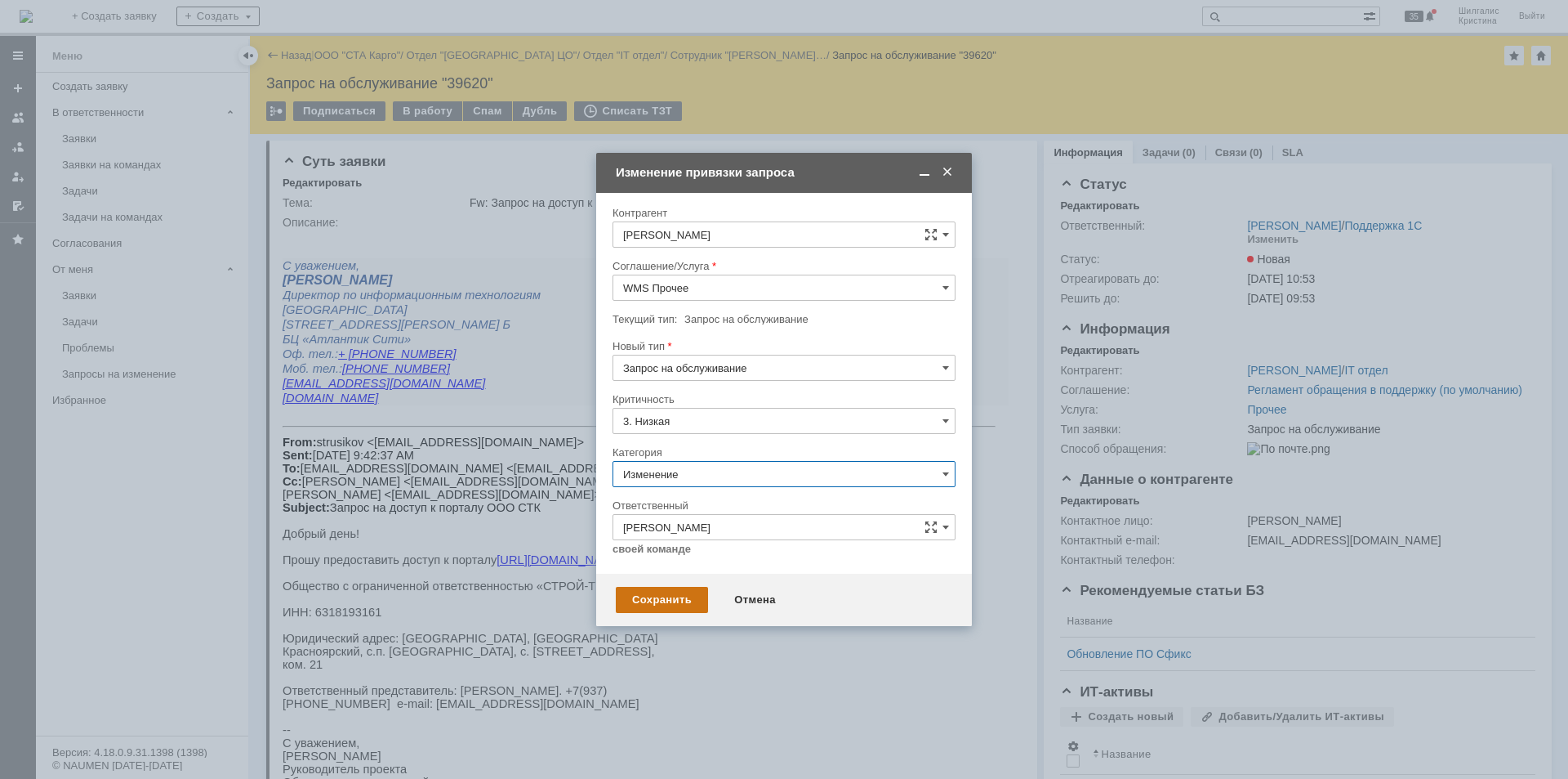
type input "Изменение"
click at [657, 597] on div "Сохранить" at bounding box center [661, 599] width 92 height 26
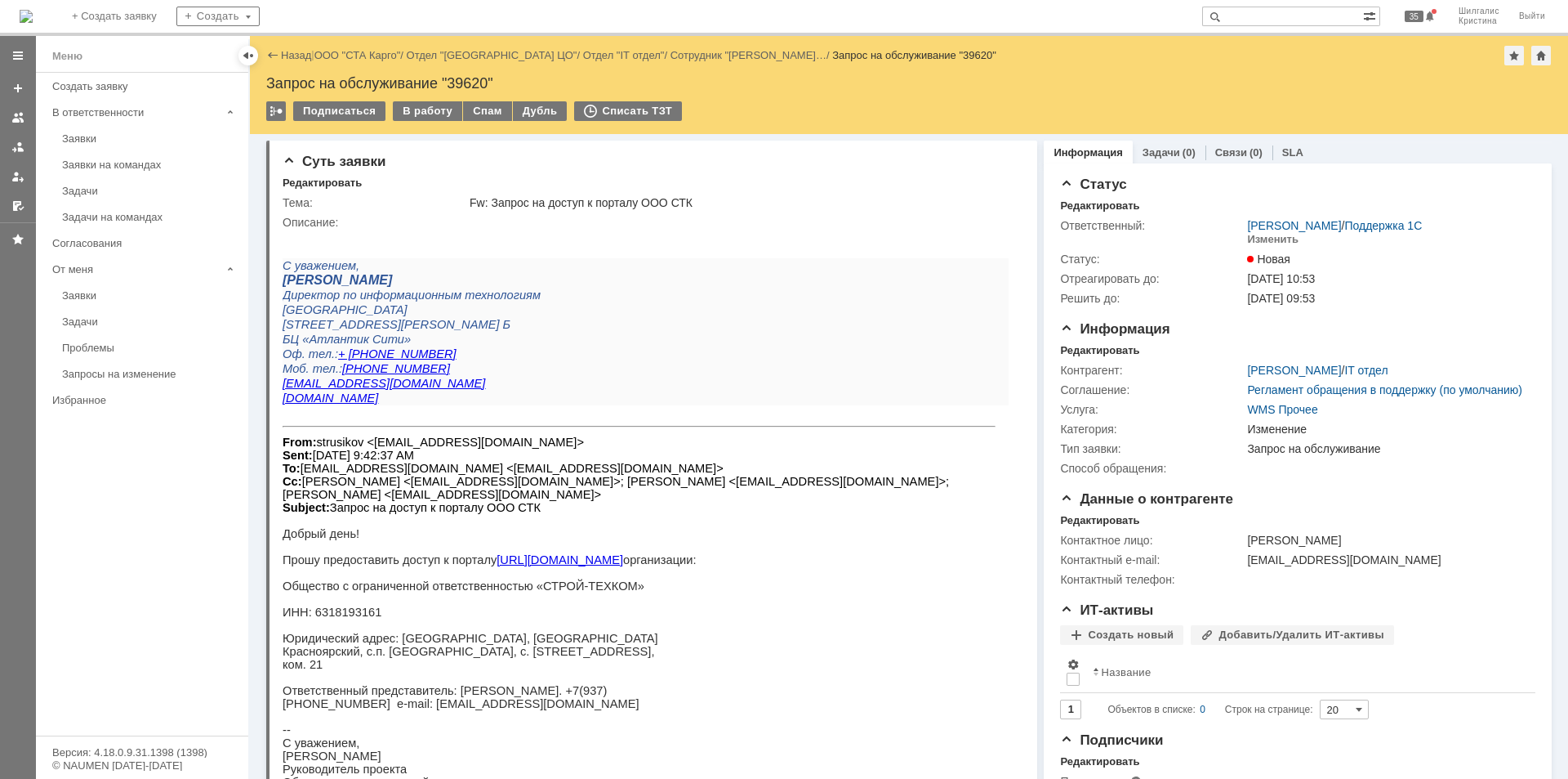
scroll to position [164, 0]
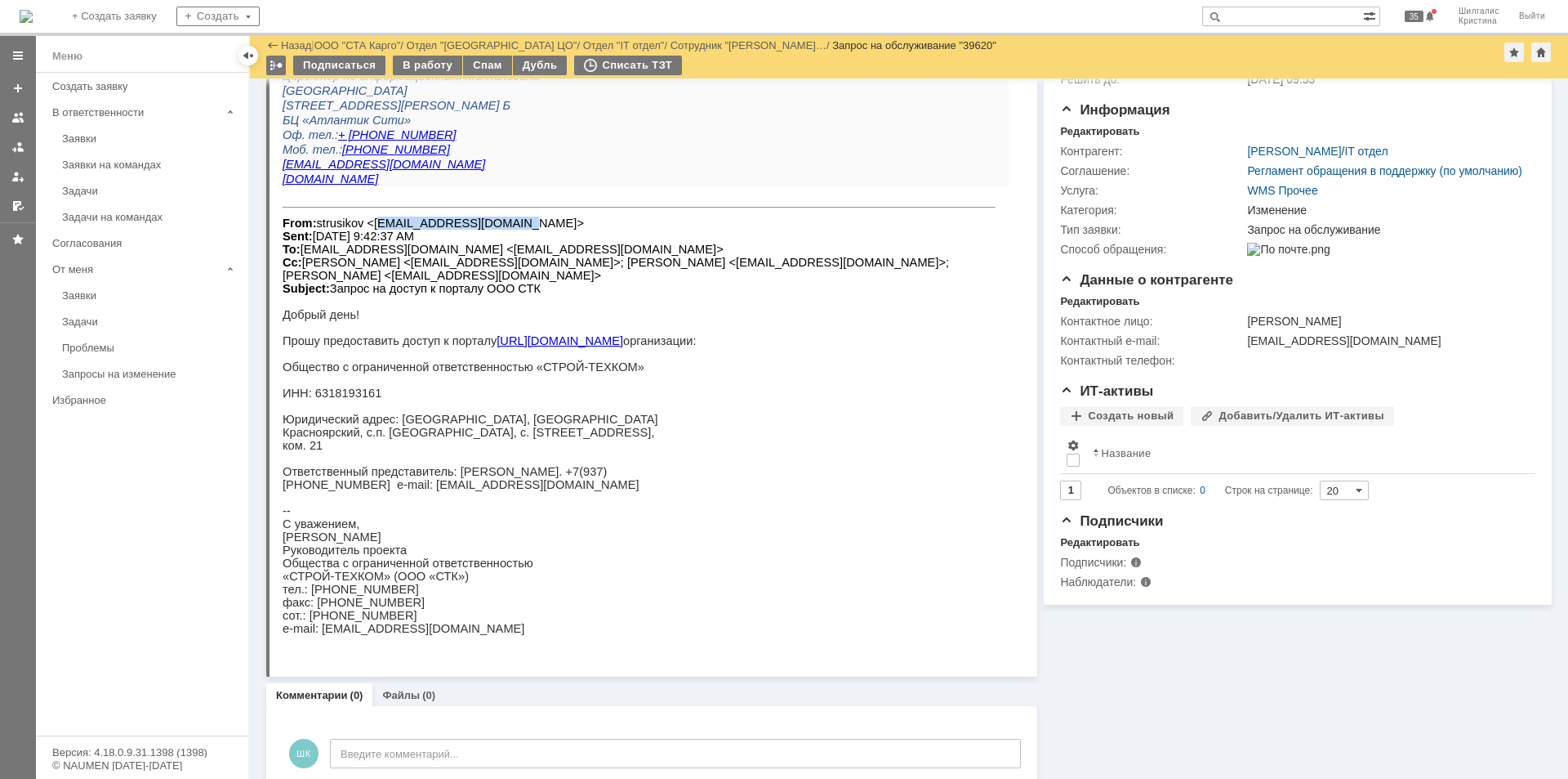
drag, startPoint x: 481, startPoint y: 222, endPoint x: 367, endPoint y: 221, distance: 114.0
click at [367, 221] on font "From: [PERSON_NAME] <[EMAIL_ADDRESS][DOMAIN_NAME]> Sent: [DATE] 9:42:37 AM To: …" at bounding box center [616, 255] width 666 height 78
copy font "[EMAIL_ADDRESS][DOMAIN_NAME]"
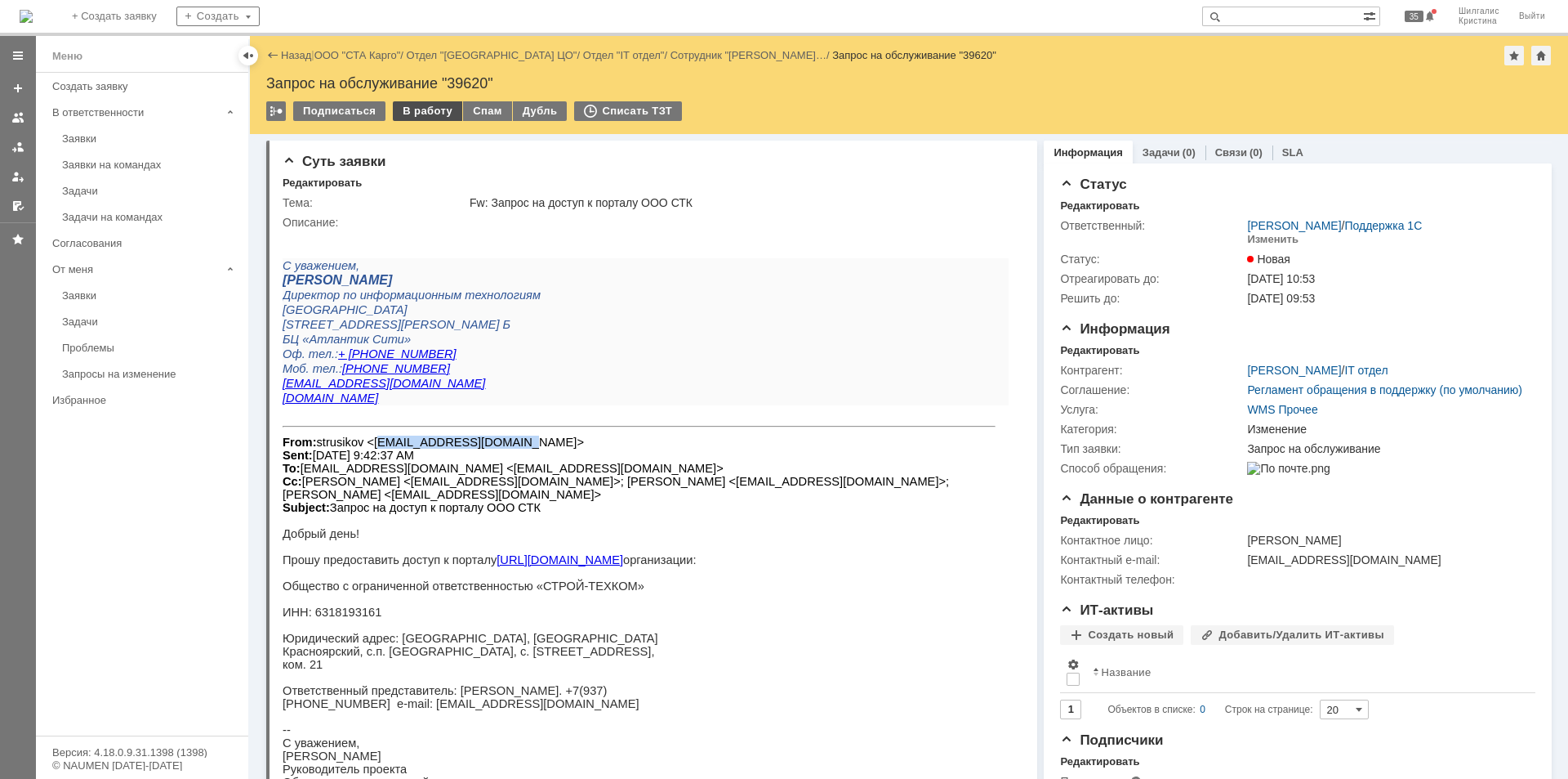
click at [408, 104] on div "В работу" at bounding box center [428, 111] width 70 height 20
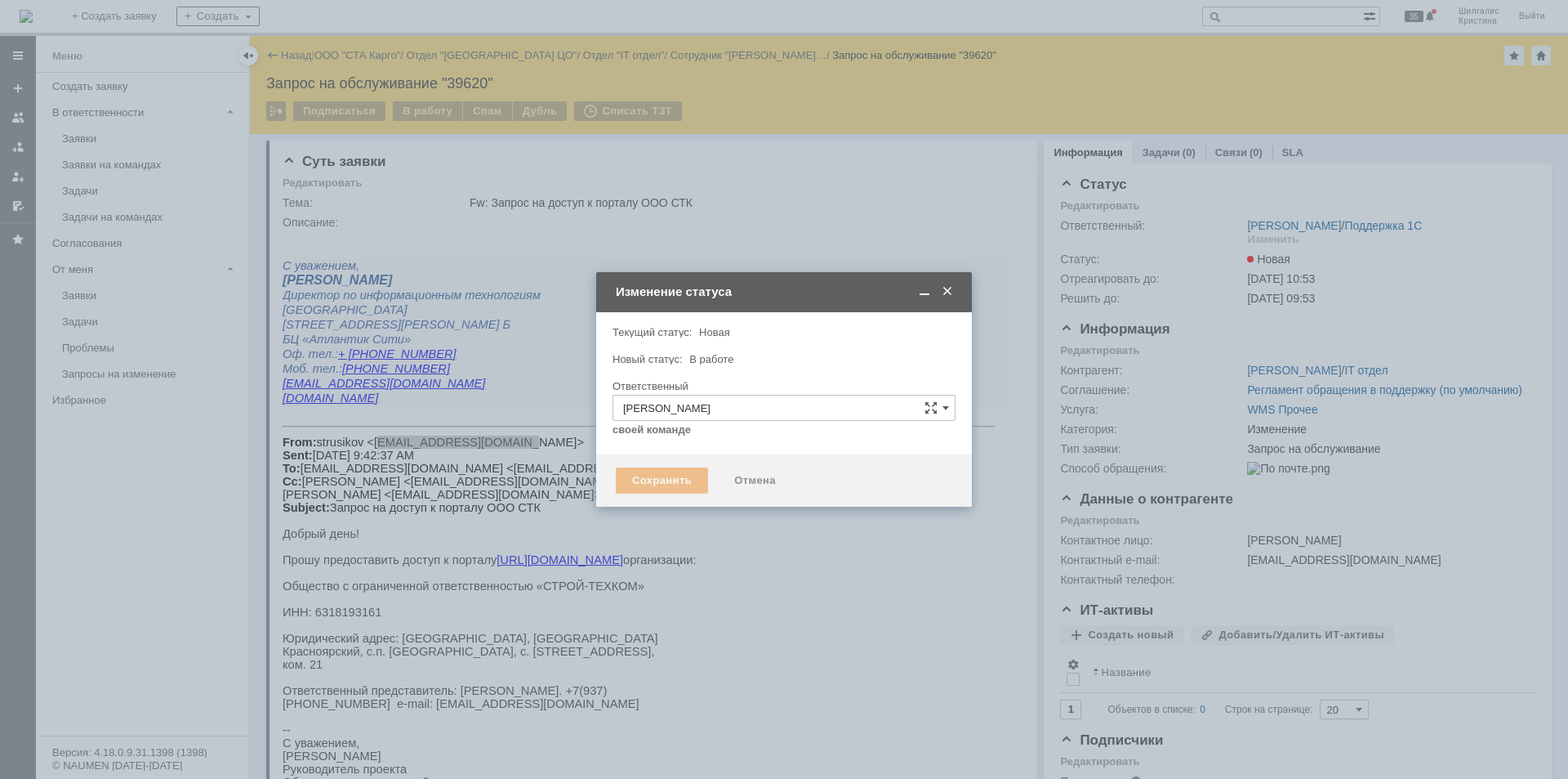
type input "Изменение"
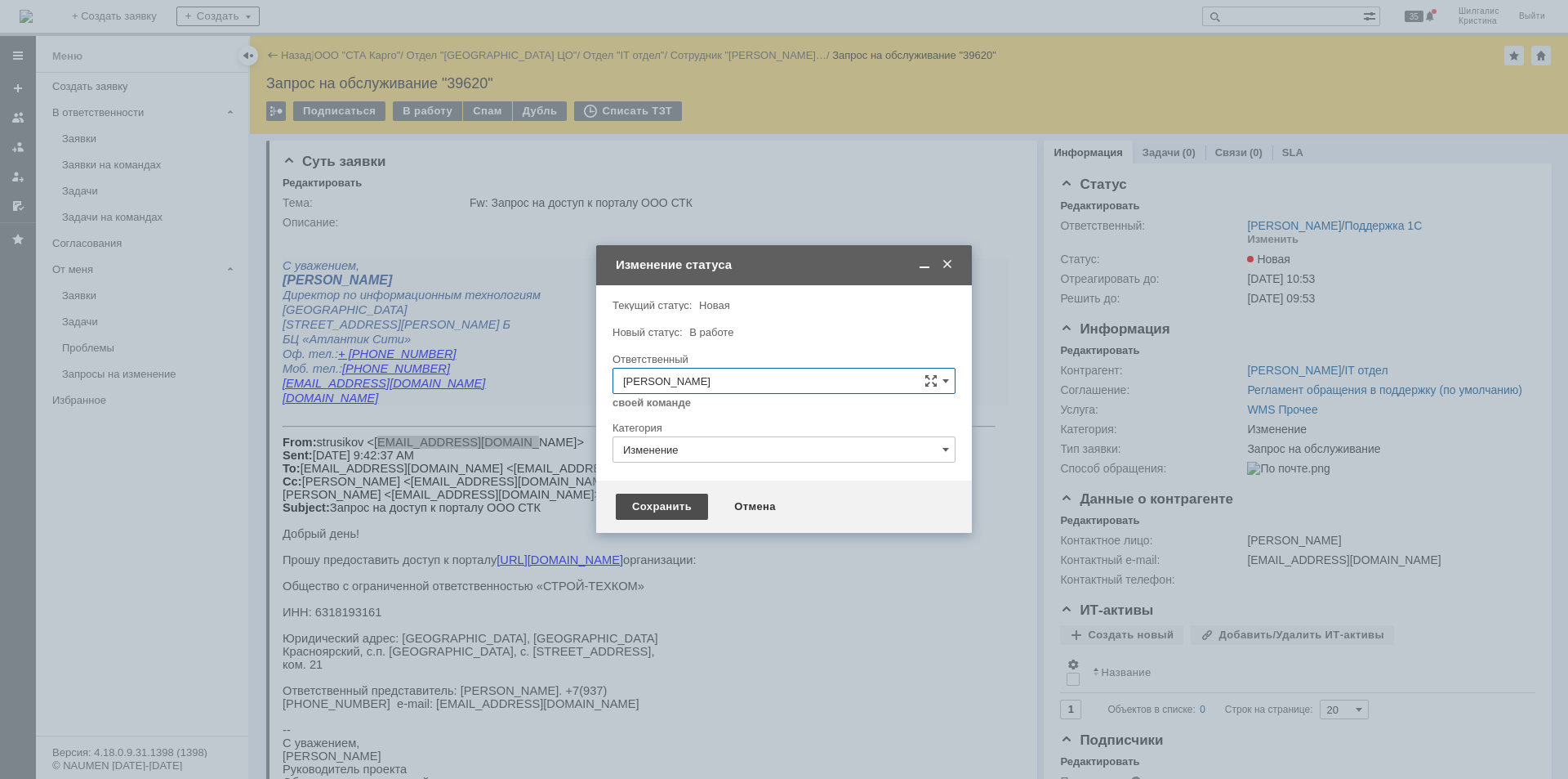
click at [659, 507] on div "Сохранить" at bounding box center [661, 506] width 92 height 26
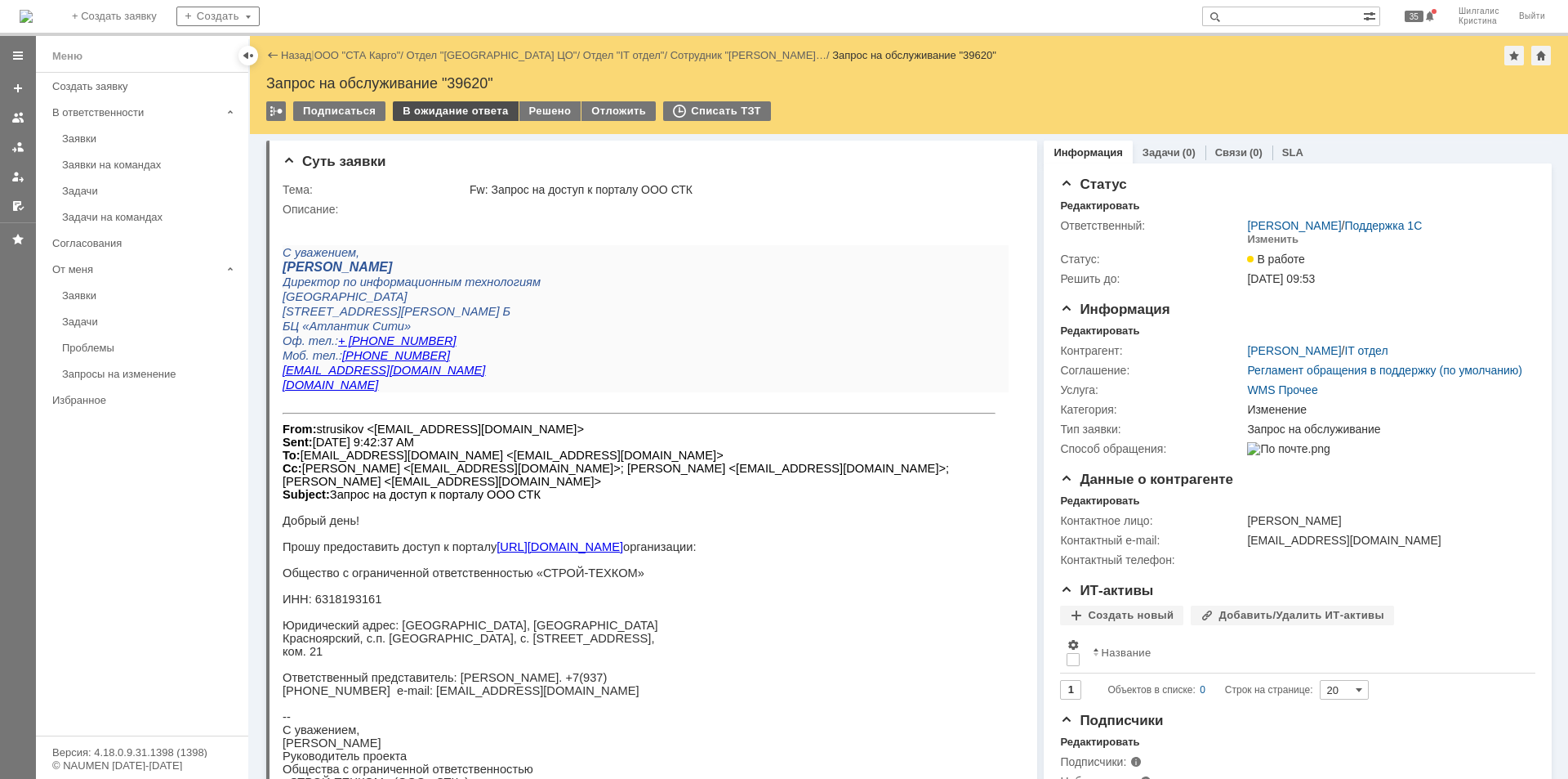
click at [471, 110] on div "В ожидание ответа" at bounding box center [455, 111] width 125 height 20
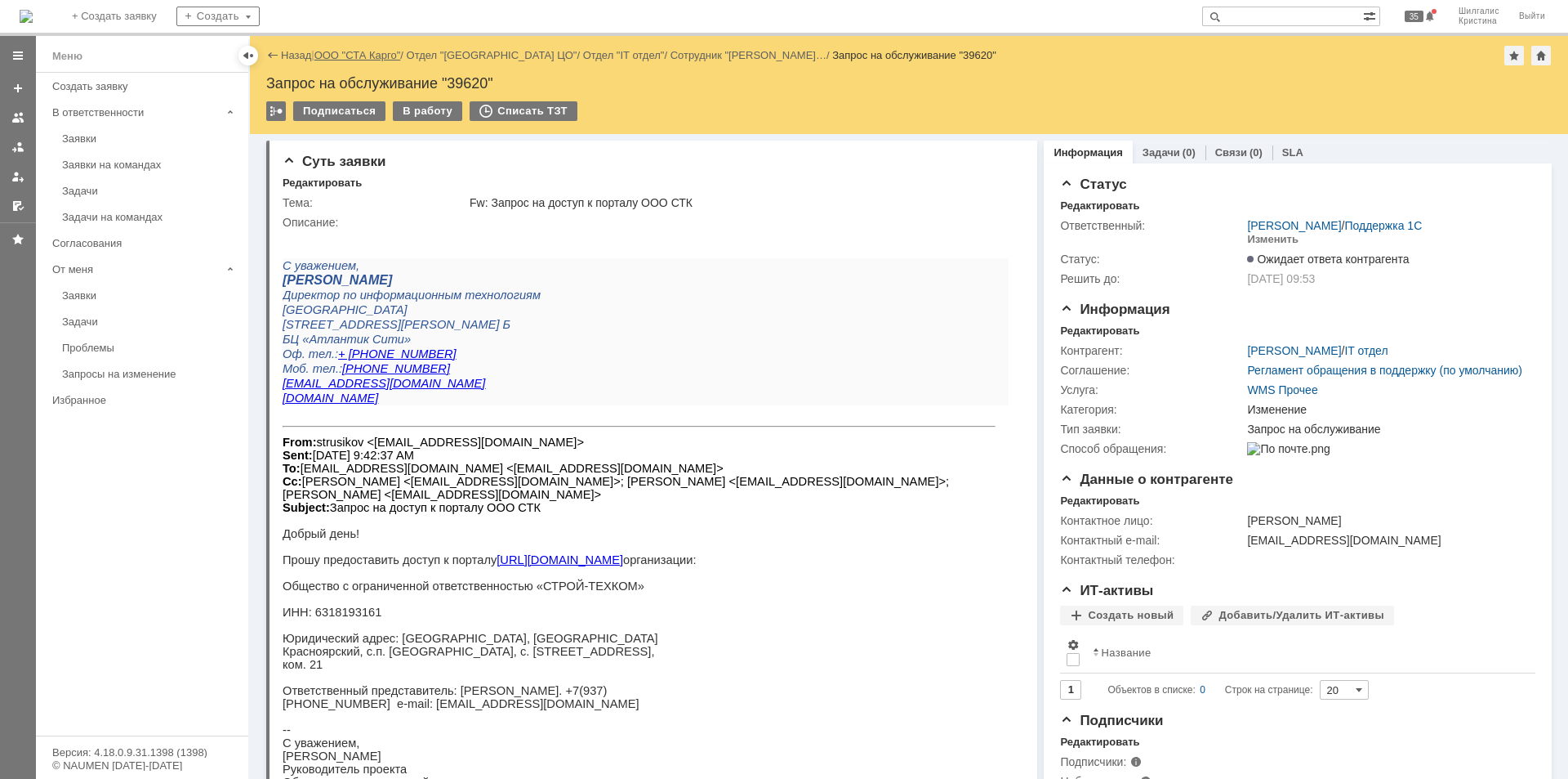
click at [371, 52] on link "ООО "СТА Карго"" at bounding box center [357, 55] width 86 height 12
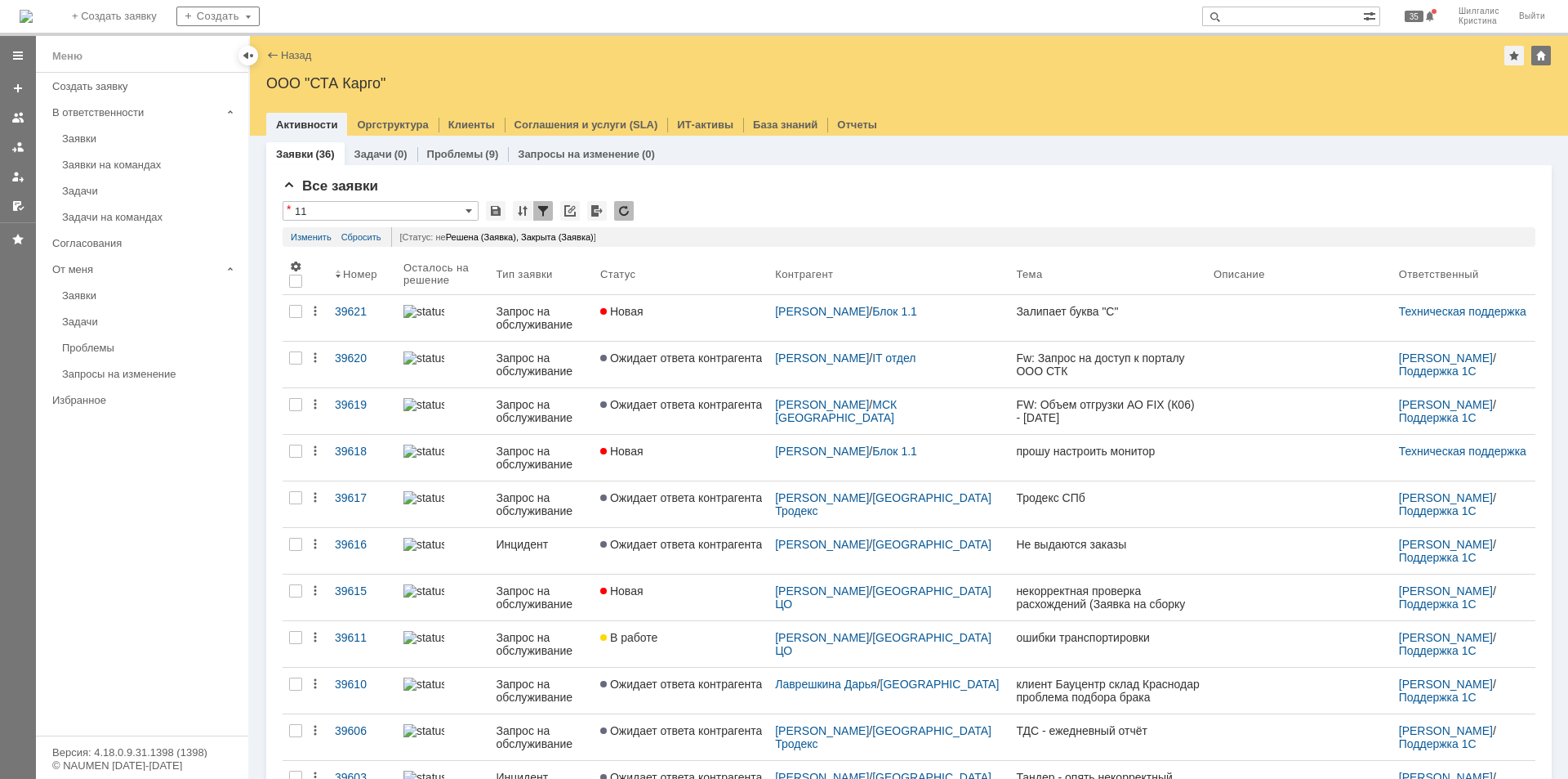
click at [660, 315] on div "Новая" at bounding box center [681, 312] width 162 height 13
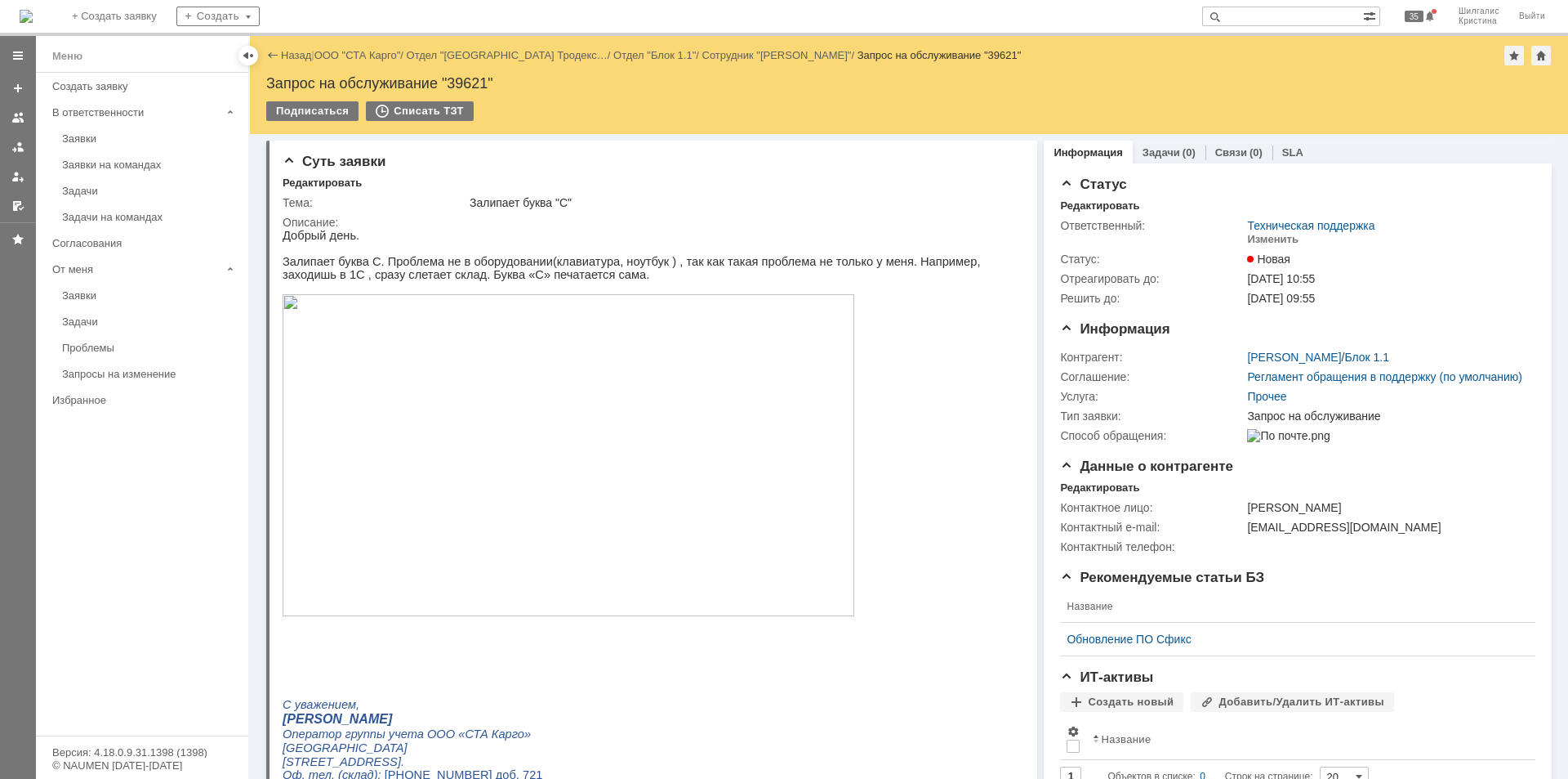
click at [618, 234] on p "Добрый день." at bounding box center [646, 235] width 726 height 13
click at [1272, 237] on div "Изменить" at bounding box center [1273, 239] width 52 height 13
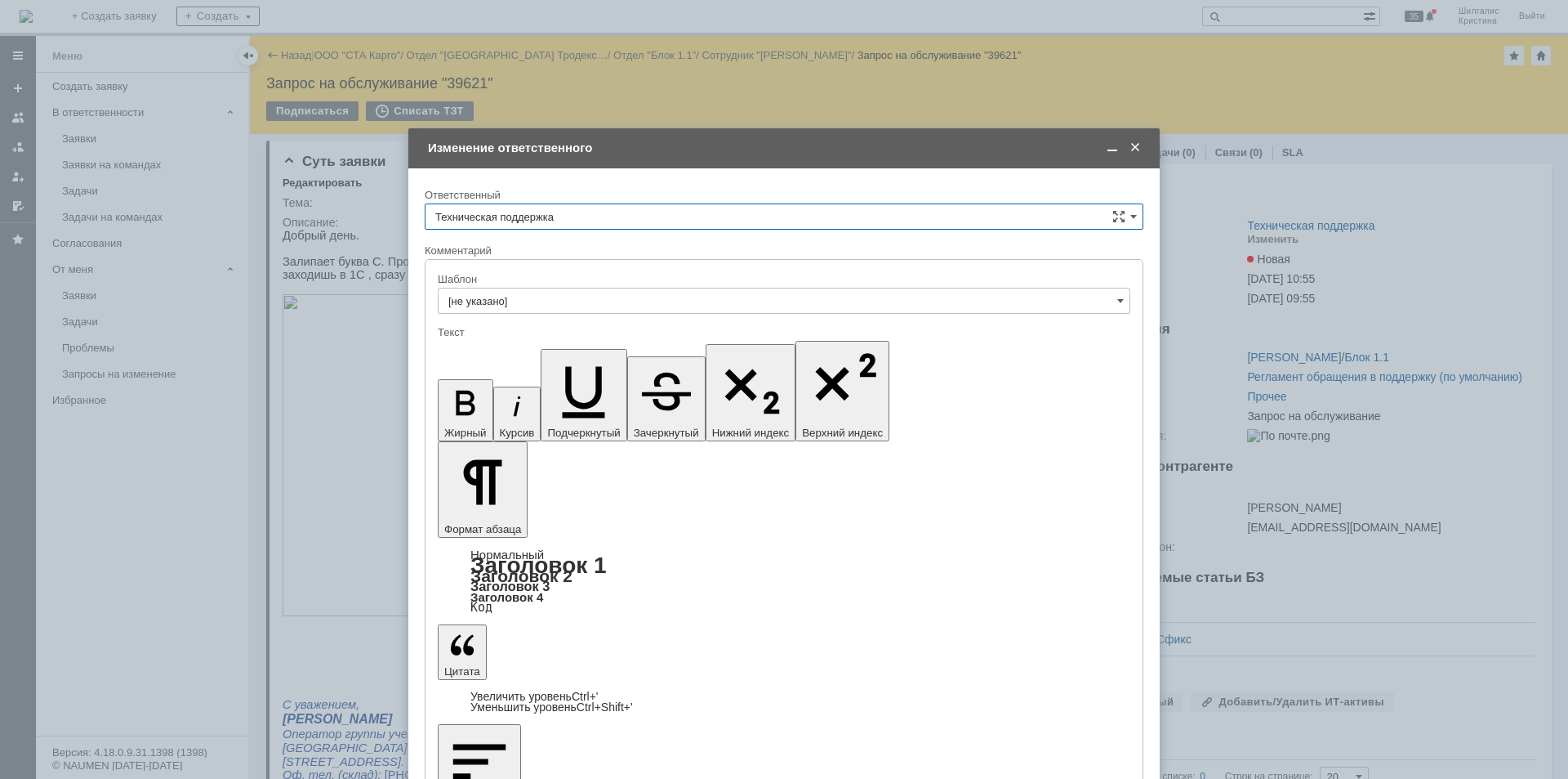
click at [549, 215] on input "Техническая поддержка" at bounding box center [784, 216] width 719 height 26
drag, startPoint x: 533, startPoint y: 299, endPoint x: 532, endPoint y: 309, distance: 10.0
click at [532, 299] on span "[PERSON_NAME]" at bounding box center [784, 301] width 697 height 13
type input "[PERSON_NAME]"
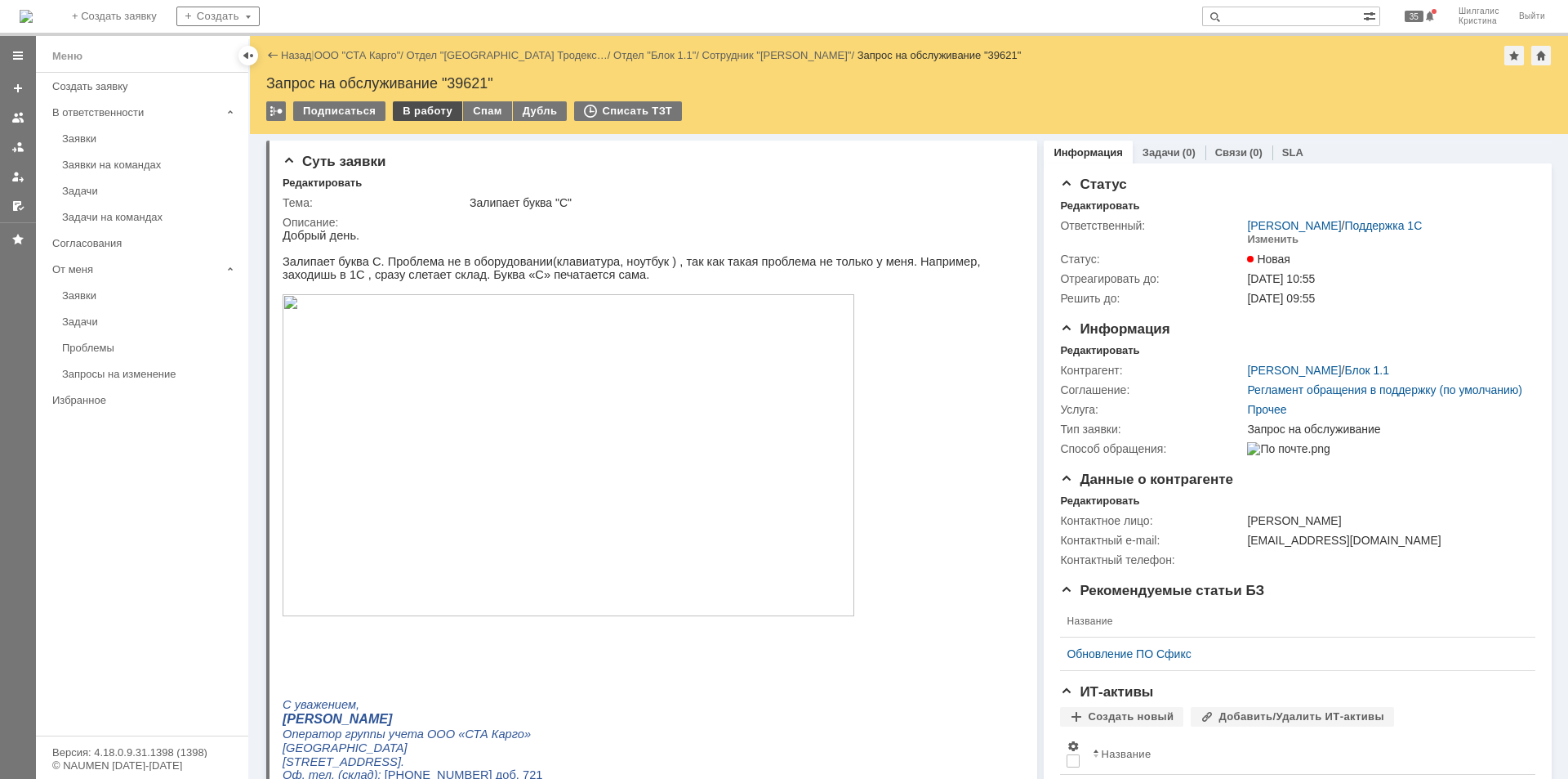
click at [427, 113] on div "В работу" at bounding box center [428, 111] width 70 height 20
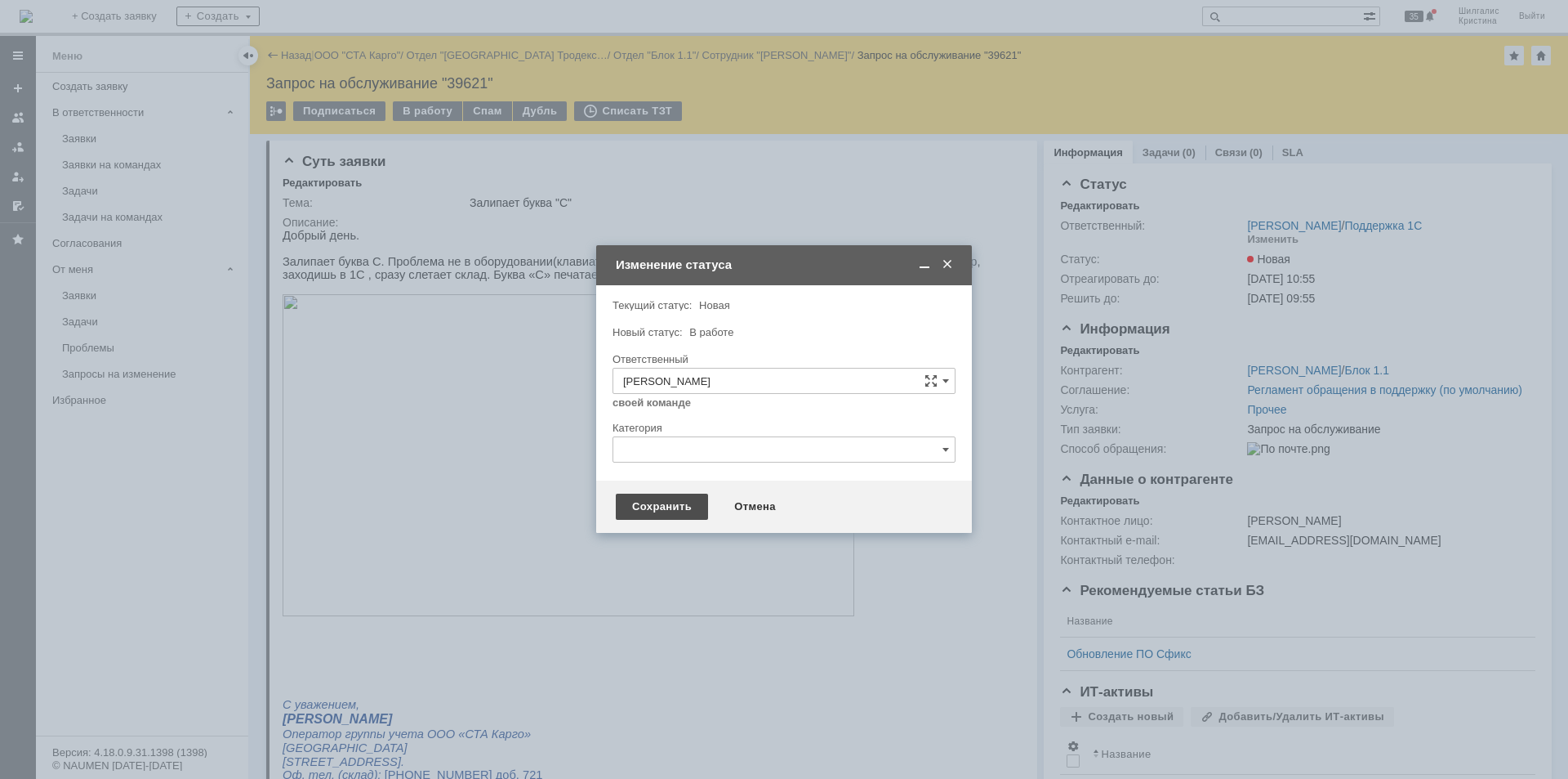
click at [641, 500] on div "Сохранить" at bounding box center [661, 506] width 92 height 26
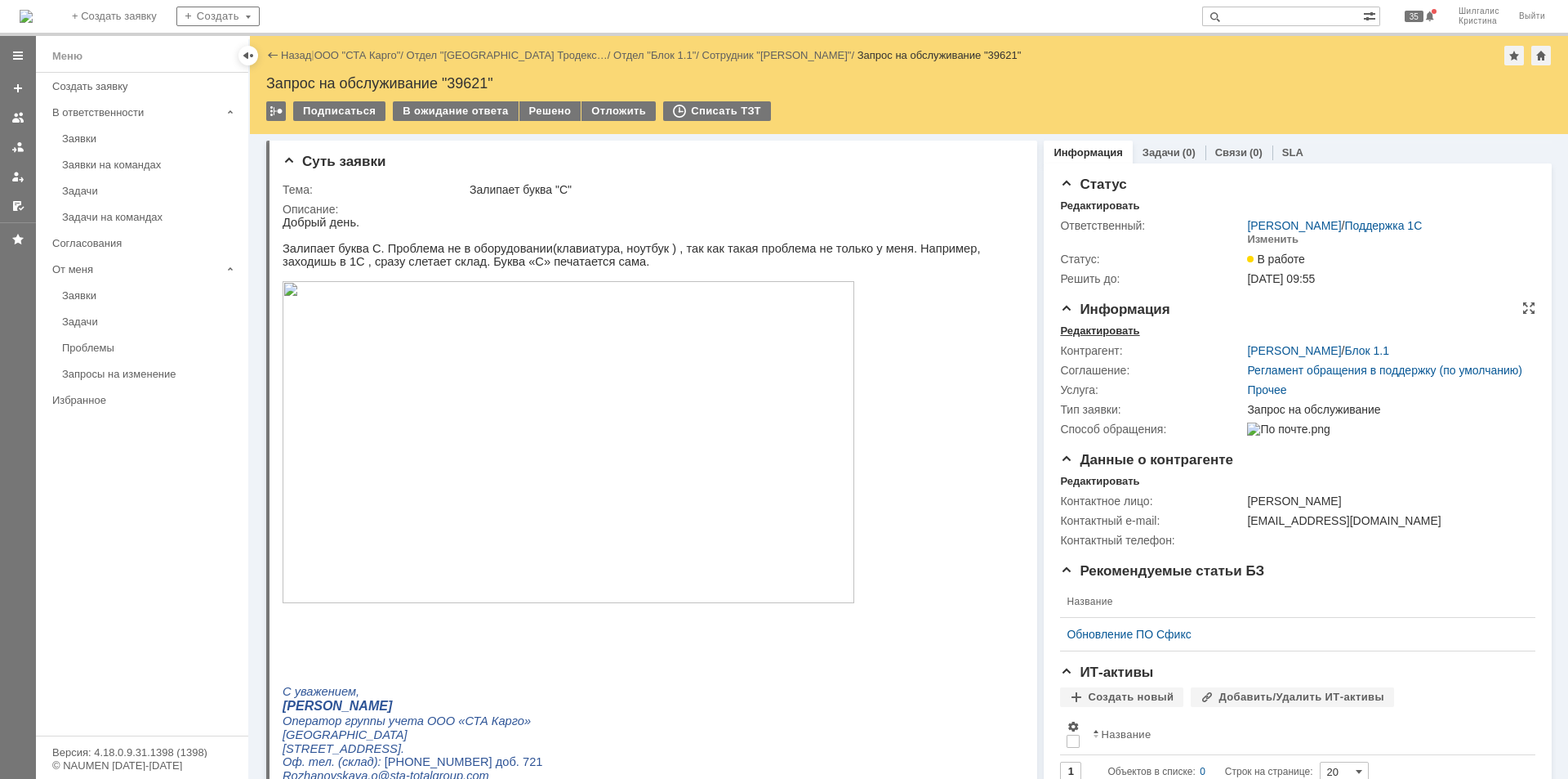
click at [1113, 329] on div "Редактировать" at bounding box center [1099, 331] width 79 height 13
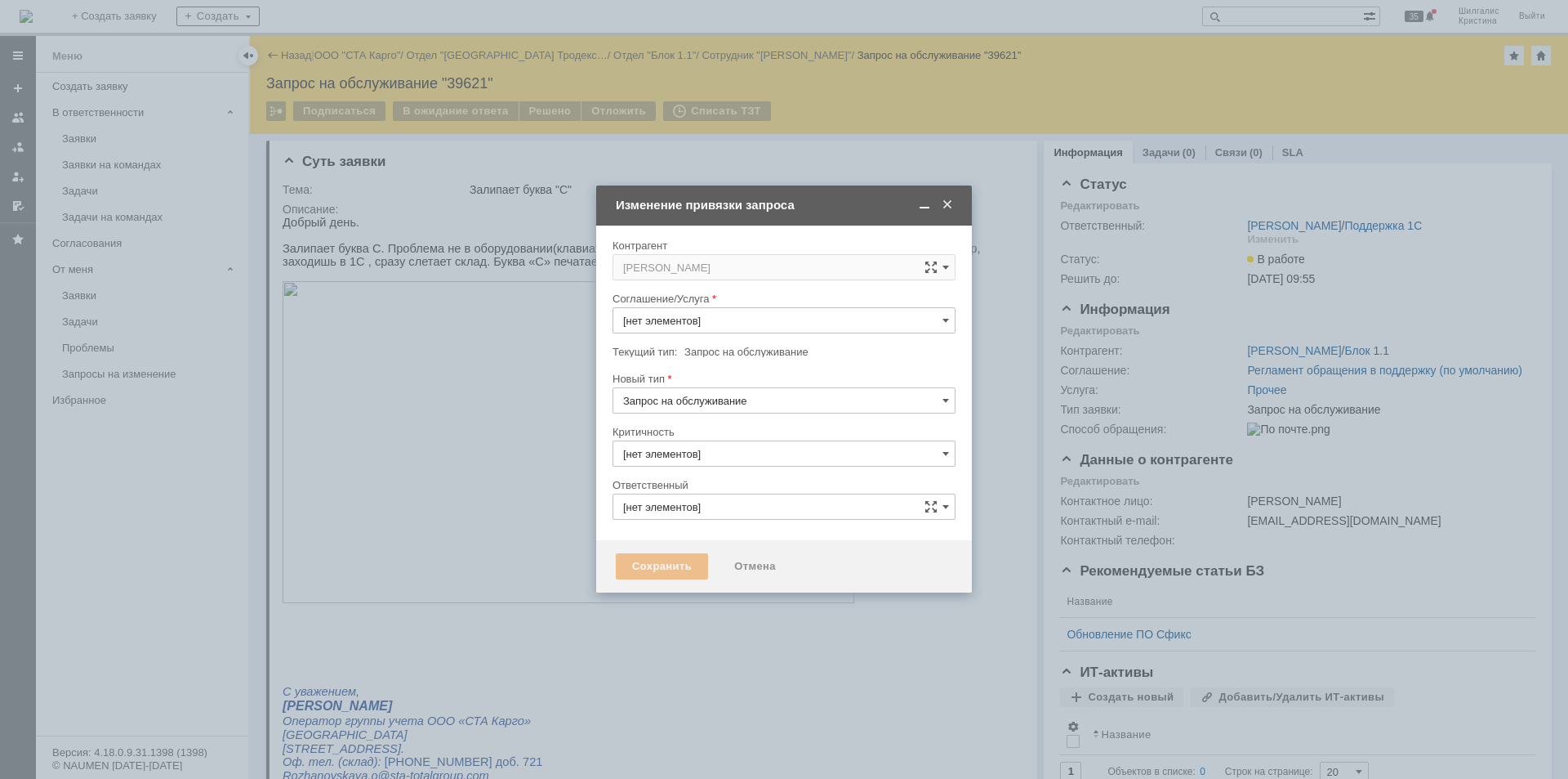
type input "3. Низкая"
type input "[PERSON_NAME]"
type input "Прочее"
type input "[не указано]"
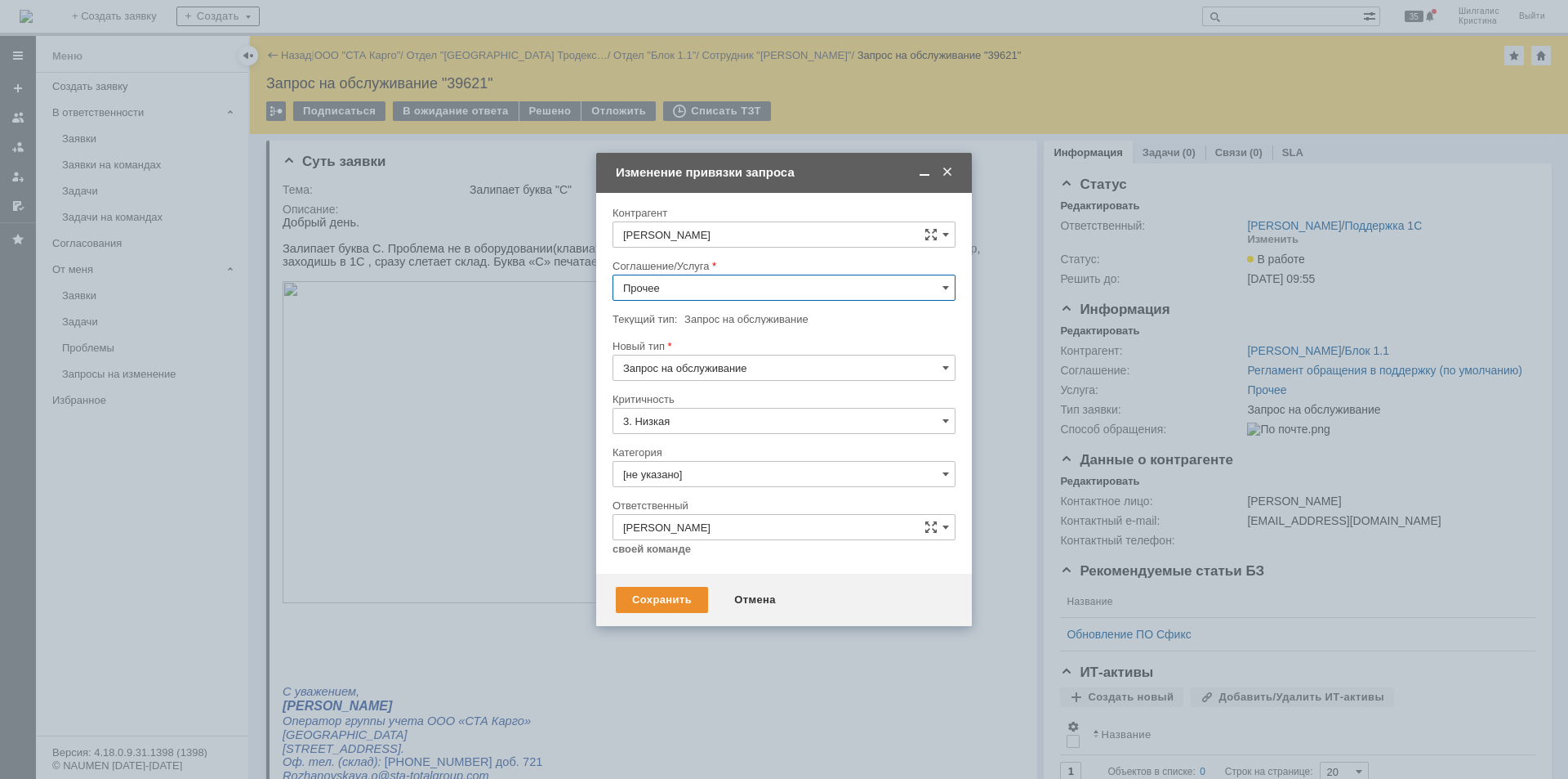
click at [684, 284] on input "Прочее" at bounding box center [784, 287] width 343 height 26
click at [692, 498] on span "WMS Прочее" at bounding box center [784, 503] width 322 height 13
type input "WMS Прочее"
click at [684, 465] on input "[не указано]" at bounding box center [784, 473] width 343 height 26
click at [691, 579] on span "Консультация пользователя" at bounding box center [784, 585] width 322 height 13
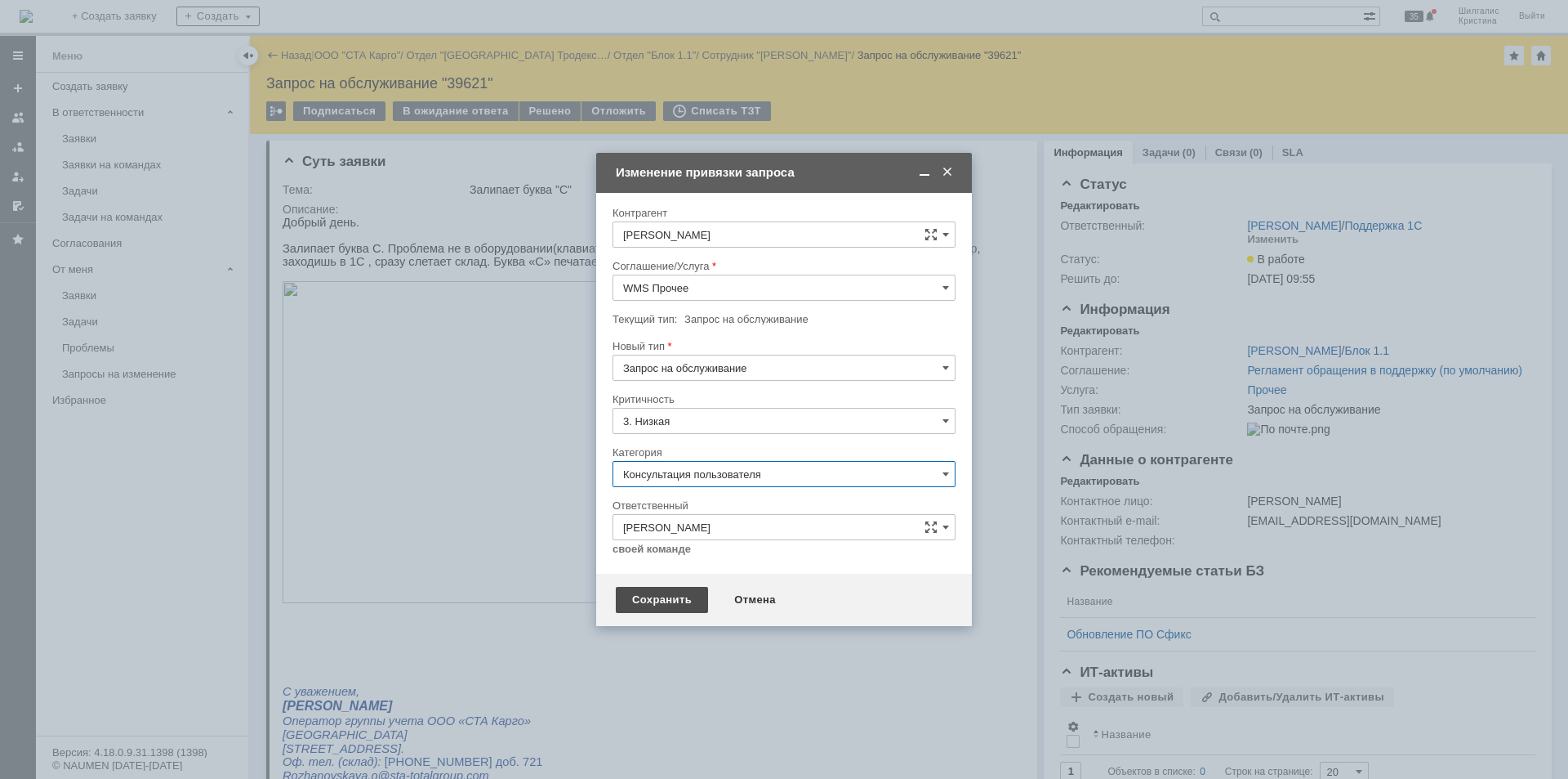
type input "Консультация пользователя"
click at [660, 602] on div "Сохранить" at bounding box center [661, 599] width 92 height 26
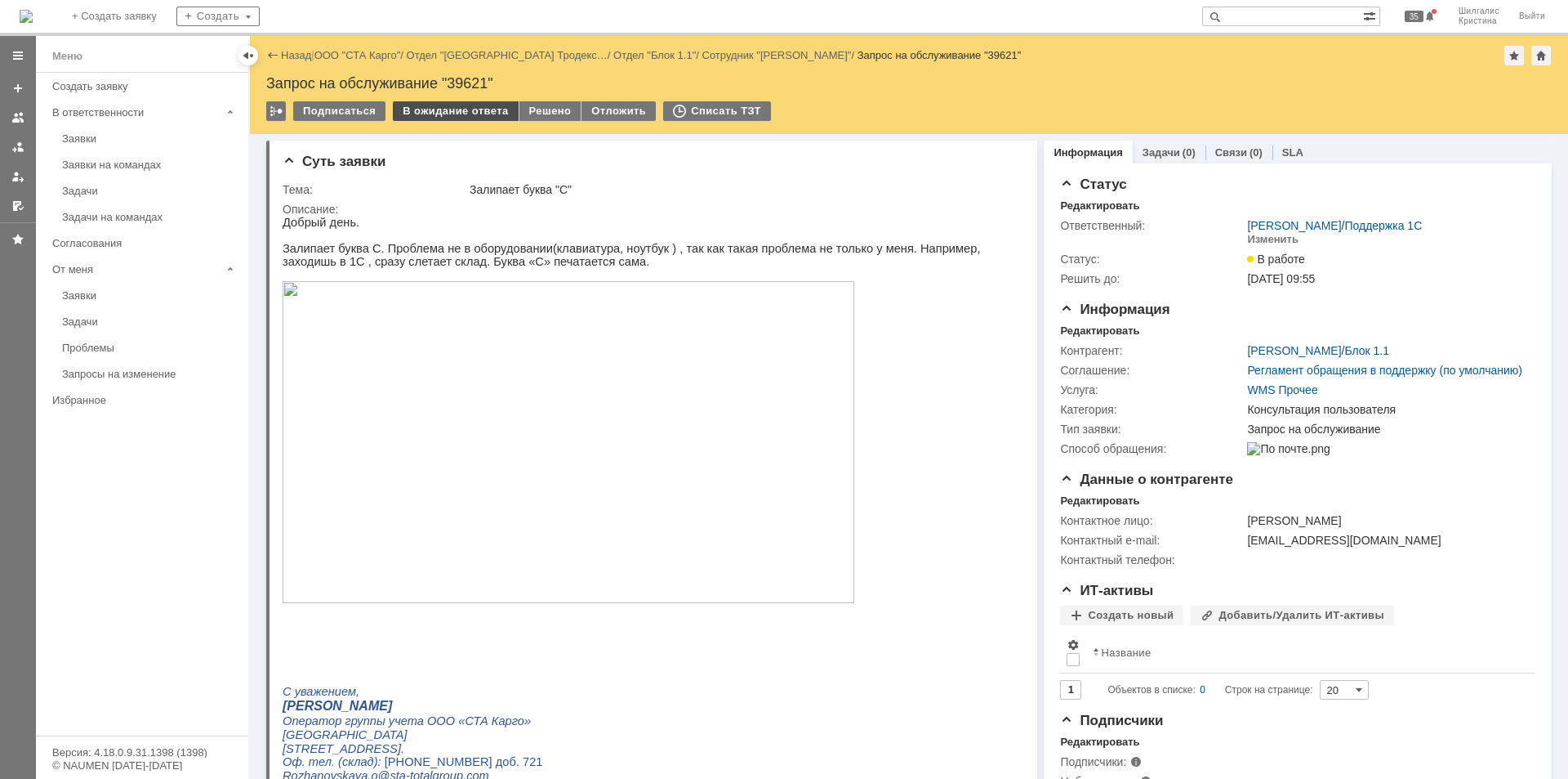
click at [464, 114] on div "В ожидание ответа" at bounding box center [455, 111] width 125 height 20
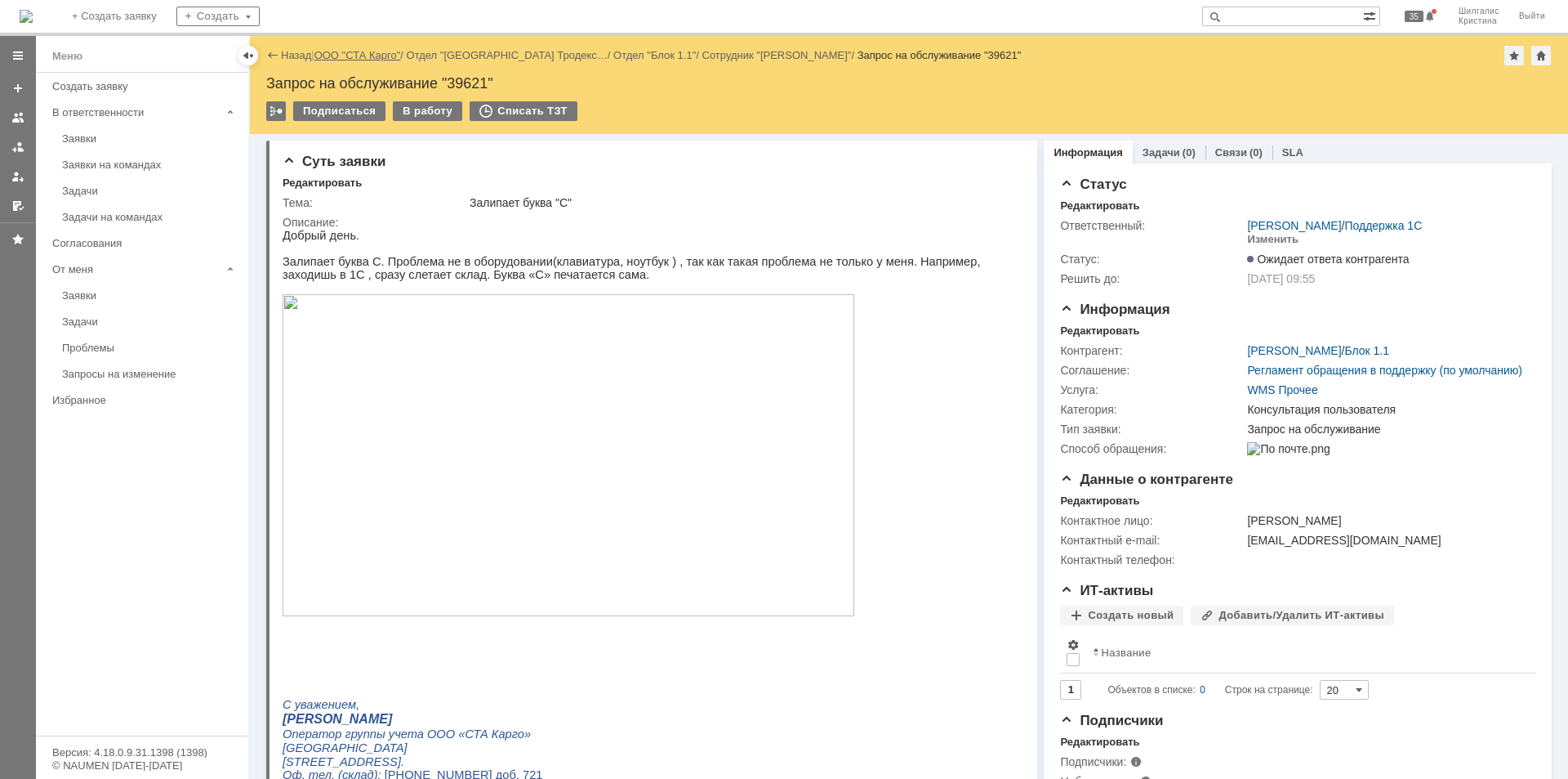
click at [347, 59] on link "ООО "СТА Карго"" at bounding box center [357, 55] width 86 height 12
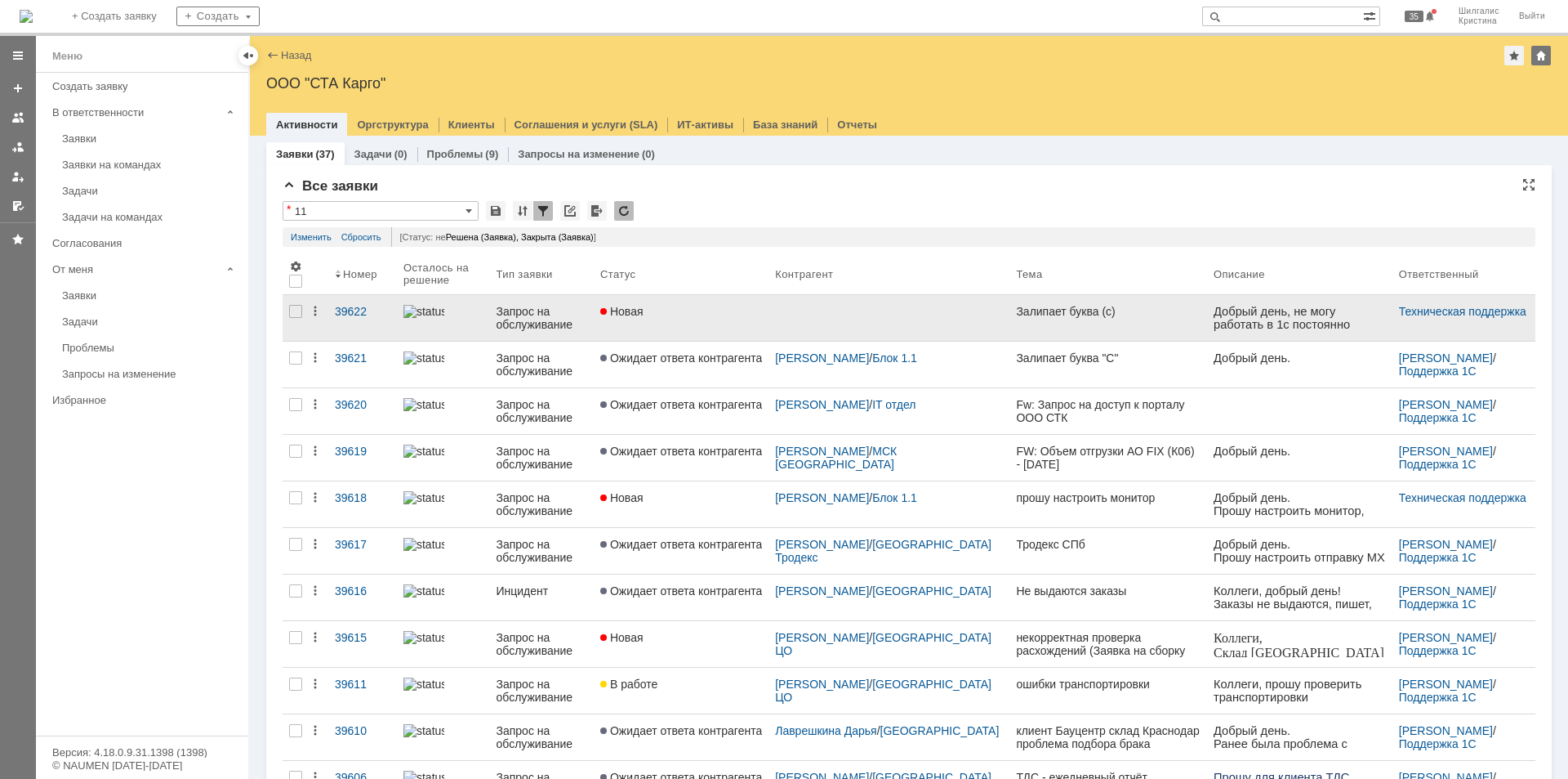
click at [711, 314] on div "Новая" at bounding box center [681, 312] width 162 height 13
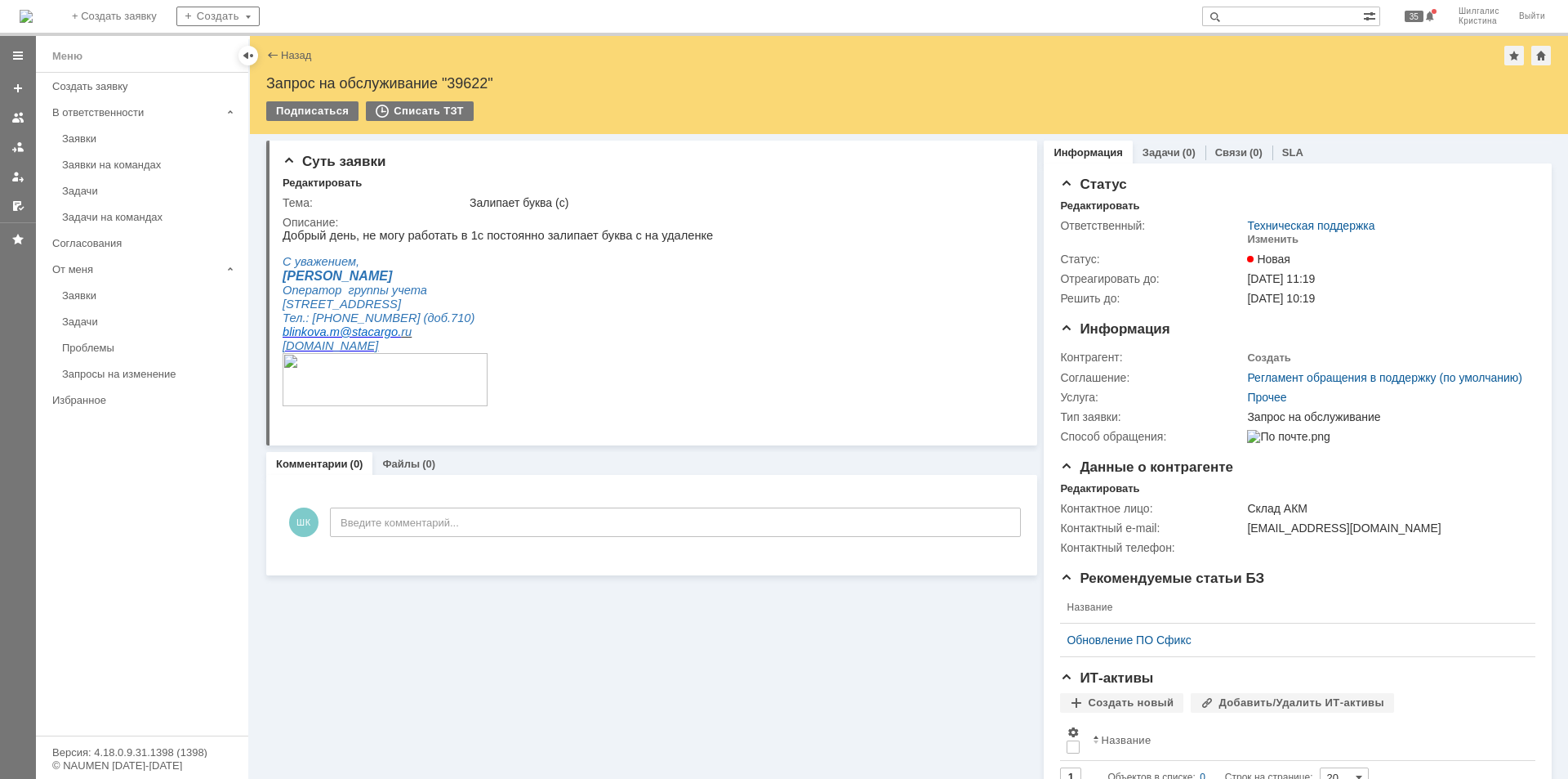
click at [769, 243] on html "Добрый день, не могу работать в 1с постоянно залипает буква с на удаленке С ува…" at bounding box center [646, 325] width 726 height 193
click at [104, 141] on div "Заявки" at bounding box center [150, 138] width 176 height 12
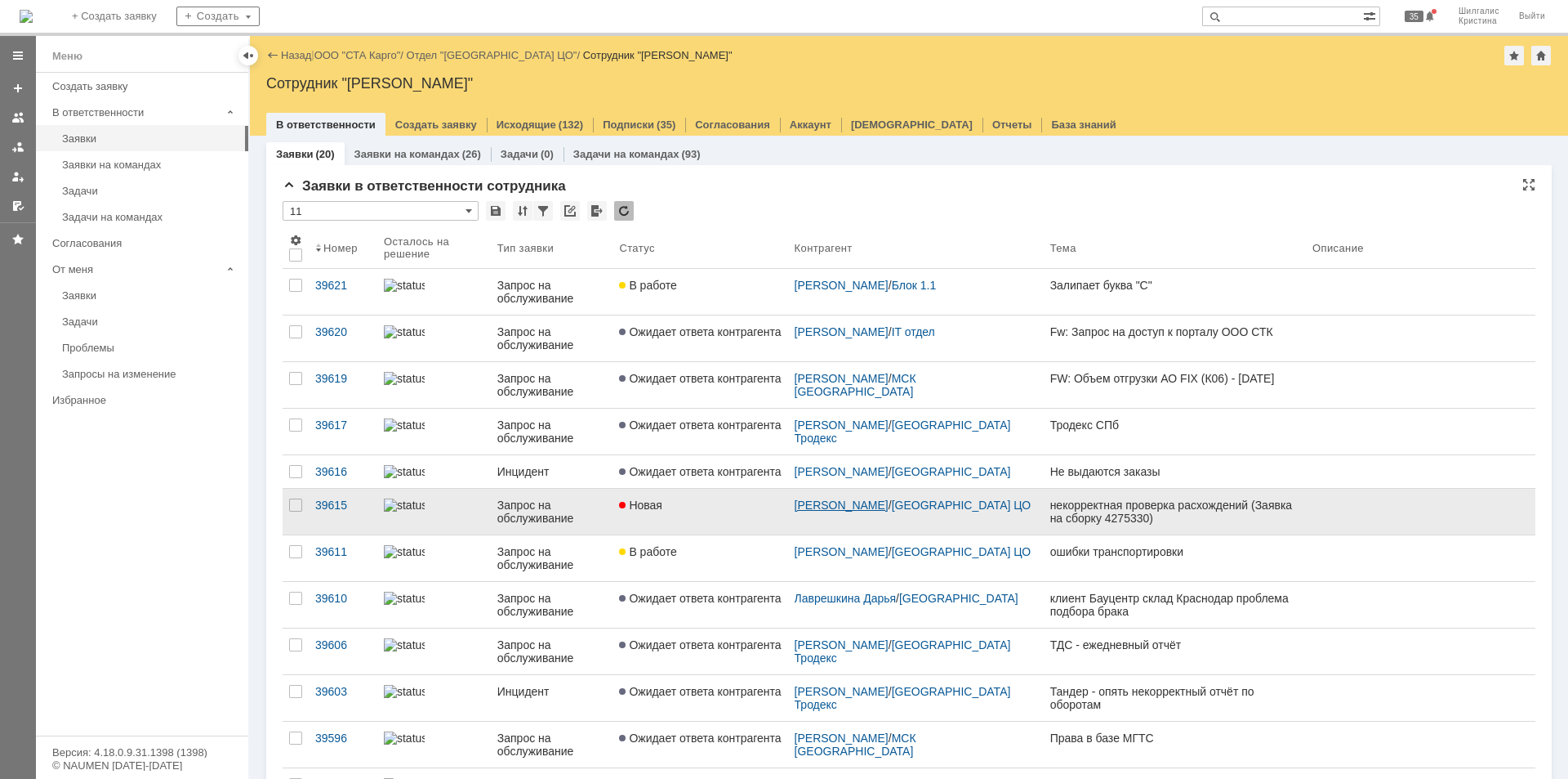
click at [879, 511] on link "[PERSON_NAME]" at bounding box center [841, 505] width 94 height 13
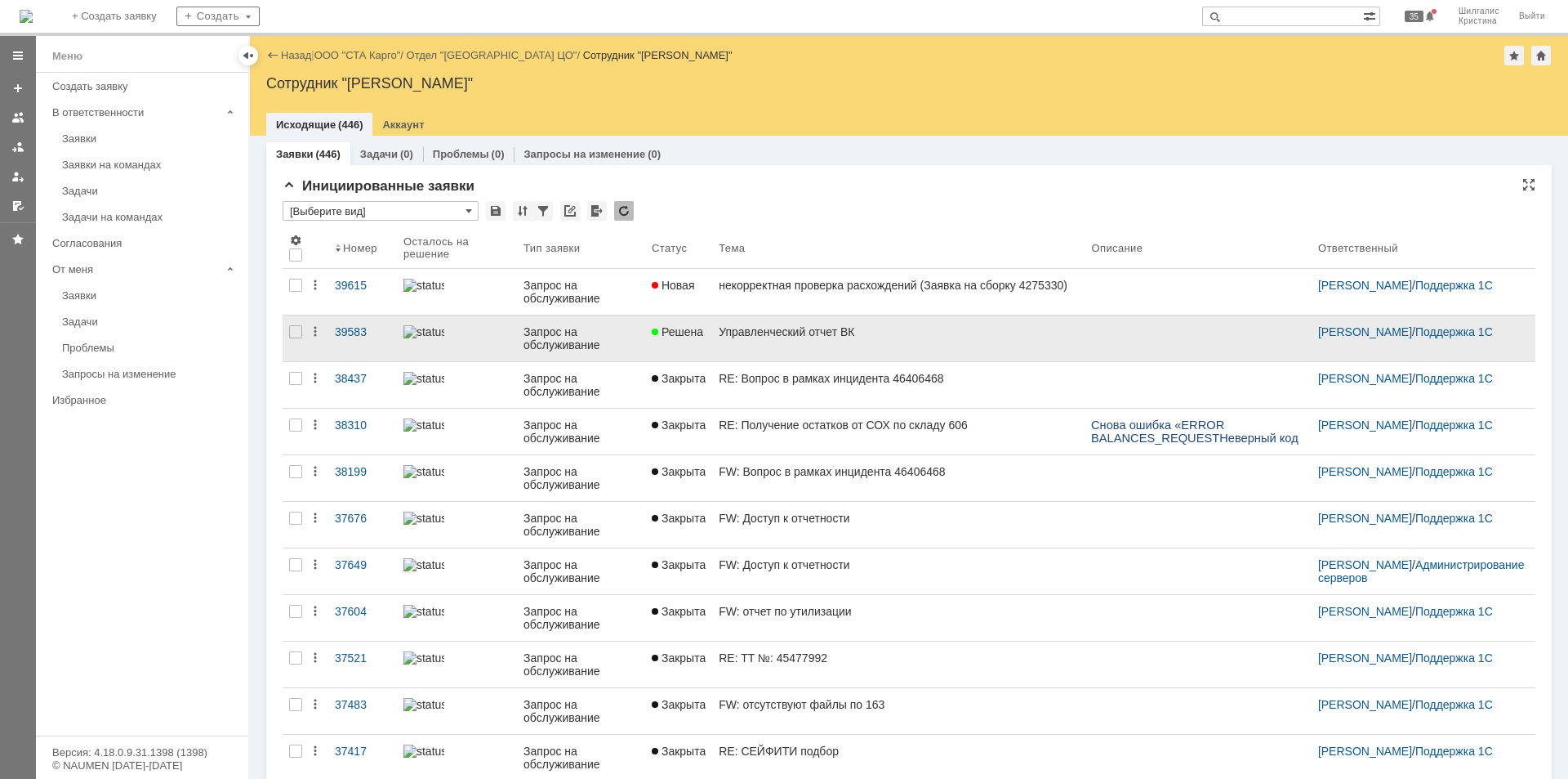
click at [794, 333] on div "Управленческий отчет ВК" at bounding box center [898, 332] width 359 height 13
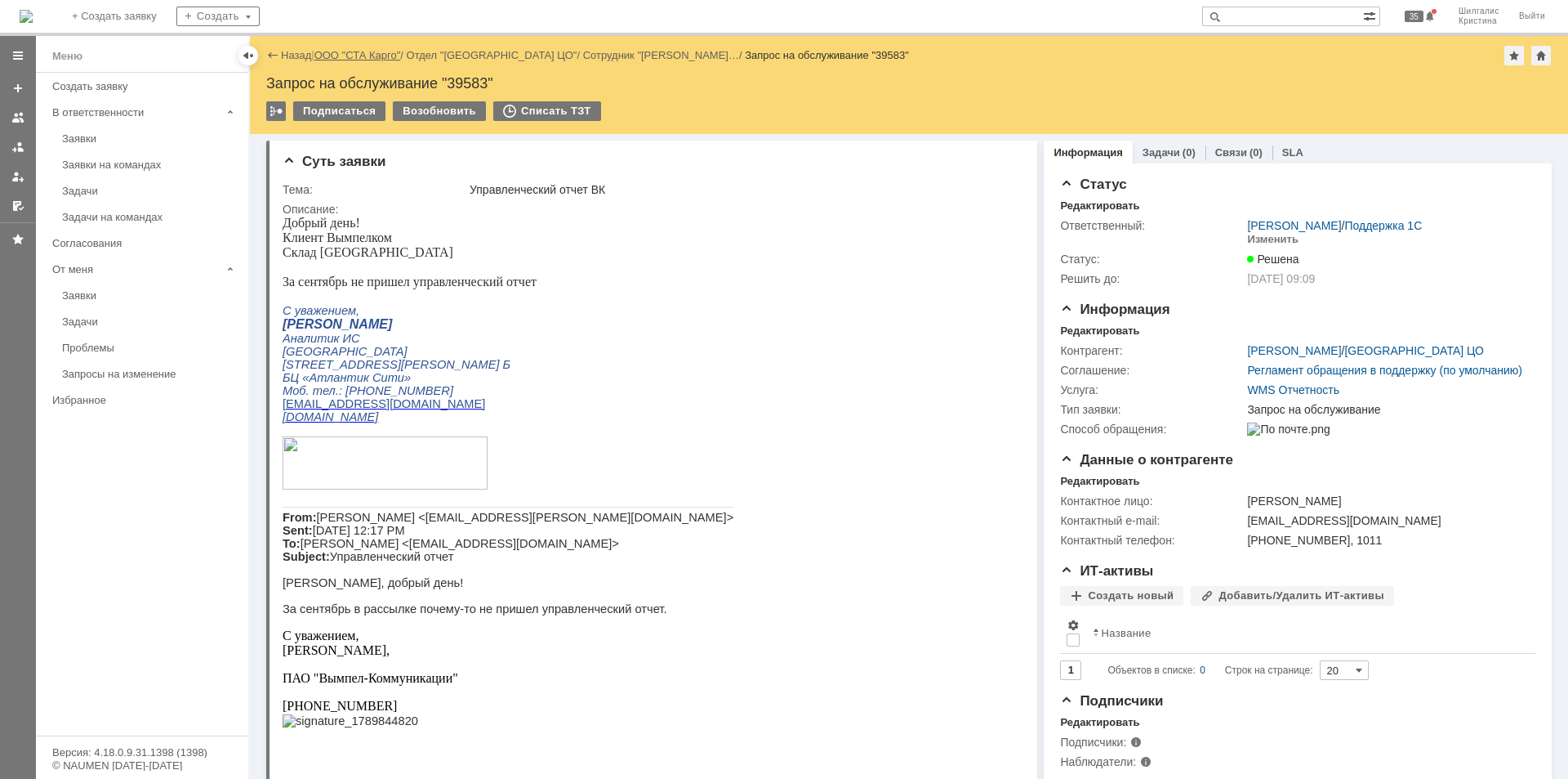
click at [360, 55] on link "ООО "СТА Карго"" at bounding box center [357, 55] width 86 height 12
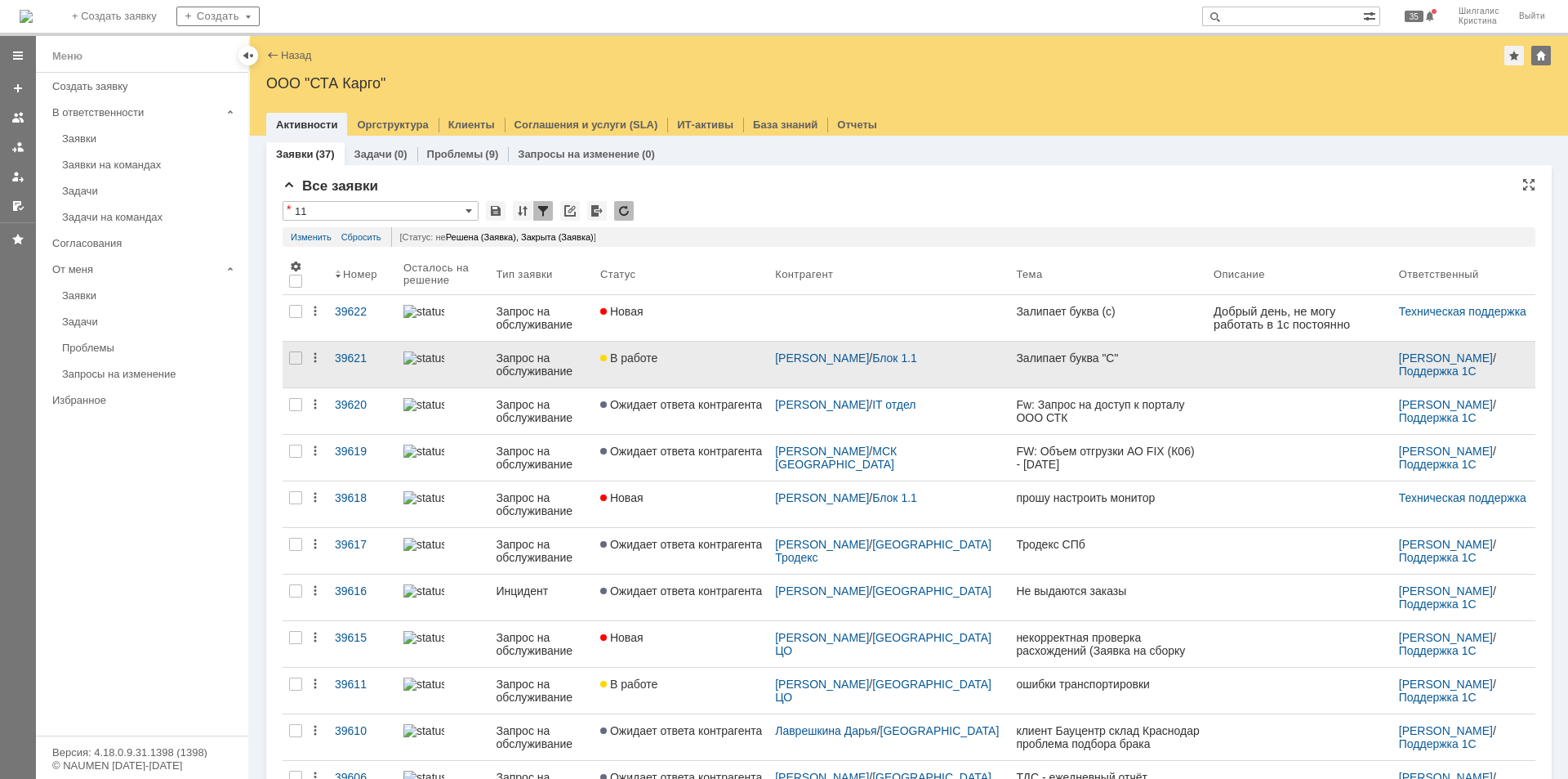
click at [712, 365] on link "В работе" at bounding box center [681, 364] width 174 height 46
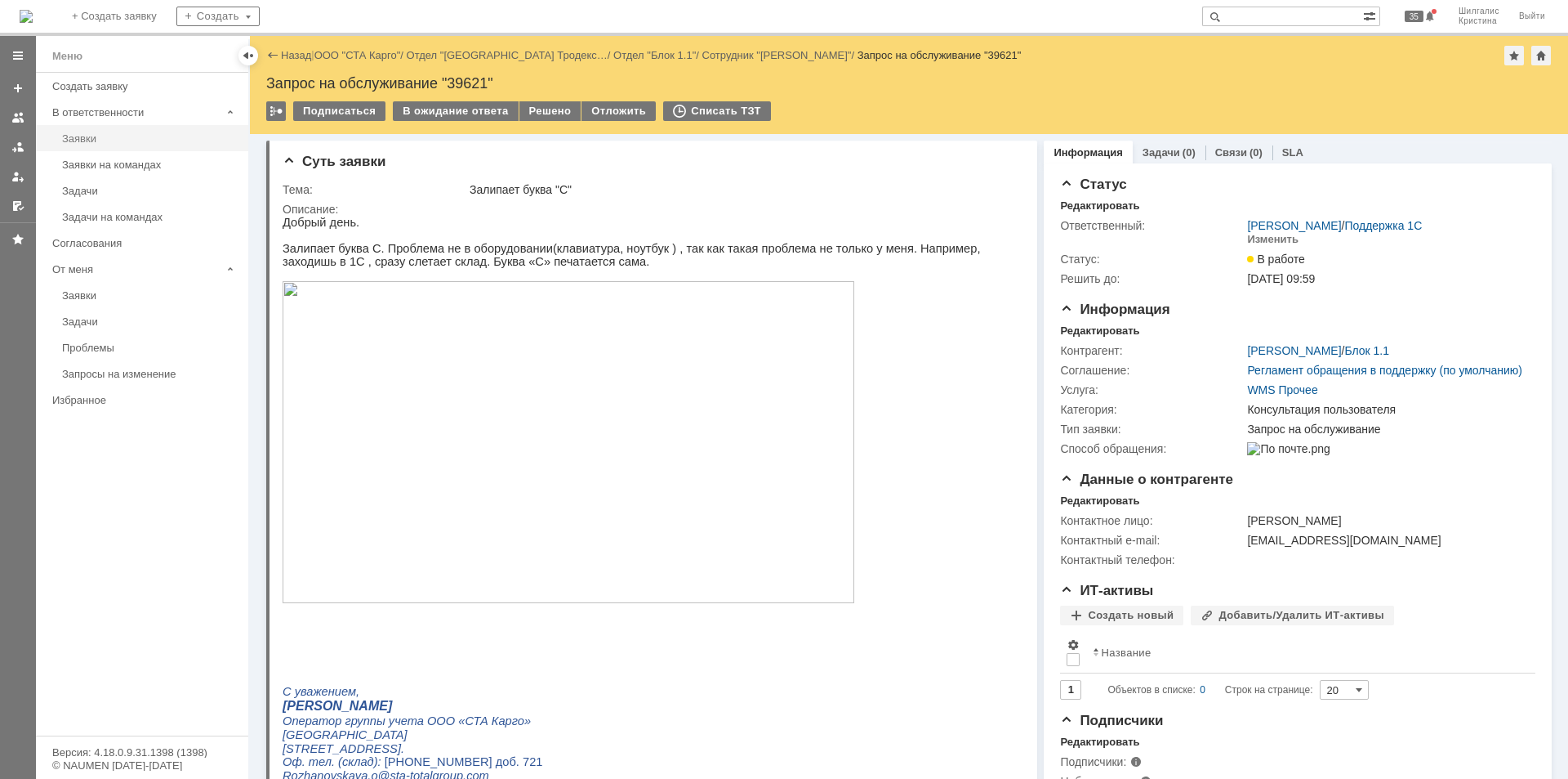
click at [130, 142] on div "Заявки" at bounding box center [150, 138] width 176 height 12
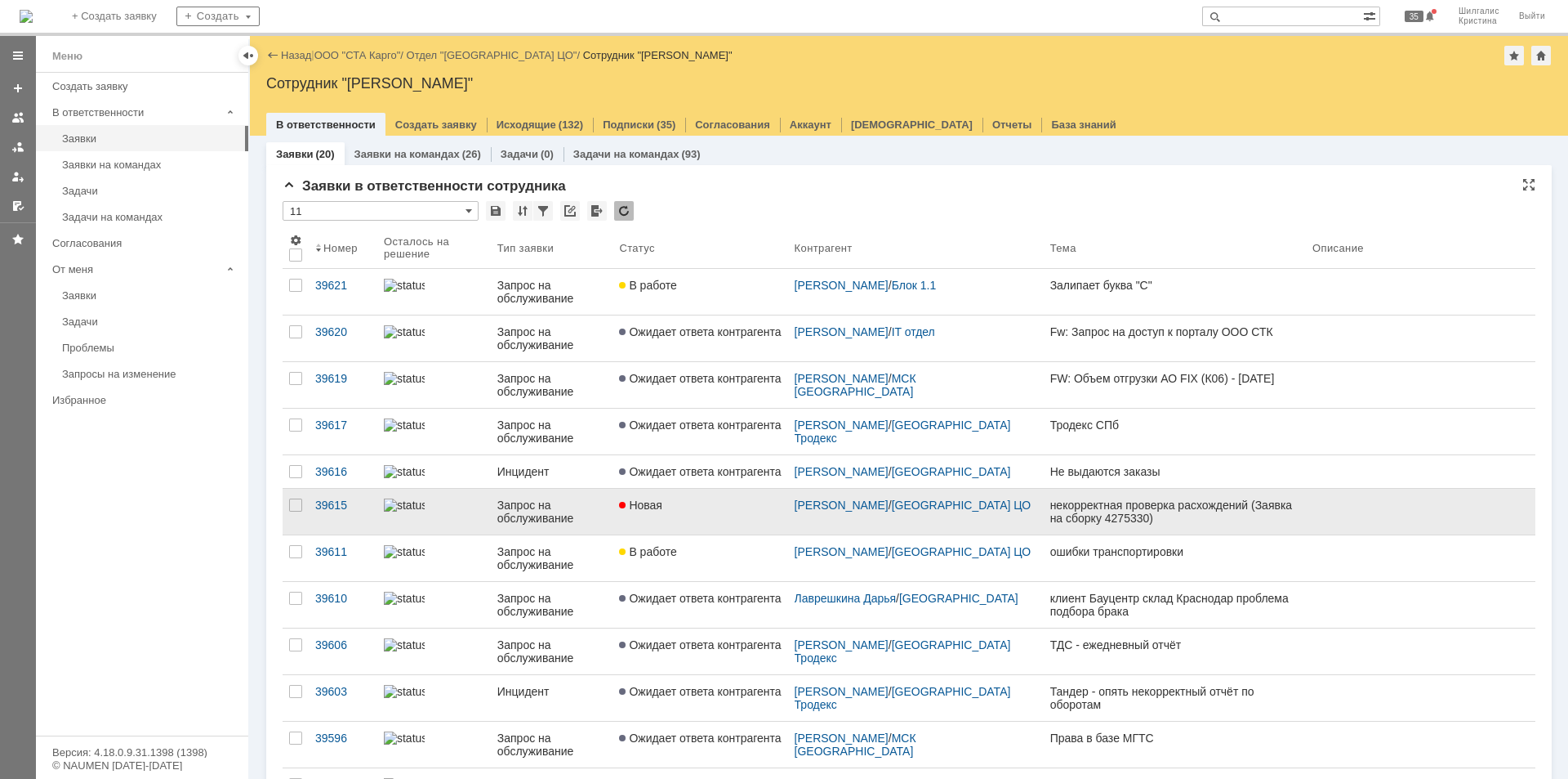
click at [716, 527] on link "Новая" at bounding box center [700, 511] width 174 height 46
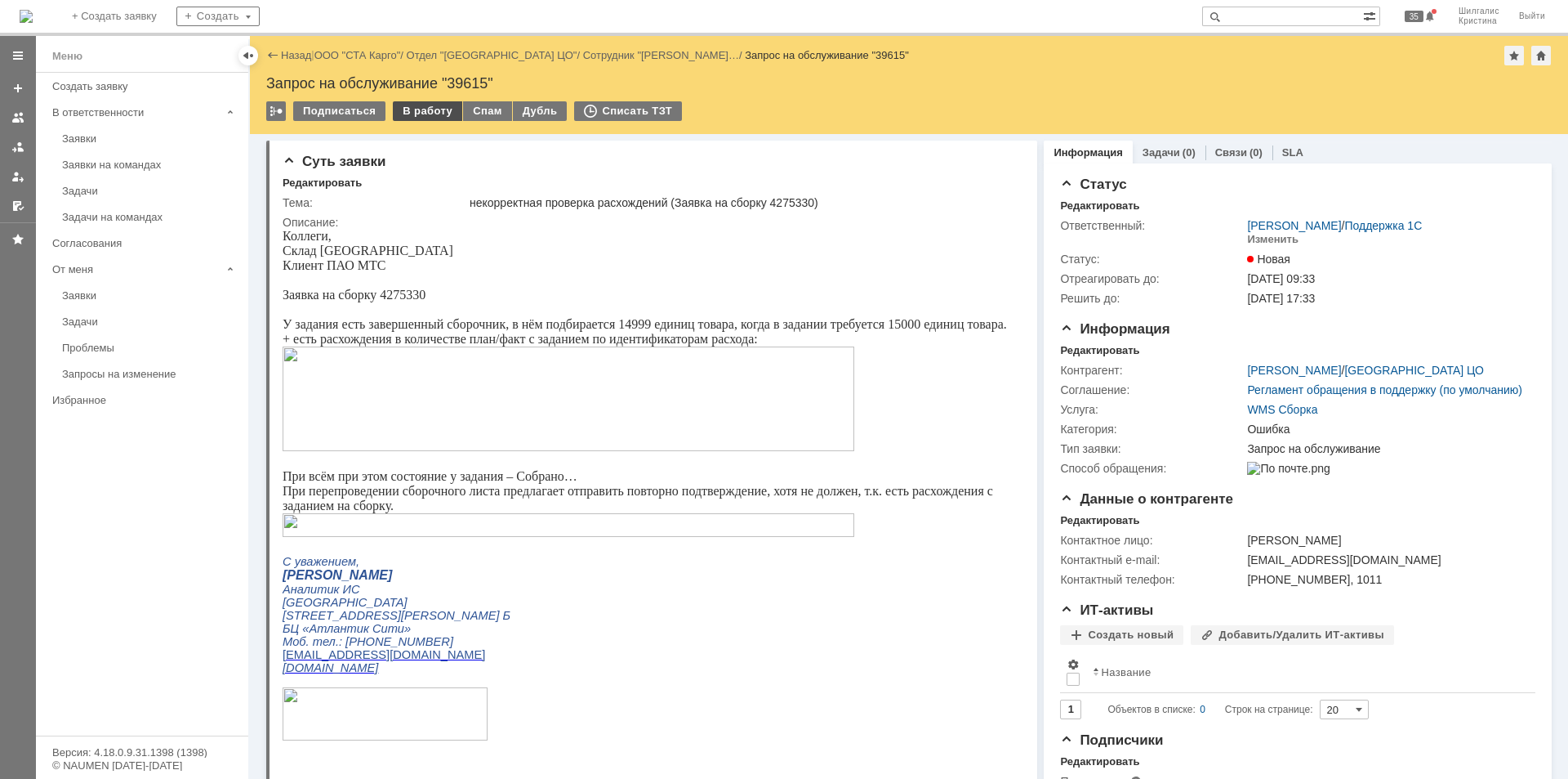
click at [426, 116] on div "В работу" at bounding box center [428, 111] width 70 height 20
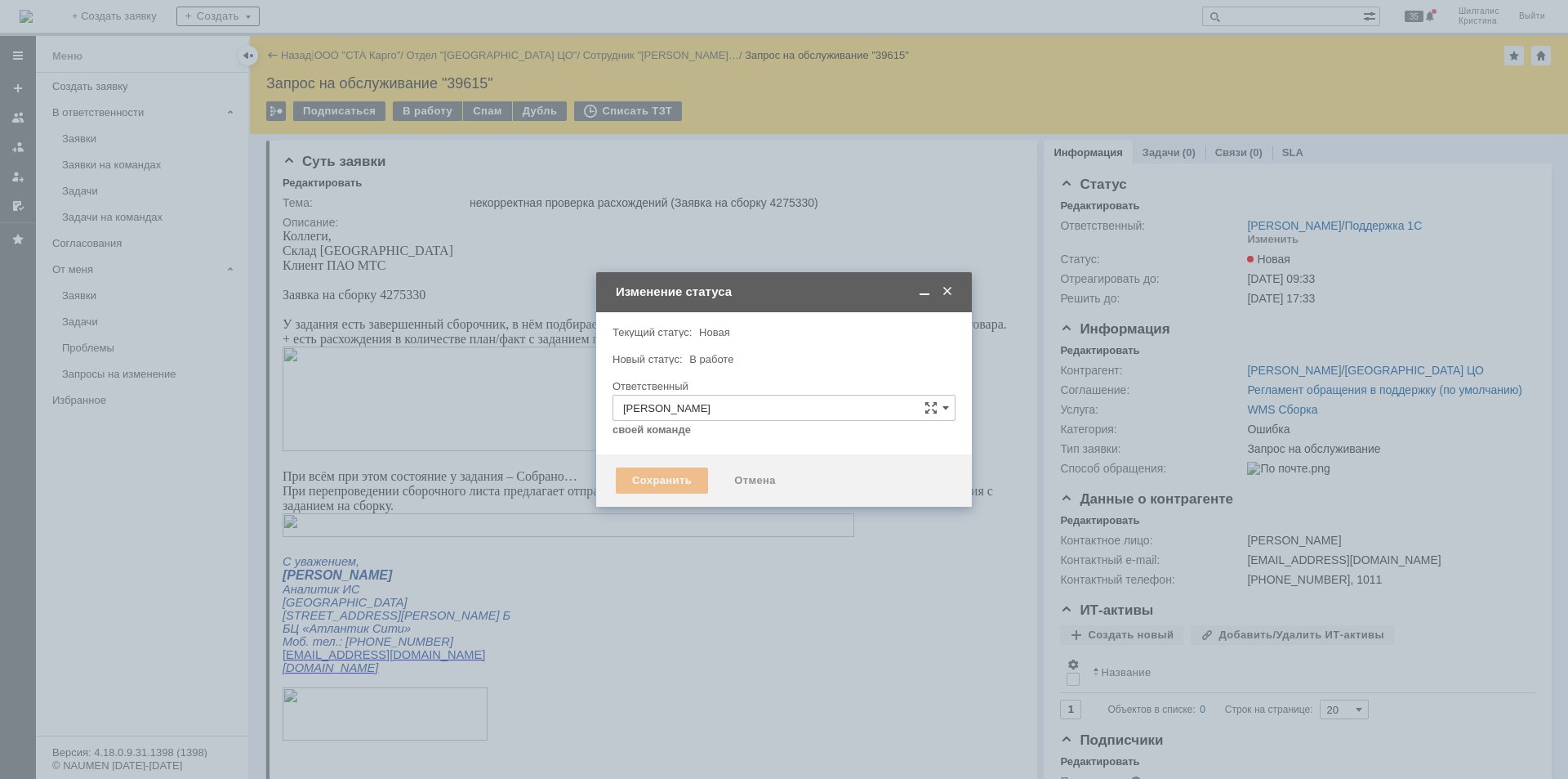
type input "Ошибка"
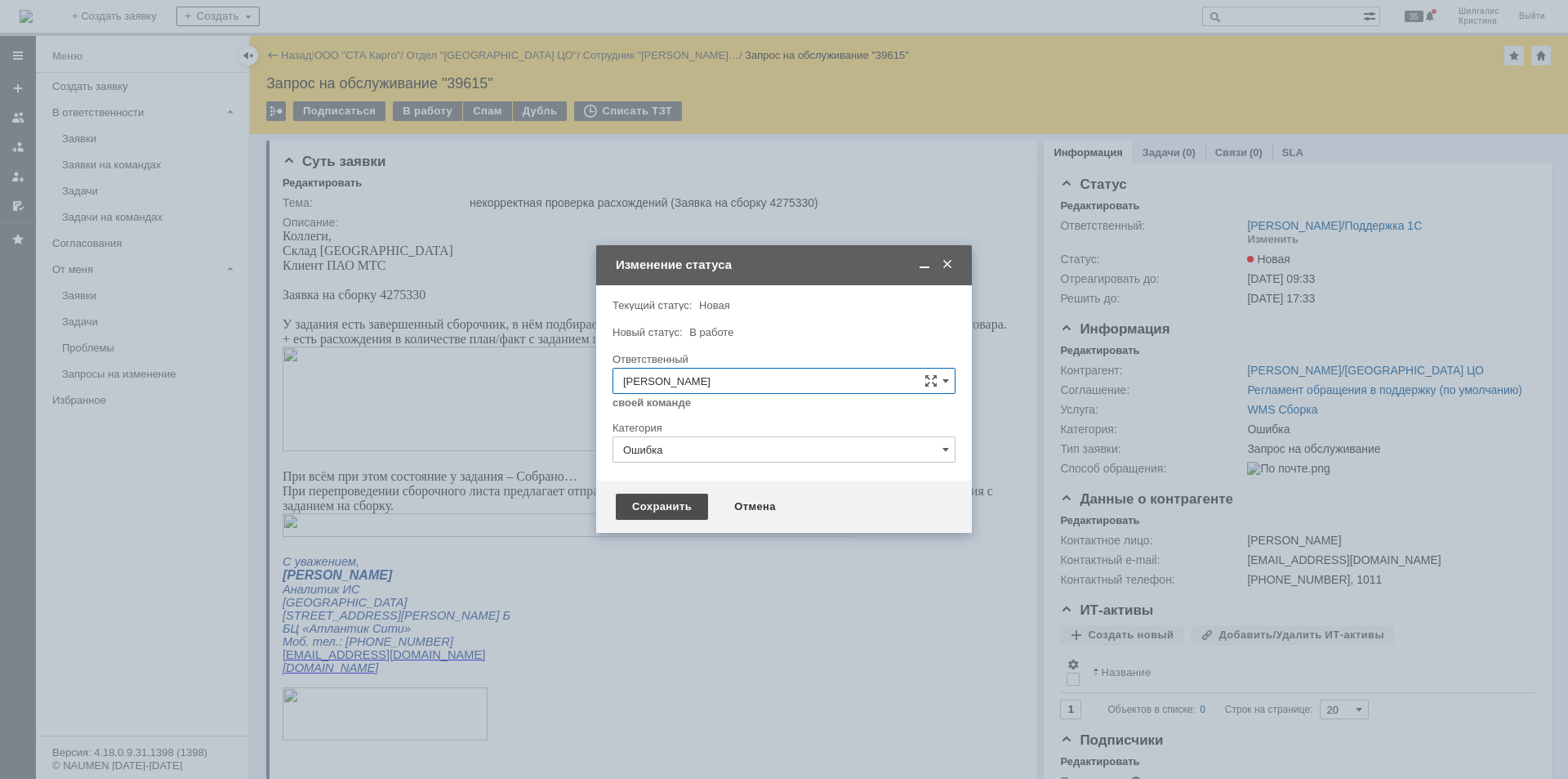
click at [651, 508] on div "Сохранить" at bounding box center [661, 506] width 92 height 26
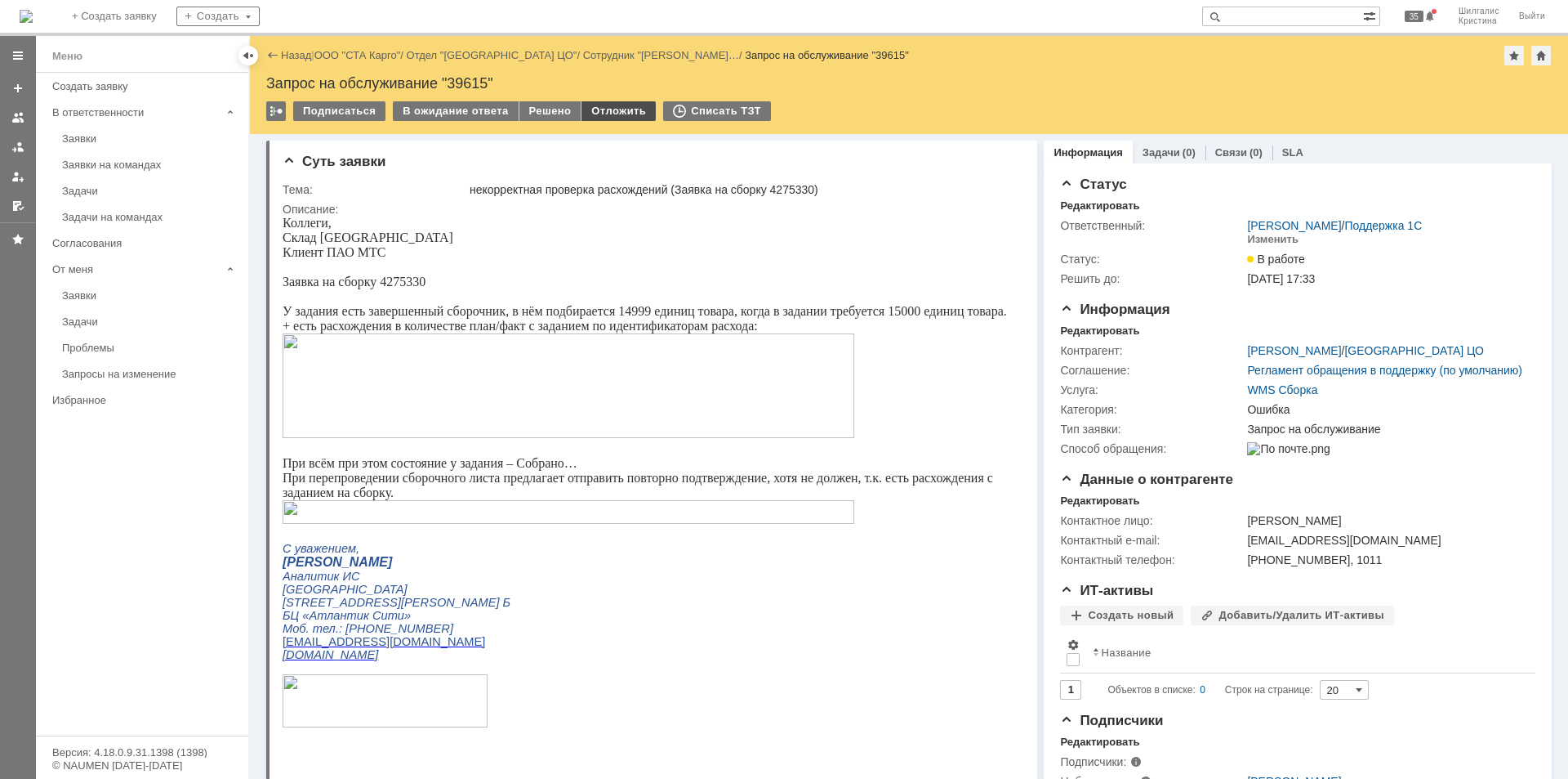
click at [597, 111] on div "Отложить" at bounding box center [618, 111] width 74 height 20
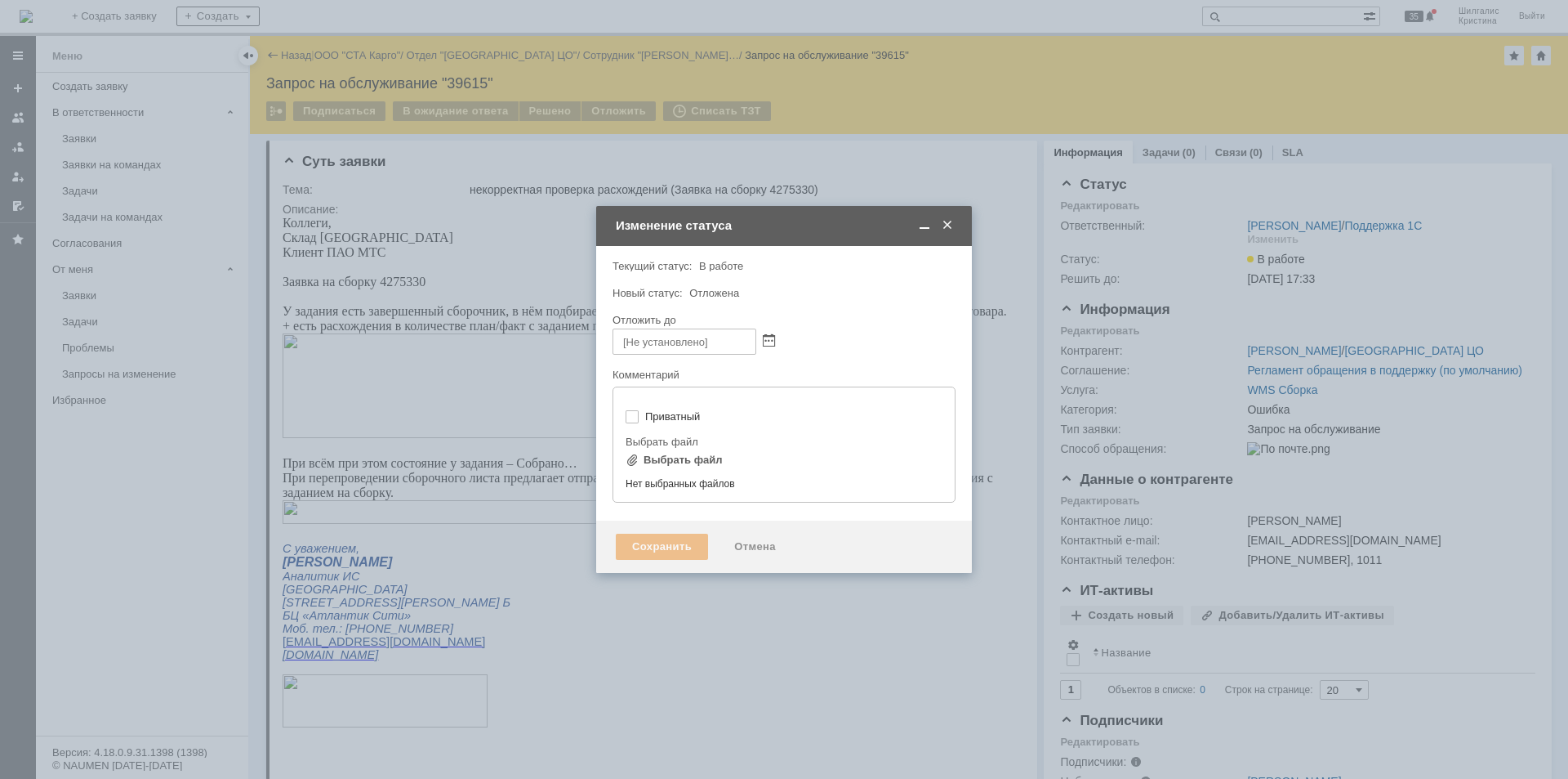
type input "[не указано]"
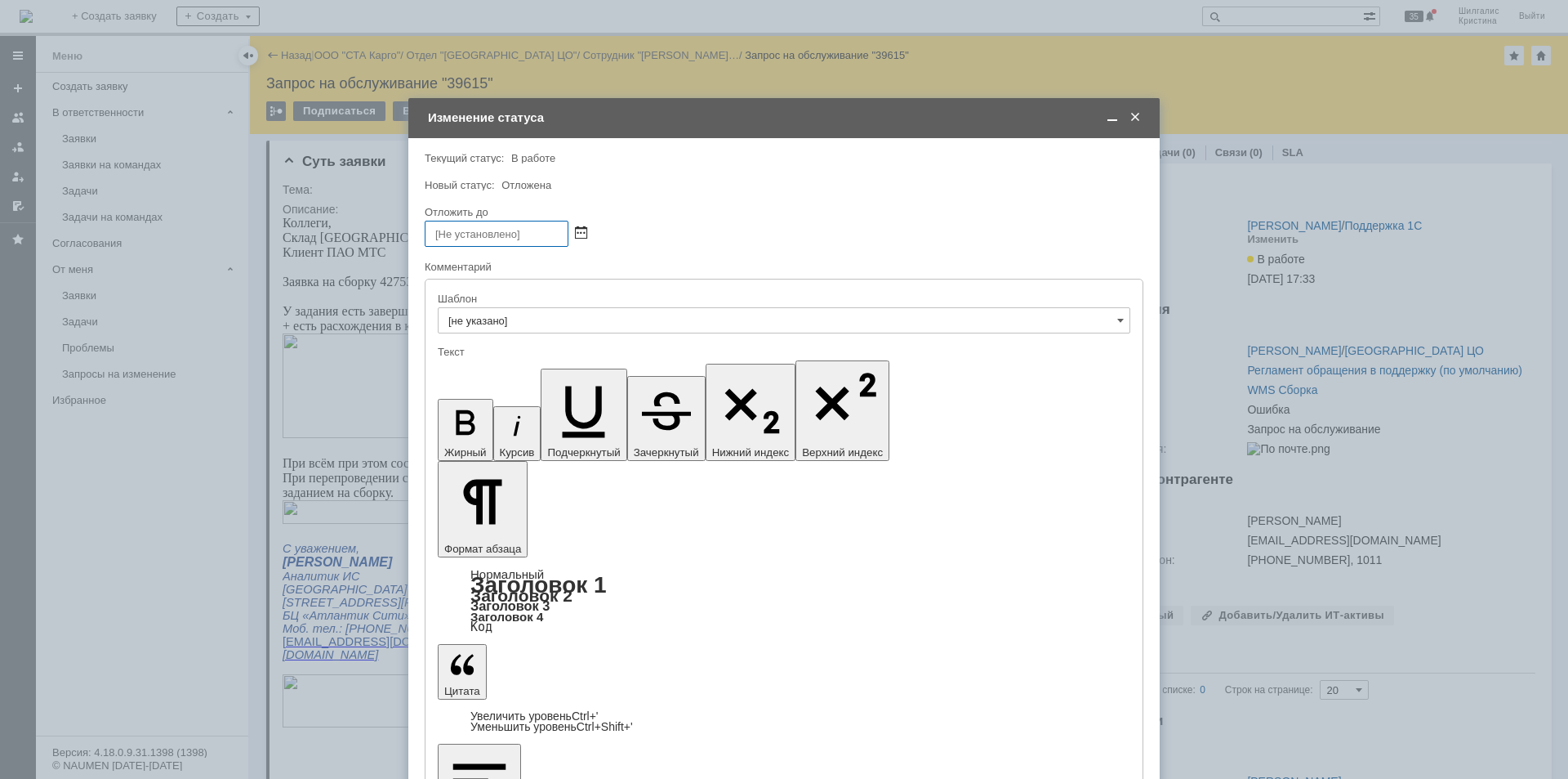
click at [582, 234] on span at bounding box center [581, 234] width 12 height 13
click at [466, 342] on div "15" at bounding box center [460, 346] width 17 height 14
type input "[DATE] 10:23"
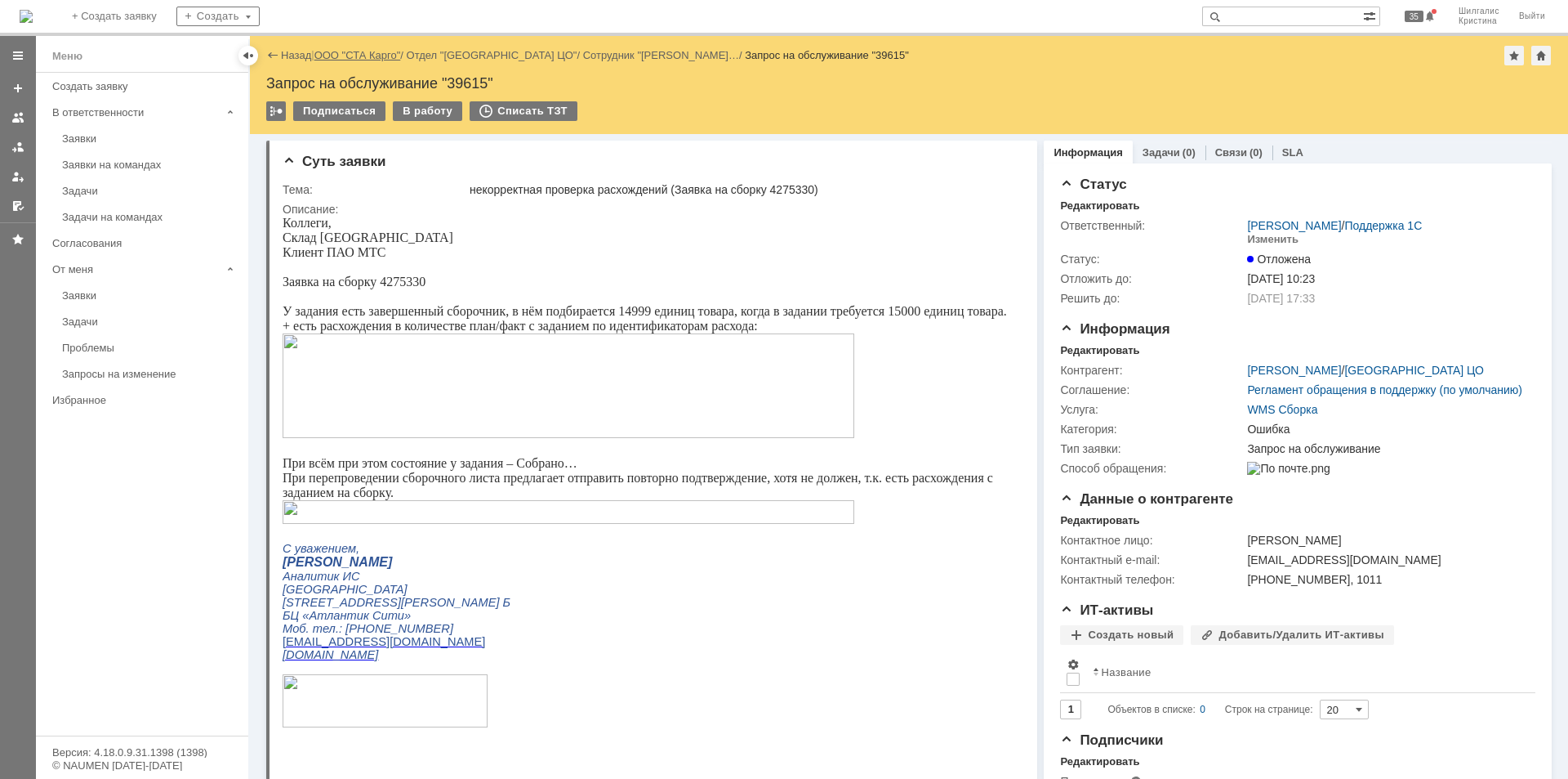
click at [367, 52] on link "ООО "СТА Карго"" at bounding box center [357, 55] width 86 height 12
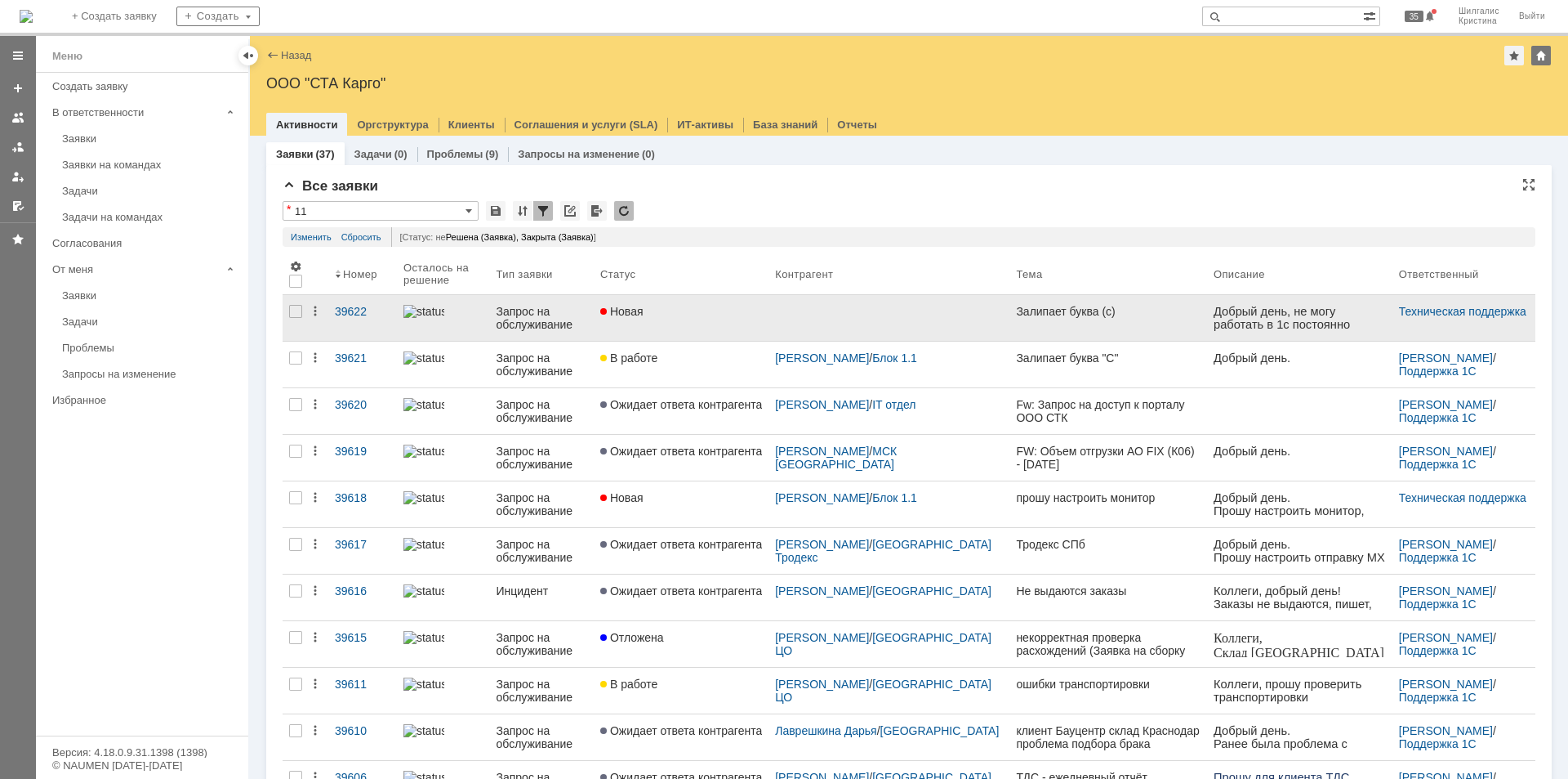
click at [711, 315] on div "Новая" at bounding box center [681, 312] width 162 height 13
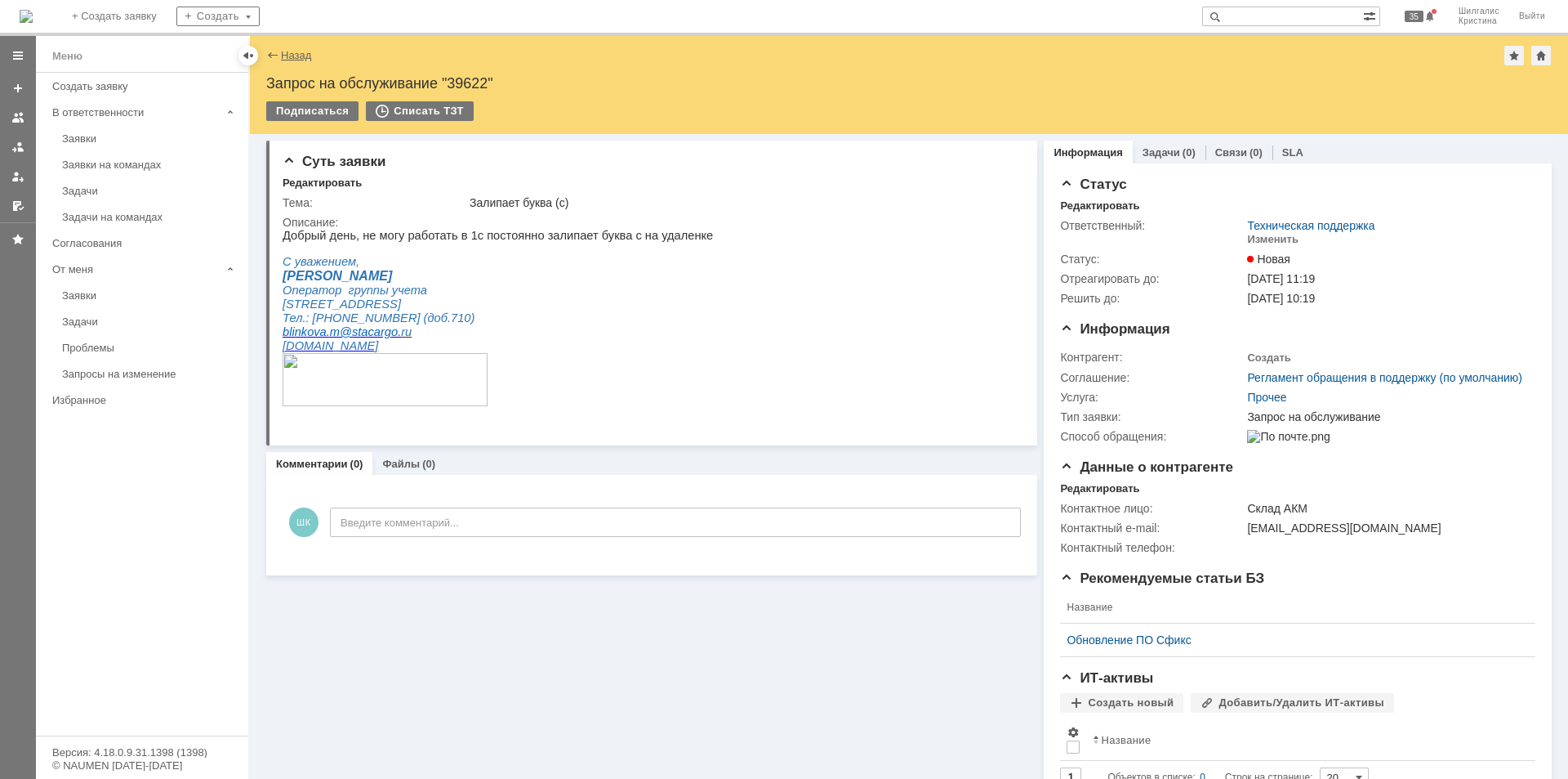
click at [292, 58] on link "Назад" at bounding box center [296, 55] width 30 height 12
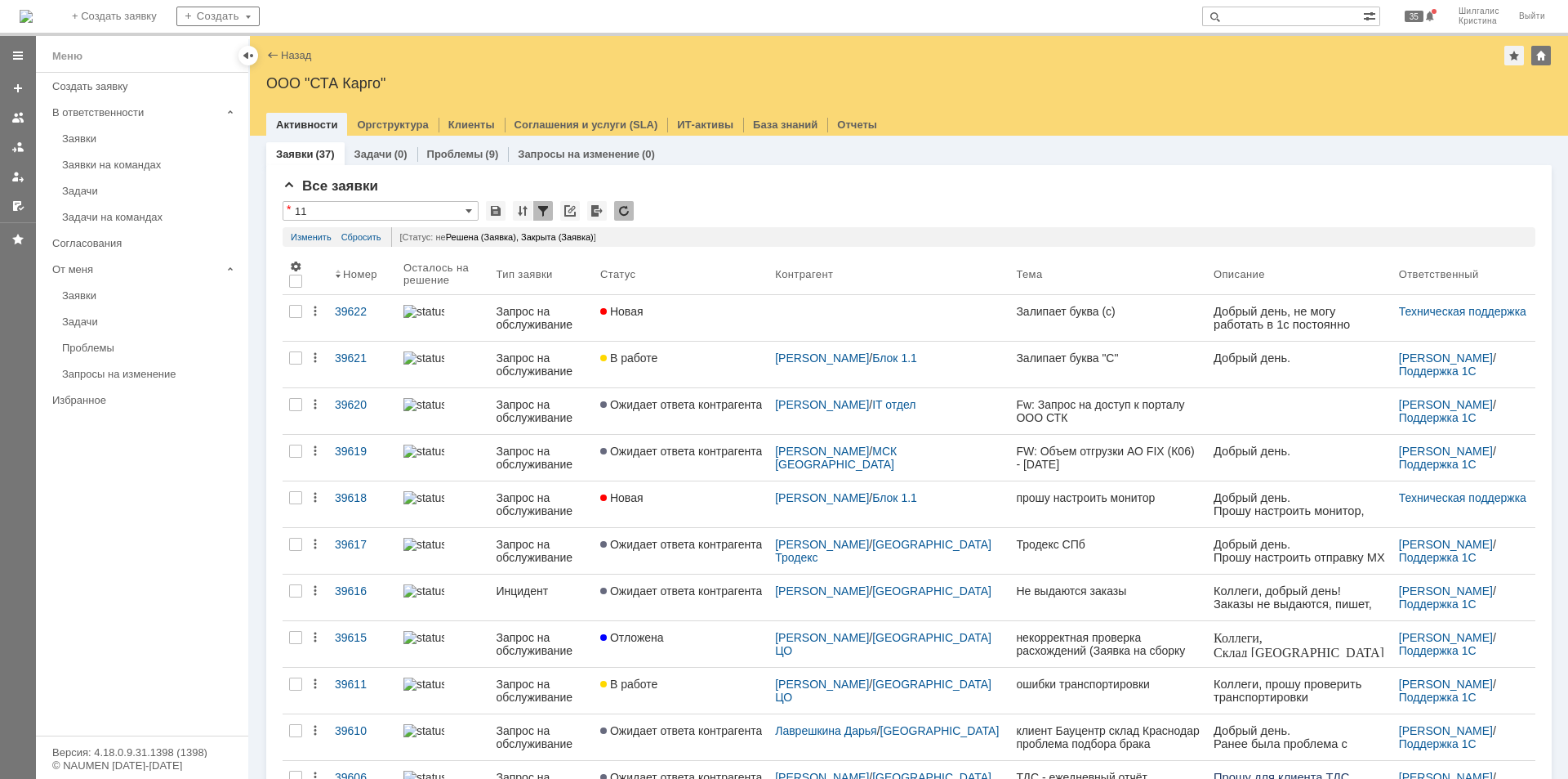
click at [695, 365] on link "В работе" at bounding box center [681, 364] width 174 height 46
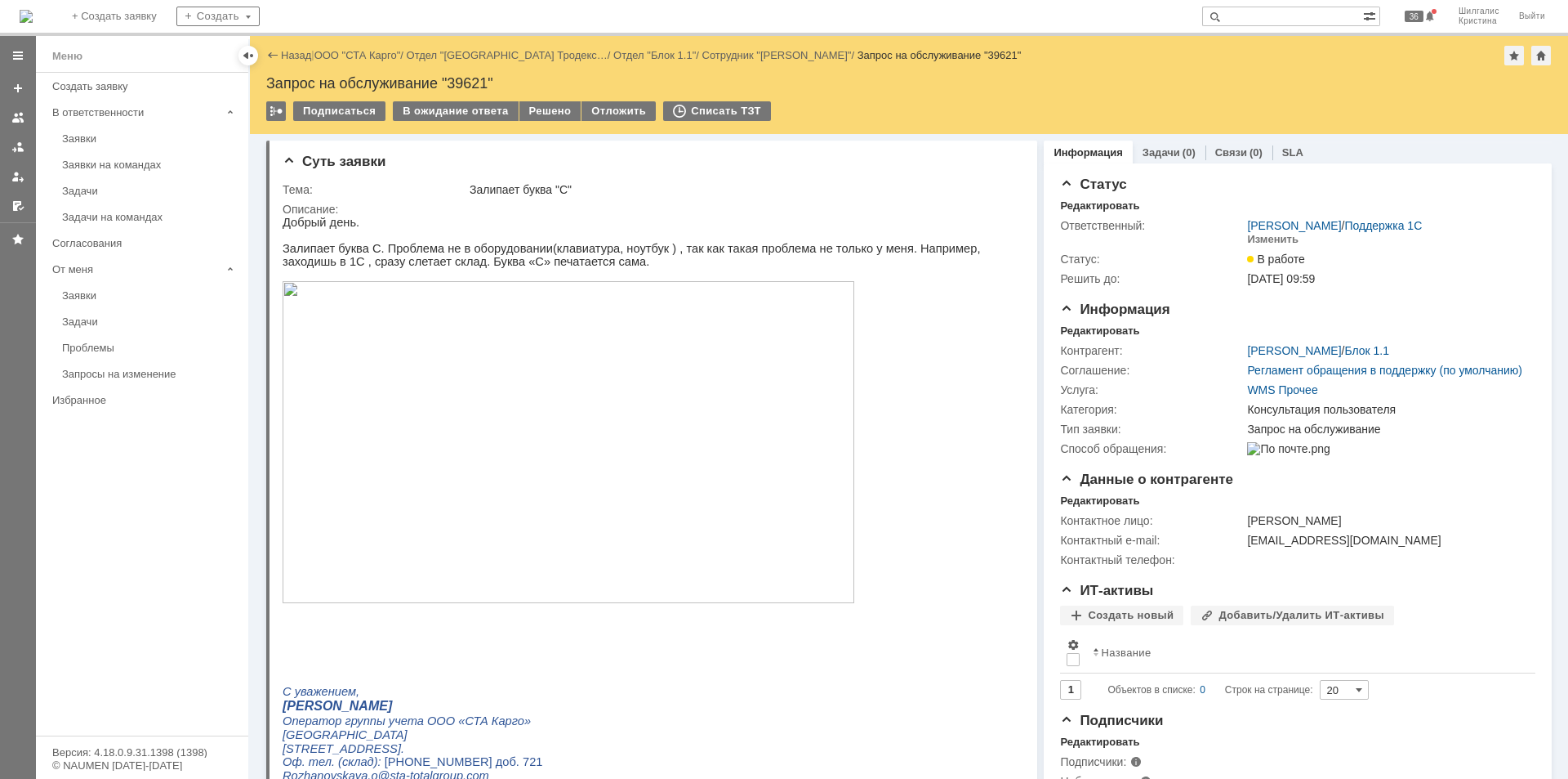
click at [807, 227] on p "Добрый день." at bounding box center [646, 222] width 726 height 13
click at [759, 256] on p "Залипает буква С. Проблема не в оборудовании(клавиатура, ноутбук ) , так как та…" at bounding box center [646, 254] width 726 height 26
click at [373, 54] on link "ООО "СТА Карго"" at bounding box center [357, 55] width 86 height 12
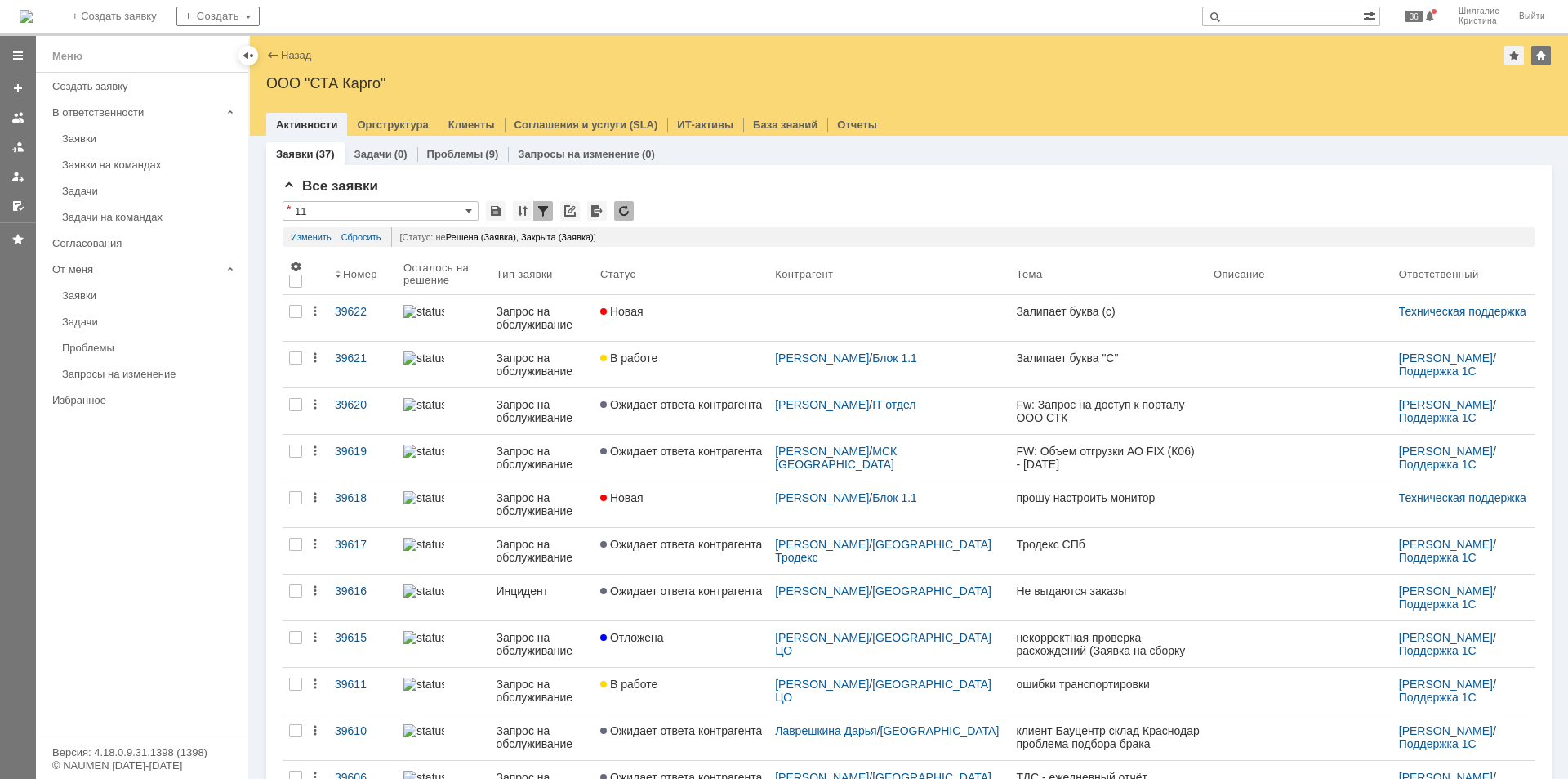
click at [677, 308] on div "Новая" at bounding box center [681, 312] width 162 height 13
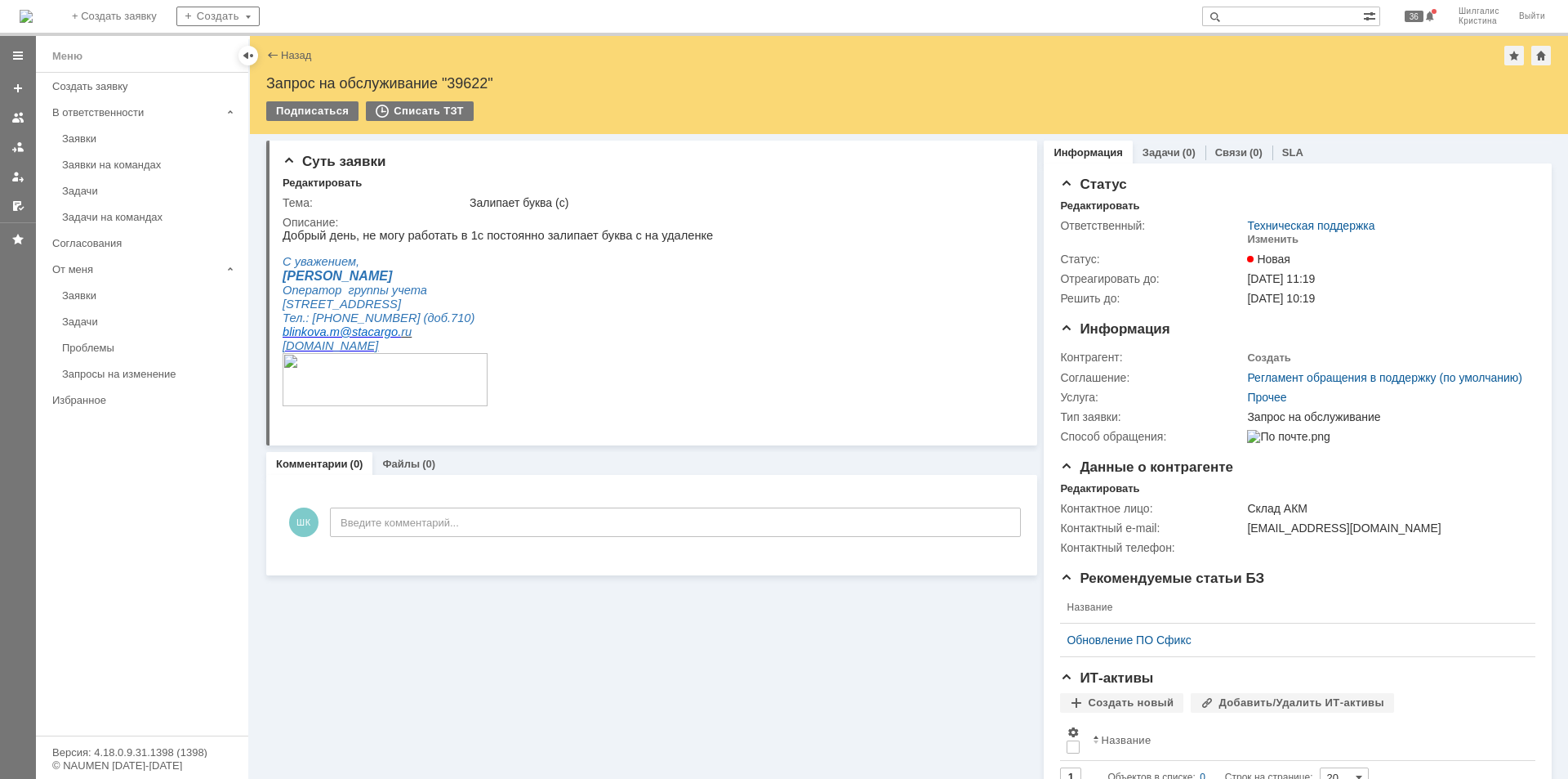
click at [762, 313] on html "Добрый день, не могу работать в 1с постоянно залипает буква с на удаленке С ува…" at bounding box center [646, 325] width 726 height 193
click at [130, 133] on div "Заявки" at bounding box center [150, 138] width 176 height 12
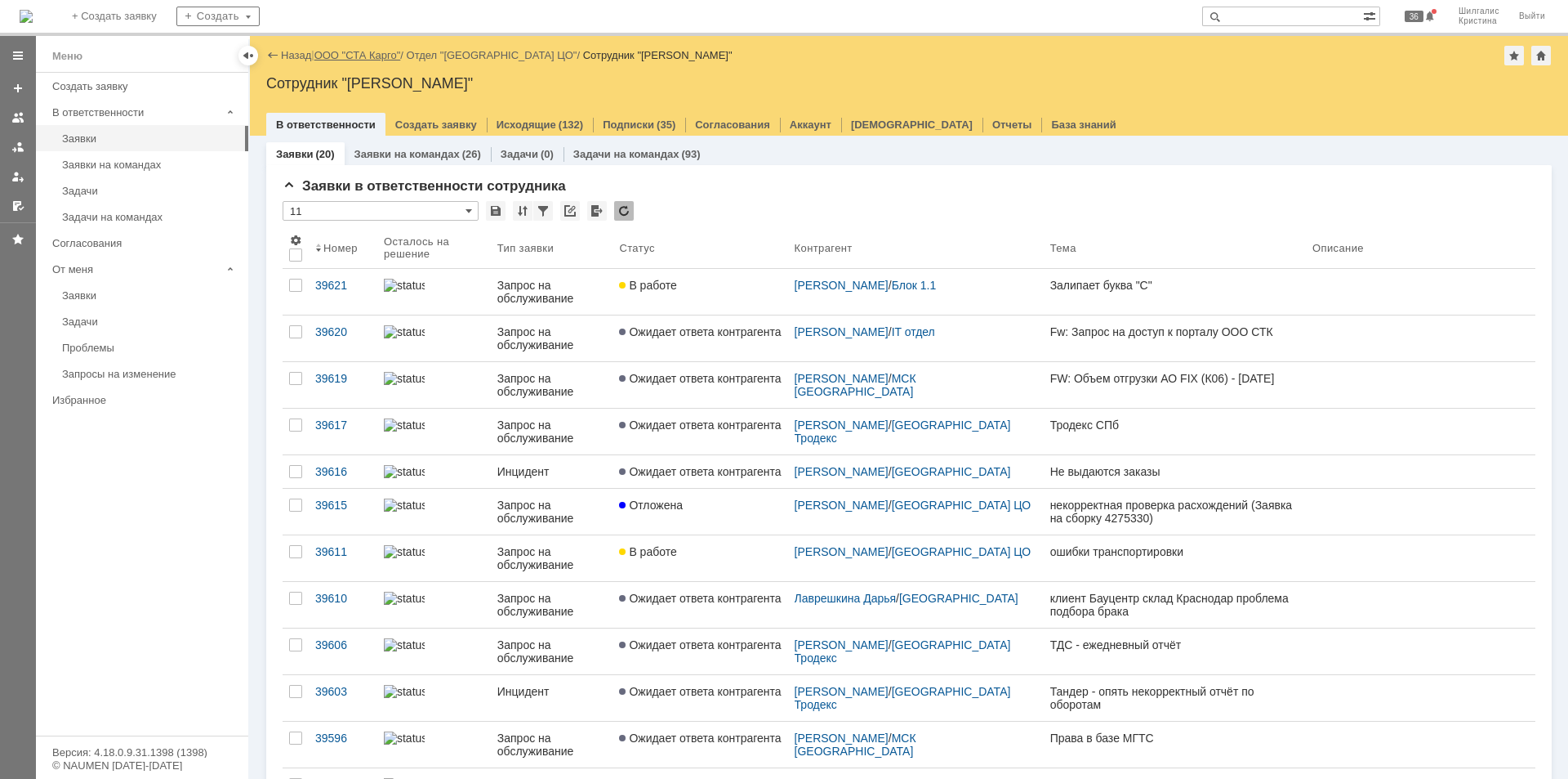
click at [371, 52] on link "ООО "СТА Карго"" at bounding box center [357, 55] width 86 height 12
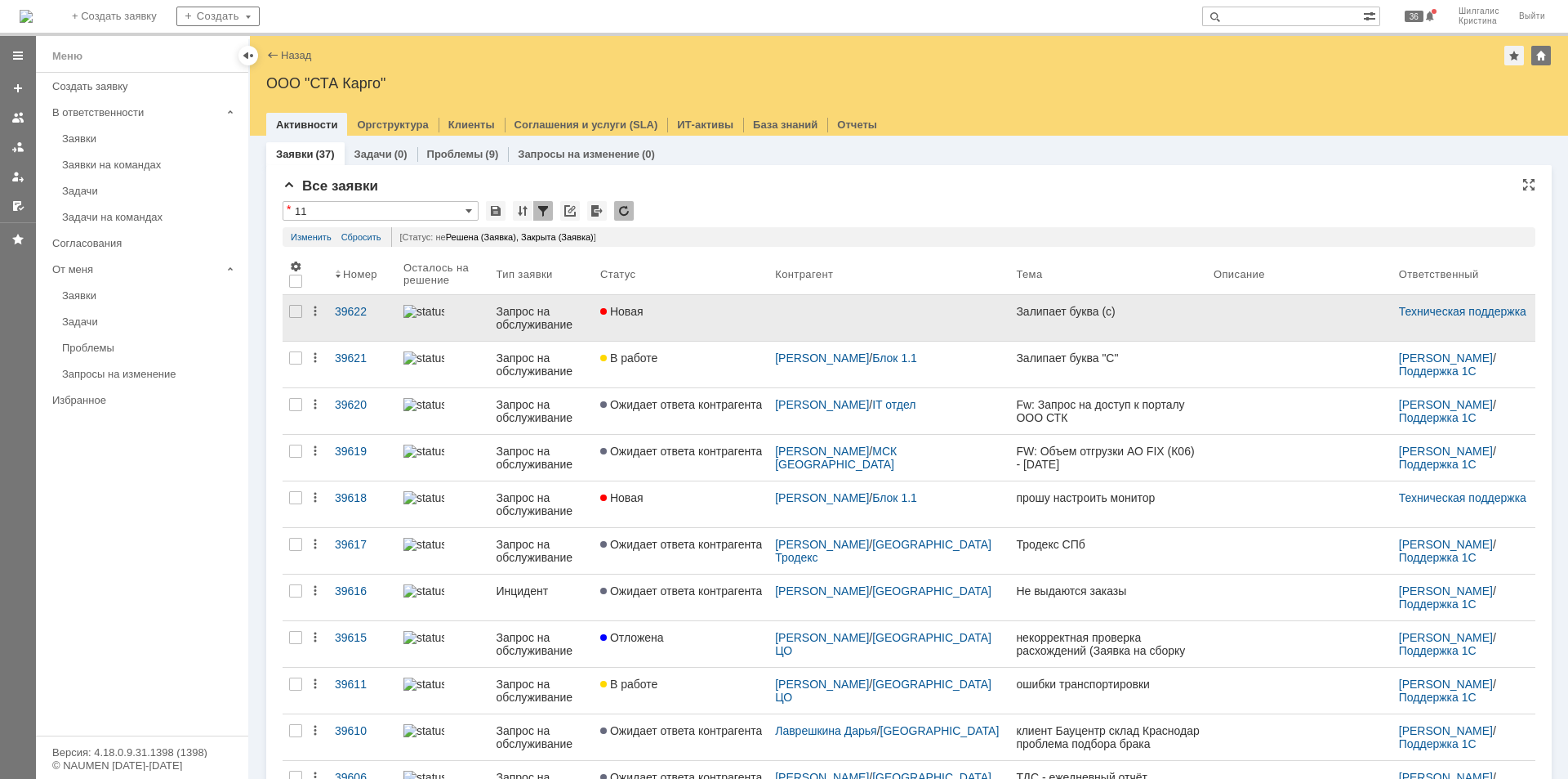
click at [715, 329] on link "Новая" at bounding box center [681, 318] width 174 height 46
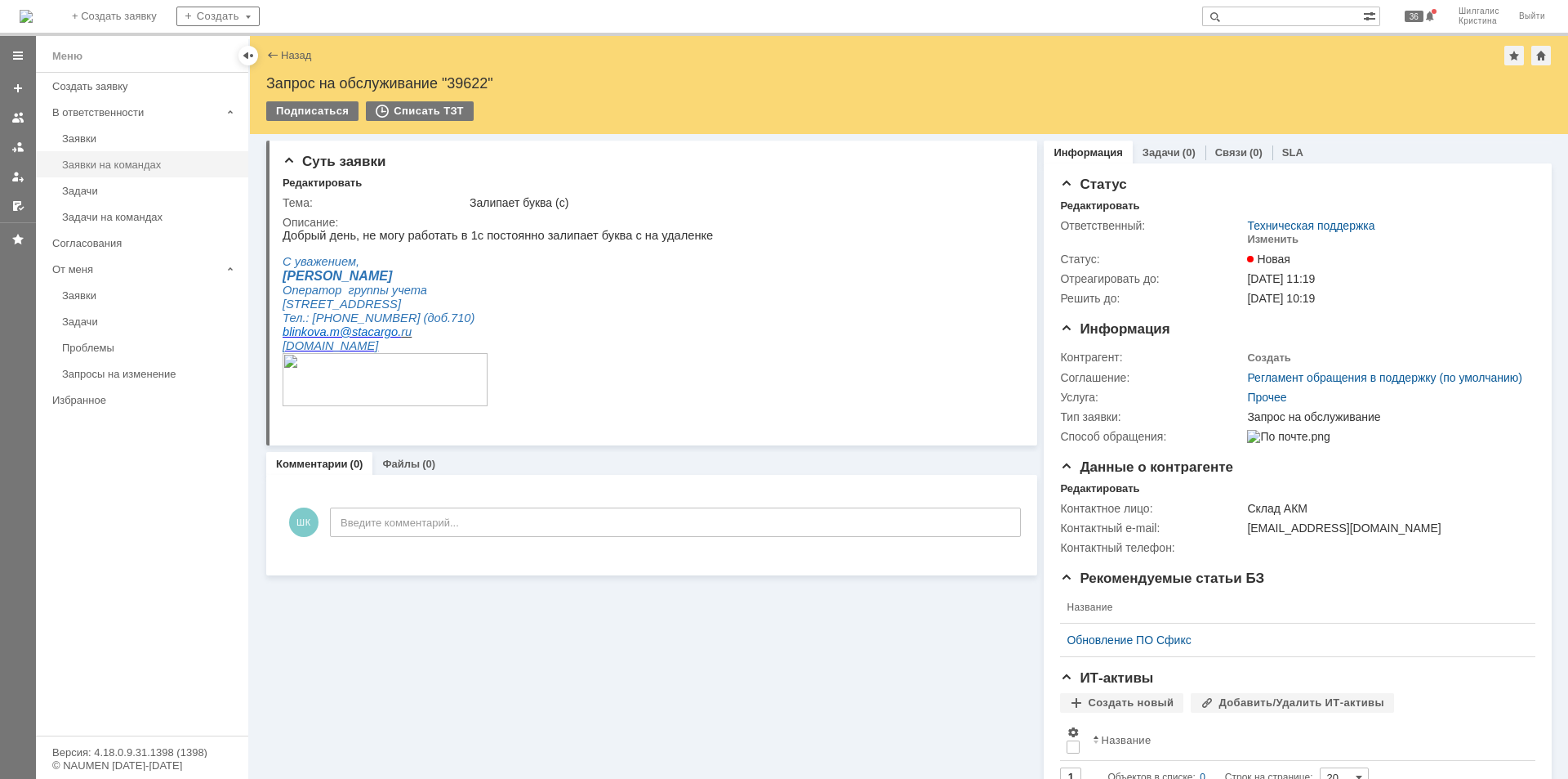
click at [102, 165] on div "Заявки на командах" at bounding box center [150, 165] width 176 height 12
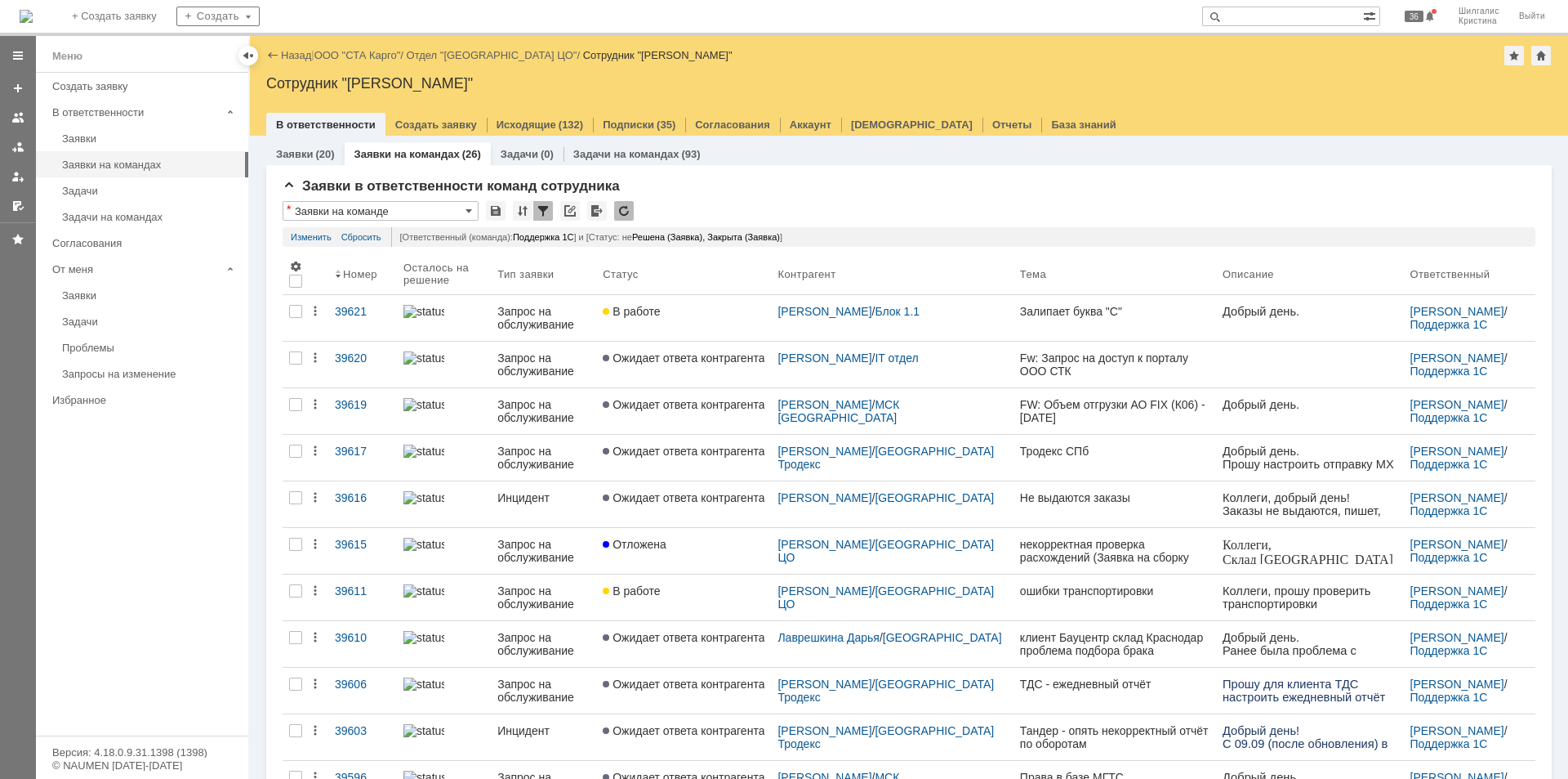
click at [366, 61] on link "ООО "СТА Карго"" at bounding box center [357, 55] width 86 height 12
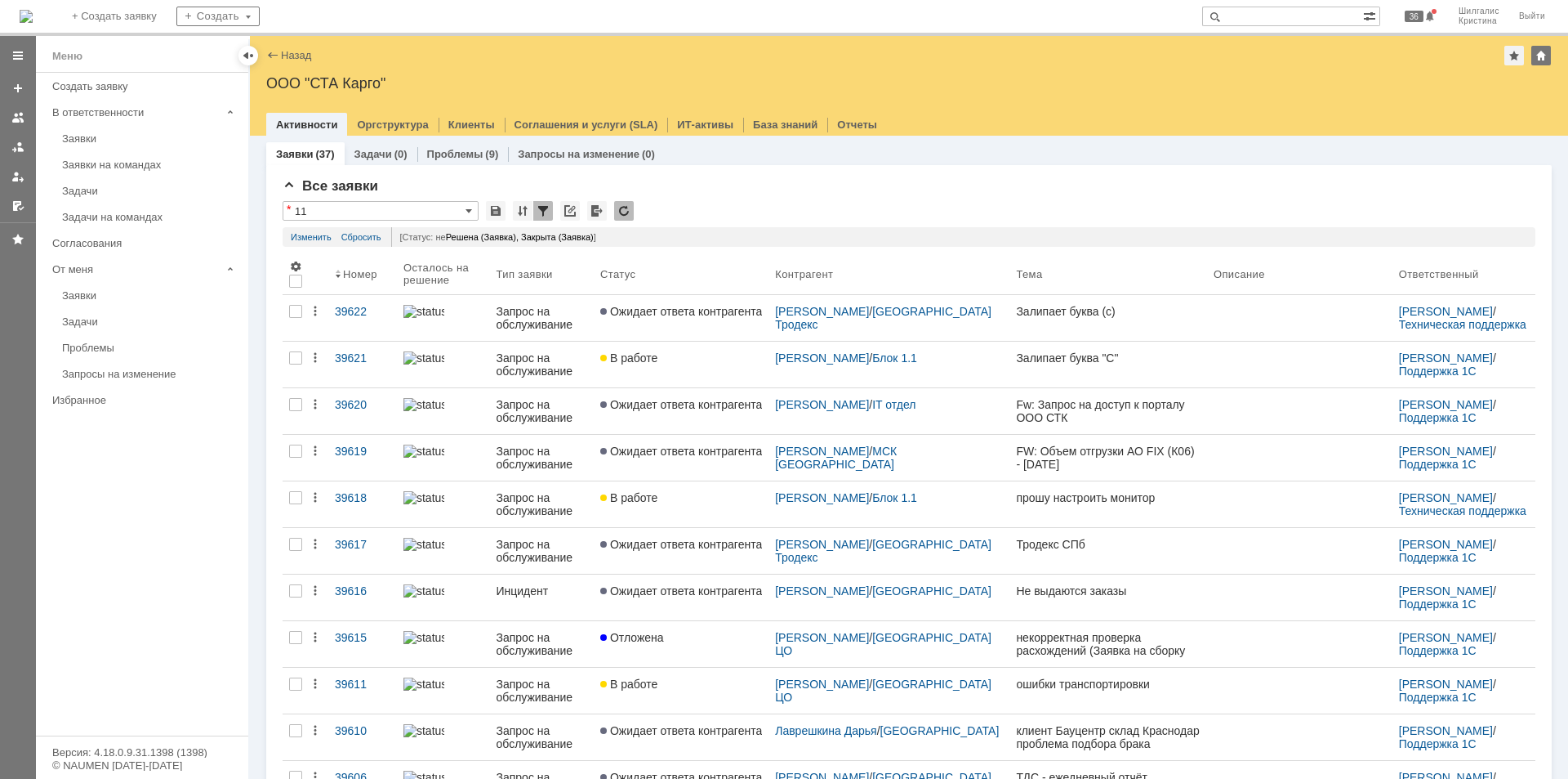
click at [690, 311] on span "Ожидает ответа контрагента" at bounding box center [681, 312] width 162 height 13
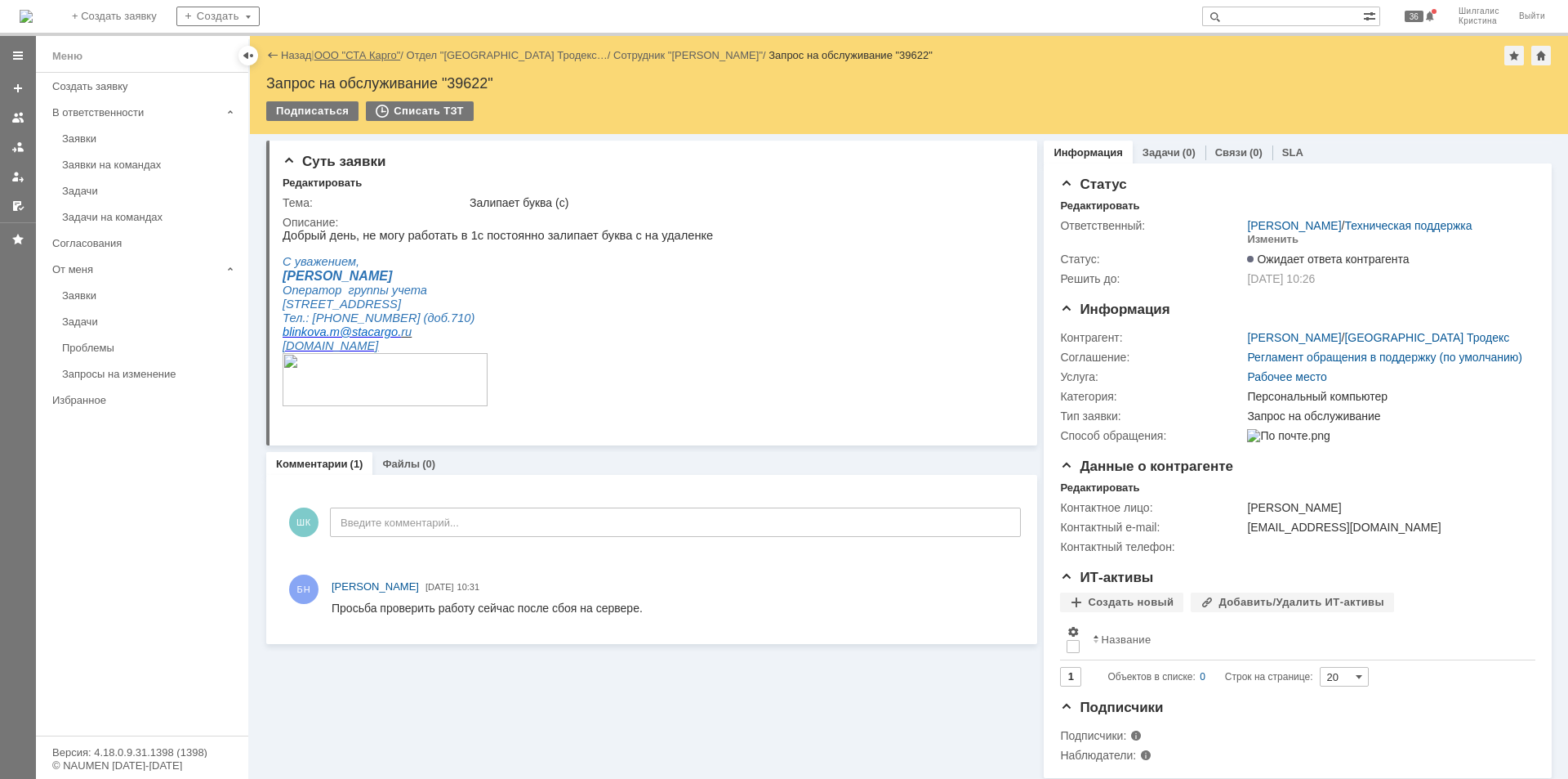
click at [356, 58] on link "ООО "СТА Карго"" at bounding box center [357, 55] width 86 height 12
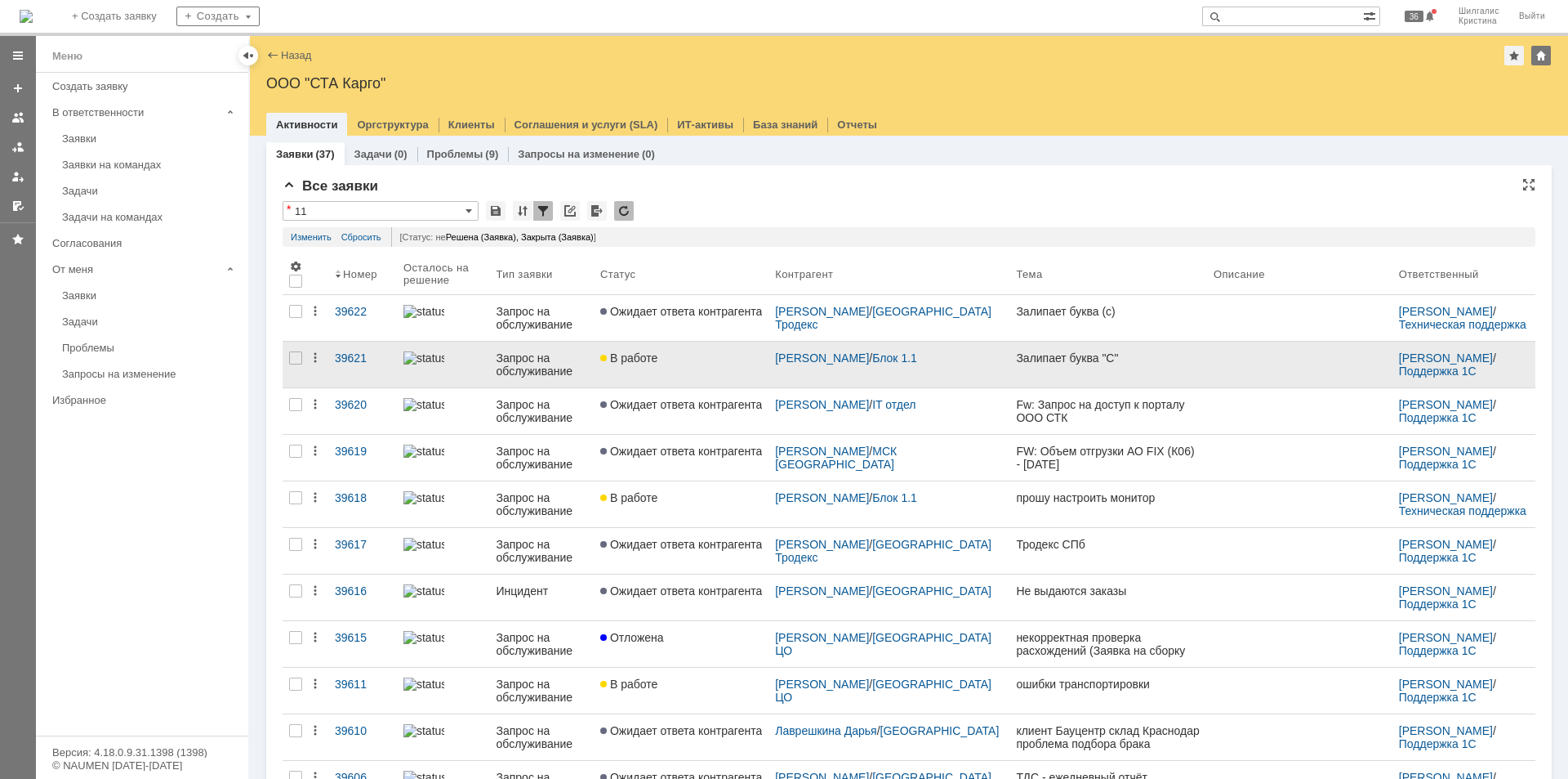
click at [757, 367] on link "В работе" at bounding box center [681, 364] width 174 height 46
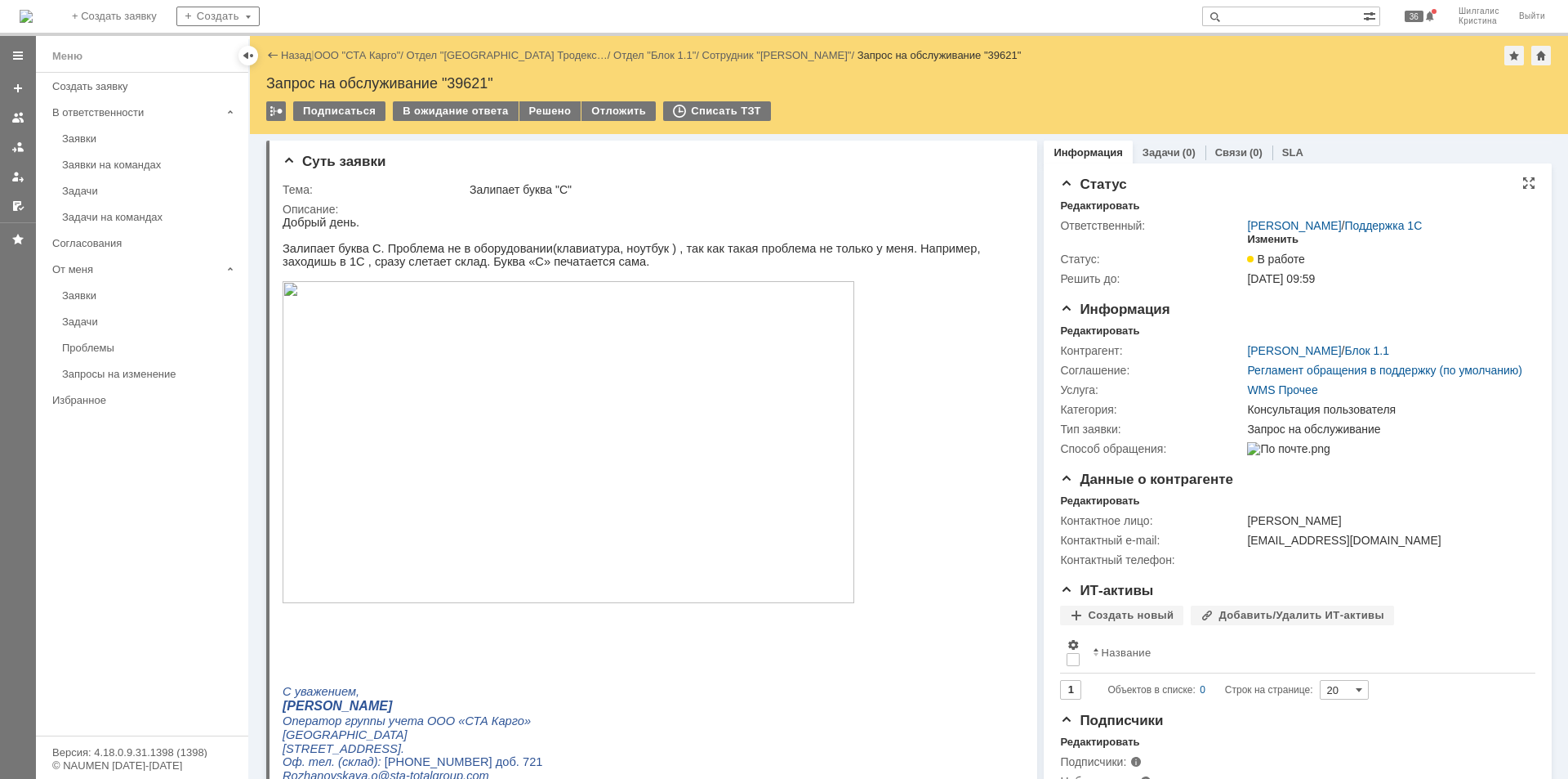
click at [1261, 234] on div "Изменить" at bounding box center [1273, 239] width 52 height 13
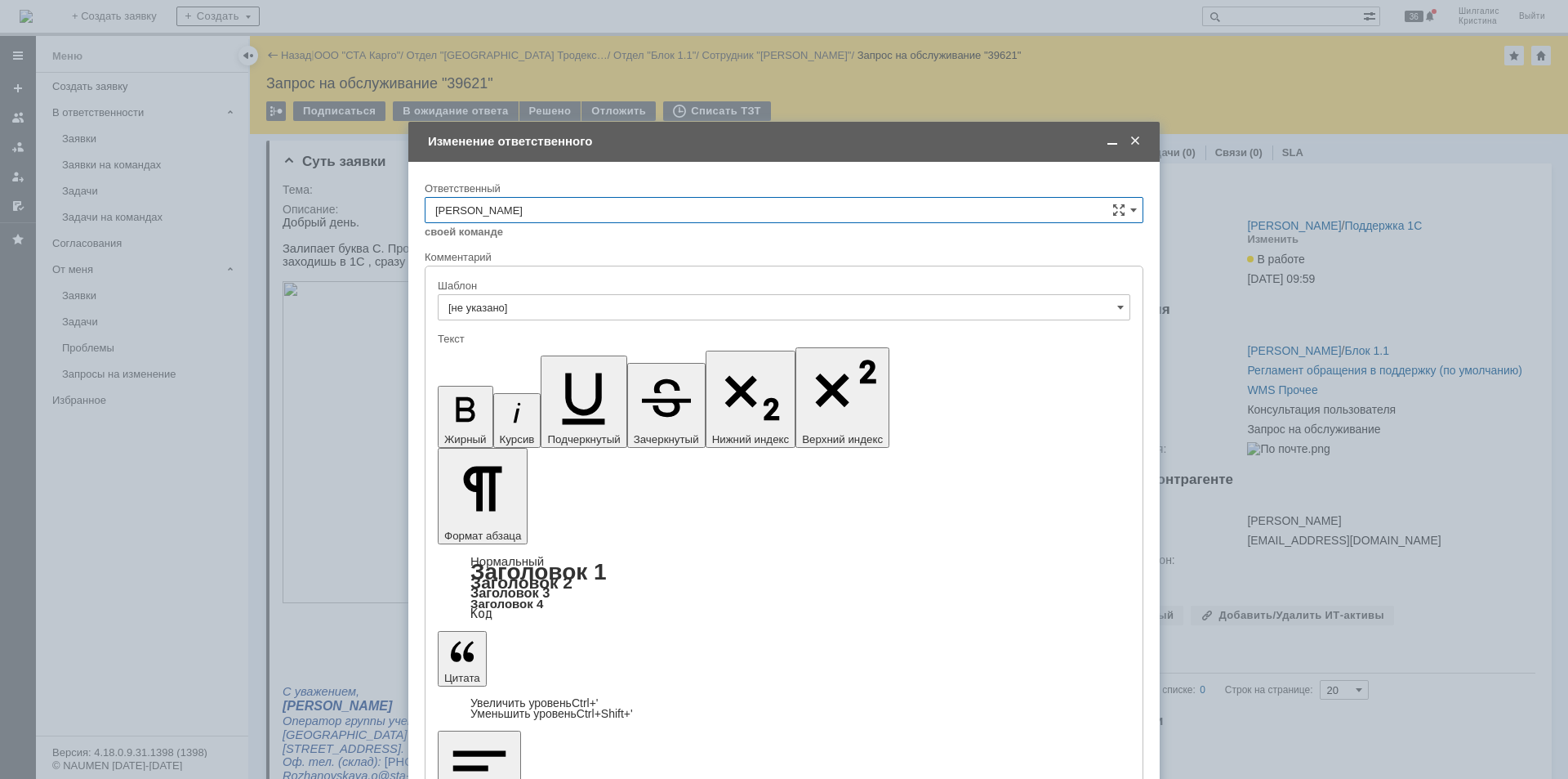
click at [616, 213] on input "[PERSON_NAME]" at bounding box center [784, 210] width 719 height 26
click at [527, 288] on span "[PERSON_NAME]" at bounding box center [784, 291] width 697 height 13
type input "[PERSON_NAME]"
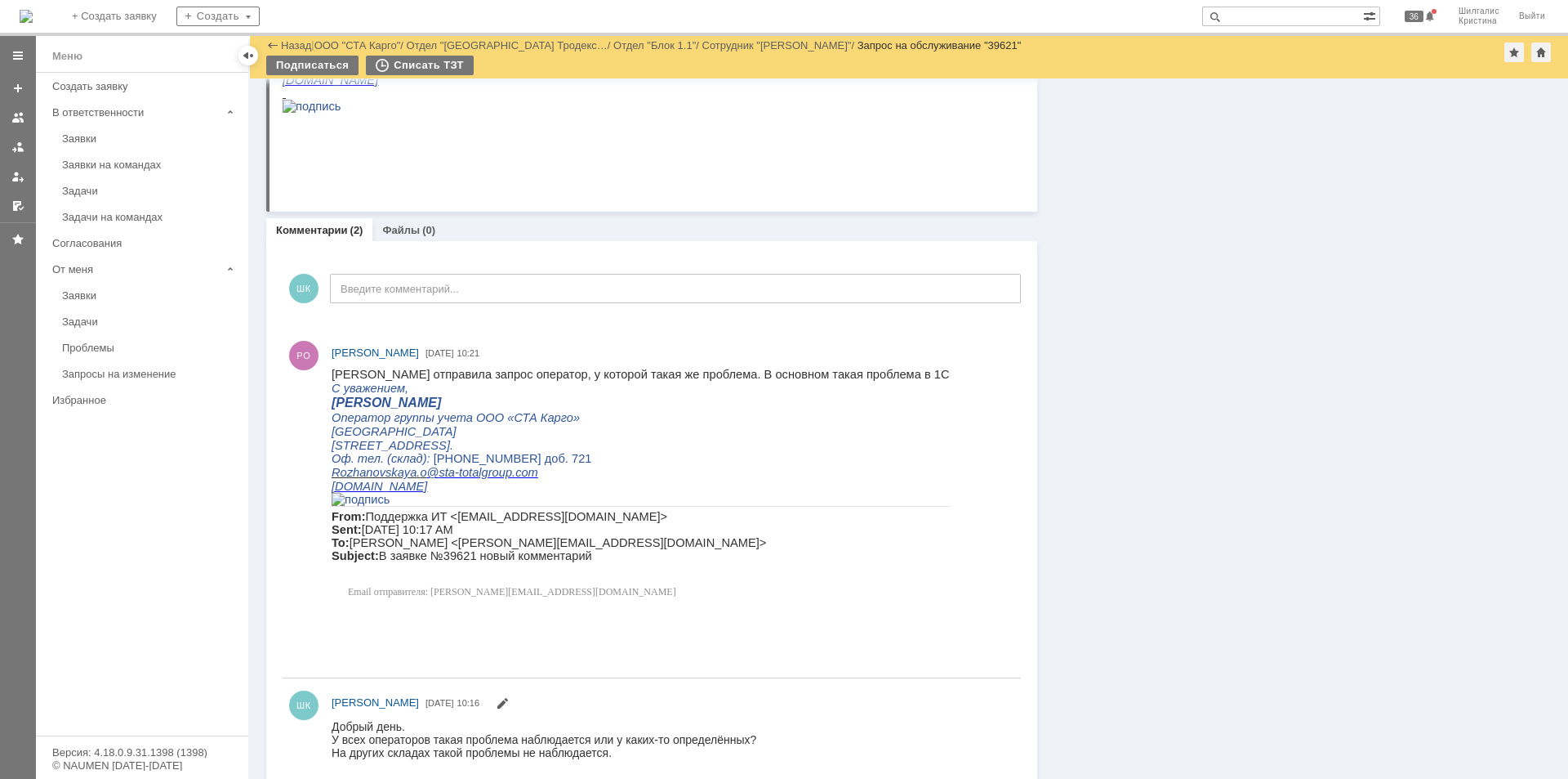
click at [1174, 481] on div "Информация Задачи (0) Связи (0) SLA Статус Редактировать Ответственный: Бельшин…" at bounding box center [1294, 106] width 514 height 1363
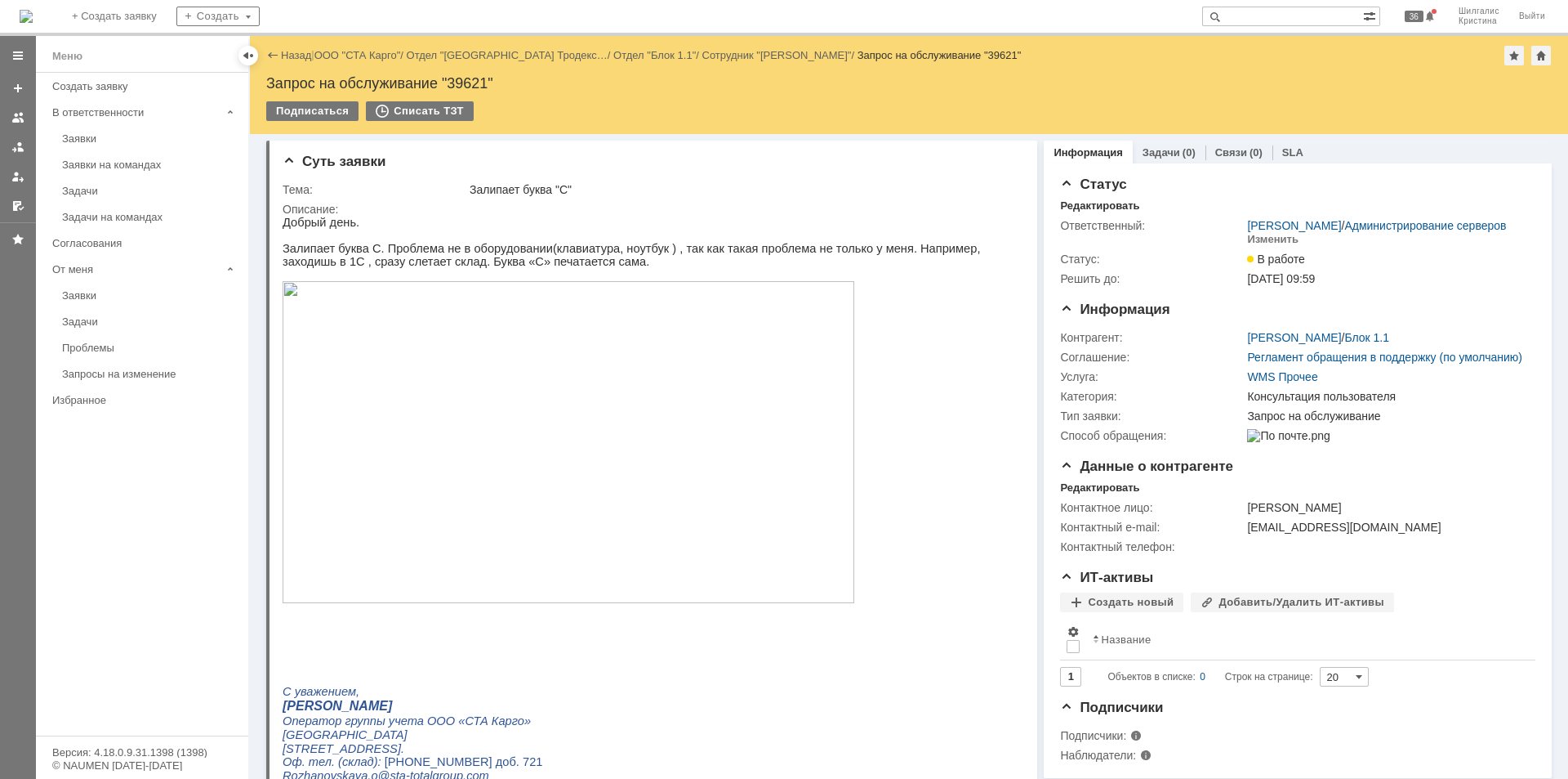
click at [459, 77] on div "Запрос на обслуживание "39621"" at bounding box center [908, 83] width 1285 height 17
copy div "39621"
click at [355, 53] on link "ООО "СТА Карго"" at bounding box center [357, 55] width 86 height 12
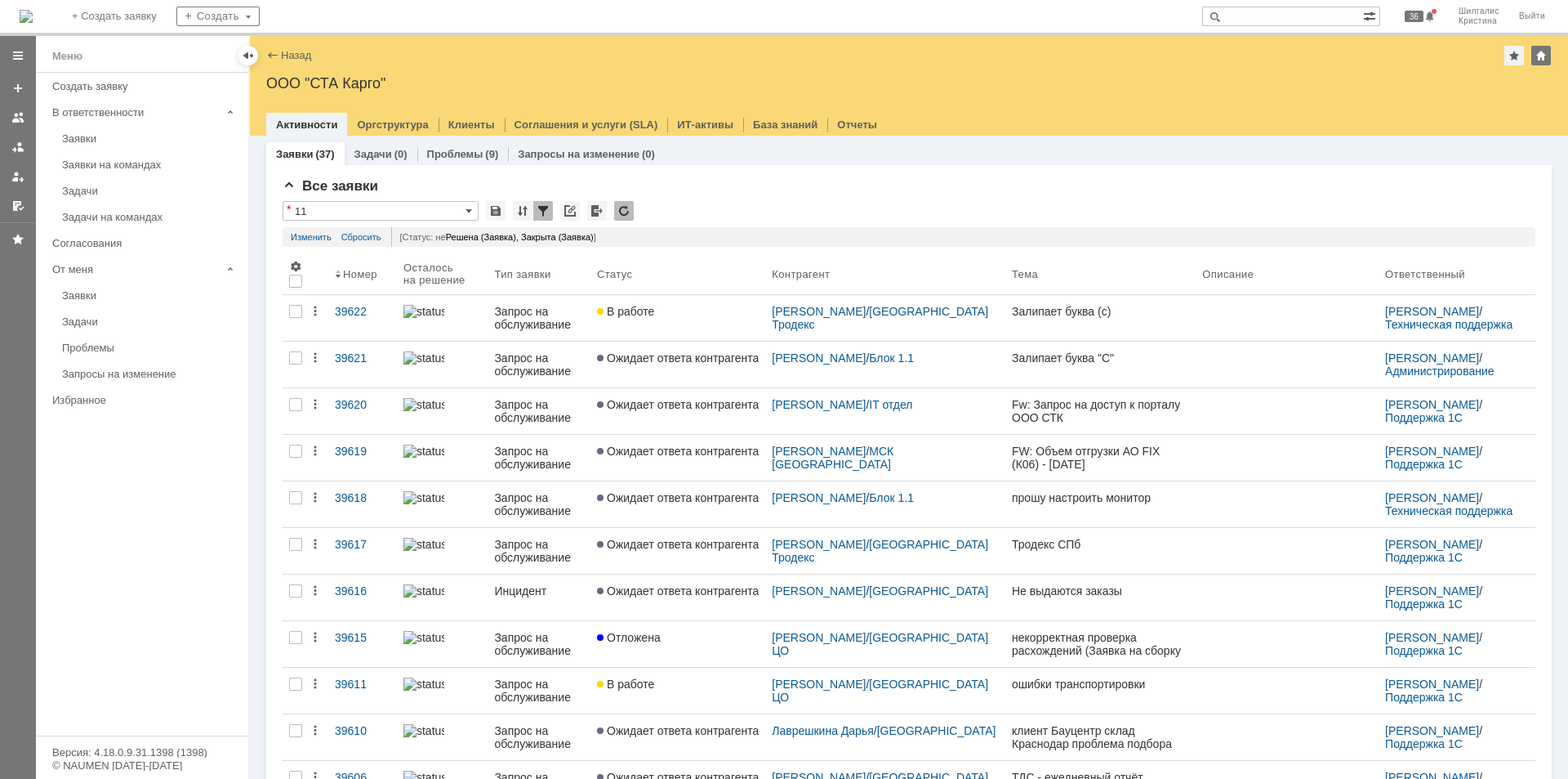
click at [85, 134] on div "Заявки" at bounding box center [150, 138] width 176 height 12
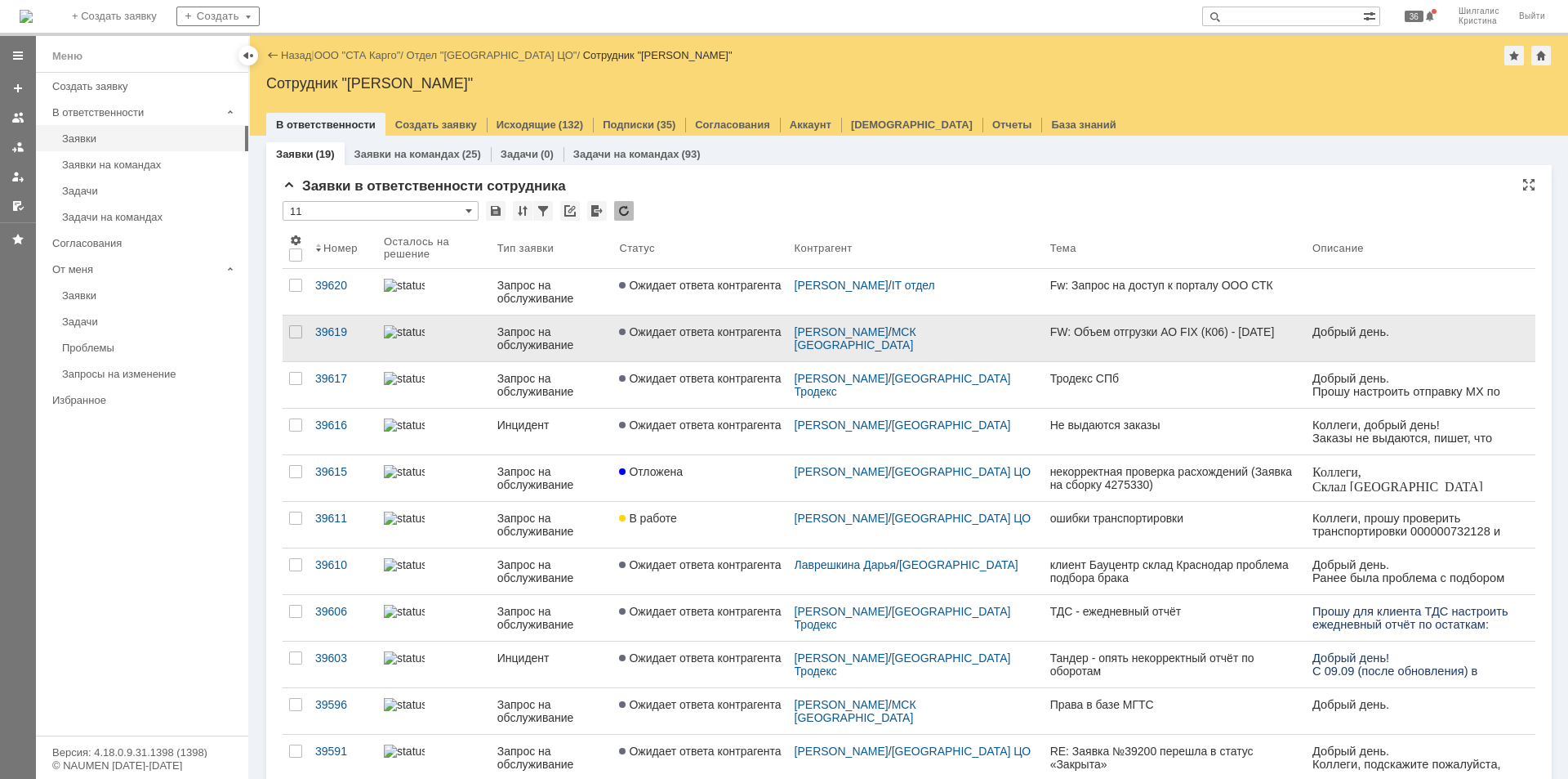
click at [708, 349] on link "Ожидает ответа контрагента" at bounding box center [700, 338] width 174 height 46
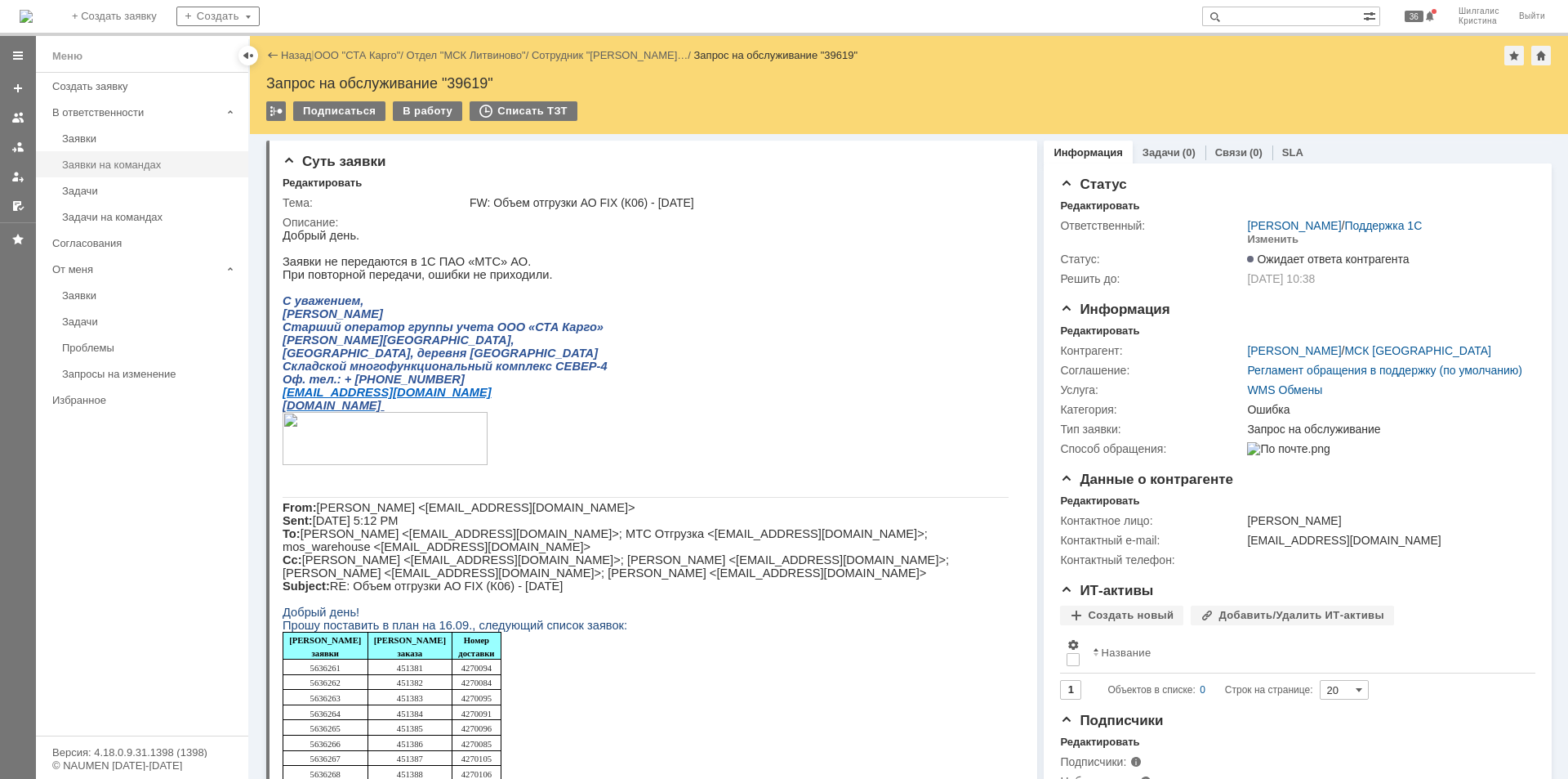
click at [109, 165] on div "Заявки на командах" at bounding box center [150, 165] width 176 height 12
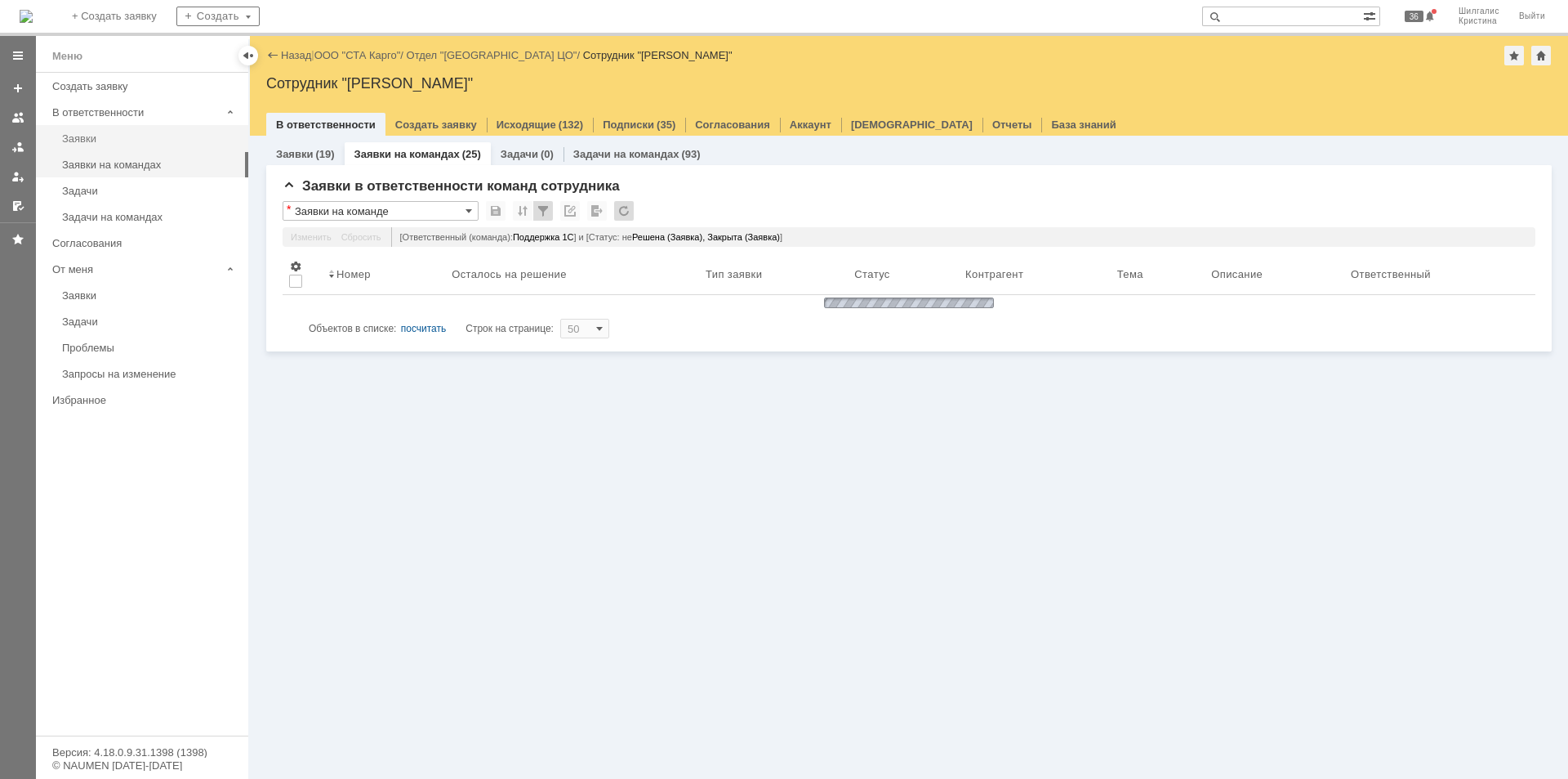
click at [110, 138] on div "Заявки" at bounding box center [150, 138] width 176 height 12
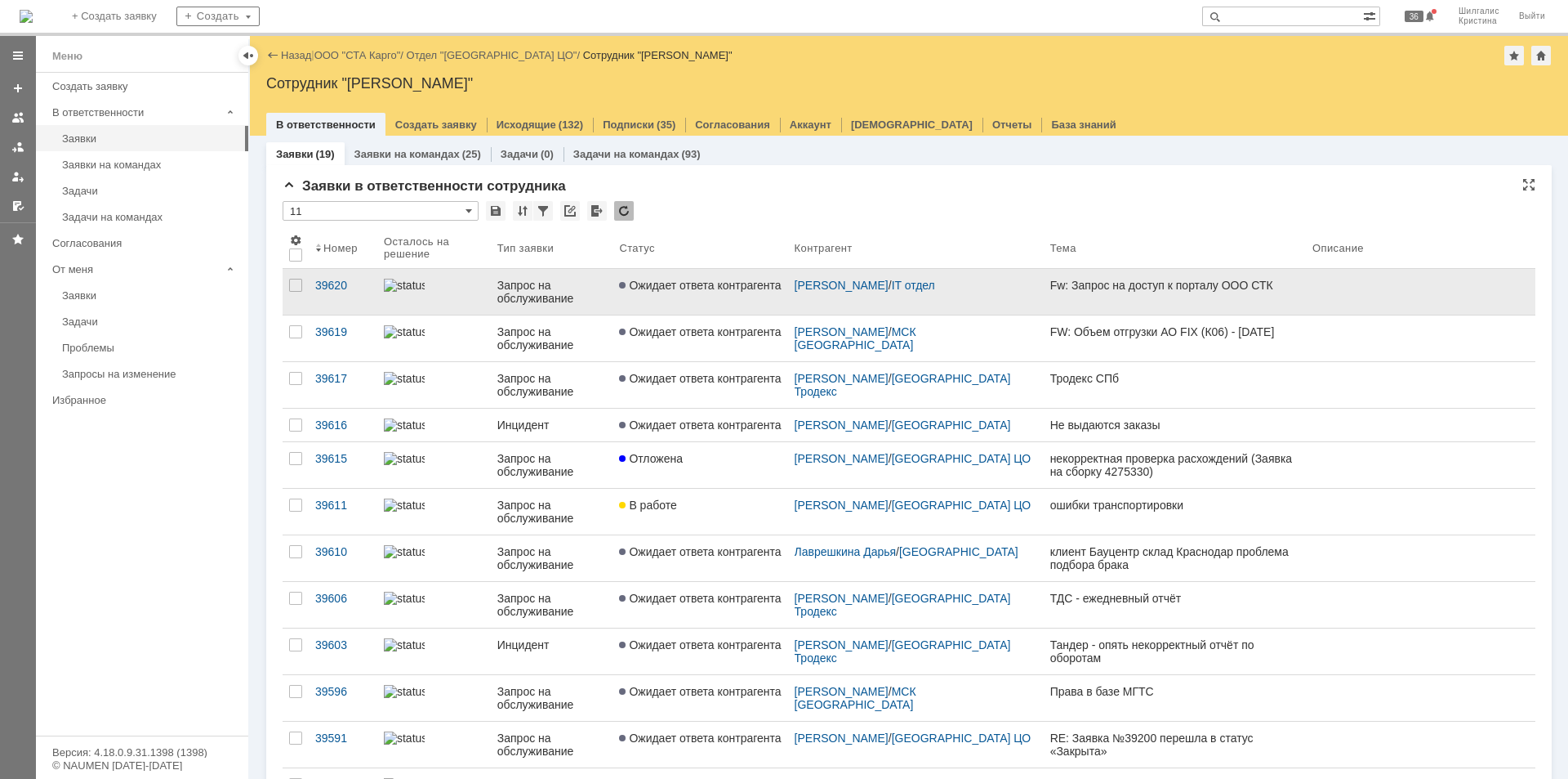
click at [691, 294] on link "Ожидает ответа контрагента" at bounding box center [700, 291] width 174 height 46
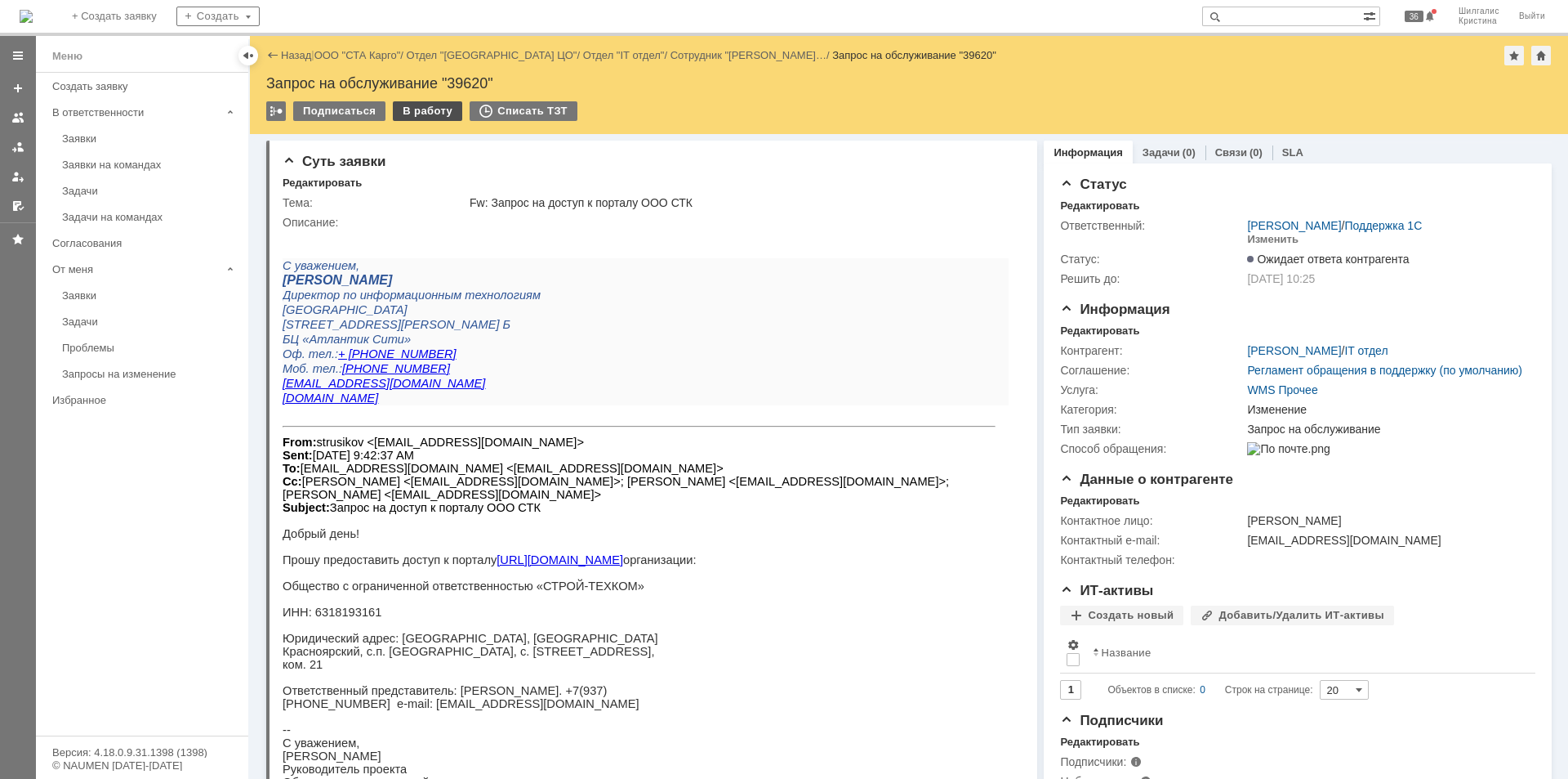
click at [415, 115] on div "В работу" at bounding box center [428, 111] width 70 height 20
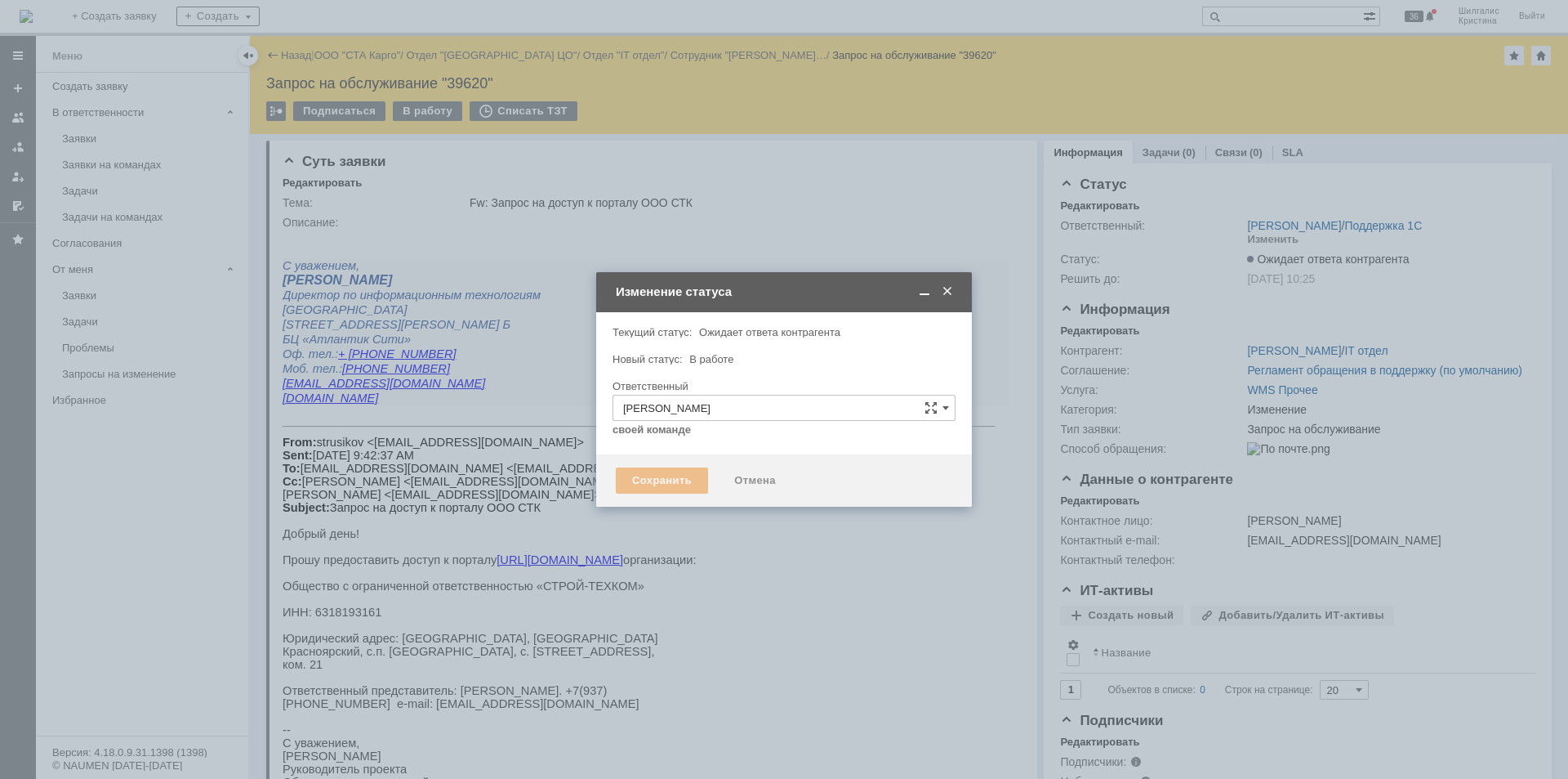
type input "Изменение"
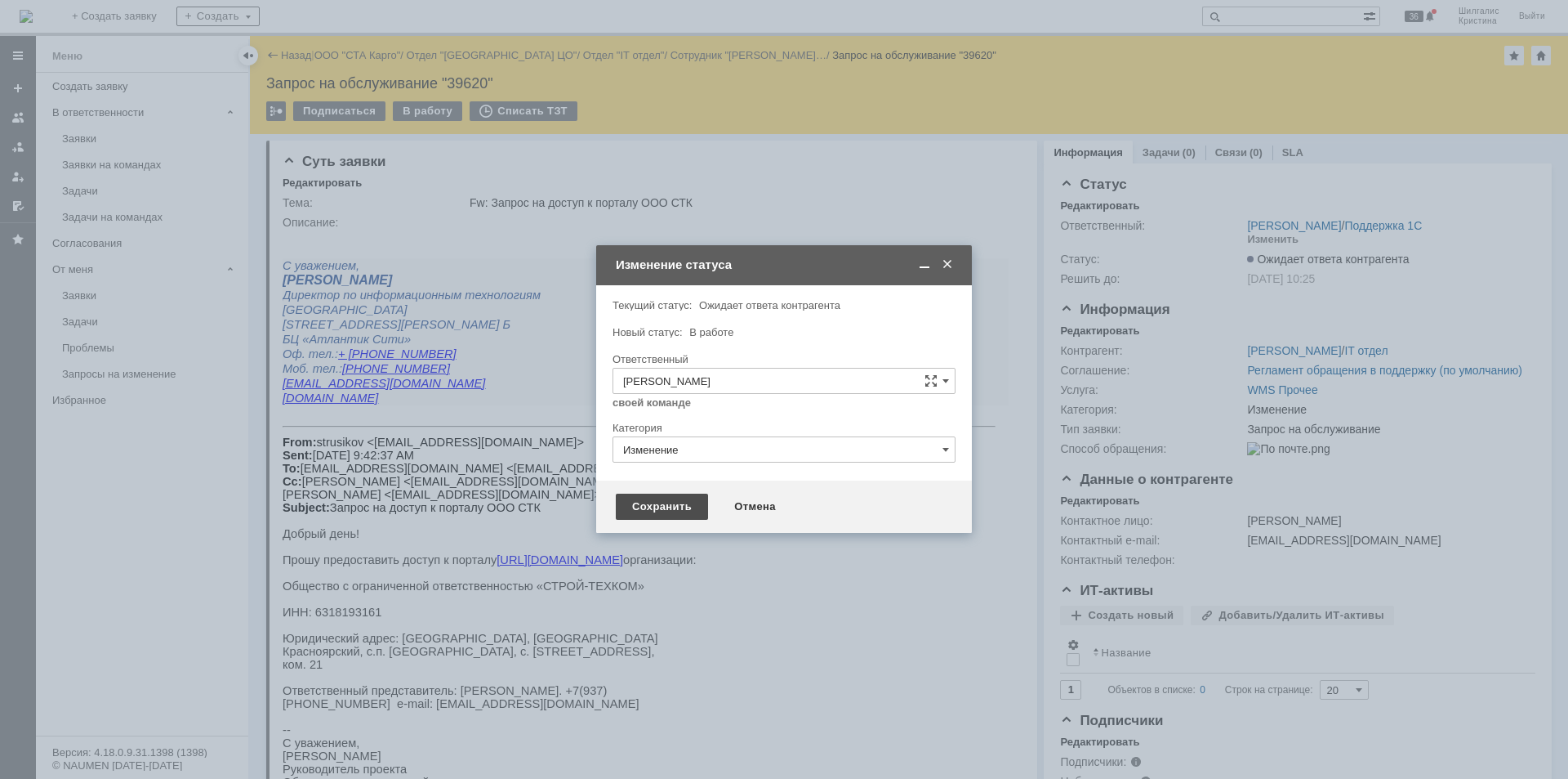
click at [663, 499] on div "Сохранить" at bounding box center [661, 506] width 92 height 26
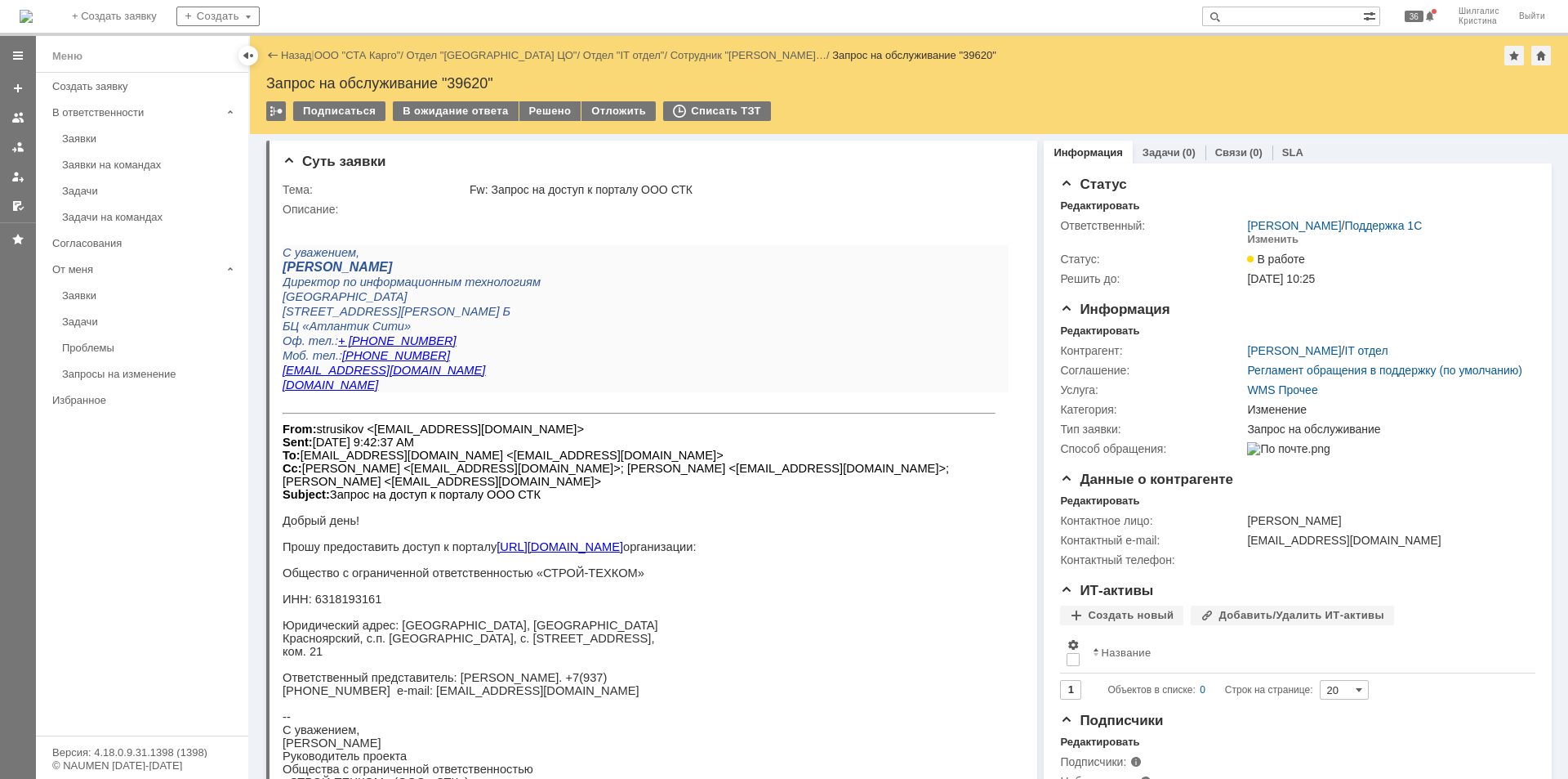
click at [363, 52] on link "ООО "СТА Карго"" at bounding box center [357, 55] width 86 height 12
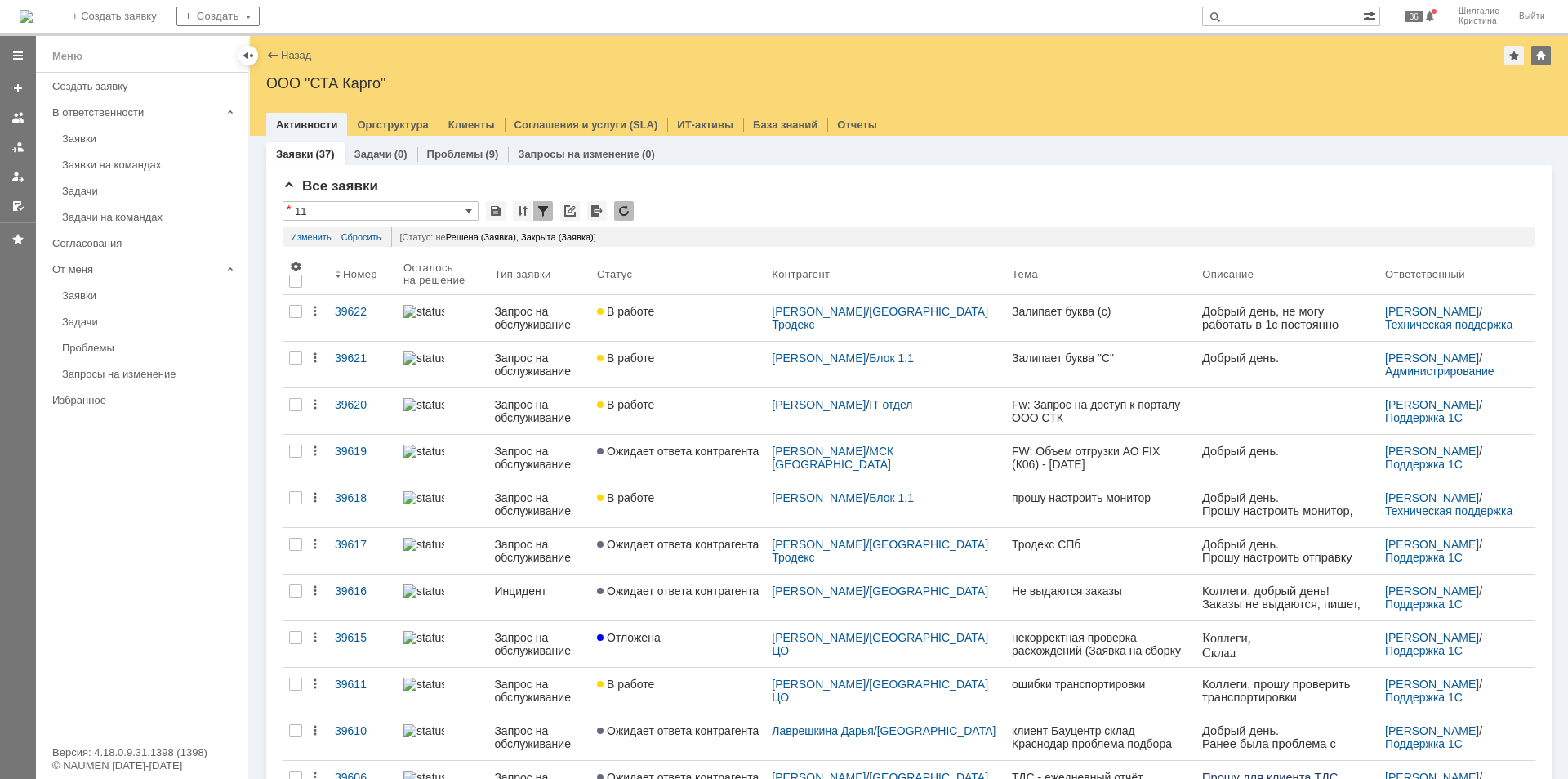
click at [686, 582] on link "Ожидает ответа контрагента" at bounding box center [678, 597] width 174 height 46
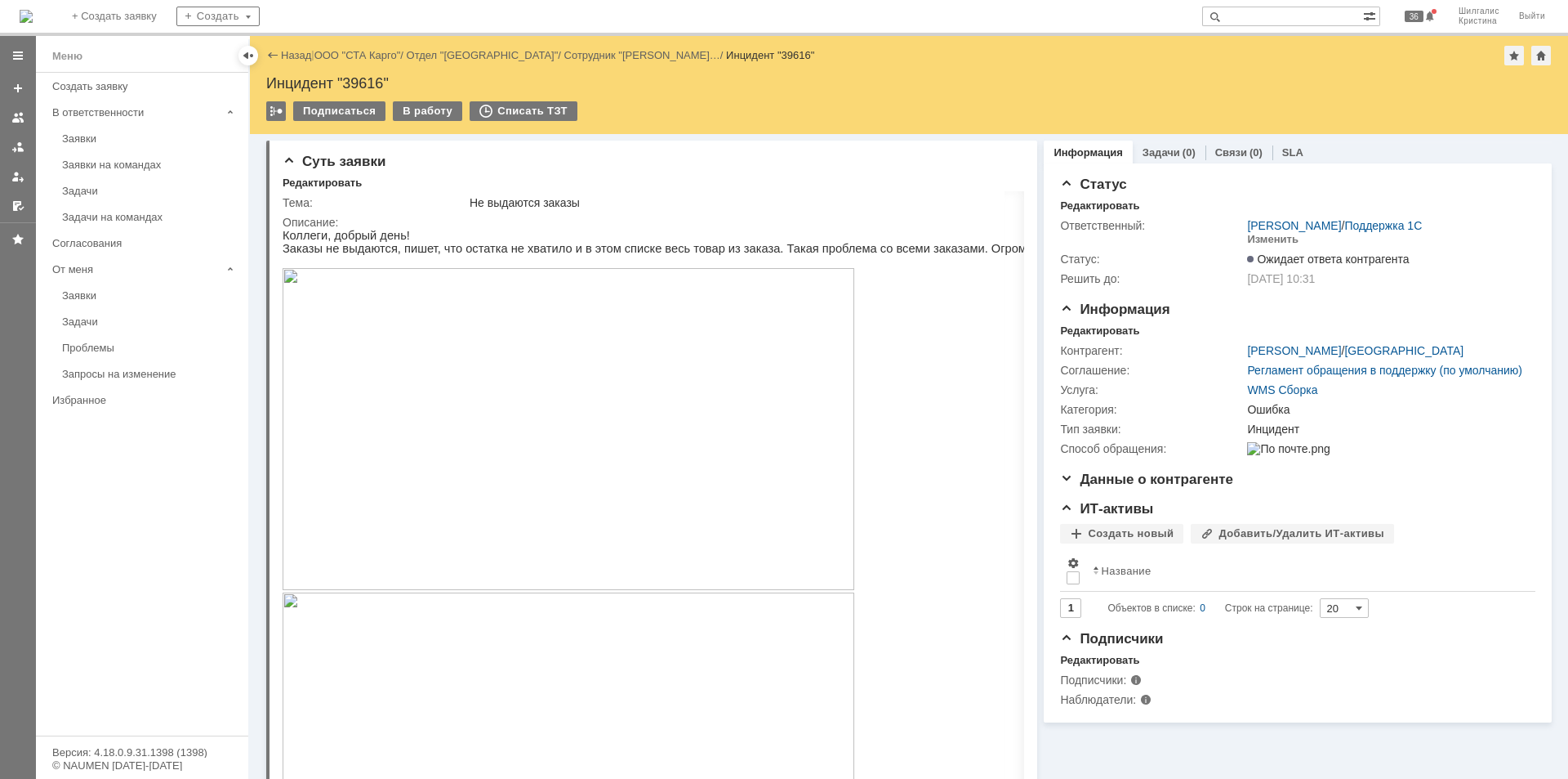
click at [532, 353] on img at bounding box center [568, 428] width 572 height 322
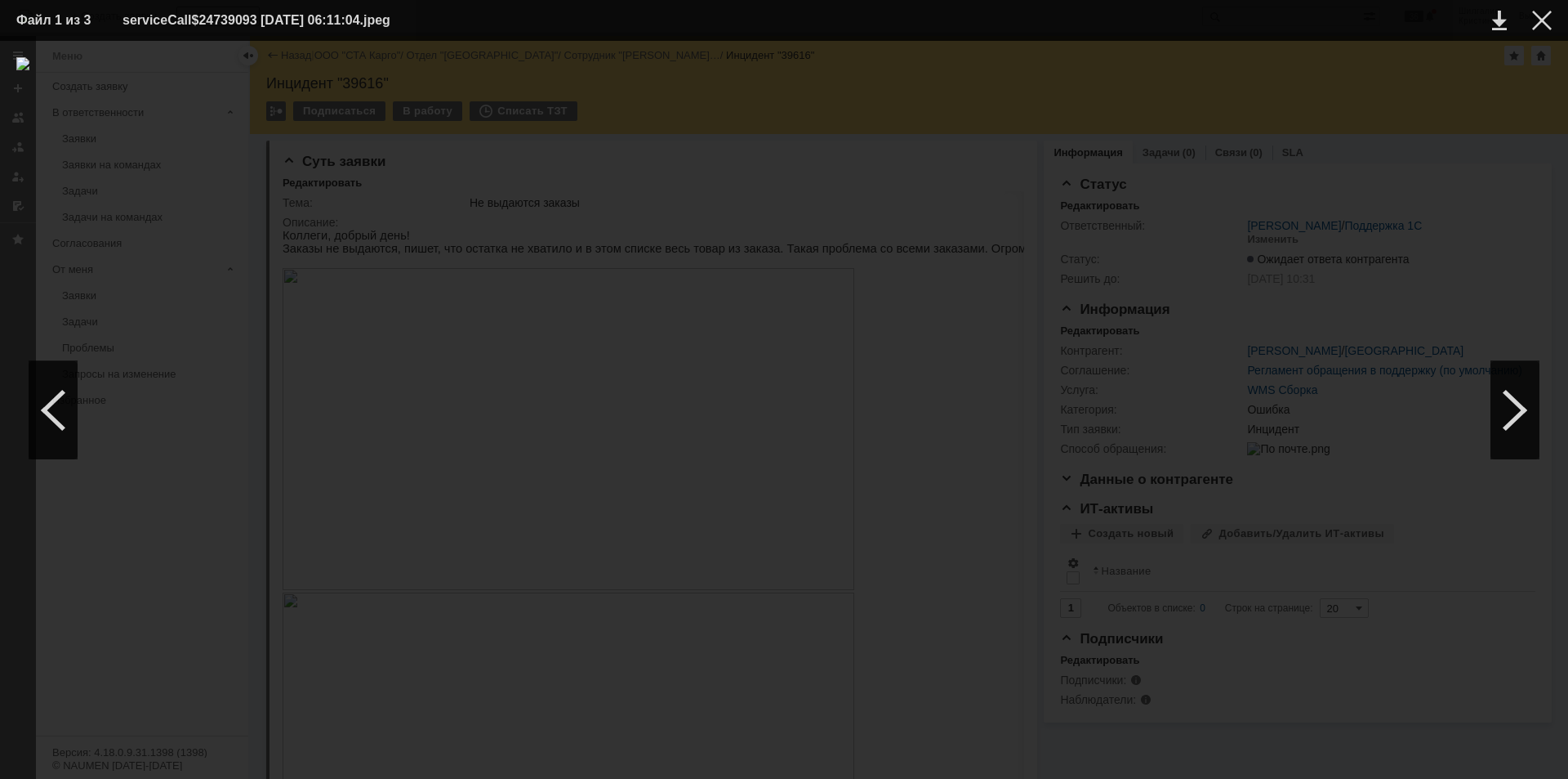
drag, startPoint x: 1543, startPoint y: 19, endPoint x: 1567, endPoint y: 28, distance: 25.6
click at [1544, 19] on div at bounding box center [1542, 21] width 20 height 20
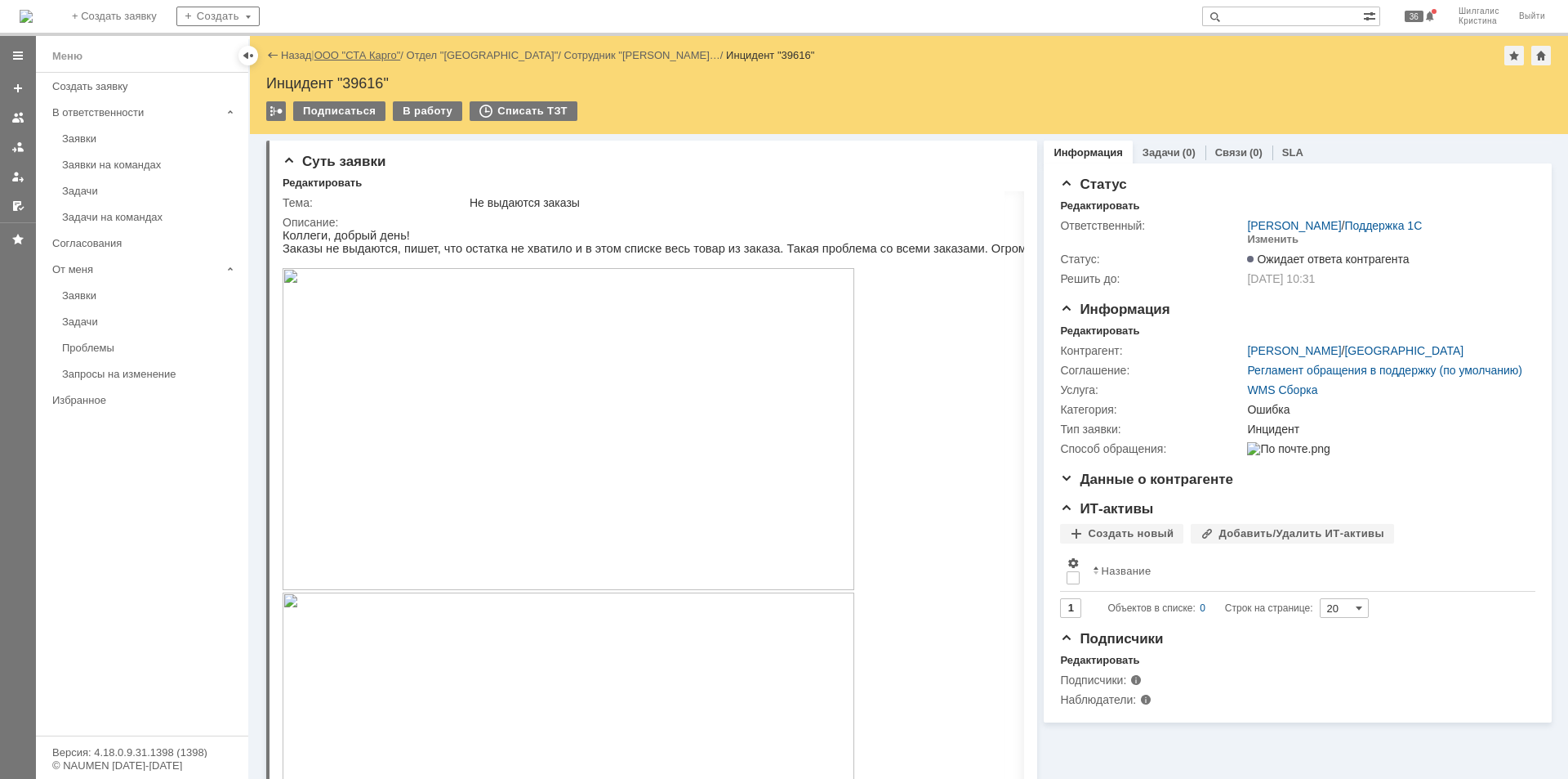
click at [353, 50] on link "ООО "СТА Карго"" at bounding box center [357, 55] width 86 height 12
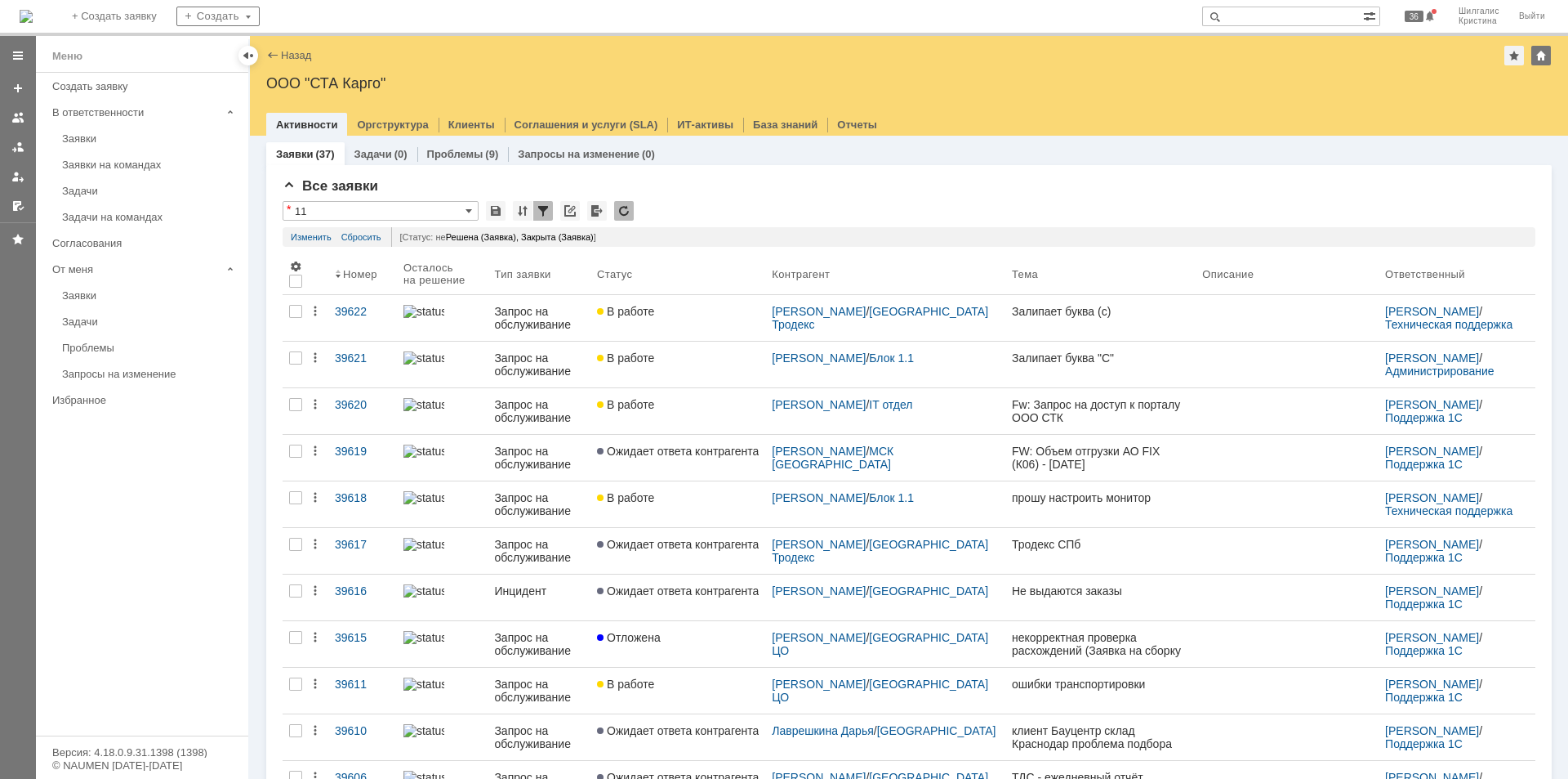
click at [671, 318] on link "В работе" at bounding box center [678, 318] width 174 height 46
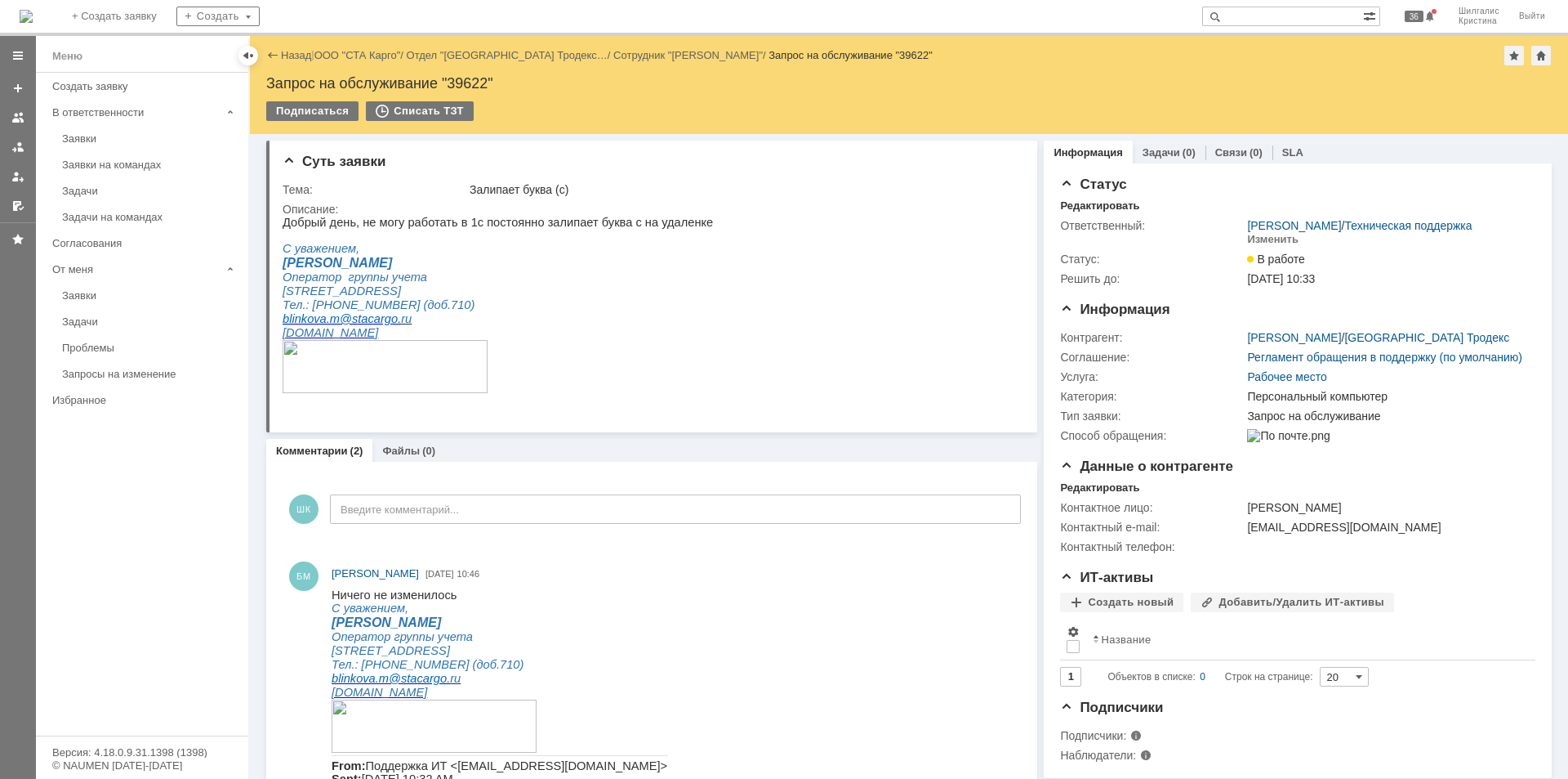
click at [364, 52] on link "ООО "СТА Карго"" at bounding box center [357, 55] width 86 height 12
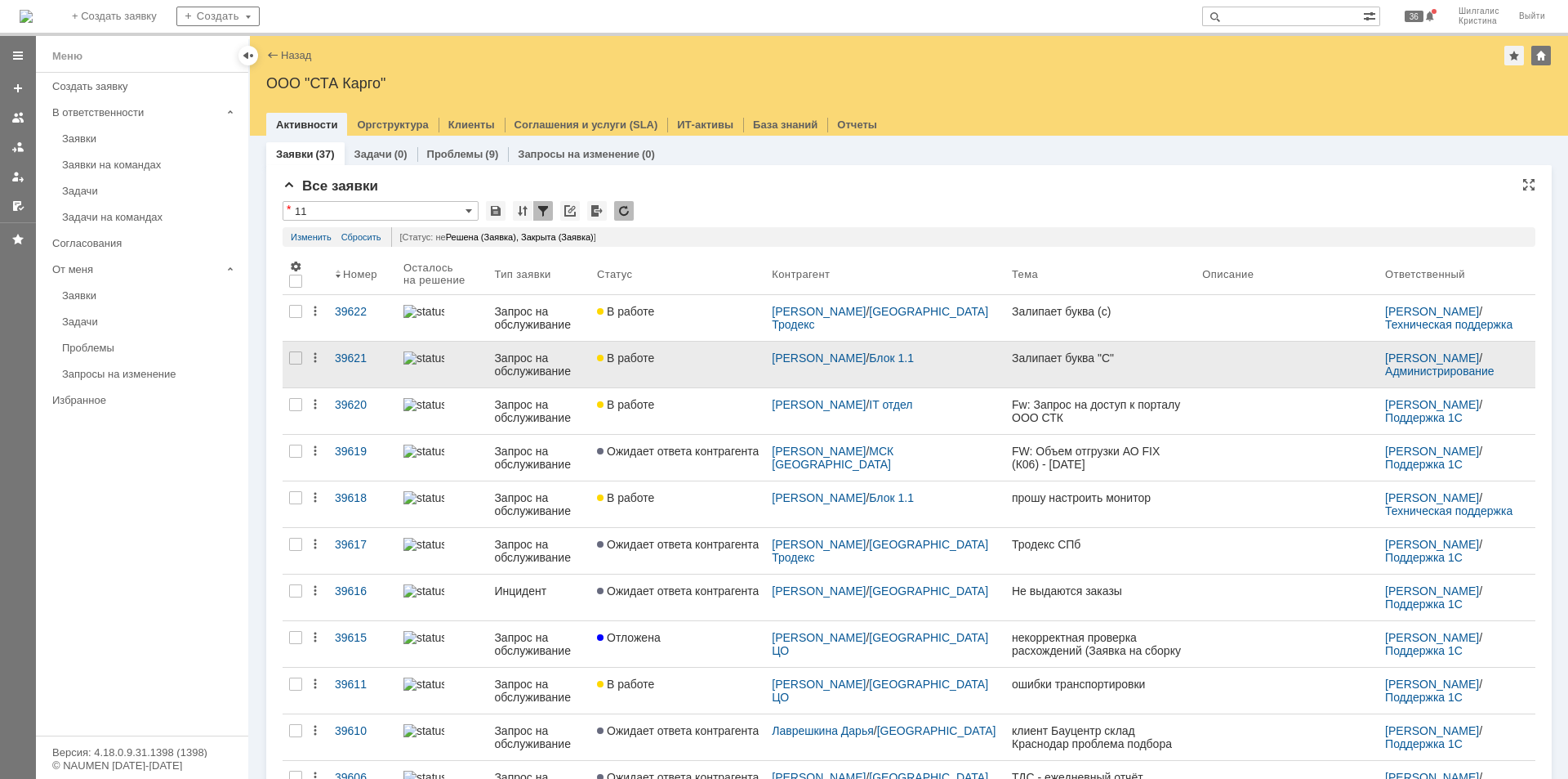
click at [730, 357] on div "В работе" at bounding box center [677, 358] width 162 height 13
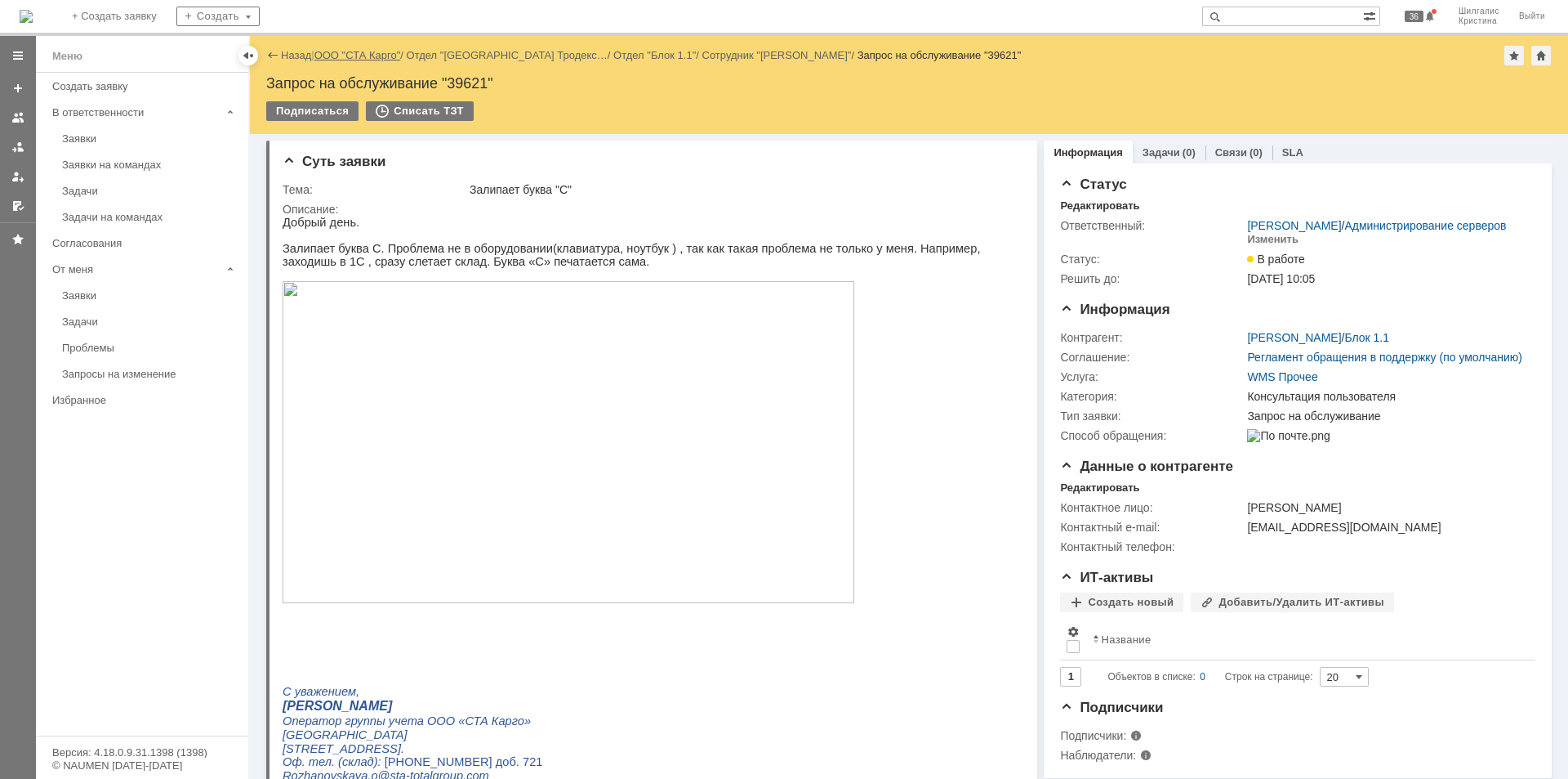
click at [347, 54] on link "ООО "СТА Карго"" at bounding box center [357, 55] width 86 height 12
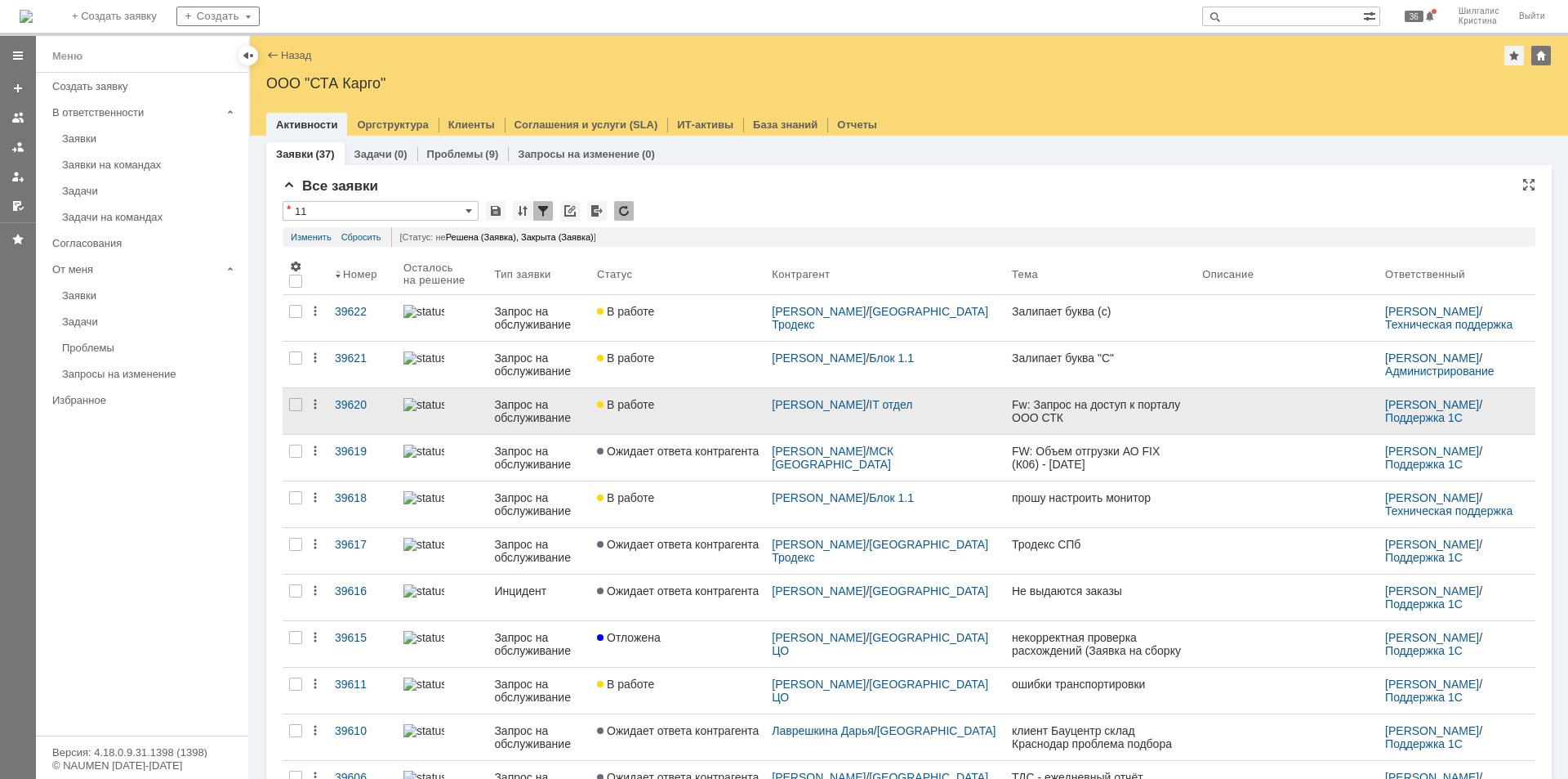
click at [654, 404] on span "В работе" at bounding box center [625, 405] width 57 height 13
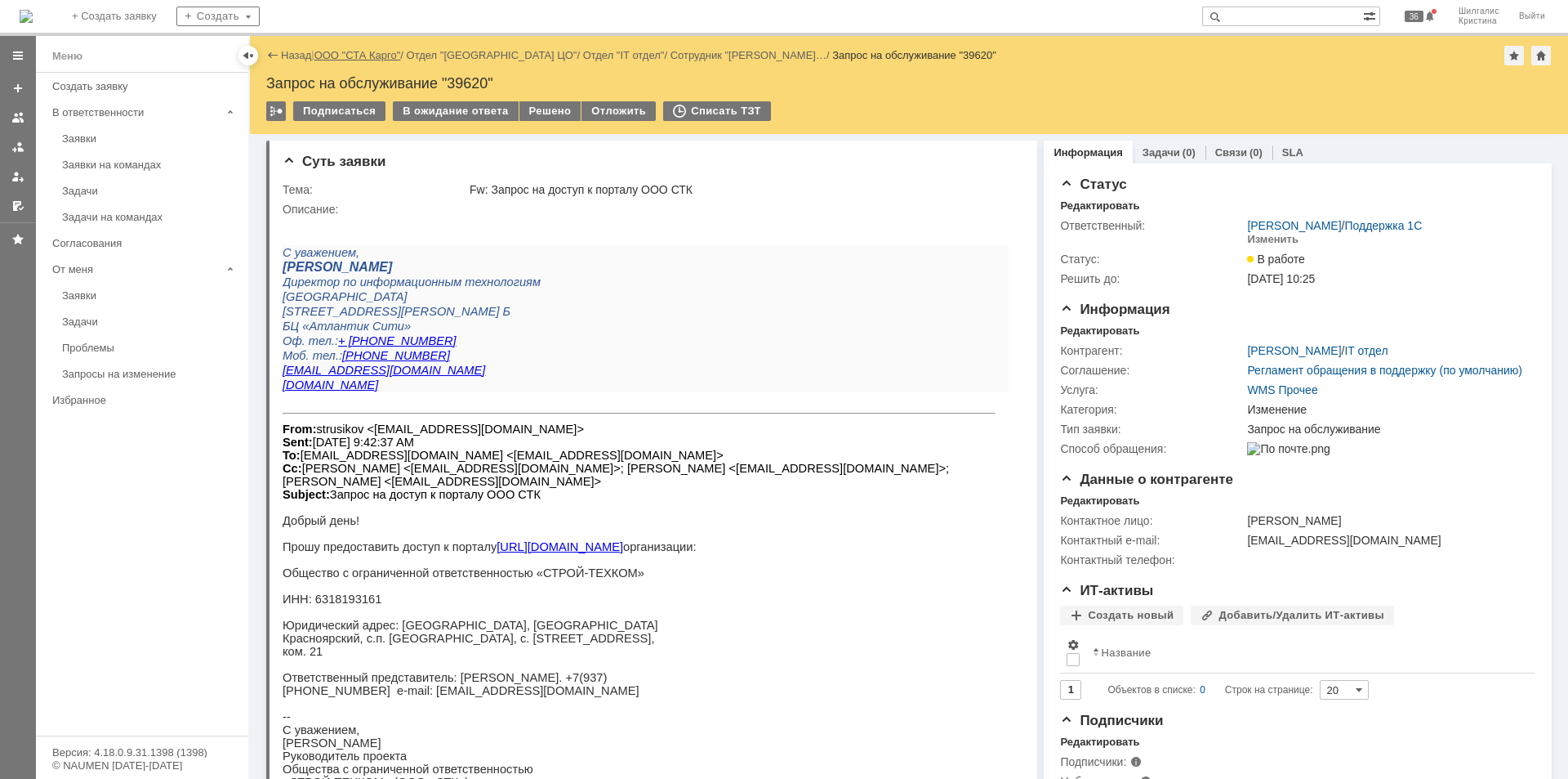
click at [371, 52] on link "ООО "СТА Карго"" at bounding box center [357, 55] width 86 height 12
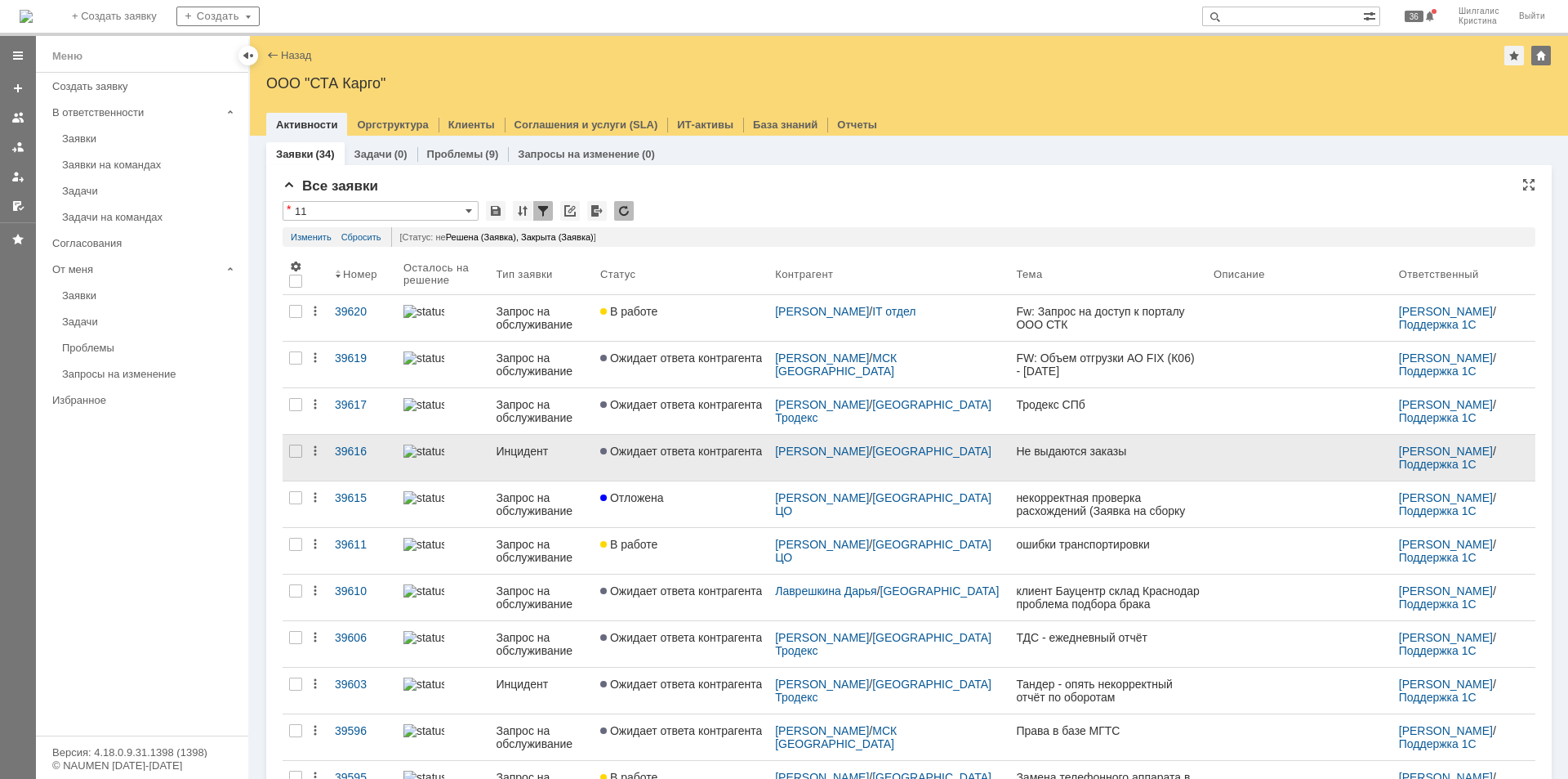
click at [705, 449] on span "Ожидает ответа контрагента" at bounding box center [681, 451] width 162 height 13
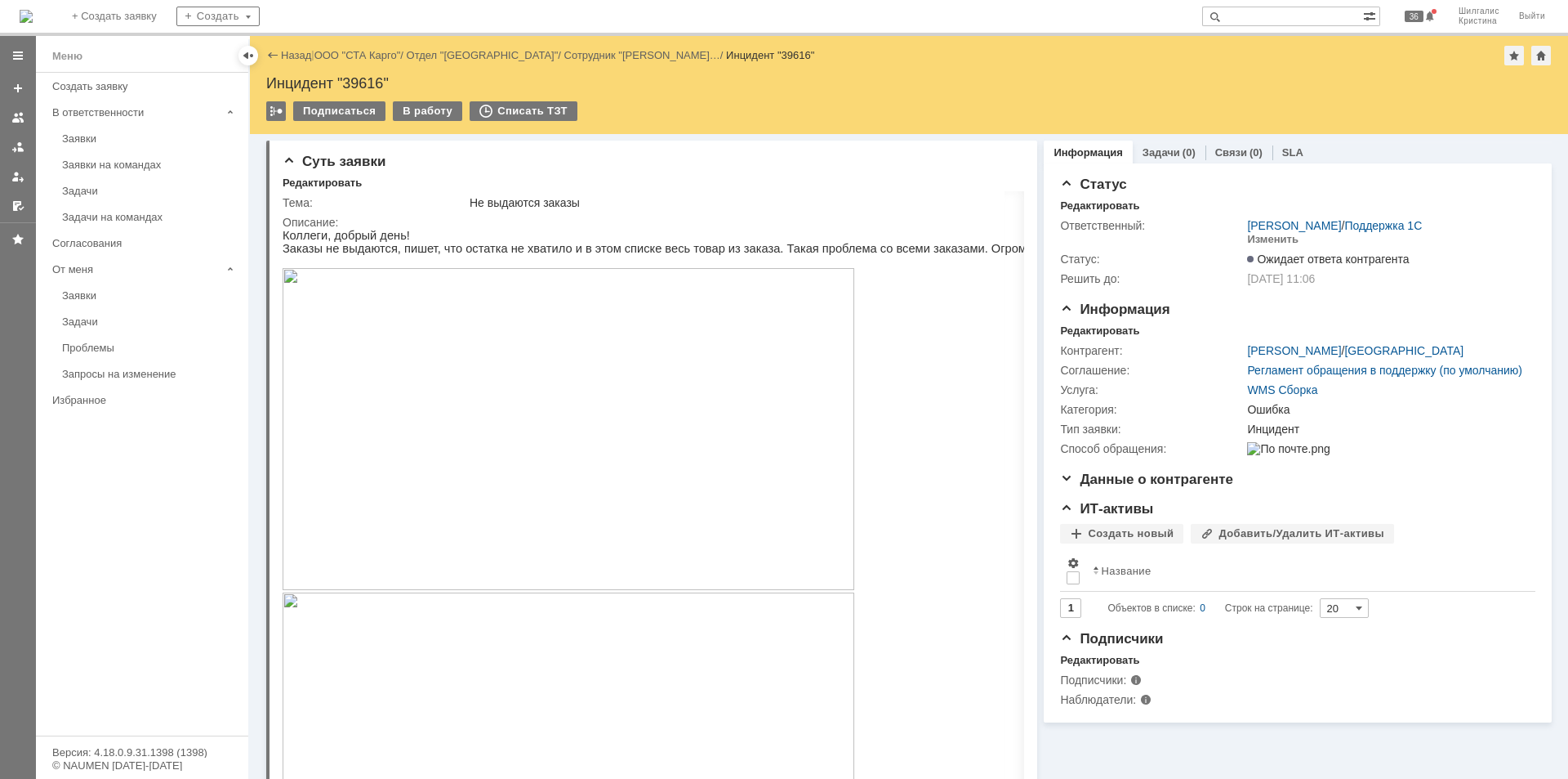
drag, startPoint x: 854, startPoint y: 155, endPoint x: 863, endPoint y: 158, distance: 9.5
click at [857, 155] on div "Суть заявки" at bounding box center [653, 162] width 741 height 17
drag, startPoint x: 1218, startPoint y: 586, endPoint x: 1127, endPoint y: 242, distance: 355.8
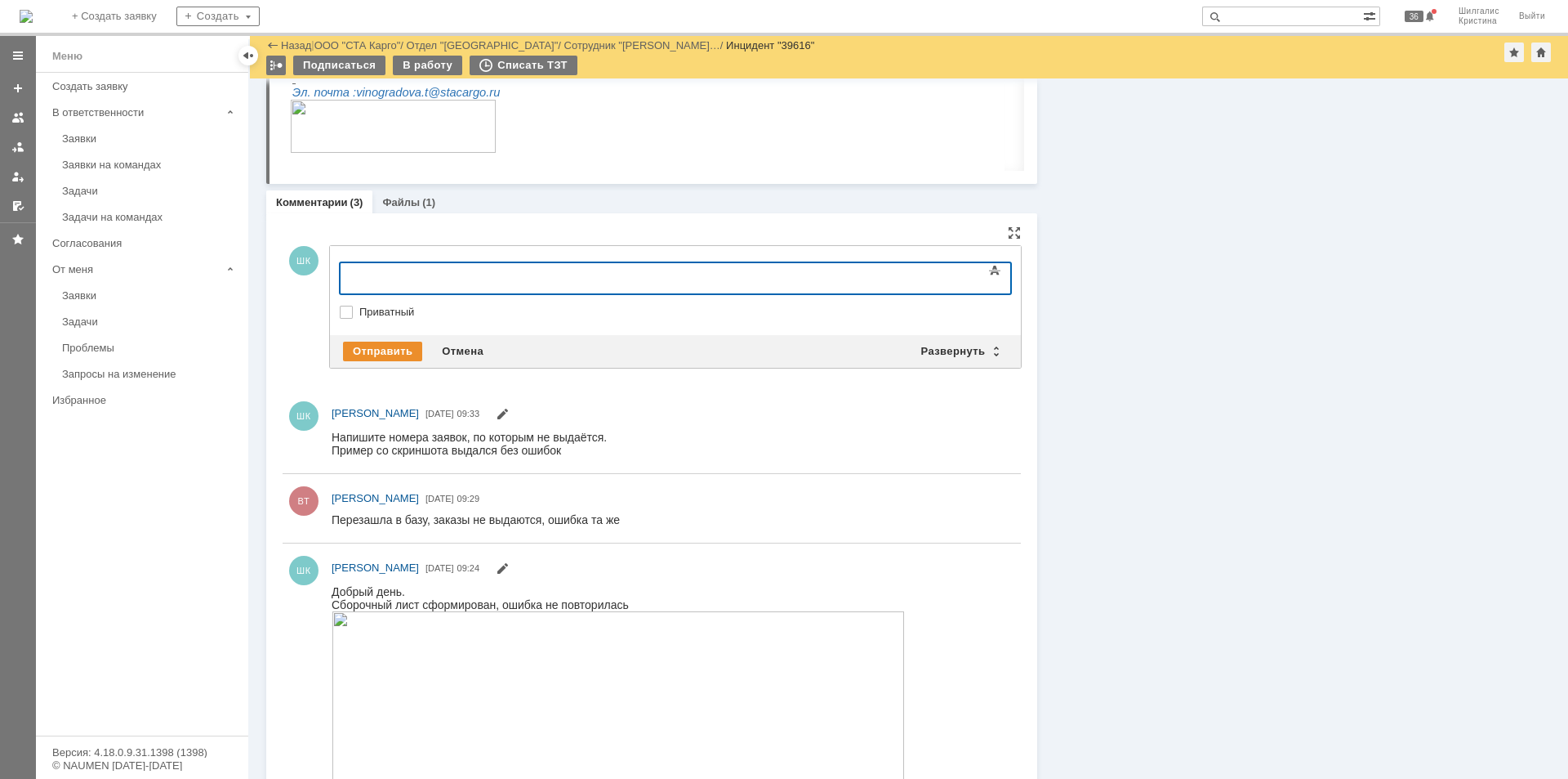
click at [595, 266] on body at bounding box center [473, 276] width 245 height 27
drag, startPoint x: 1271, startPoint y: 371, endPoint x: 1248, endPoint y: 377, distance: 23.8
click at [1270, 371] on div "Информация Задачи (0) Связи (0) SLA Статус Редактировать Ответственный: Шилгали…" at bounding box center [1294, 30] width 514 height 1701
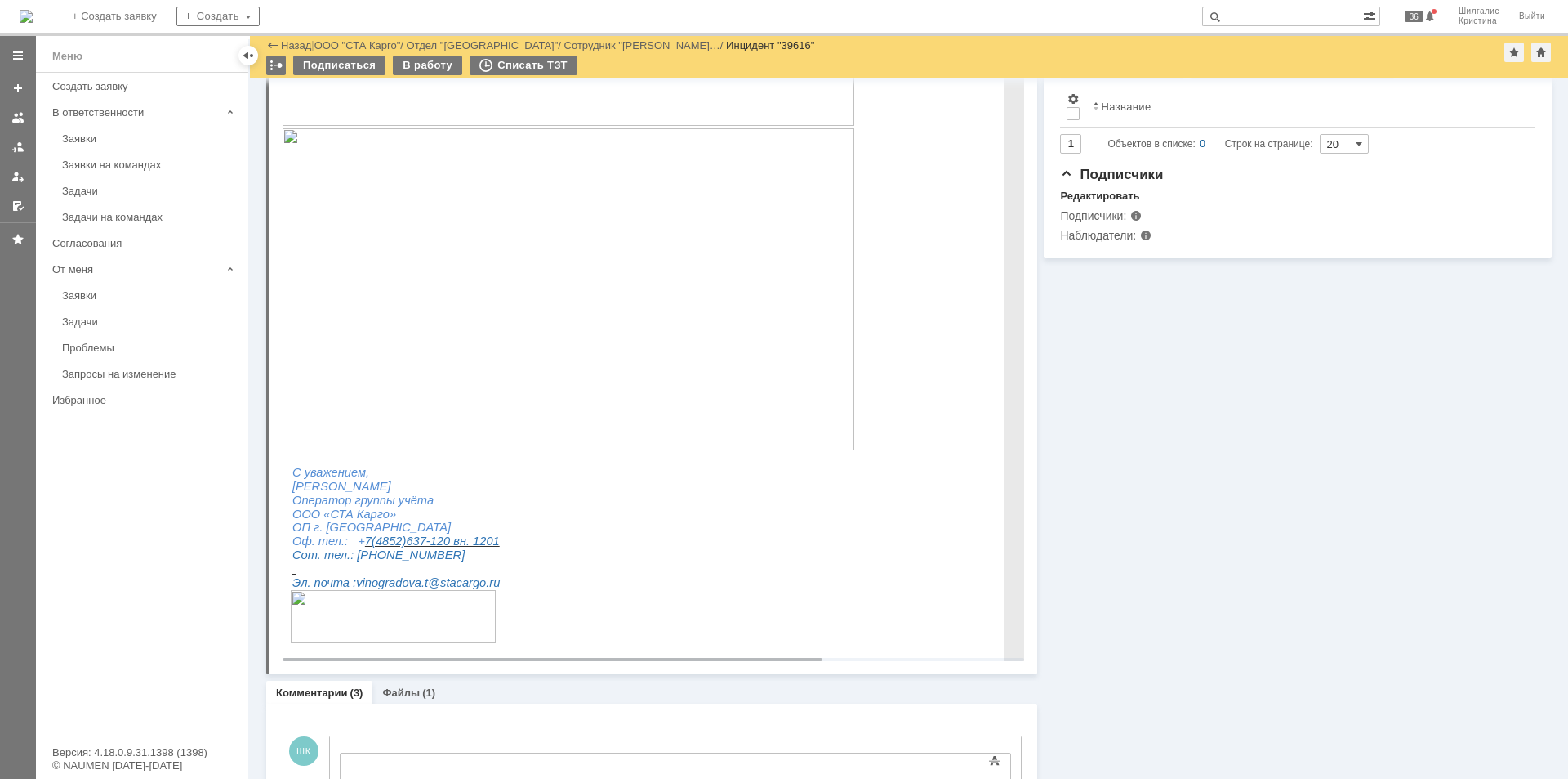
scroll to position [245, 0]
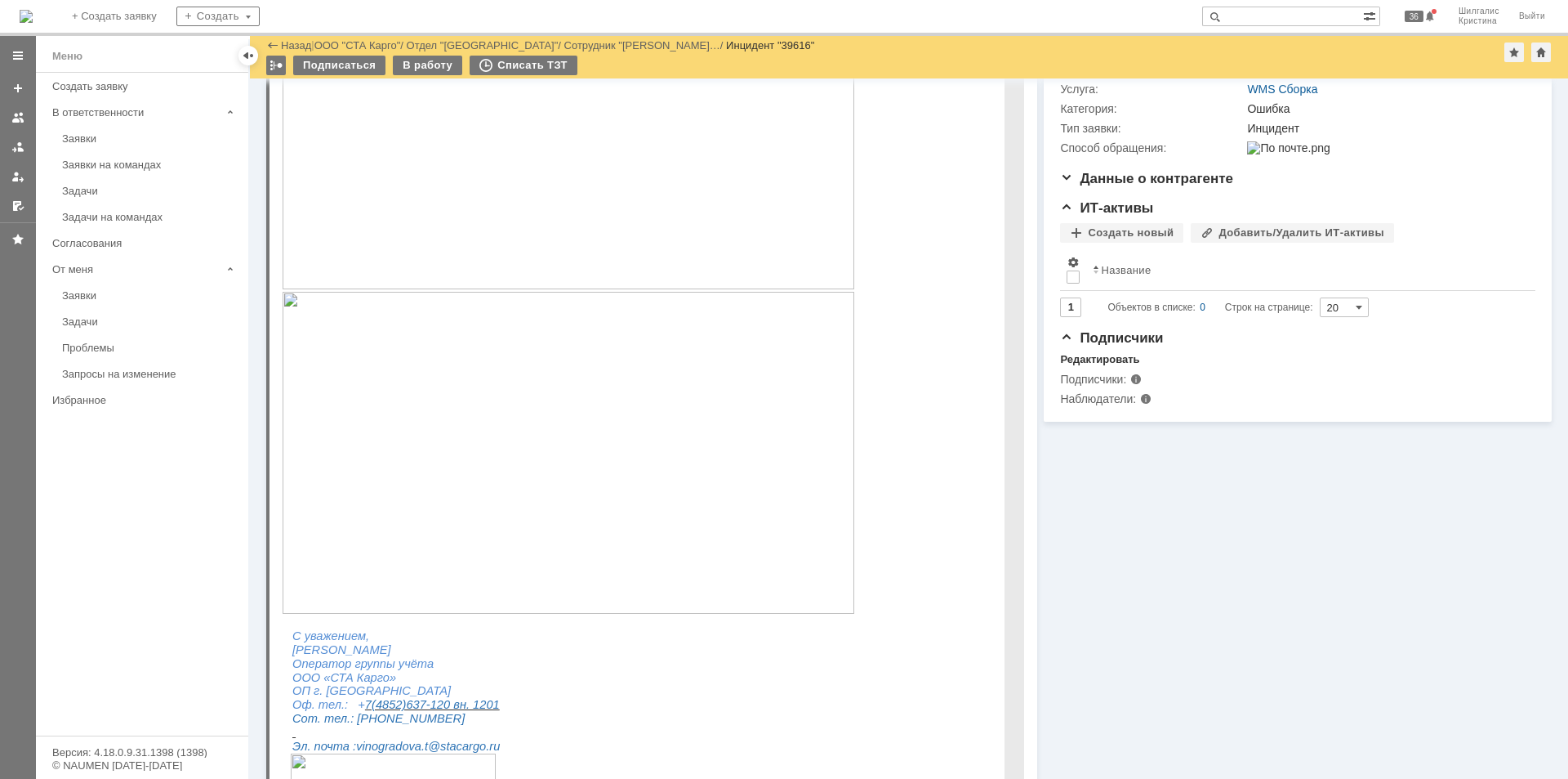
click at [477, 399] on img at bounding box center [568, 452] width 572 height 322
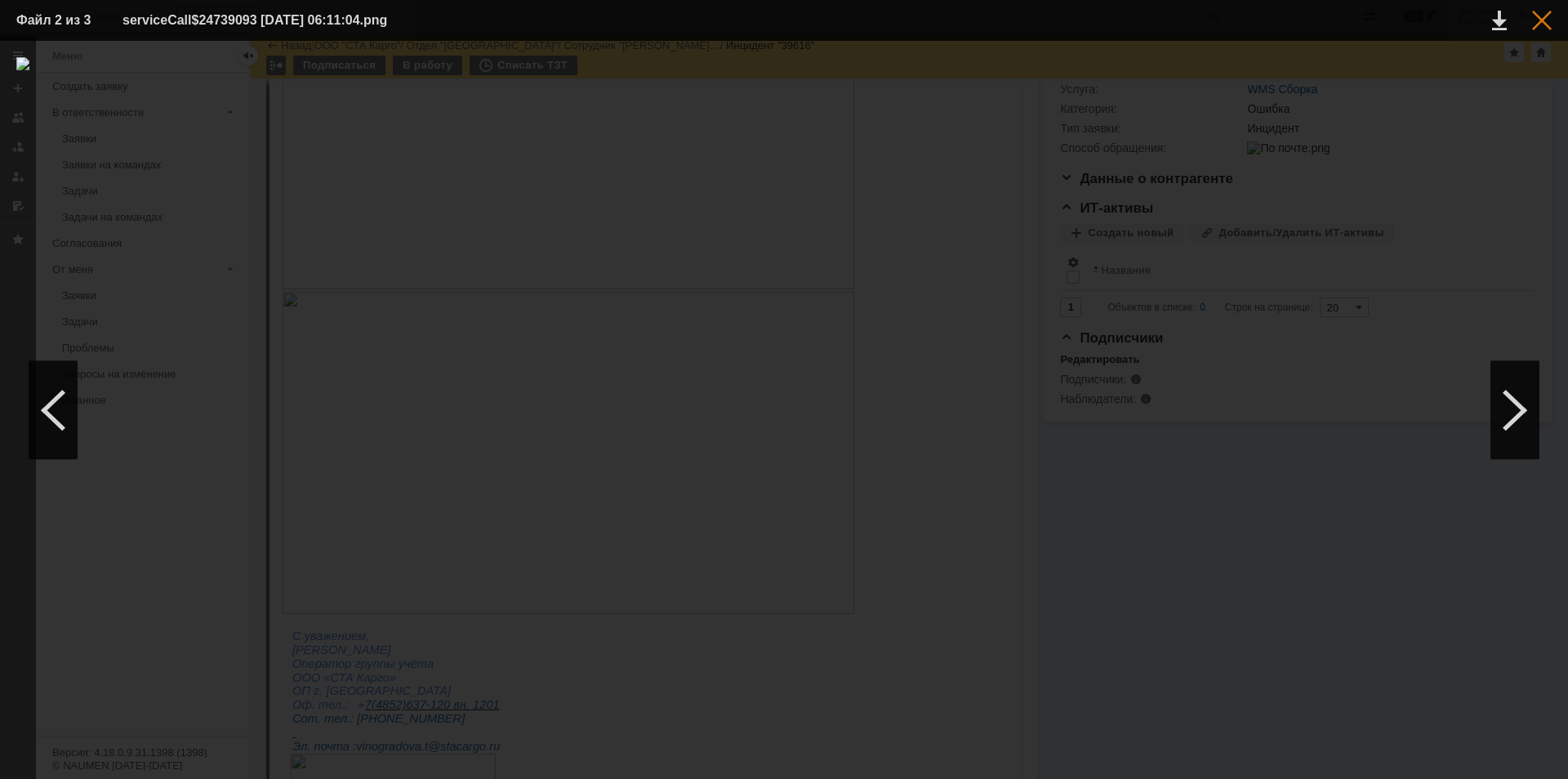
click at [1548, 17] on div at bounding box center [1542, 21] width 20 height 20
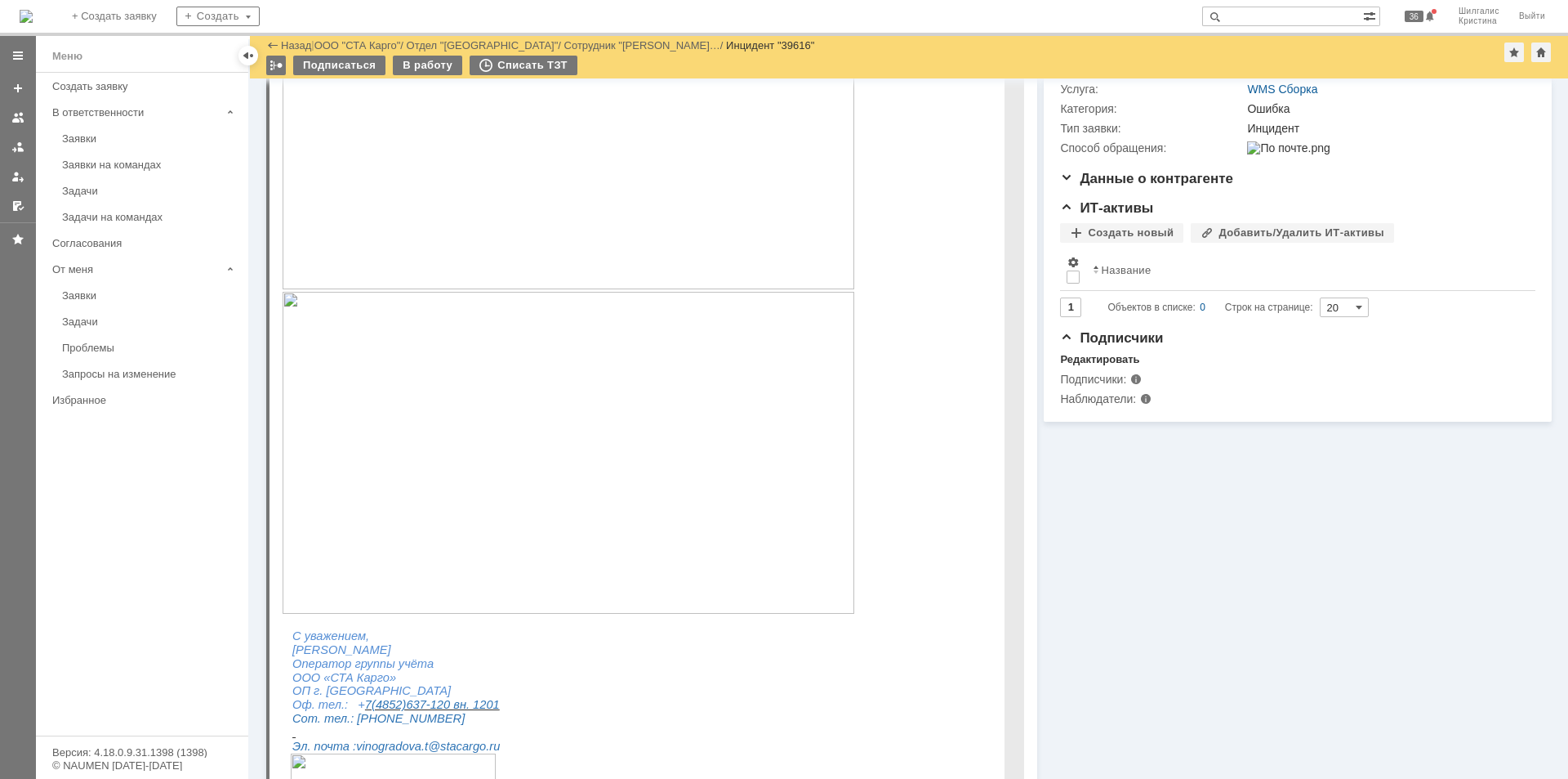
scroll to position [0, 0]
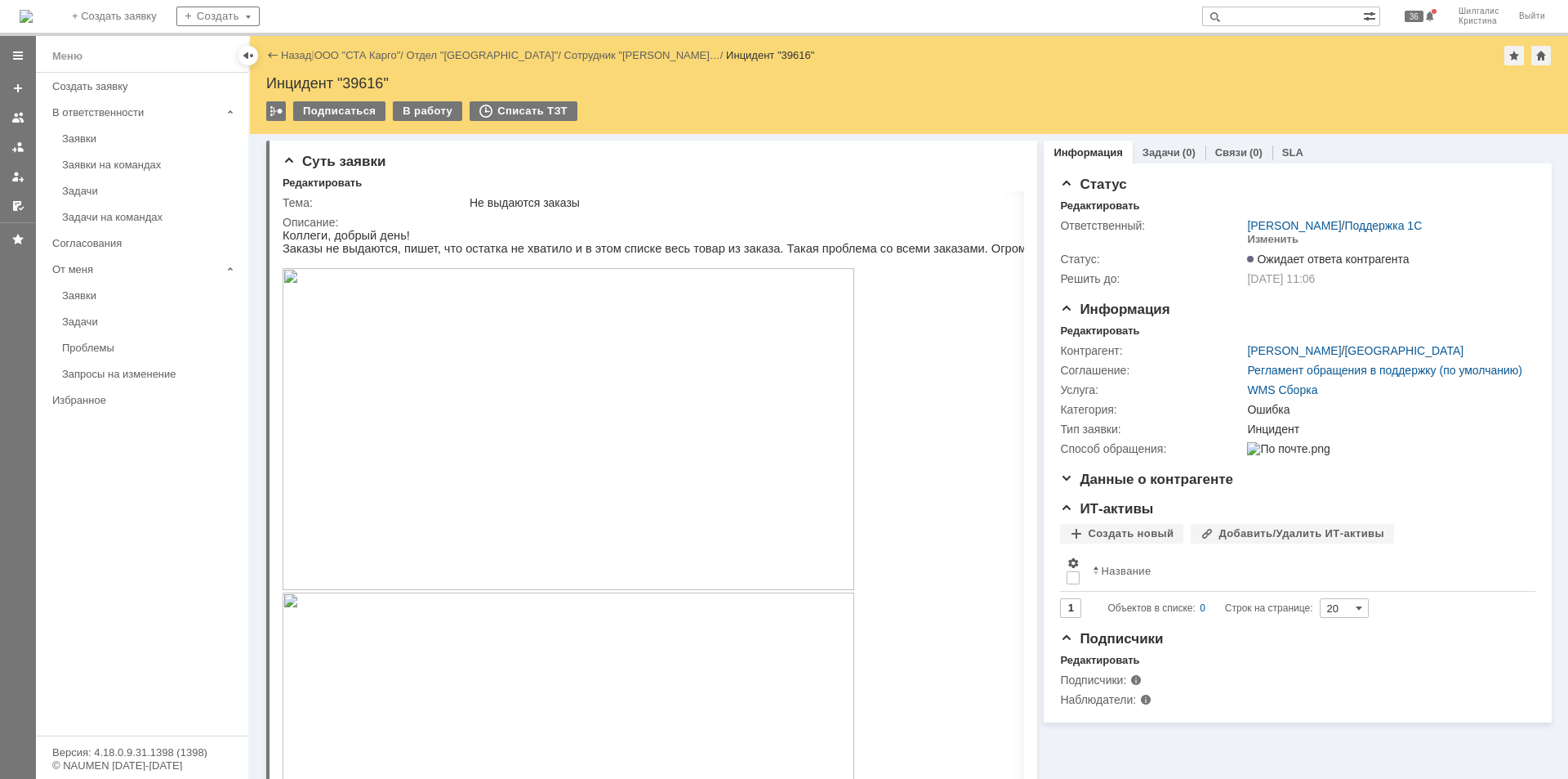
click at [374, 55] on link "ООО "СТА Карго"" at bounding box center [357, 55] width 86 height 12
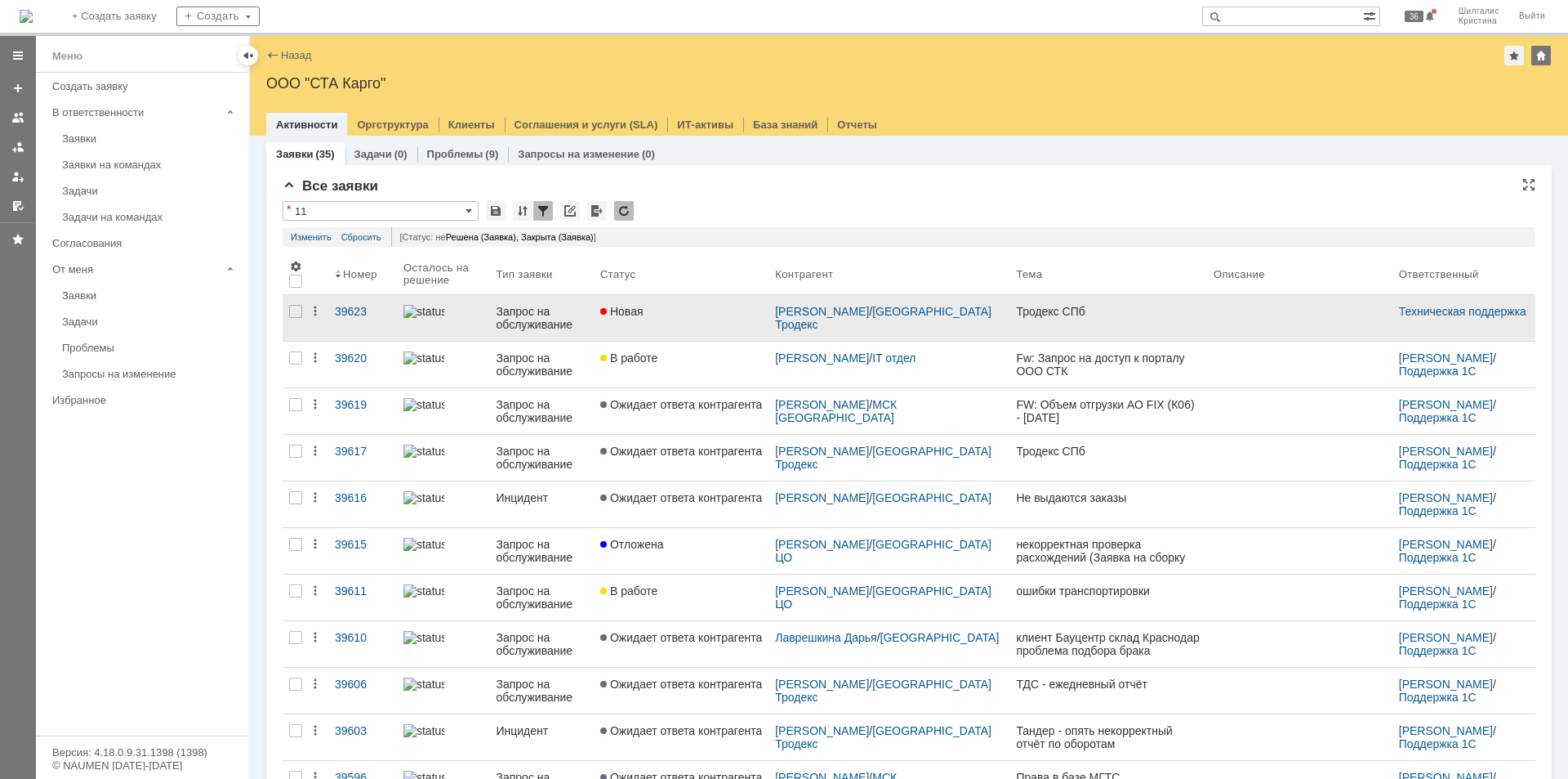
click at [712, 307] on div "Новая" at bounding box center [681, 312] width 162 height 13
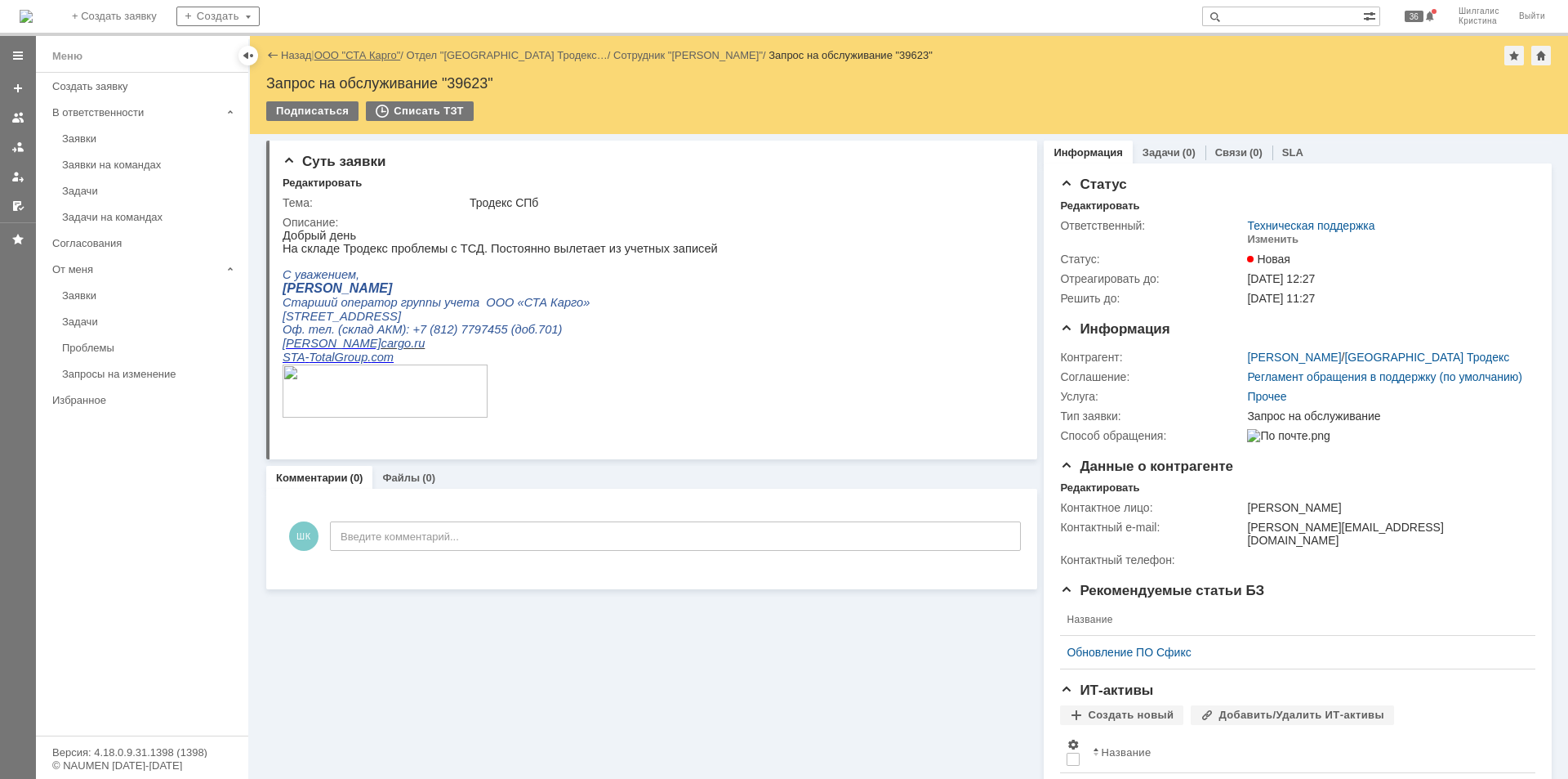
click at [353, 52] on link "ООО "СТА Карго"" at bounding box center [357, 55] width 86 height 12
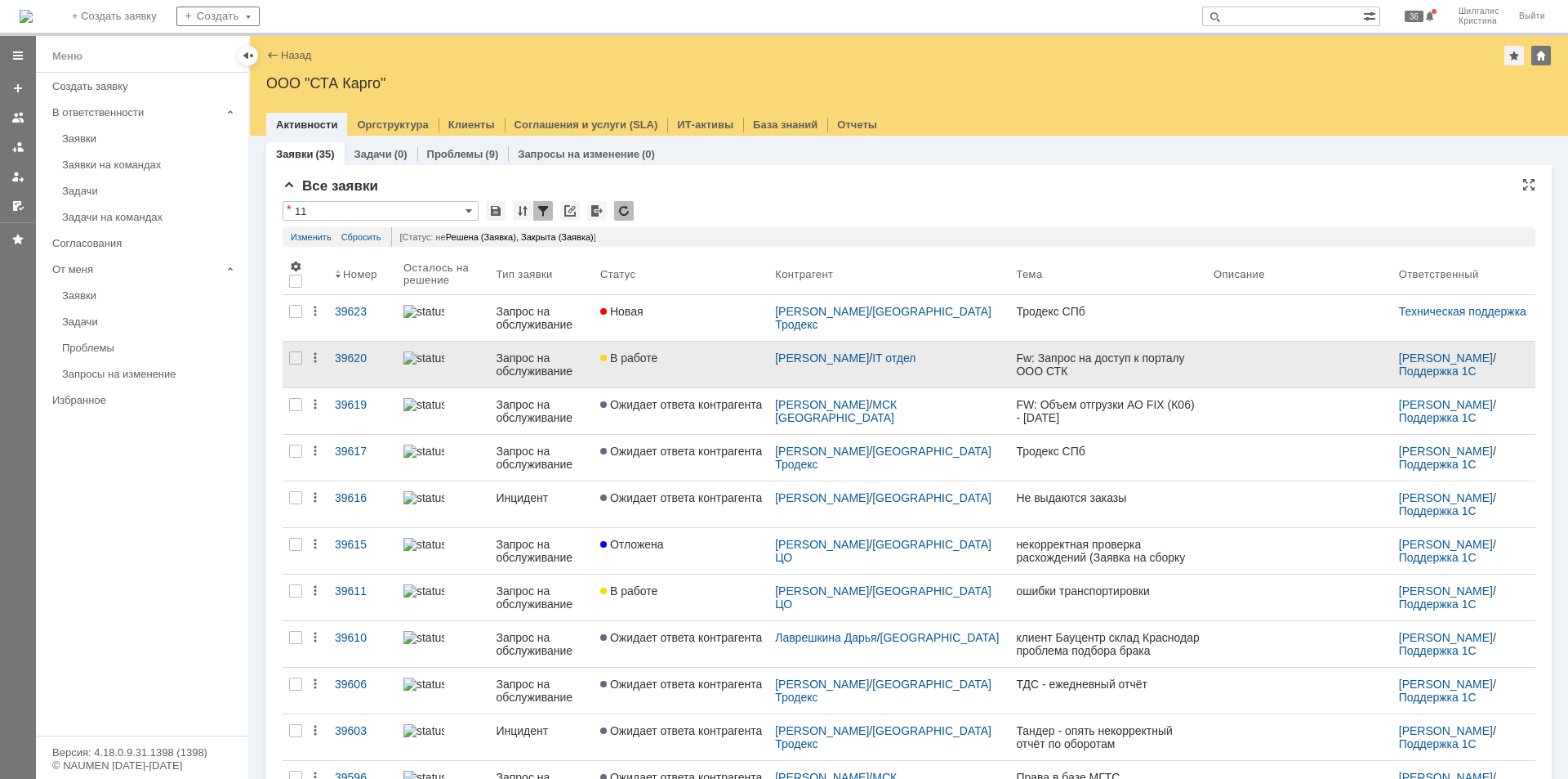
click at [674, 360] on div "В работе" at bounding box center [681, 358] width 162 height 13
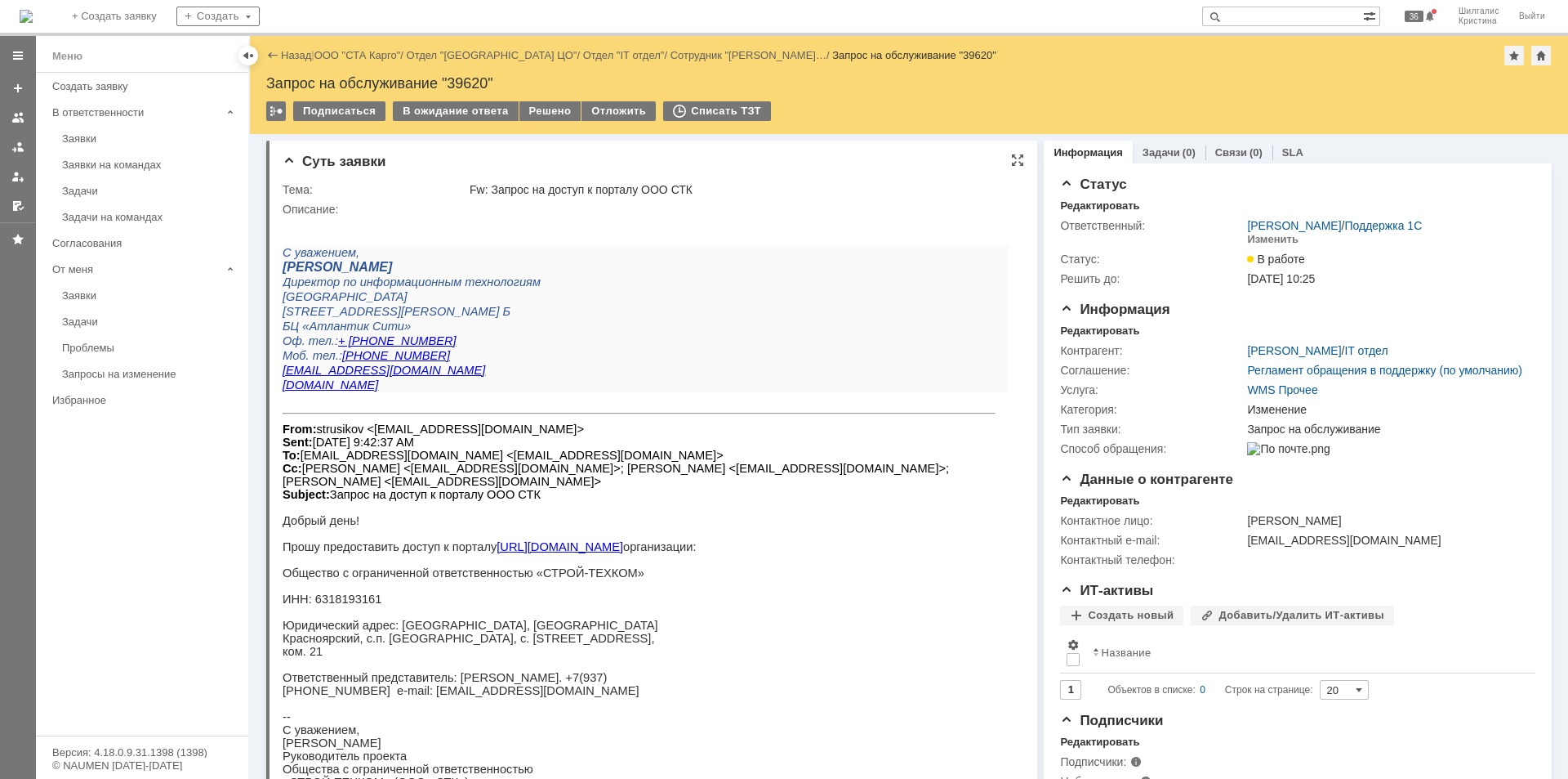
scroll to position [81, 0]
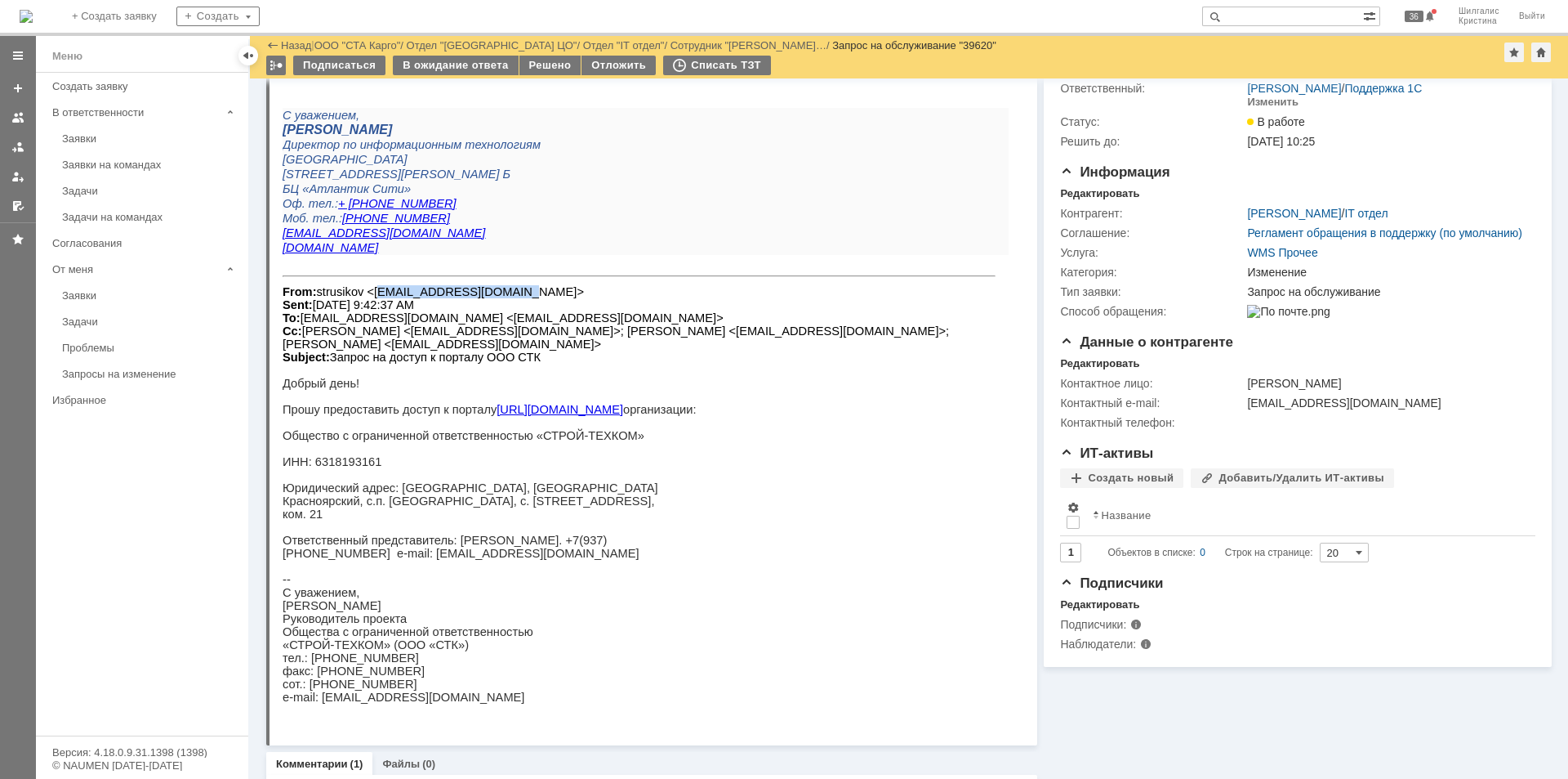
drag, startPoint x: 480, startPoint y: 292, endPoint x: 368, endPoint y: 295, distance: 112.0
click at [368, 295] on font "From: [PERSON_NAME] <[EMAIL_ADDRESS][DOMAIN_NAME]> Sent: [DATE] 9:42:37 AM To: …" at bounding box center [616, 324] width 666 height 78
copy font "[EMAIL_ADDRESS][DOMAIN_NAME]"
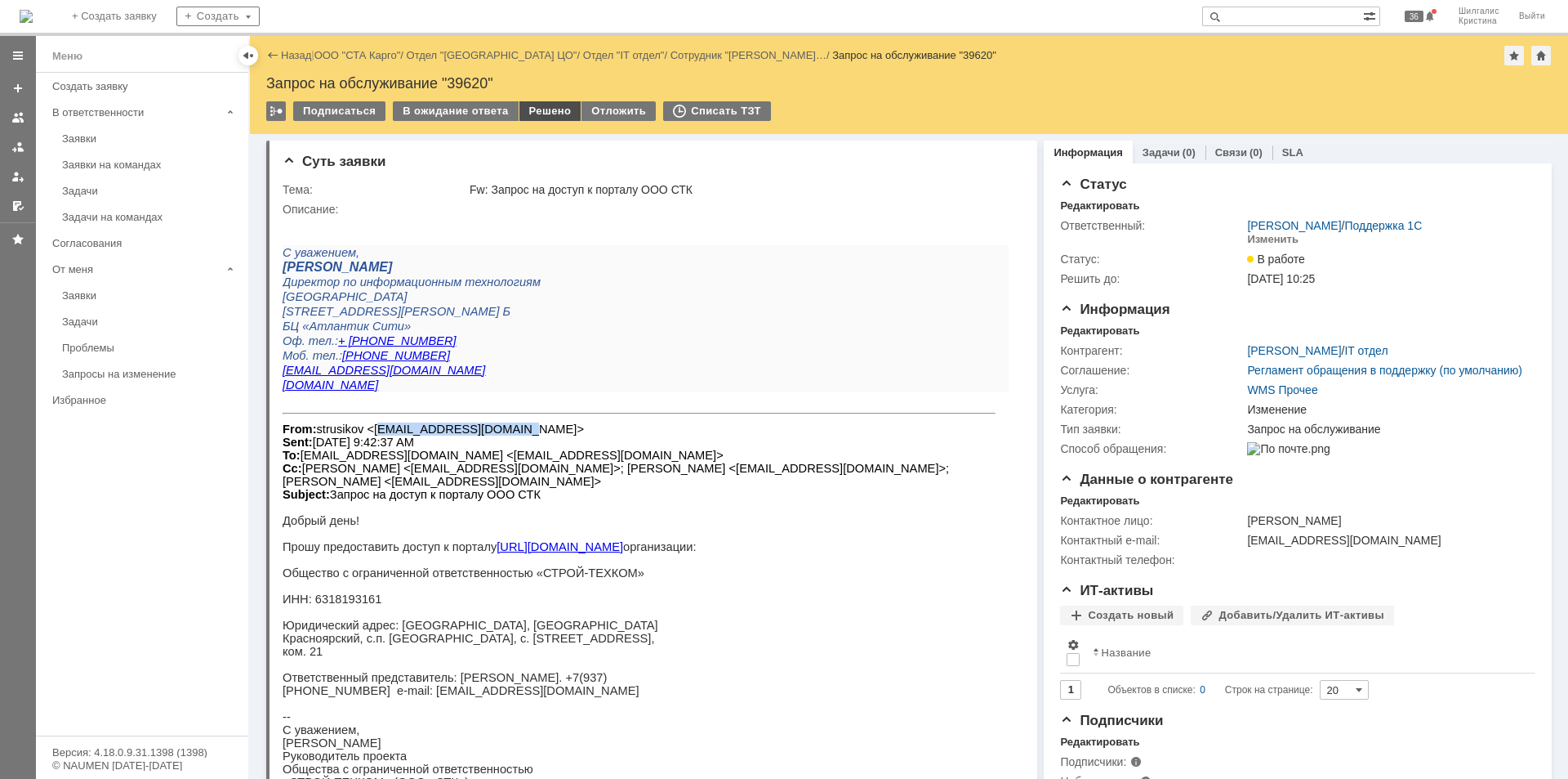
click at [553, 116] on div "Решено" at bounding box center [550, 111] width 62 height 20
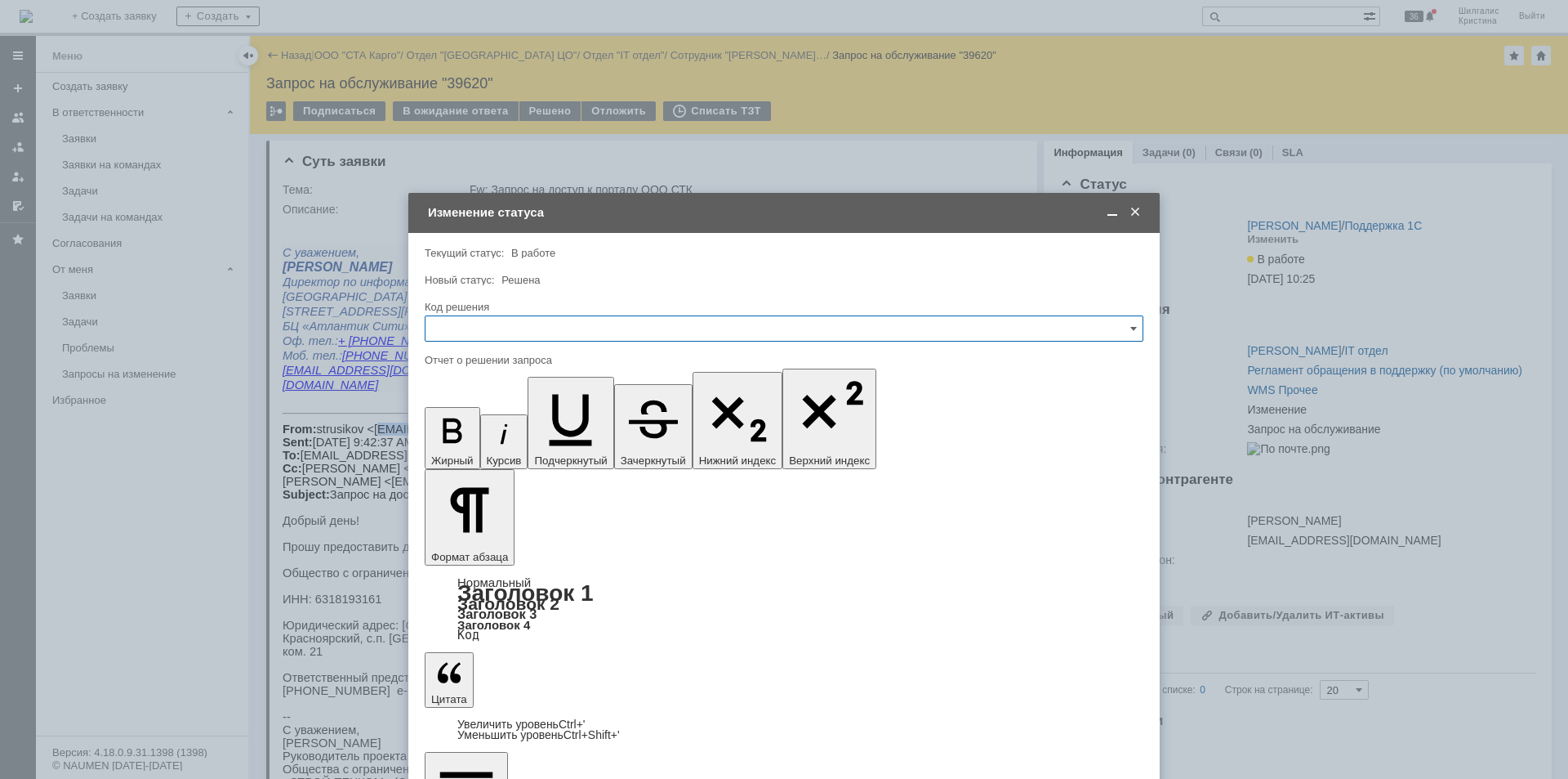
click at [494, 333] on input "text" at bounding box center [784, 328] width 719 height 26
click at [470, 549] on span "Решено" at bounding box center [784, 548] width 697 height 13
type input "Решено"
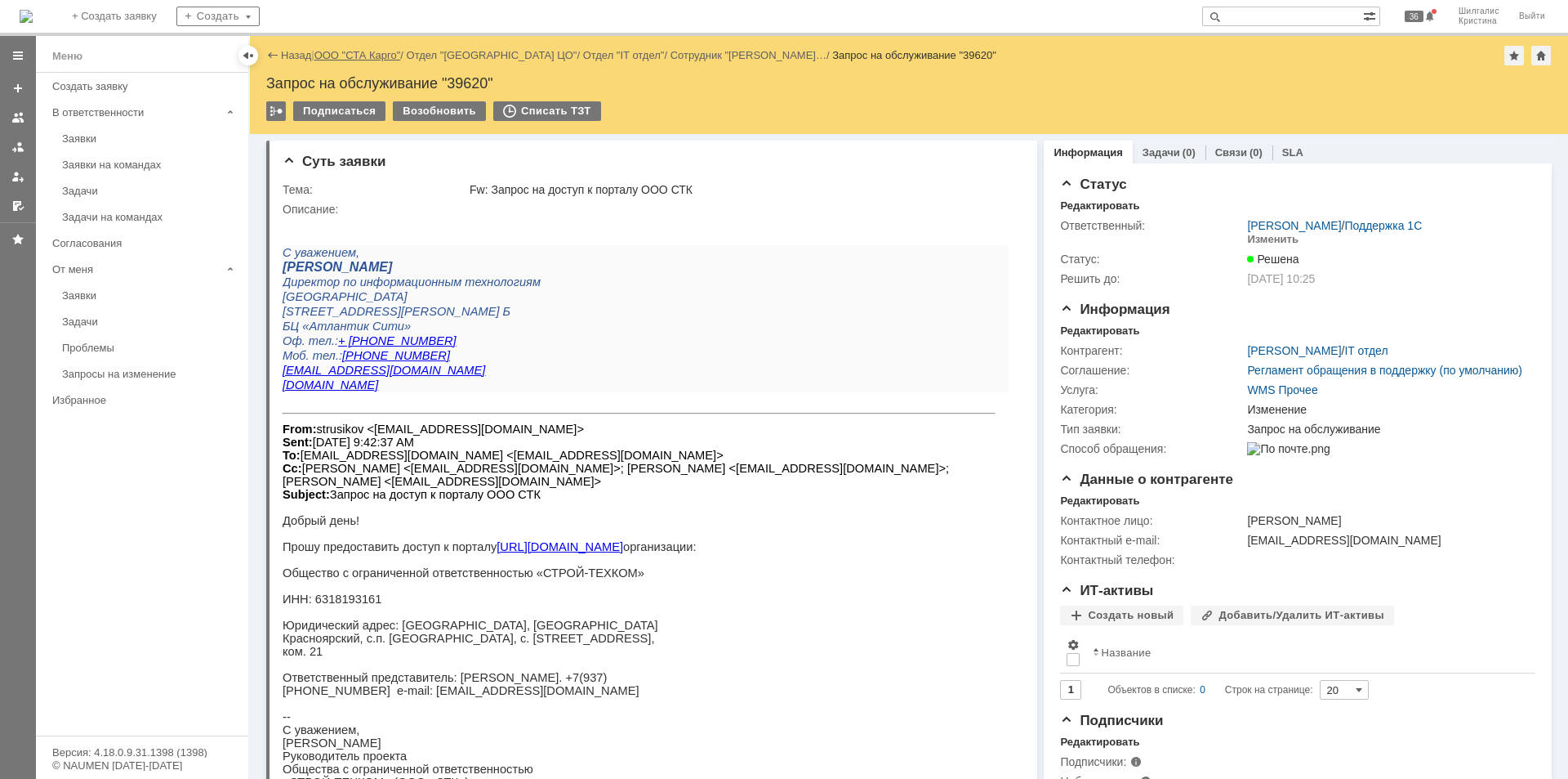
click at [370, 55] on link "ООО "СТА Карго"" at bounding box center [357, 55] width 86 height 12
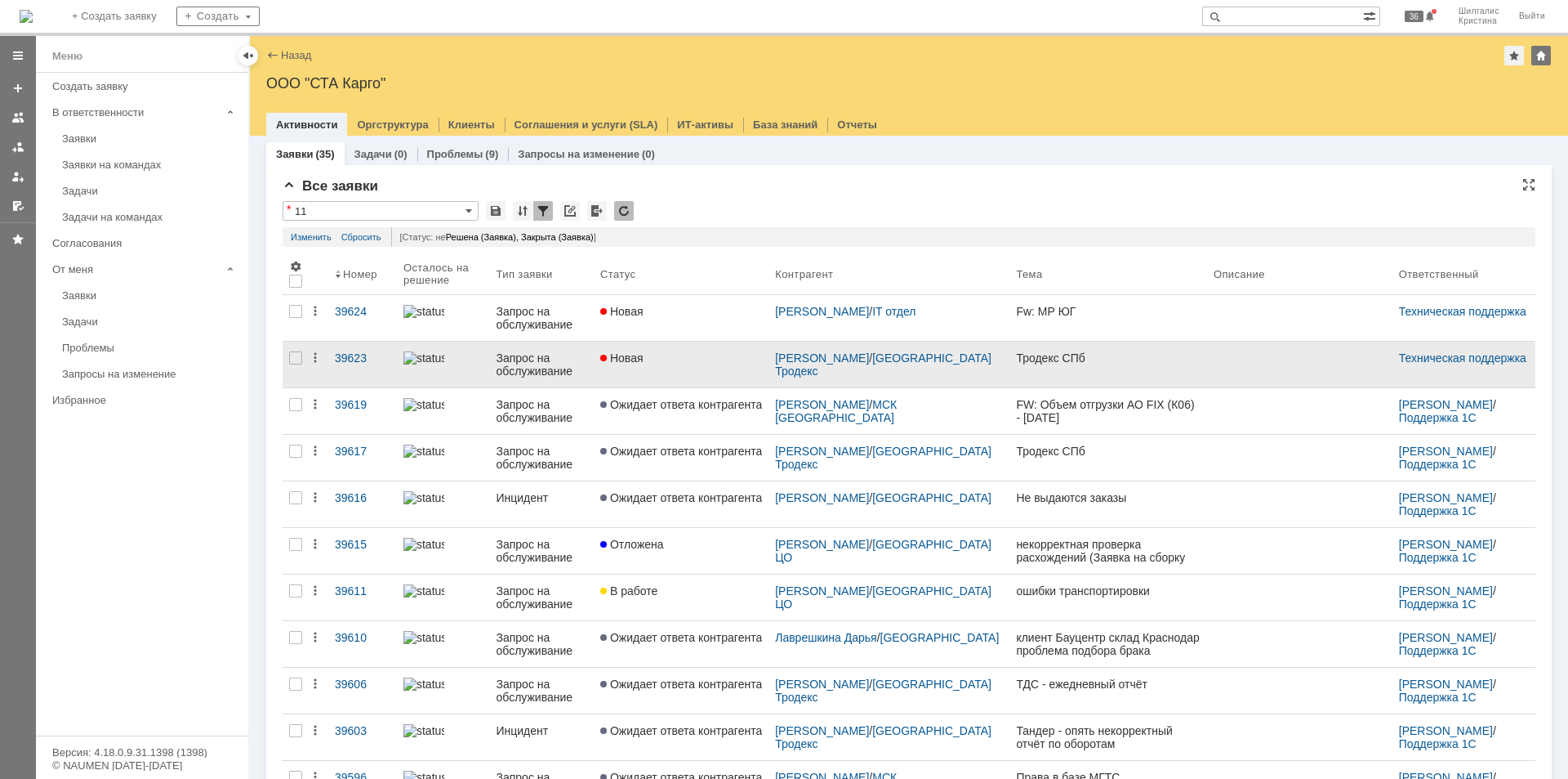
click at [710, 363] on div "Новая" at bounding box center [681, 358] width 162 height 13
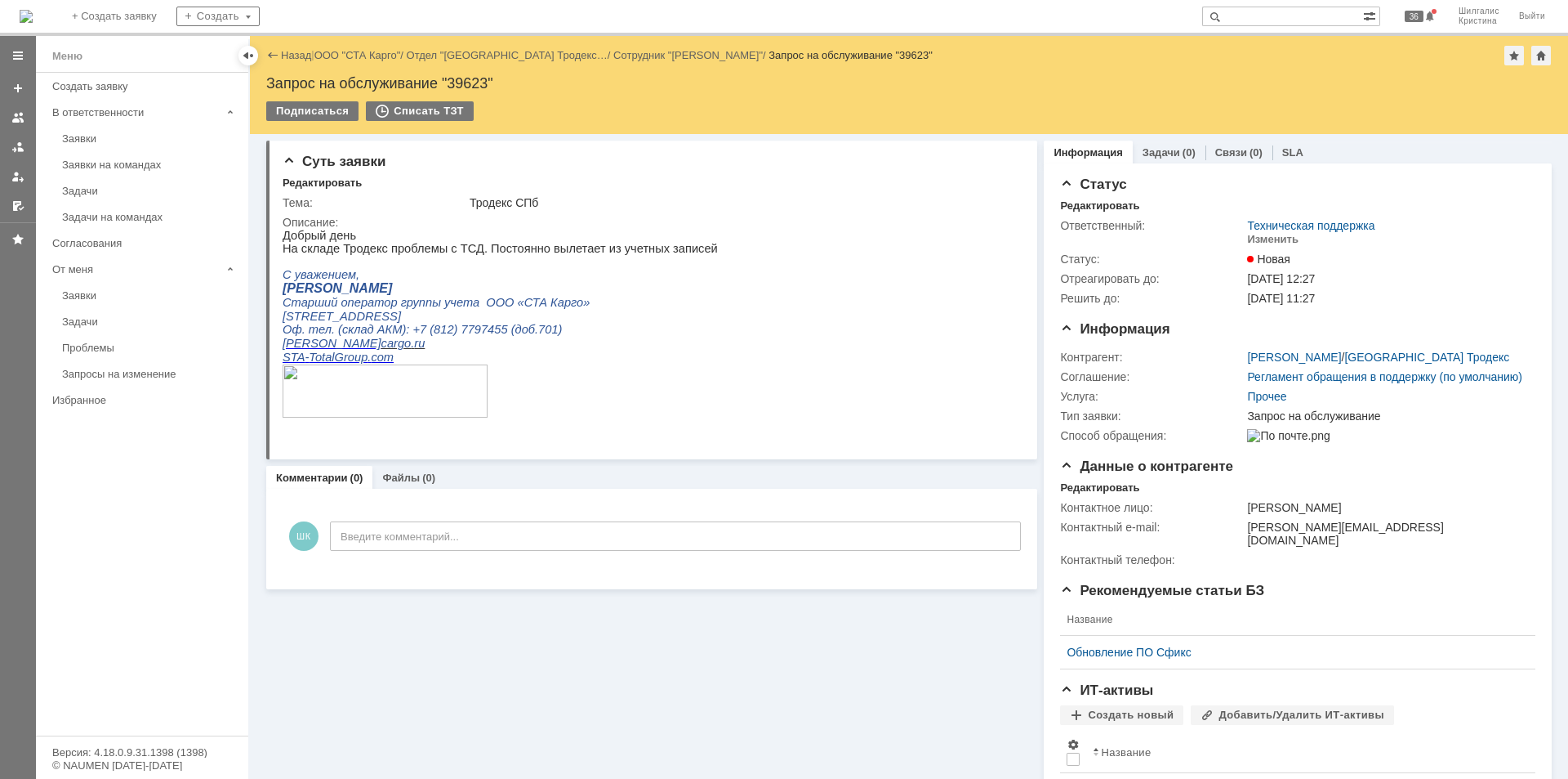
click at [347, 62] on div "Назад | ООО "СТА Карго" / Отдел "Санкт-Петербург Тродекс… / Сотрудник "Радченко…" at bounding box center [908, 56] width 1285 height 20
click at [350, 56] on link "ООО "СТА Карго"" at bounding box center [357, 55] width 86 height 12
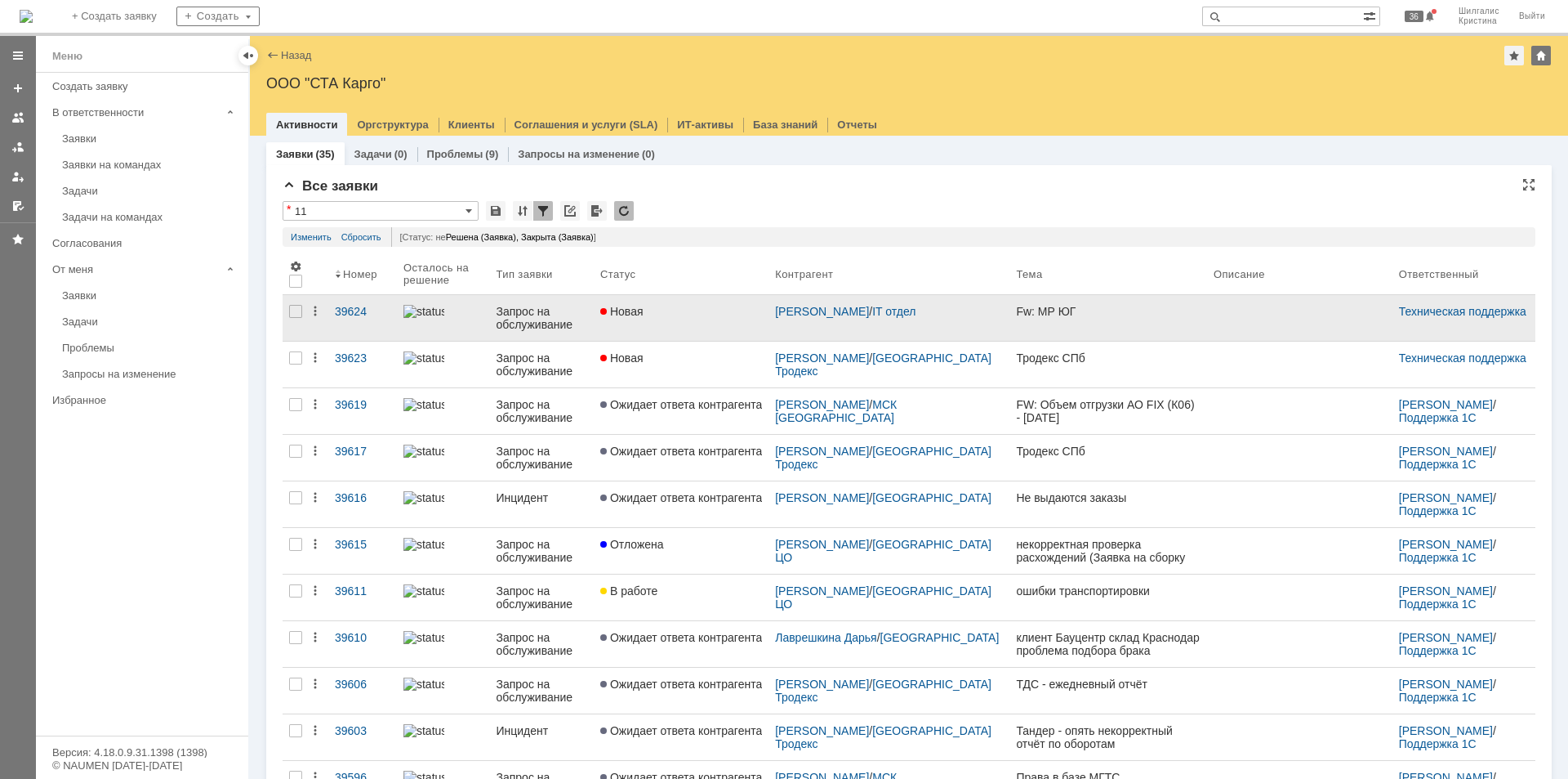
click at [679, 311] on div "Новая" at bounding box center [681, 312] width 162 height 13
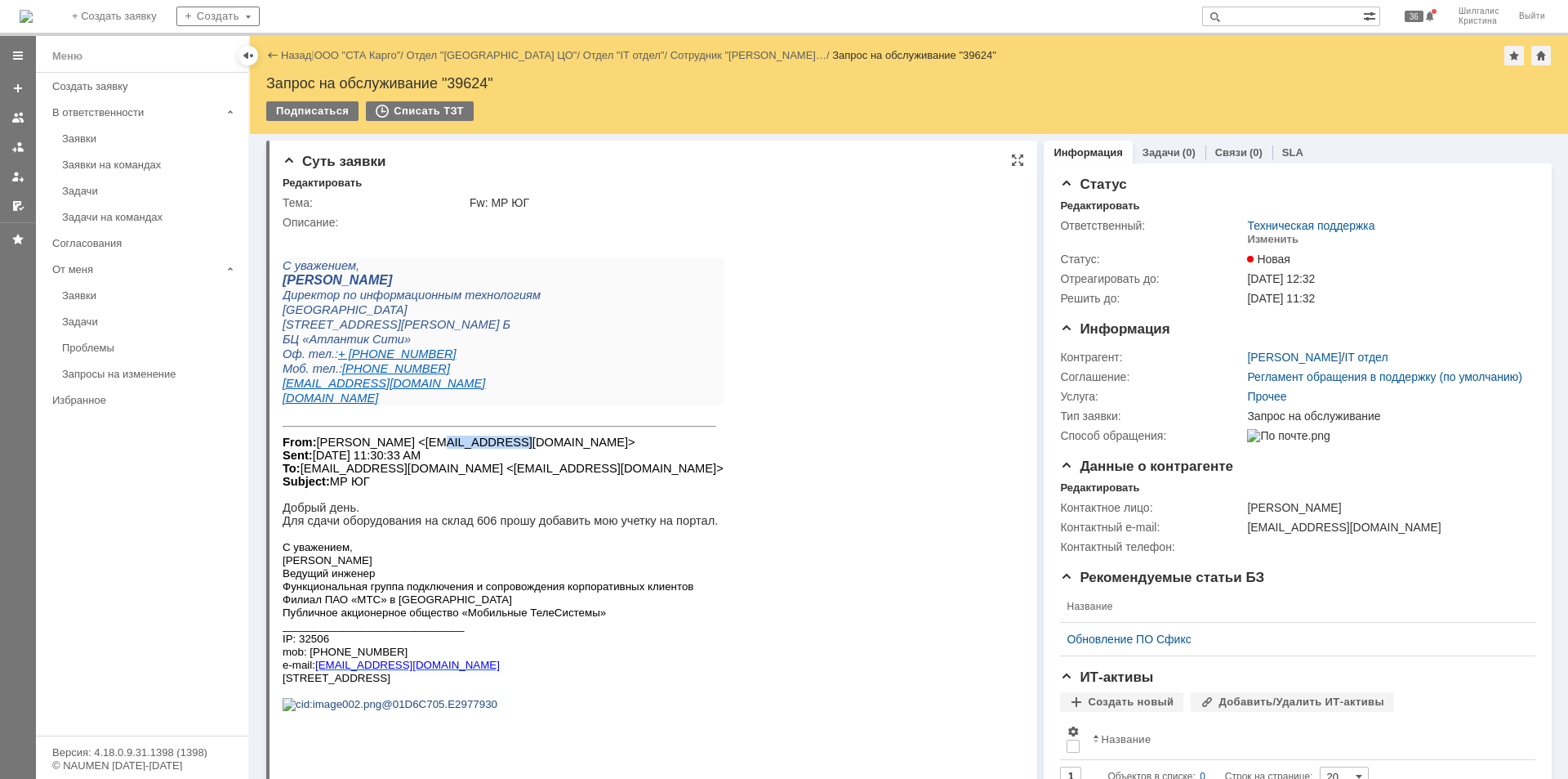
drag, startPoint x: 490, startPoint y: 441, endPoint x: 417, endPoint y: 443, distance: 73.0
click at [417, 443] on font "From: Евдокимова Юлия <ynishhen@mts.ru> Sent: Friday, September 12, 2025 11:30:…" at bounding box center [503, 461] width 441 height 52
copy font "ynishhen@mts"
click at [1276, 240] on div "Изменить" at bounding box center [1273, 239] width 52 height 13
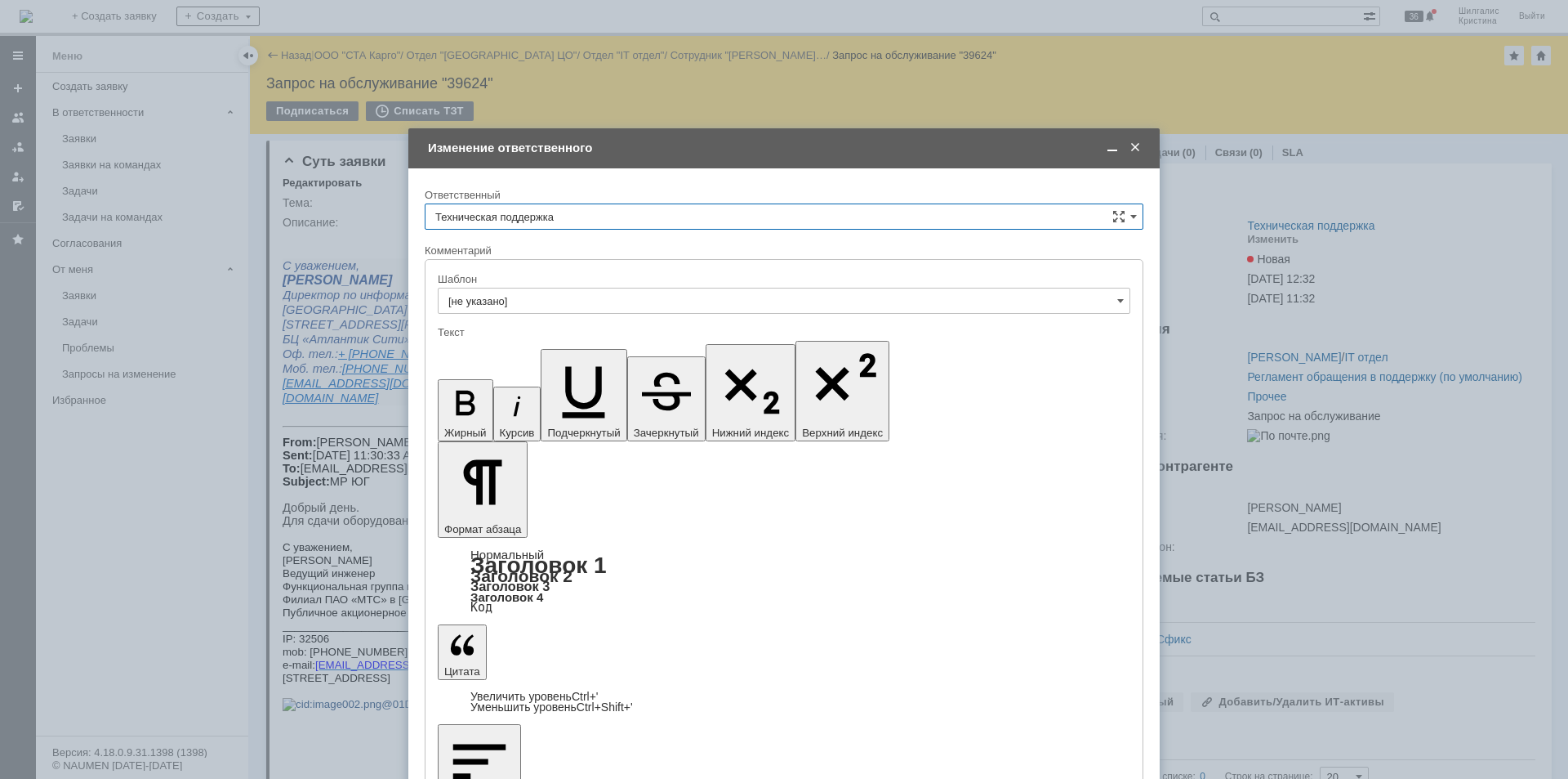
click at [558, 216] on input "Техническая поддержка" at bounding box center [784, 216] width 719 height 26
click at [543, 299] on span "[PERSON_NAME]" at bounding box center [784, 301] width 697 height 13
type input "[PERSON_NAME]"
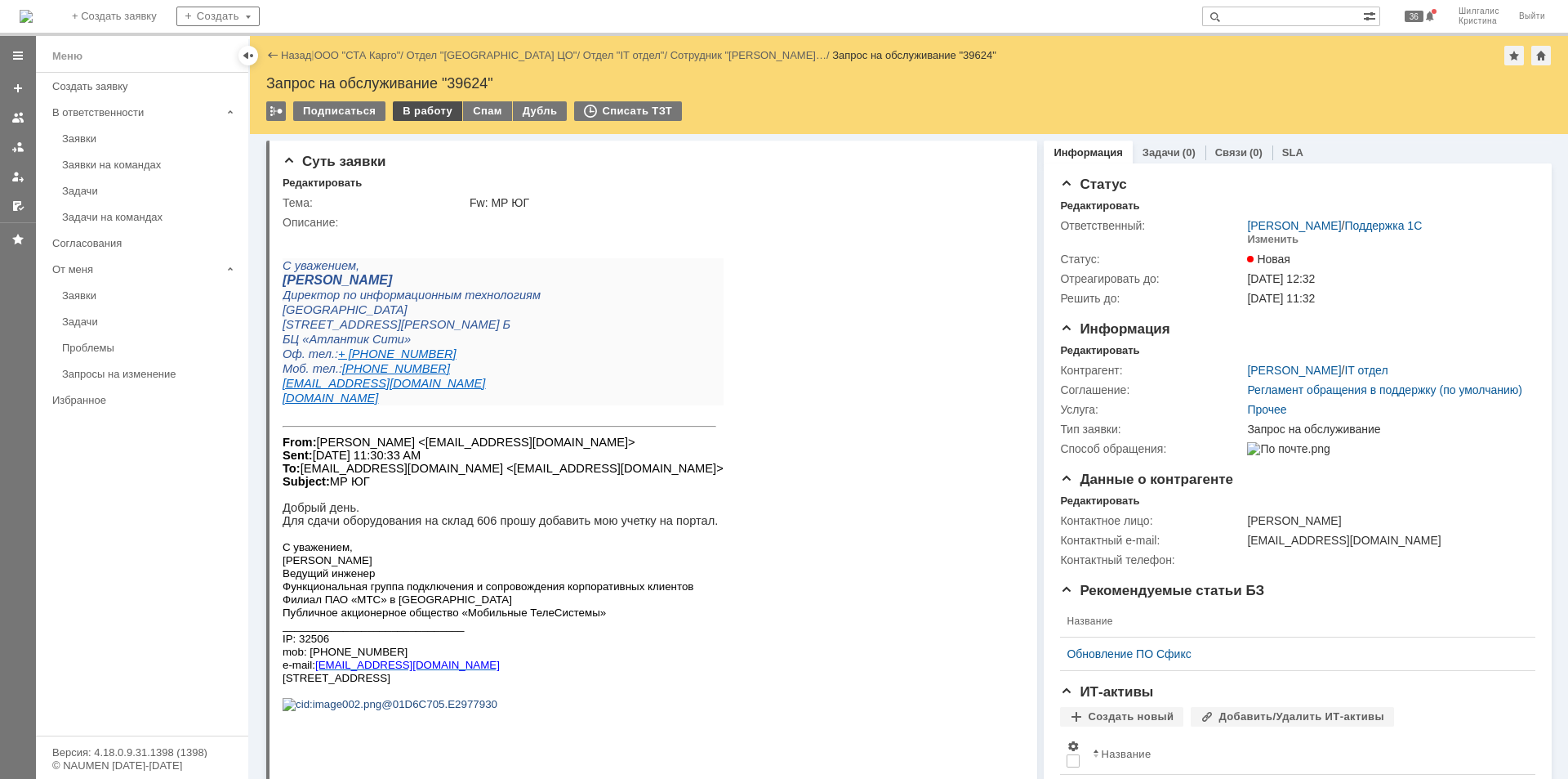
click at [413, 118] on div "В работу" at bounding box center [428, 111] width 70 height 20
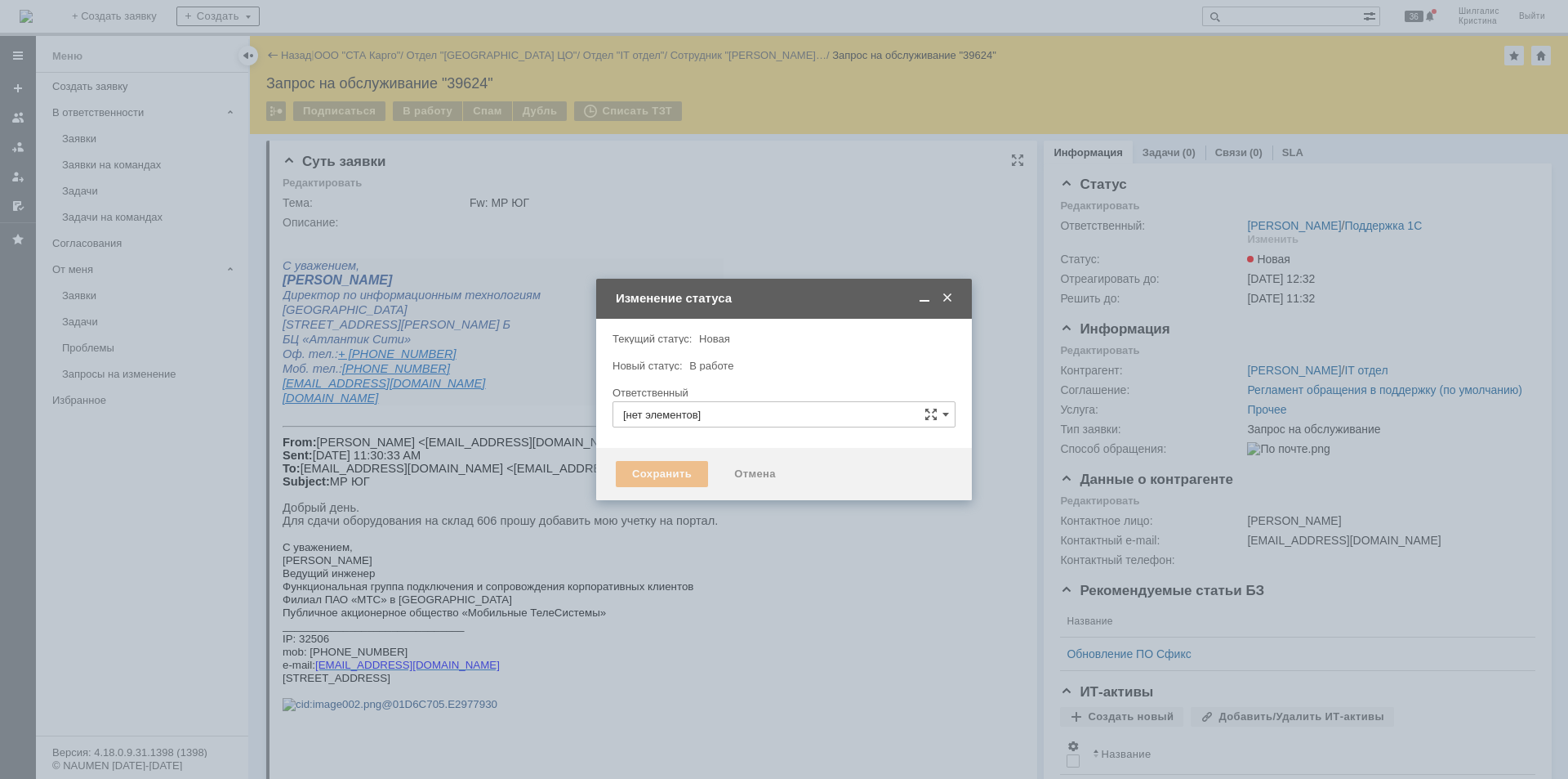
type input "[PERSON_NAME]"
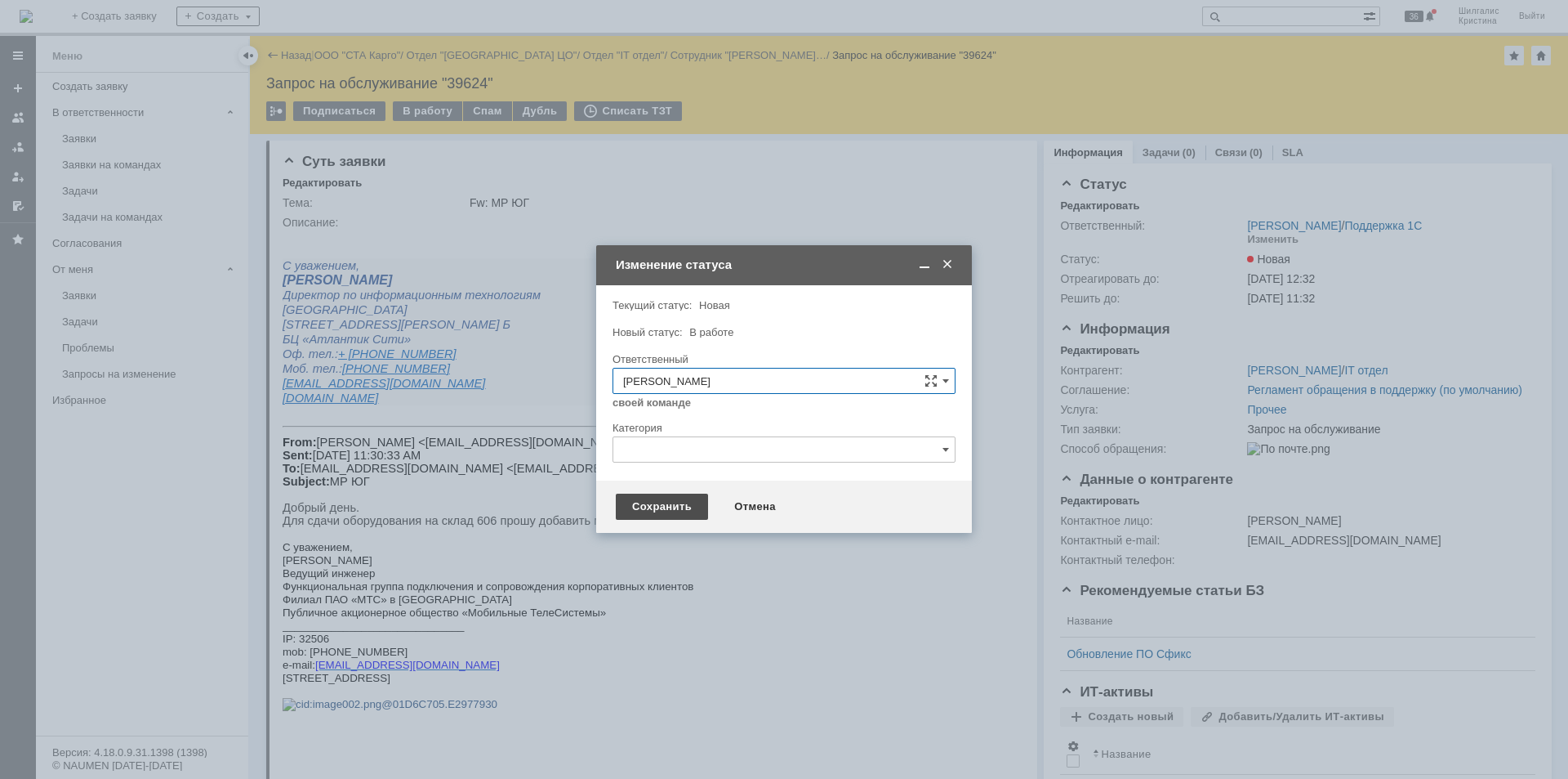
click at [669, 507] on div "Сохранить" at bounding box center [661, 506] width 92 height 26
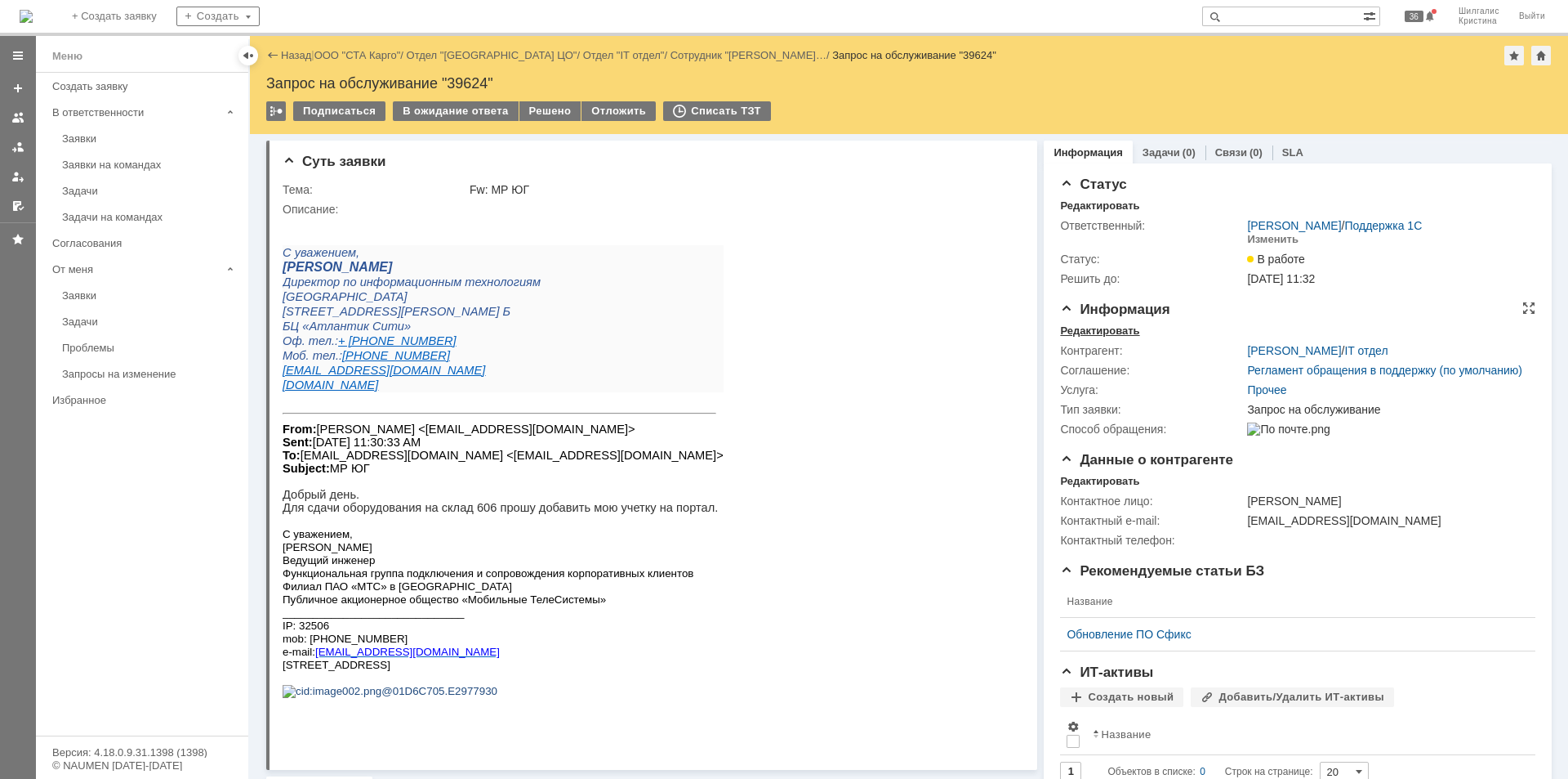
click at [1116, 330] on div "Редактировать" at bounding box center [1099, 331] width 79 height 13
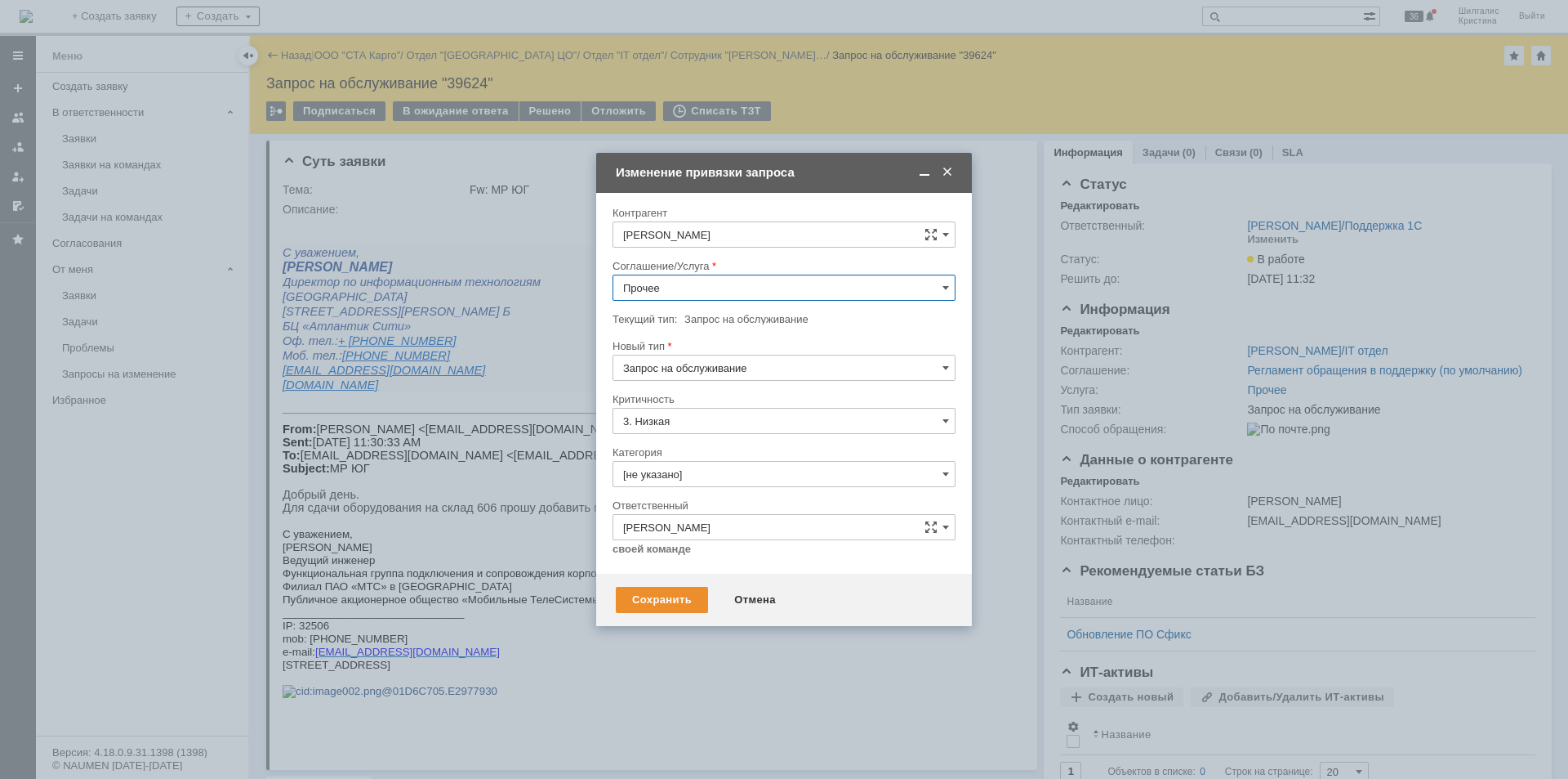
click at [689, 279] on input "Прочее" at bounding box center [784, 287] width 343 height 26
click at [719, 432] on span "WMS Прочее" at bounding box center [784, 431] width 322 height 13
type input "WMS Прочее"
click at [669, 465] on input "[не указано]" at bounding box center [784, 473] width 343 height 26
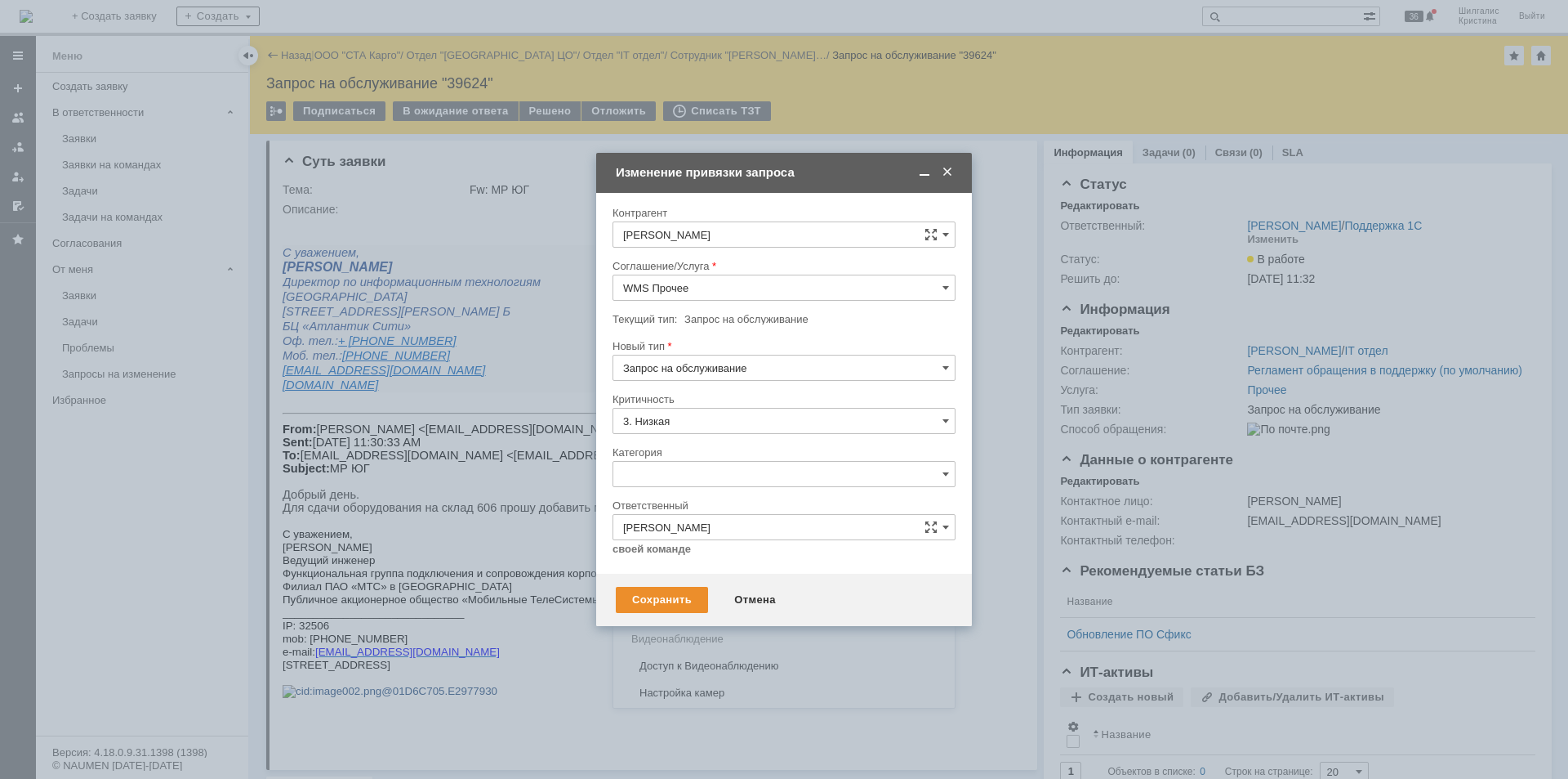
click at [691, 554] on span "Изменение" at bounding box center [784, 558] width 322 height 13
click at [673, 595] on div "Сохранить" at bounding box center [661, 599] width 92 height 26
type input "Изменение"
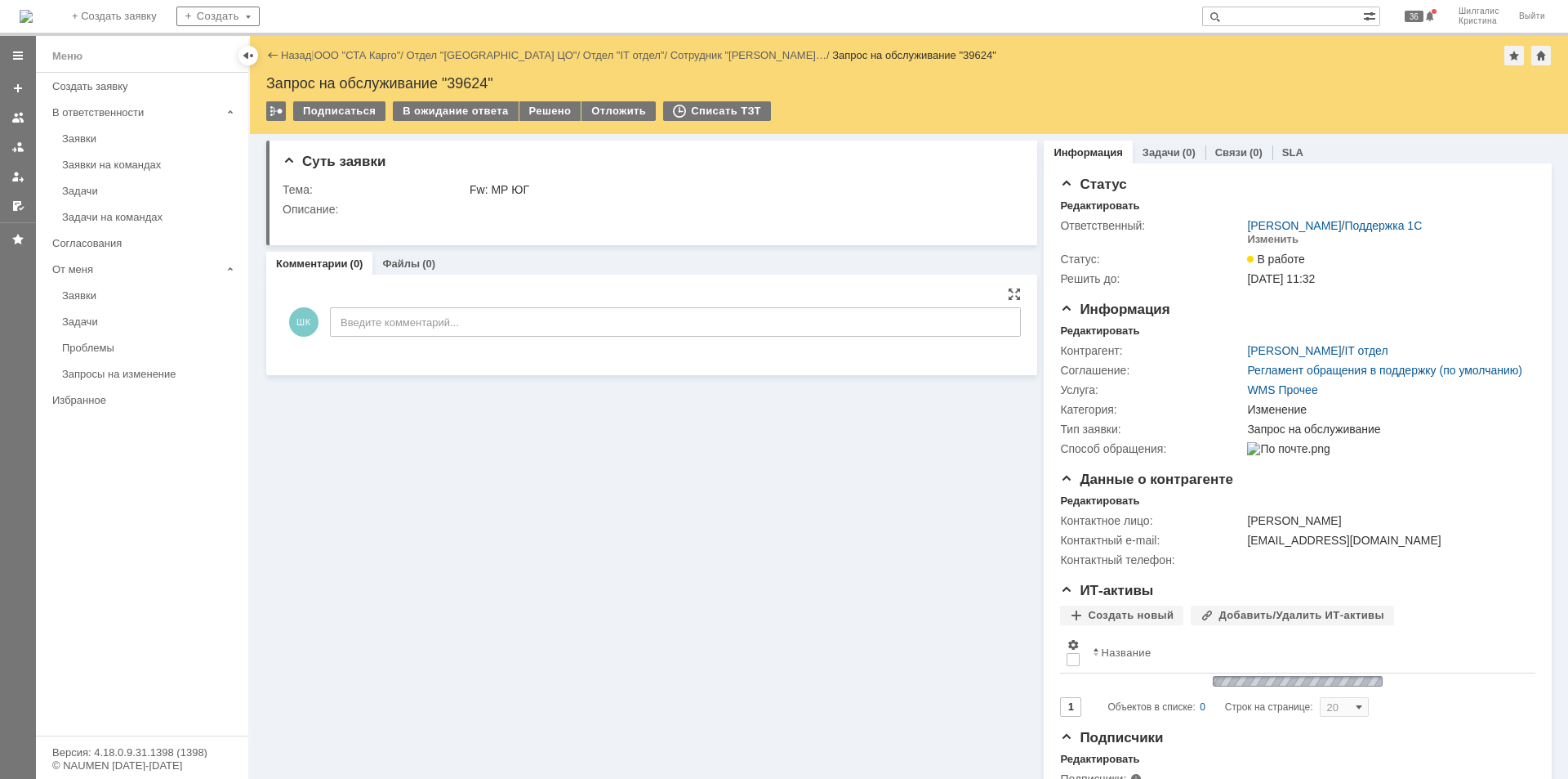
scroll to position [0, 0]
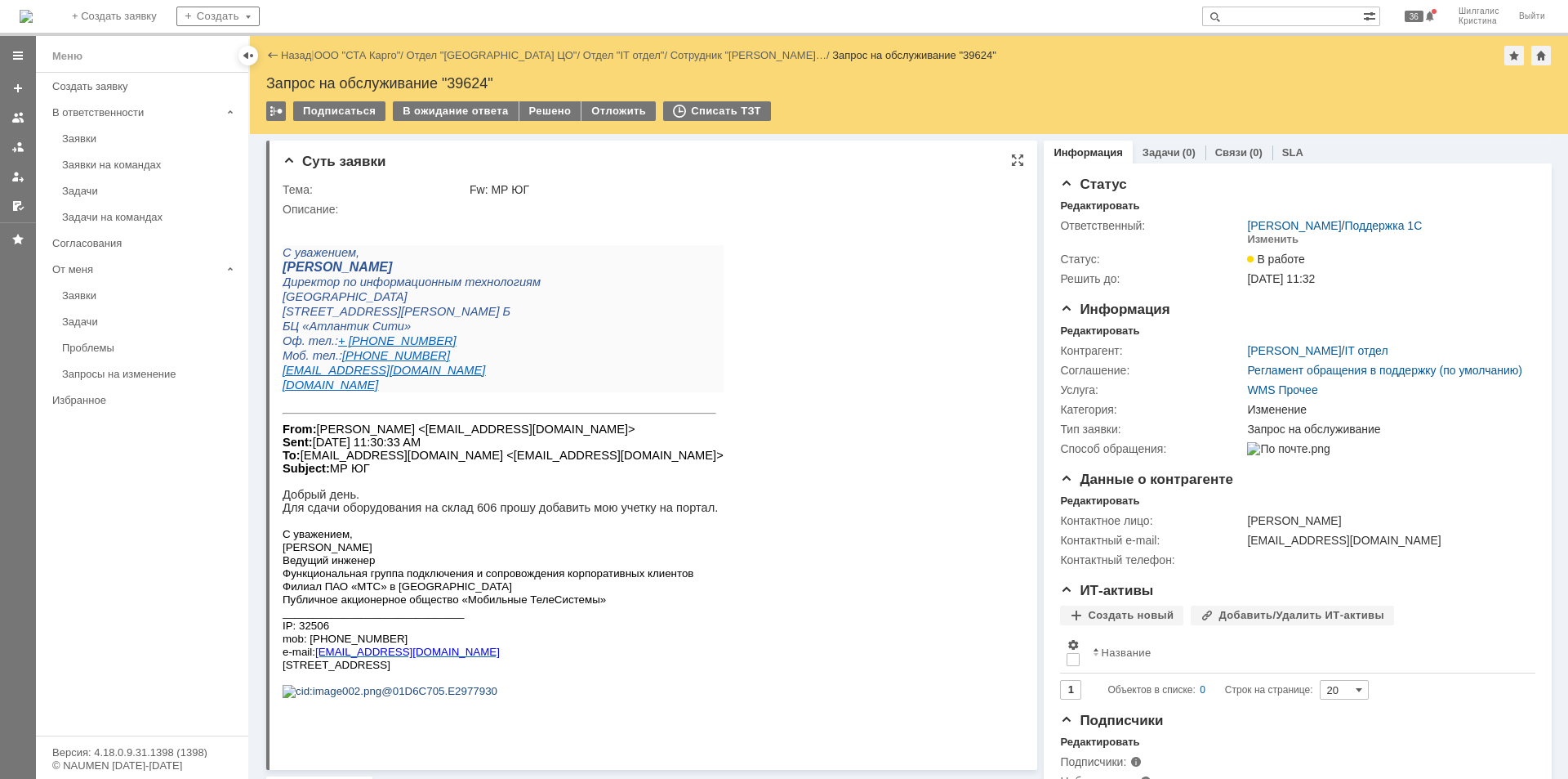
click at [802, 375] on html "С уважением, Владислав Кульбицкий Директор по информационным технологиям Санкт-…" at bounding box center [646, 463] width 726 height 496
click at [549, 103] on div "Решено" at bounding box center [550, 111] width 62 height 20
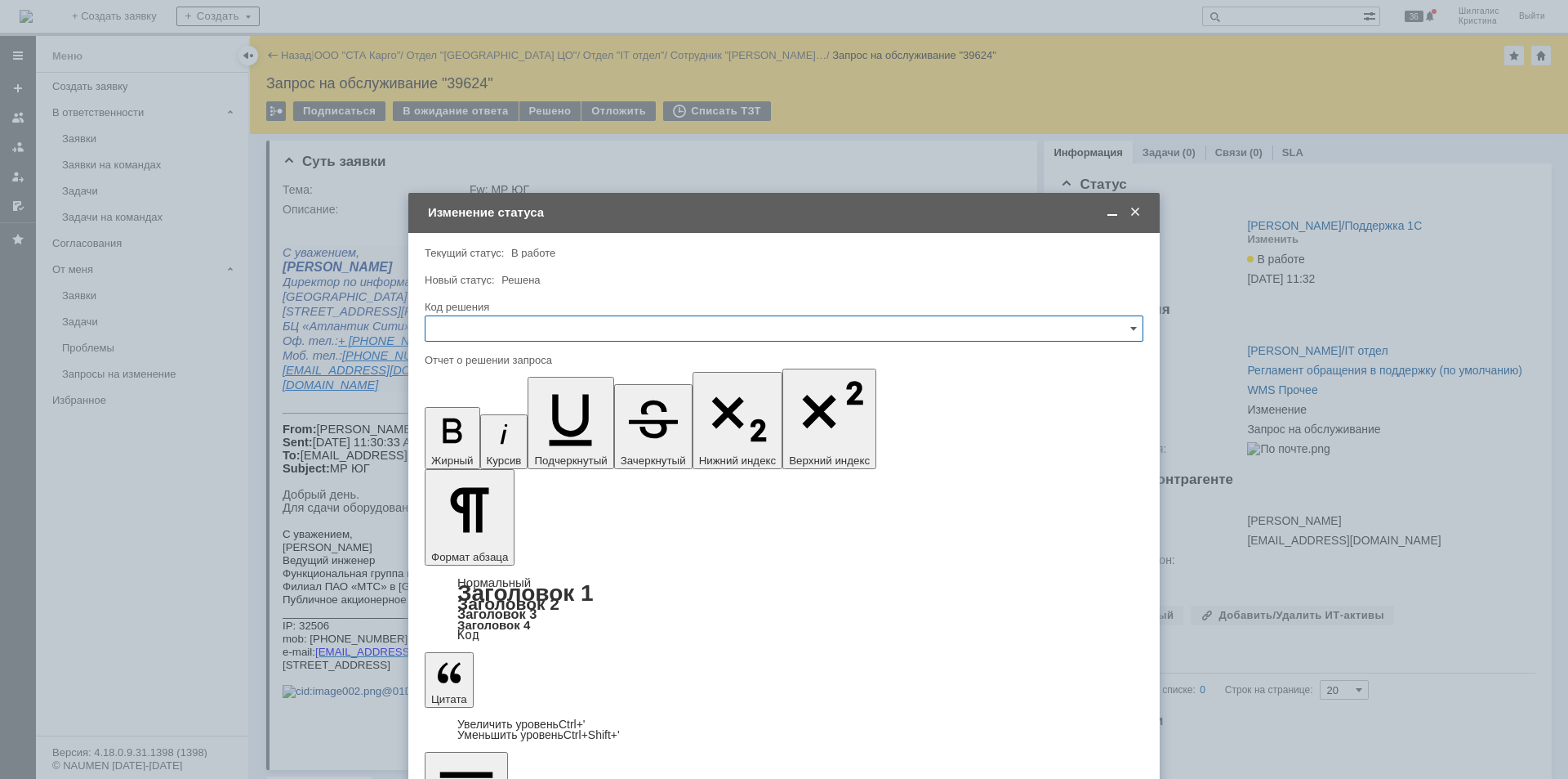
click at [521, 333] on input "text" at bounding box center [784, 328] width 719 height 26
drag, startPoint x: 480, startPoint y: 547, endPoint x: 473, endPoint y: 520, distance: 27.9
click at [479, 547] on span "Решено" at bounding box center [784, 548] width 697 height 13
type input "Решено"
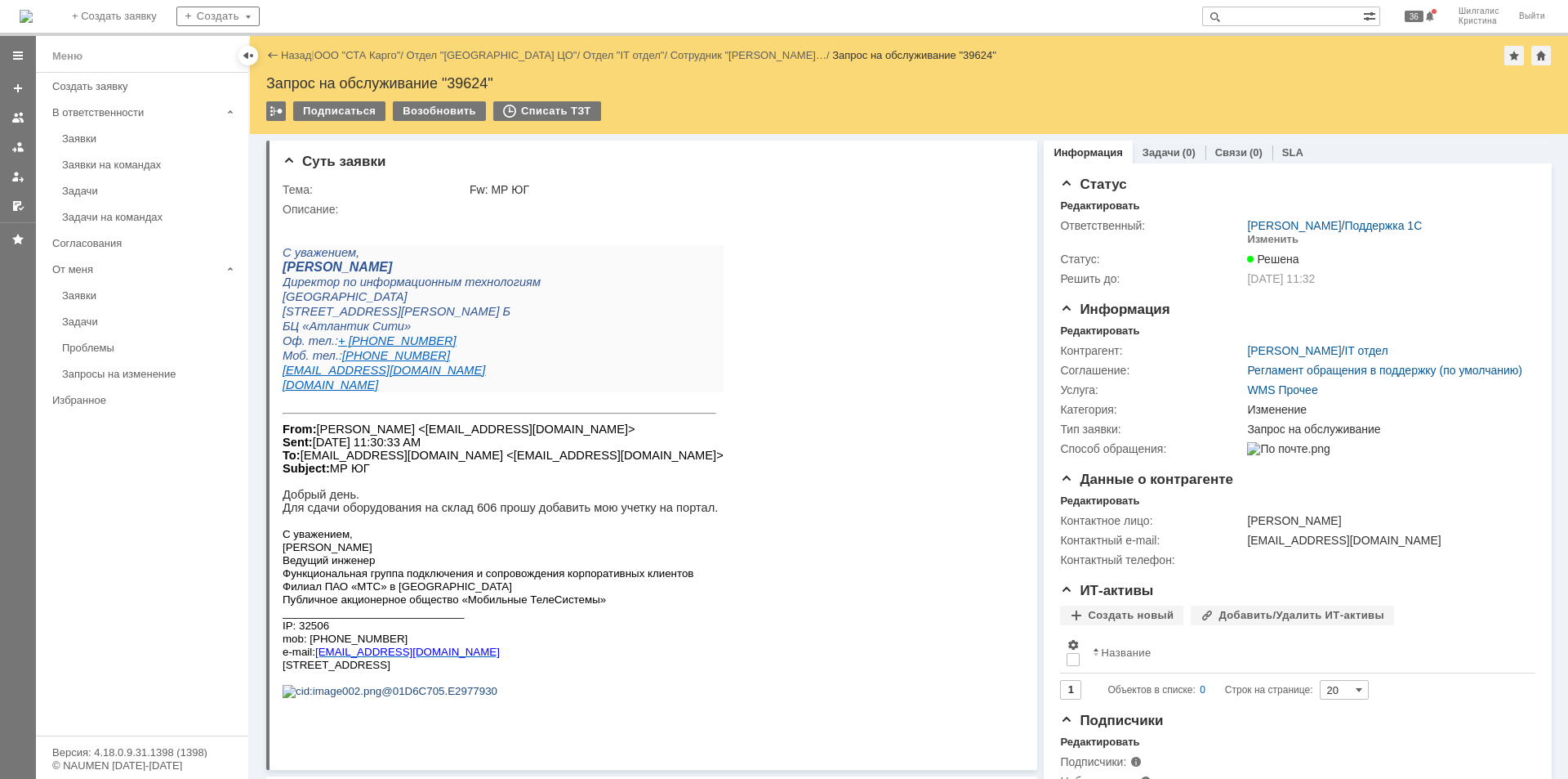
click at [366, 38] on div "Назад | ООО "СТА Карго" / Отдел "Санкт-Петербург ЦО" / Отдел "IT отдел" / Сотру…" at bounding box center [909, 85] width 1318 height 98
click at [358, 52] on link "ООО "СТА Карго"" at bounding box center [357, 55] width 86 height 12
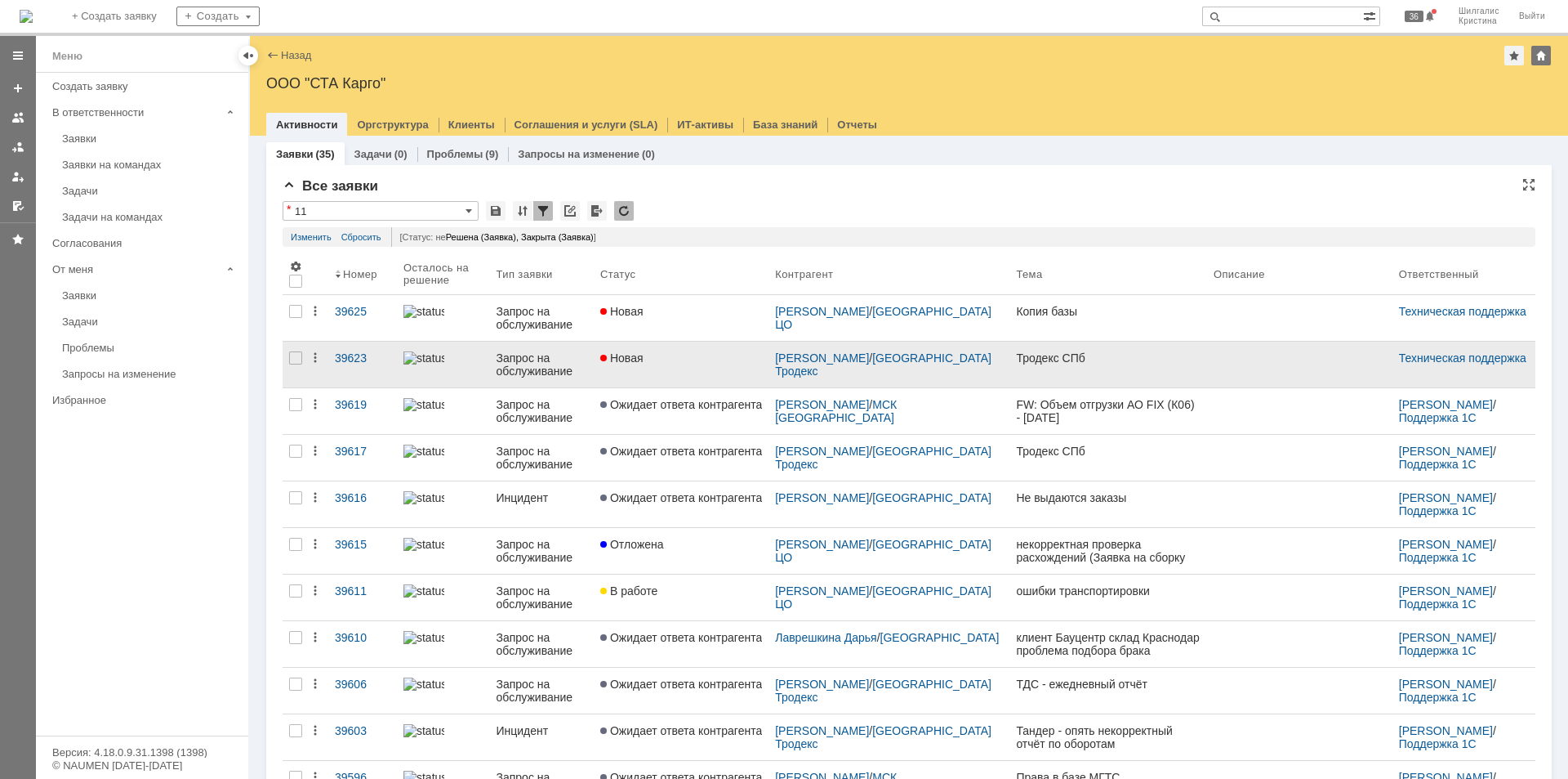
click at [710, 356] on div "Новая" at bounding box center [681, 358] width 162 height 13
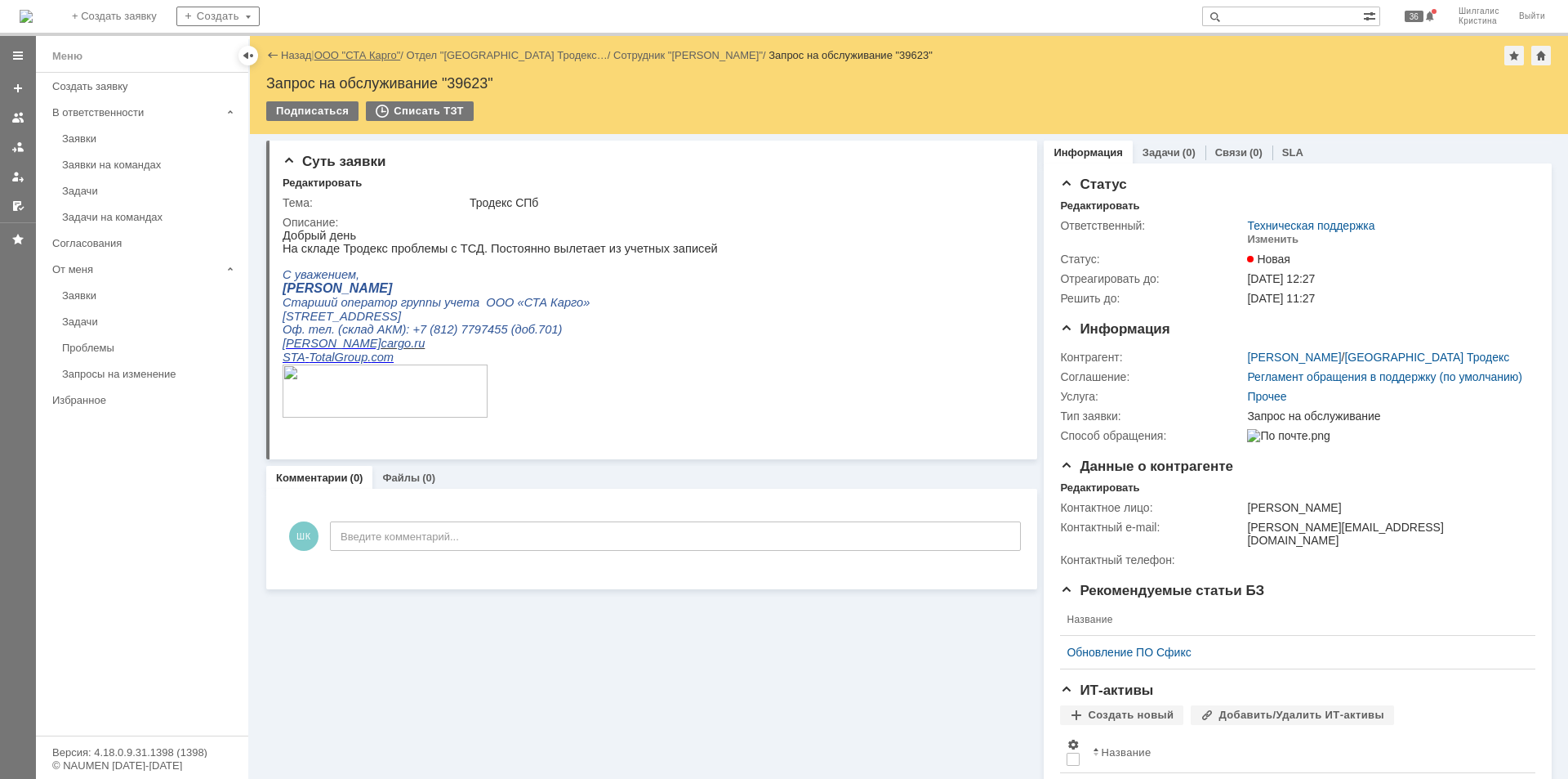
click at [369, 54] on link "ООО "СТА Карго"" at bounding box center [357, 55] width 86 height 12
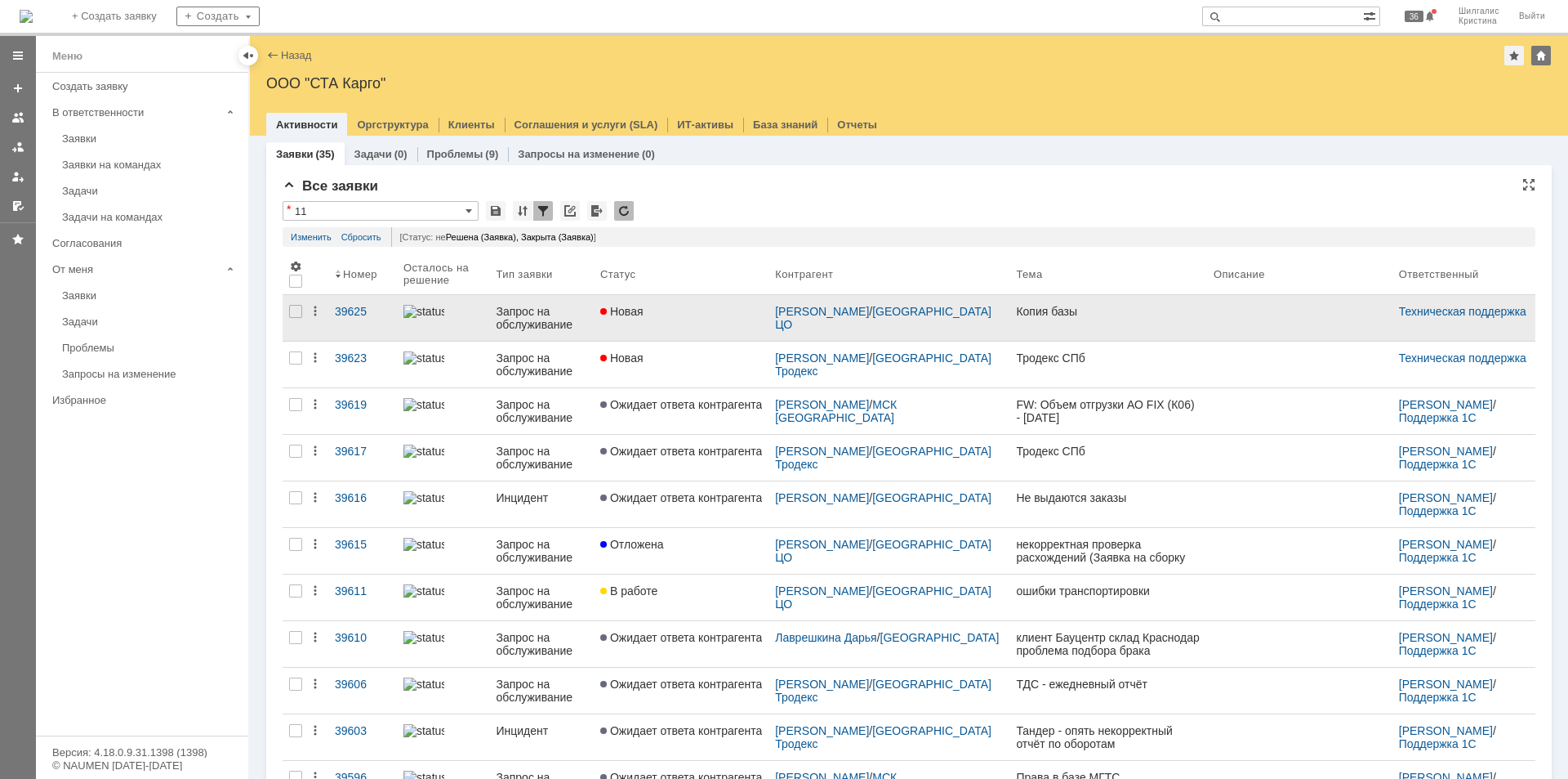
click at [720, 313] on div "Новая" at bounding box center [681, 312] width 162 height 13
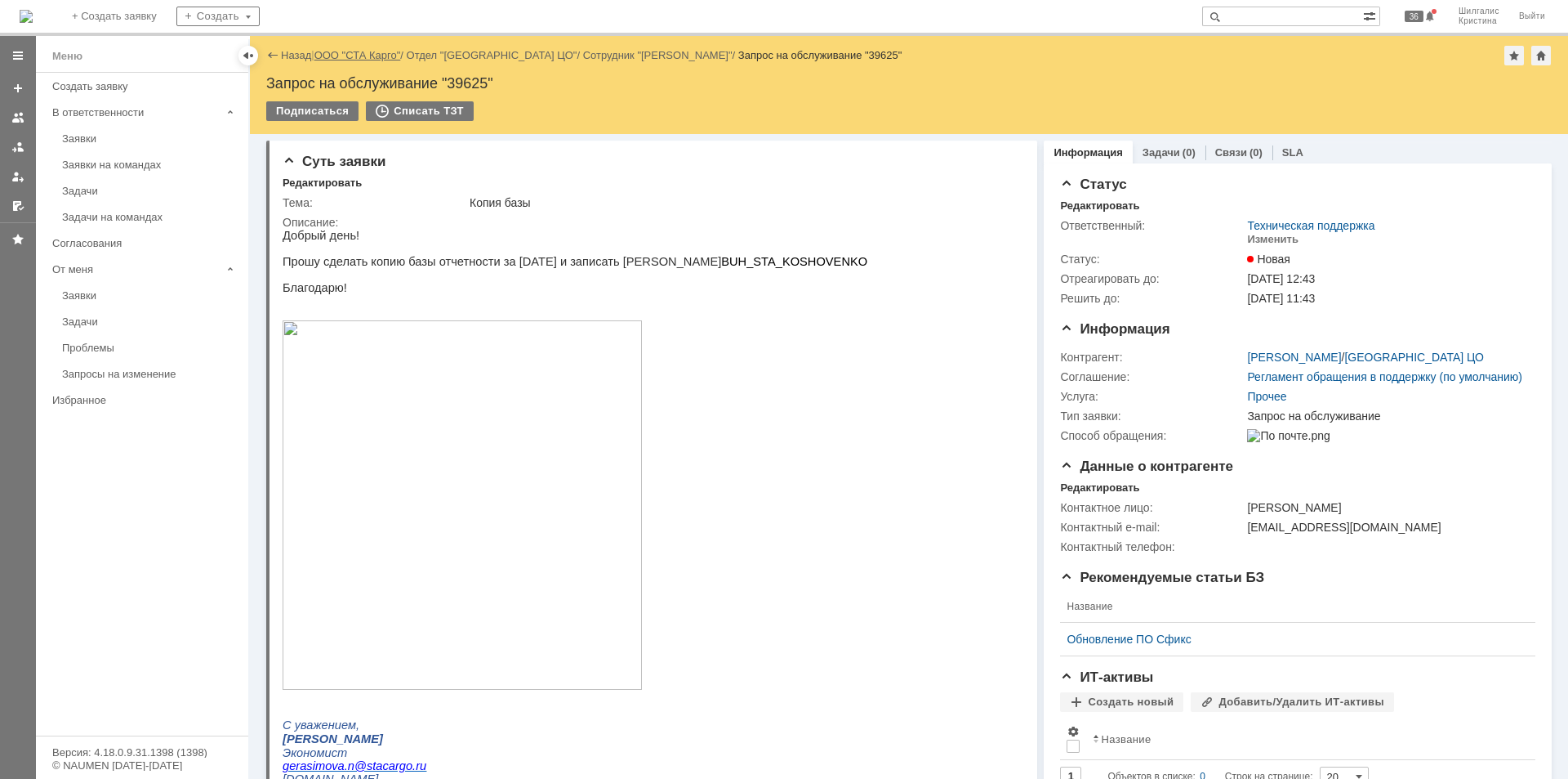
click at [365, 54] on link "ООО "СТА Карго"" at bounding box center [357, 55] width 86 height 12
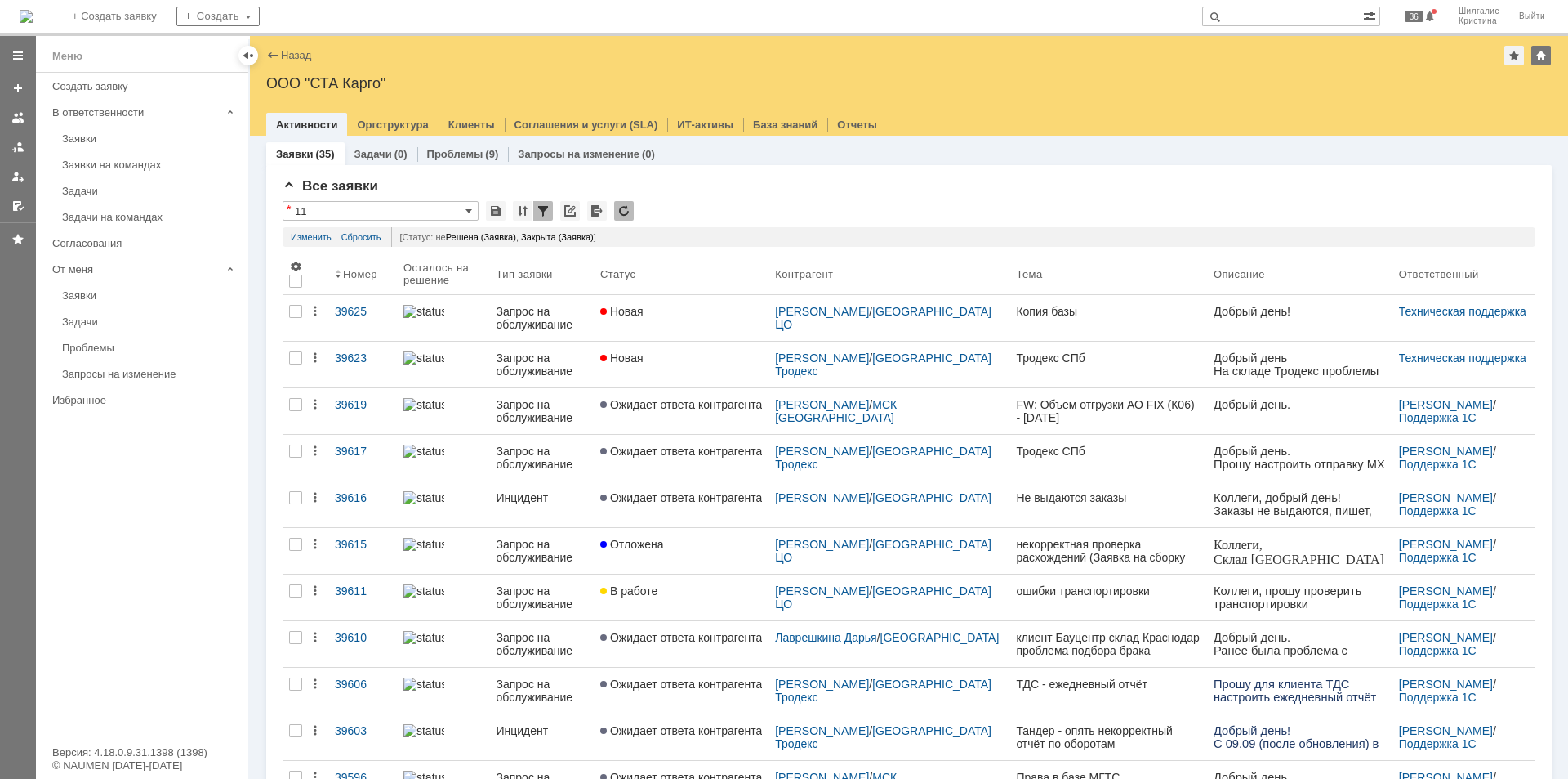
click at [125, 136] on div "Заявки" at bounding box center [150, 138] width 176 height 12
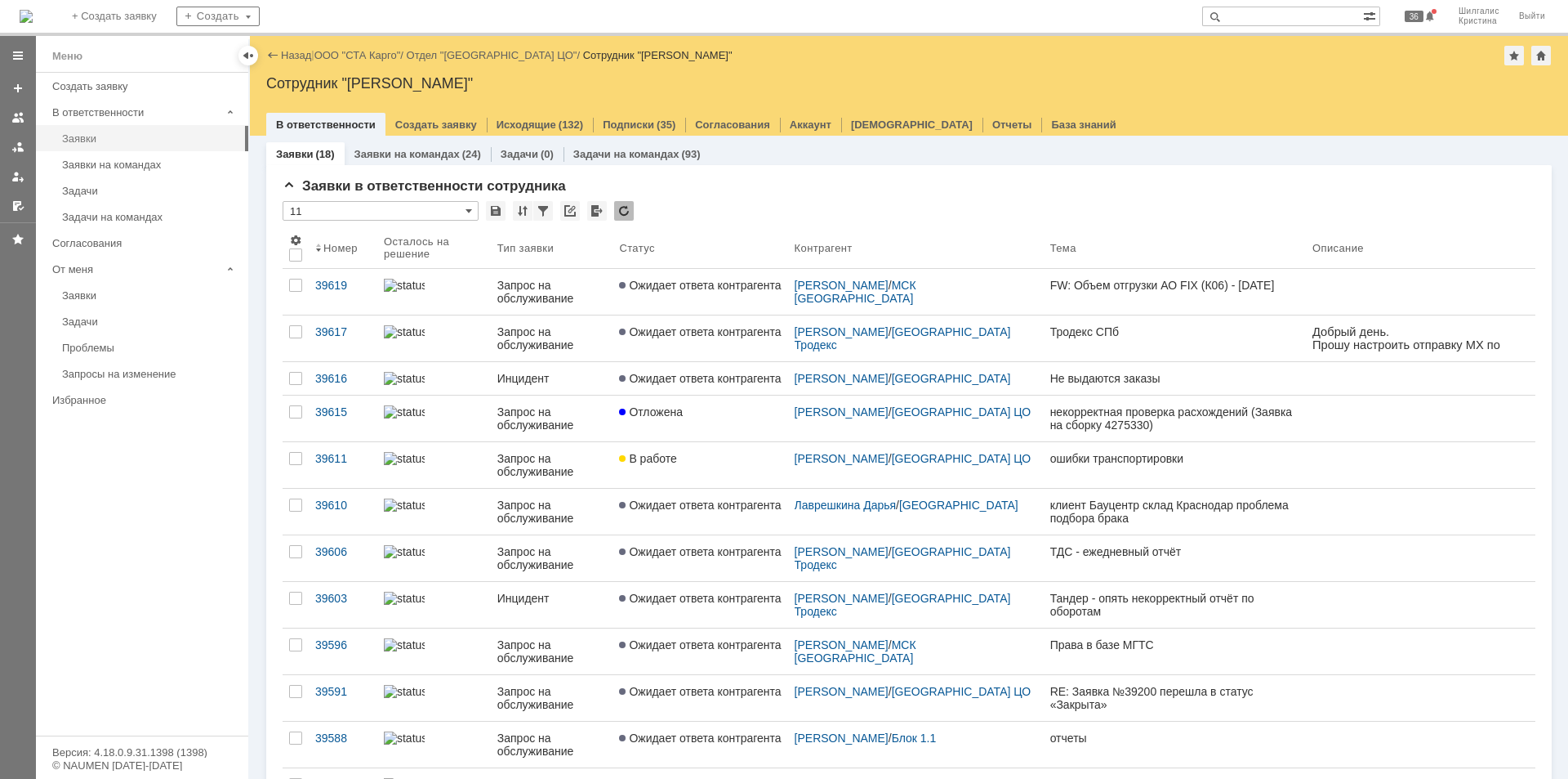
click at [106, 135] on div "Заявки" at bounding box center [150, 138] width 176 height 12
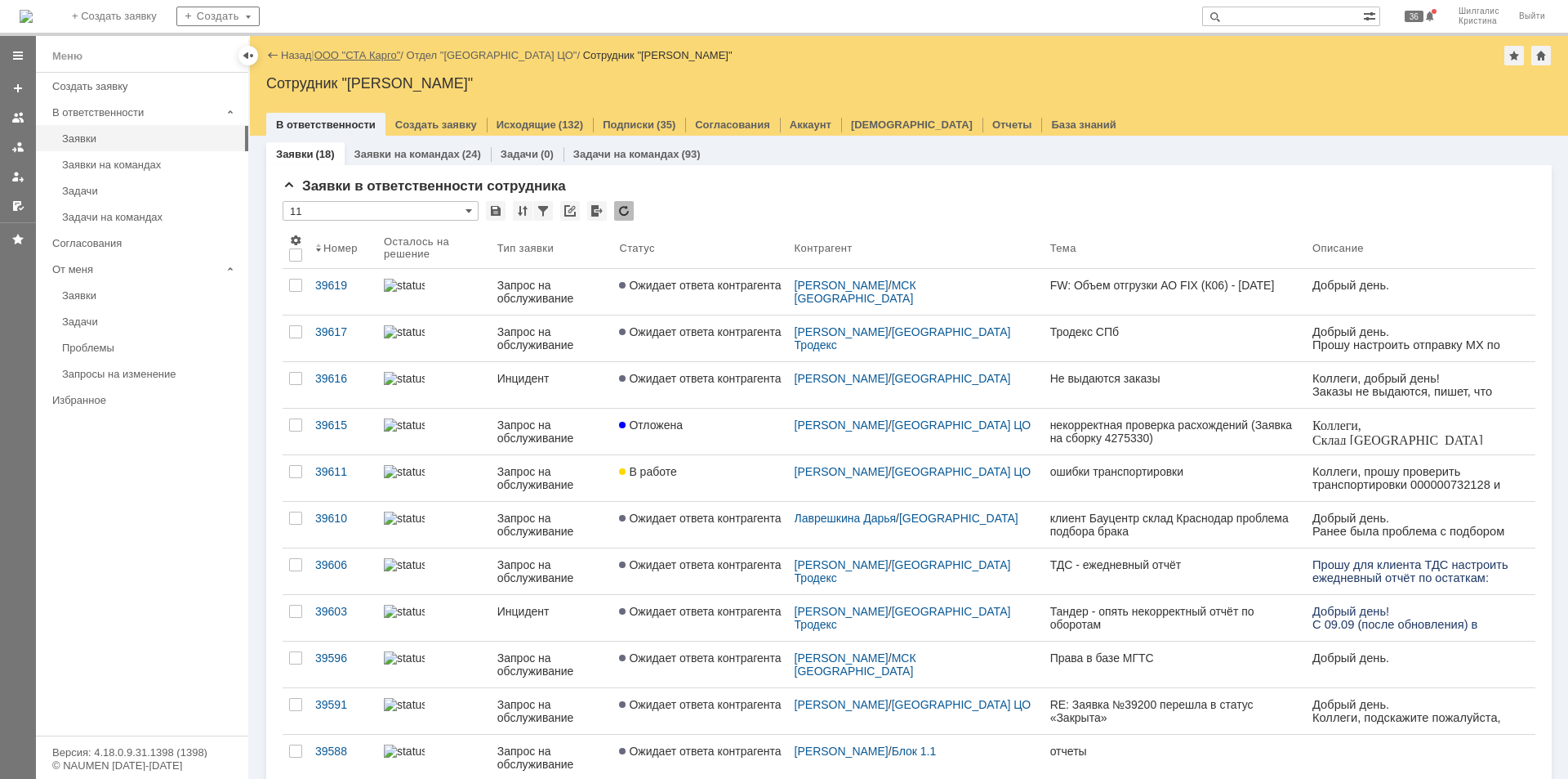
click at [375, 58] on link "ООО "СТА Карго"" at bounding box center [357, 55] width 86 height 12
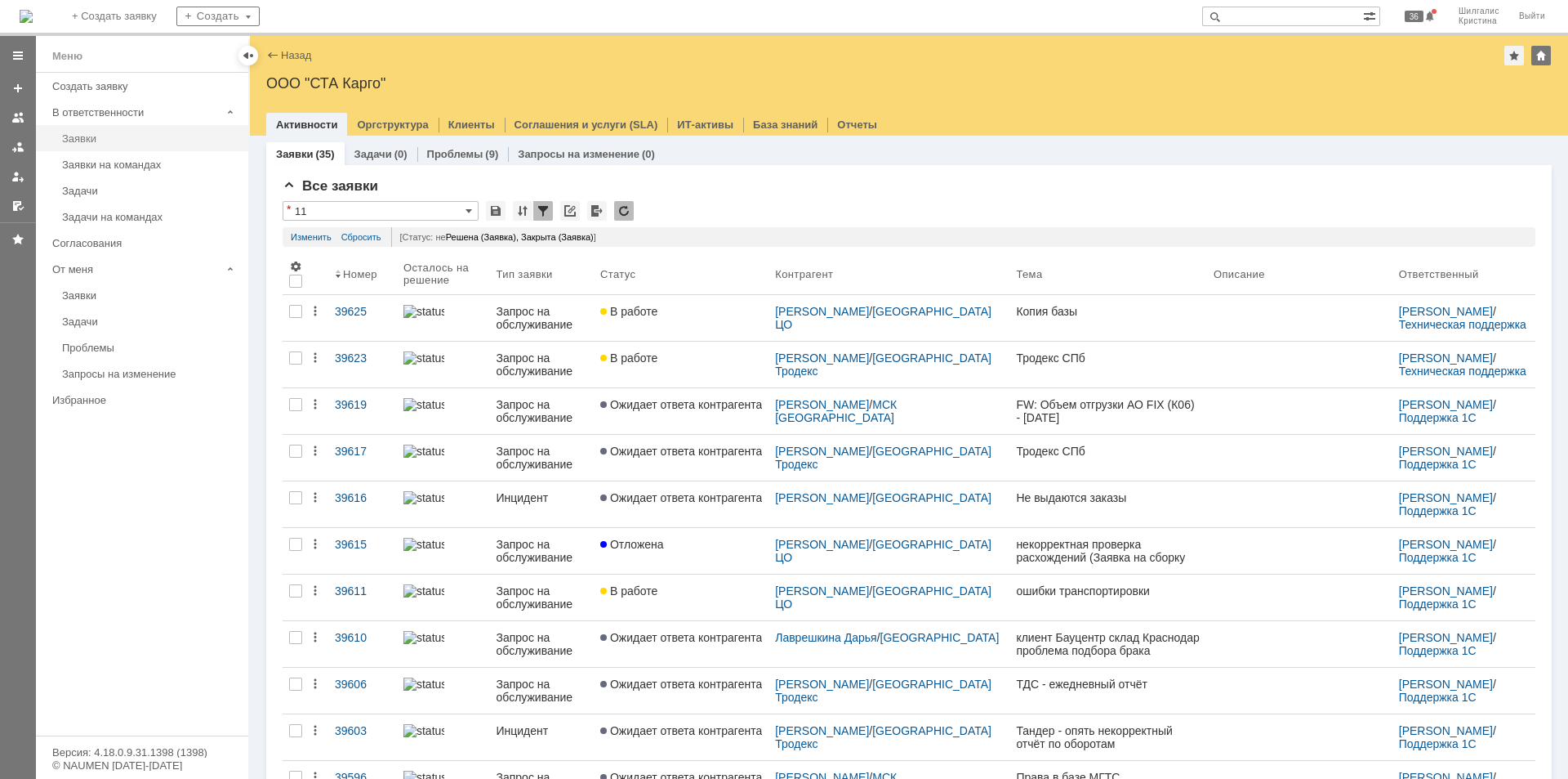
click at [102, 136] on div "Заявки" at bounding box center [150, 138] width 176 height 12
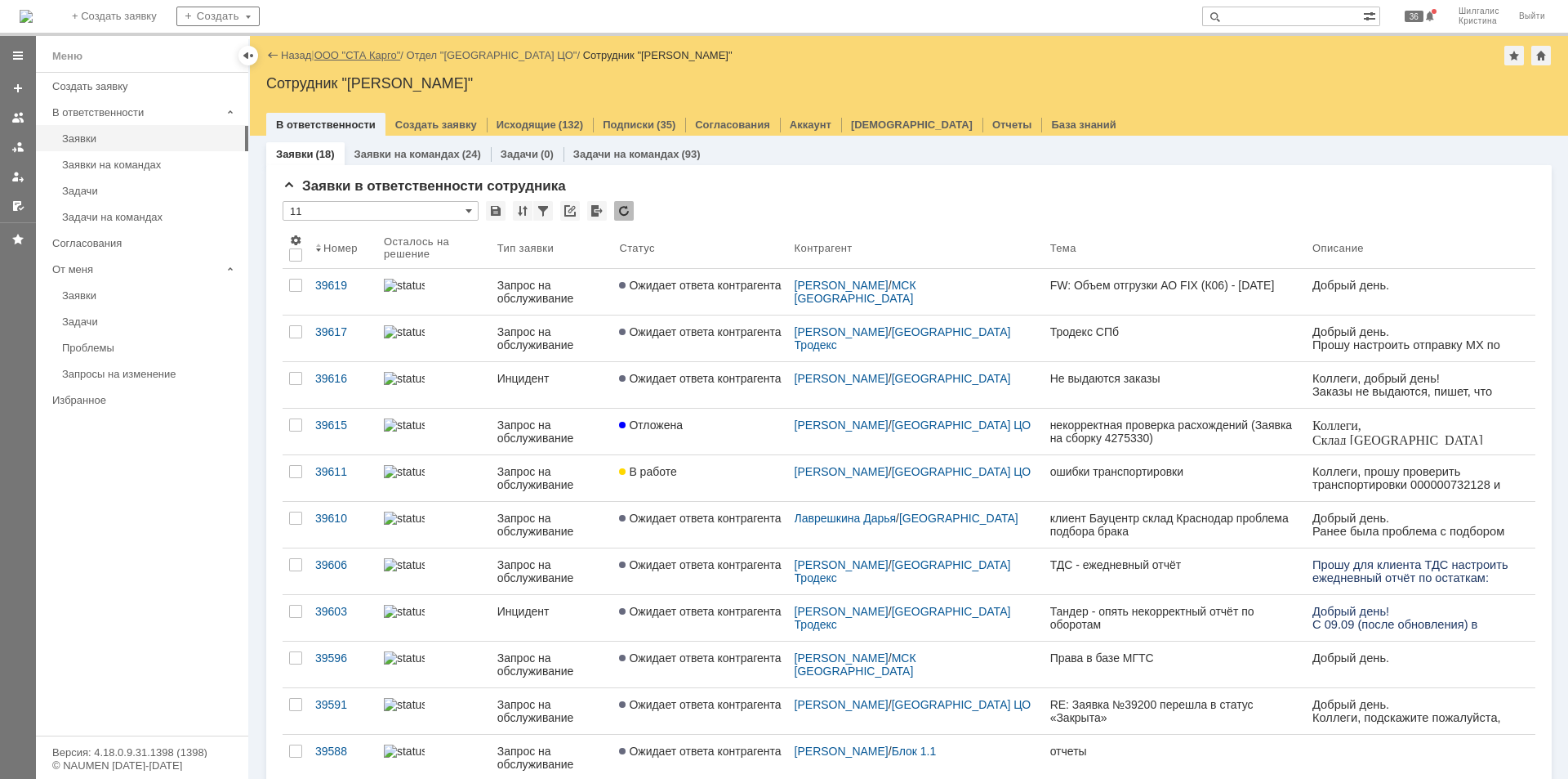
click at [334, 52] on link "ООО "СТА Карго"" at bounding box center [357, 55] width 86 height 12
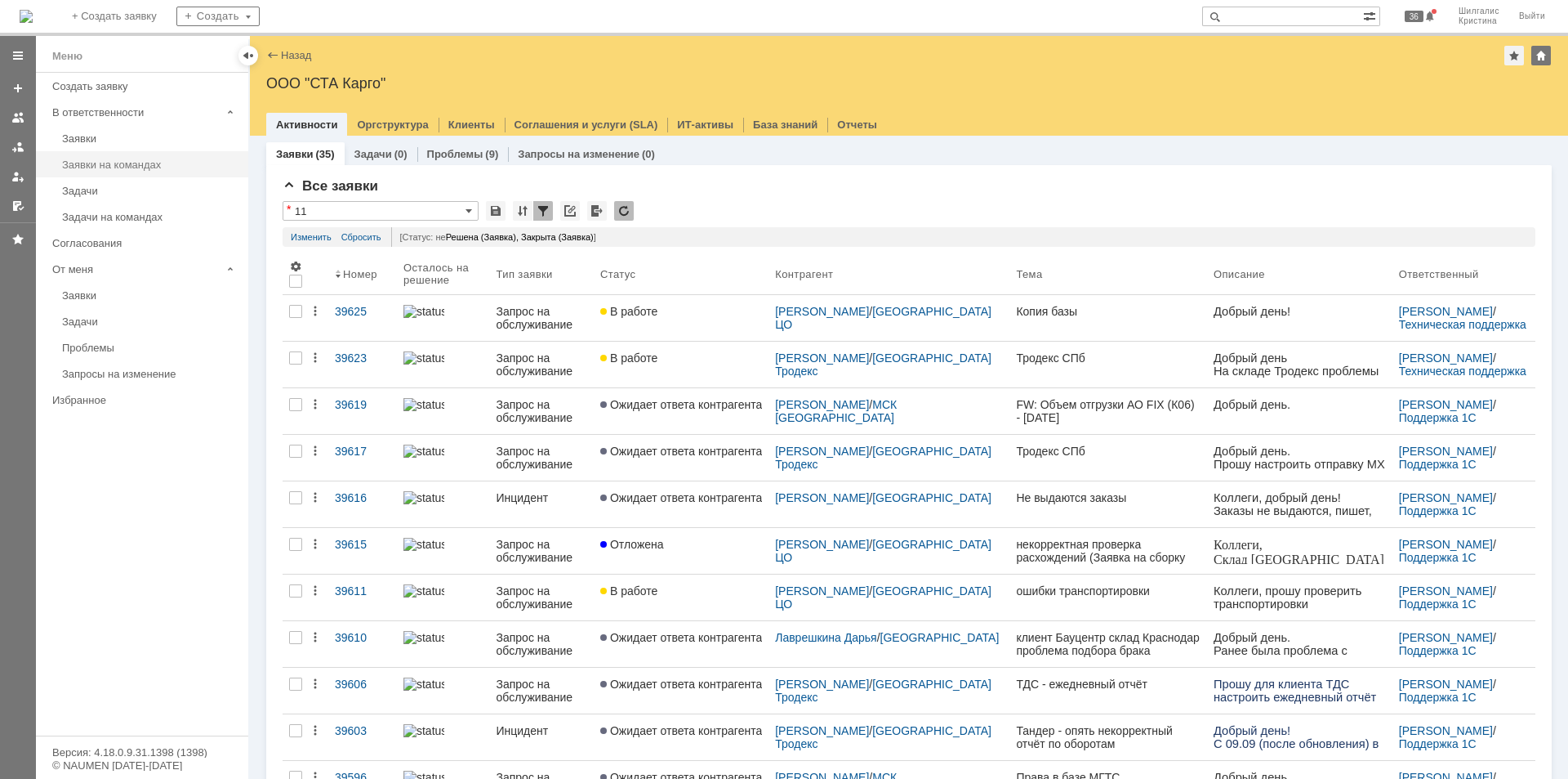
click at [133, 170] on div "Заявки на командах" at bounding box center [150, 165] width 176 height 12
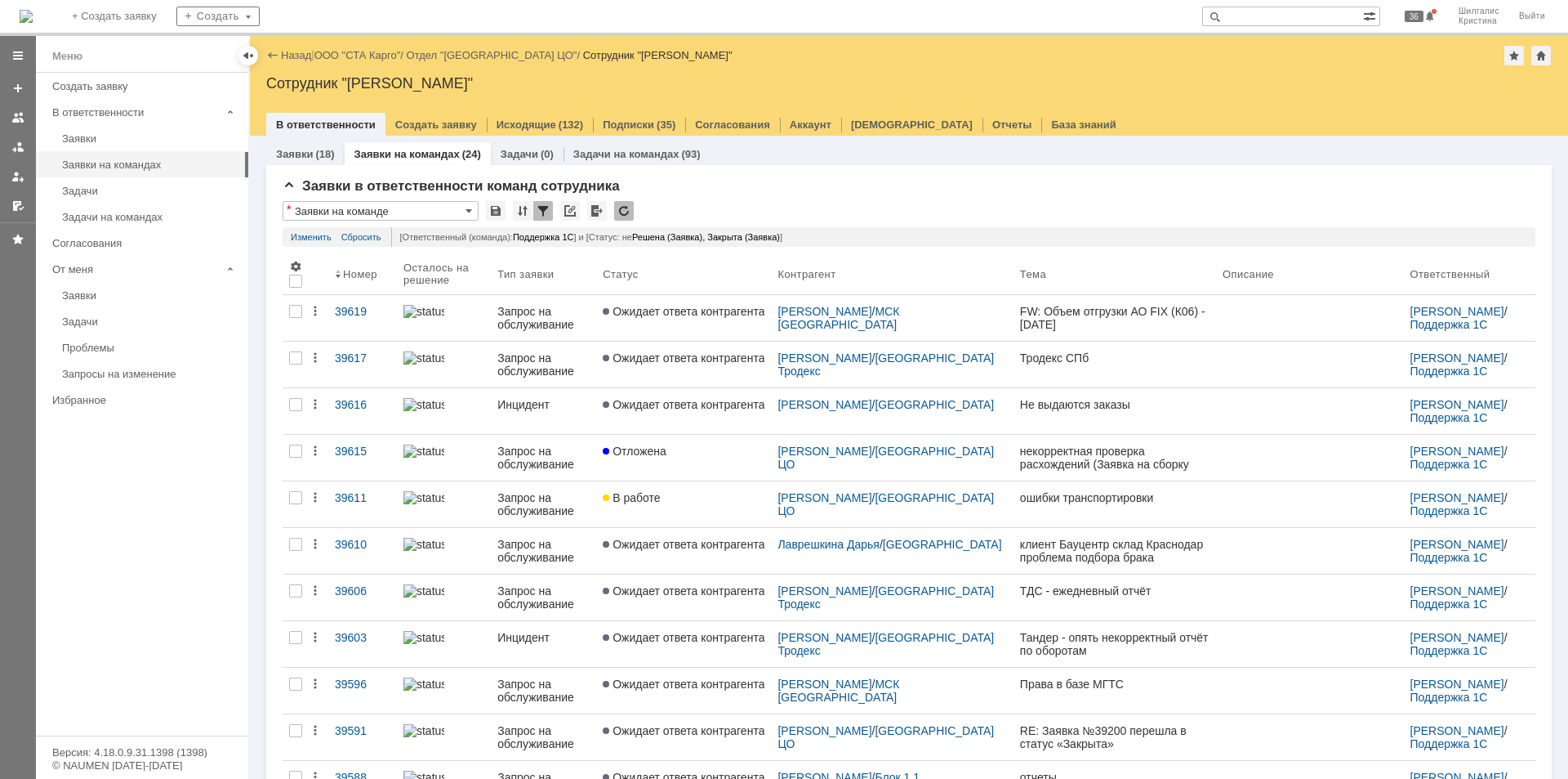
click at [376, 56] on link "ООО "СТА Карго"" at bounding box center [357, 55] width 86 height 12
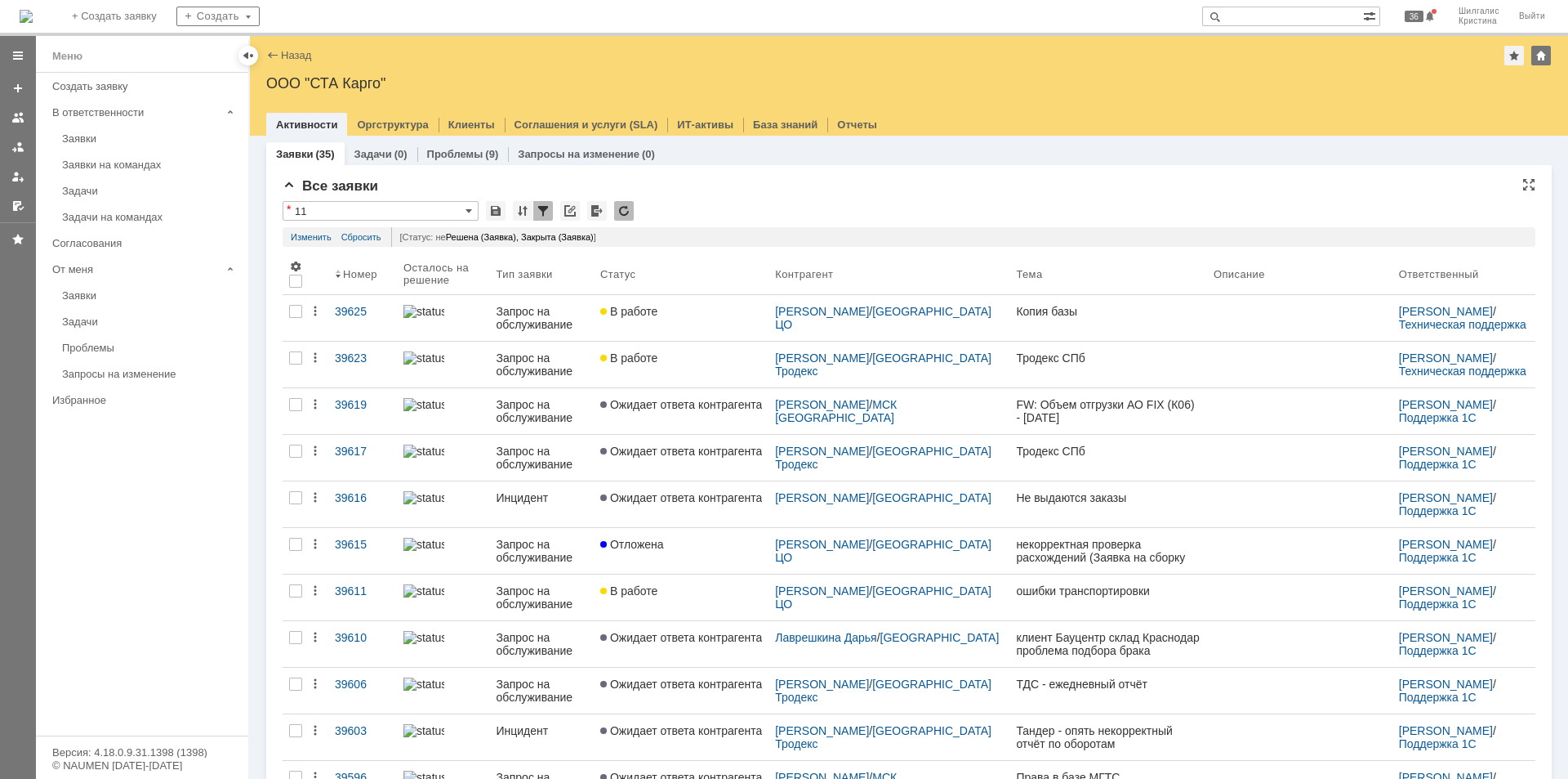
click at [903, 180] on div "Все заявки" at bounding box center [909, 186] width 1253 height 17
